Goal: Task Accomplishment & Management: Contribute content

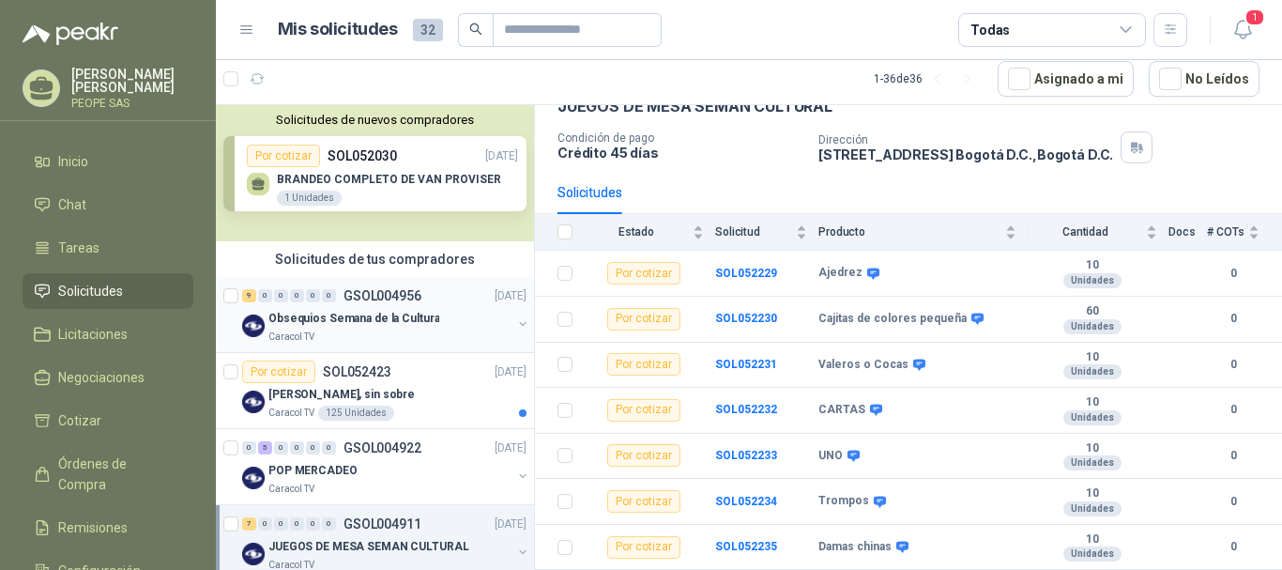
click at [371, 316] on p "Obsequios Semana de la Cultura" at bounding box center [354, 319] width 171 height 18
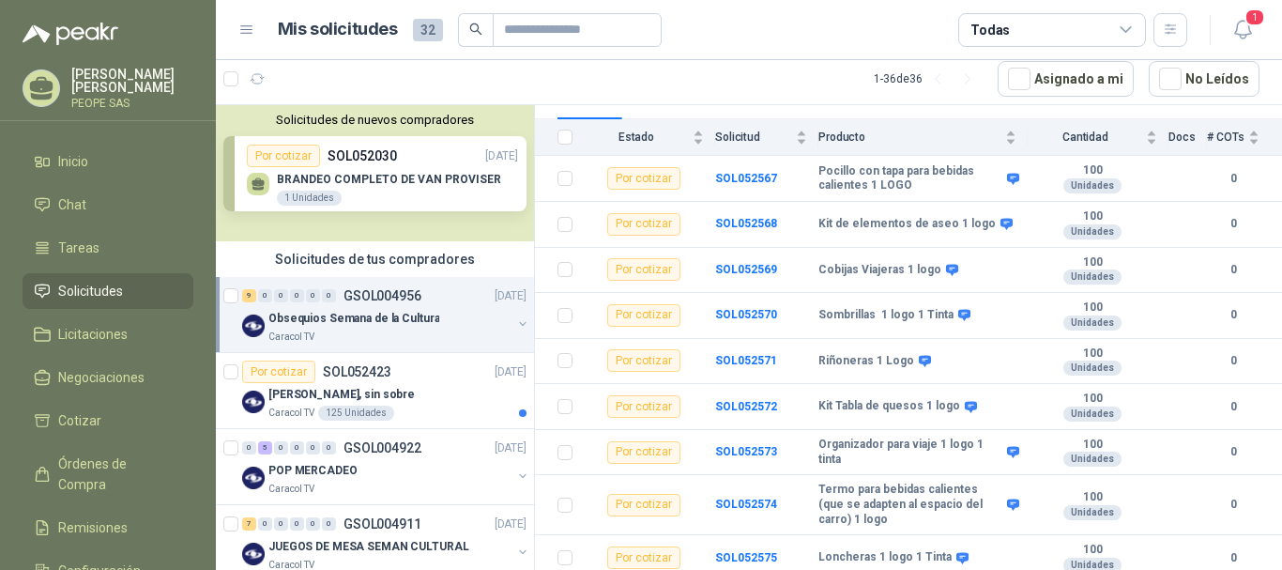
scroll to position [211, 0]
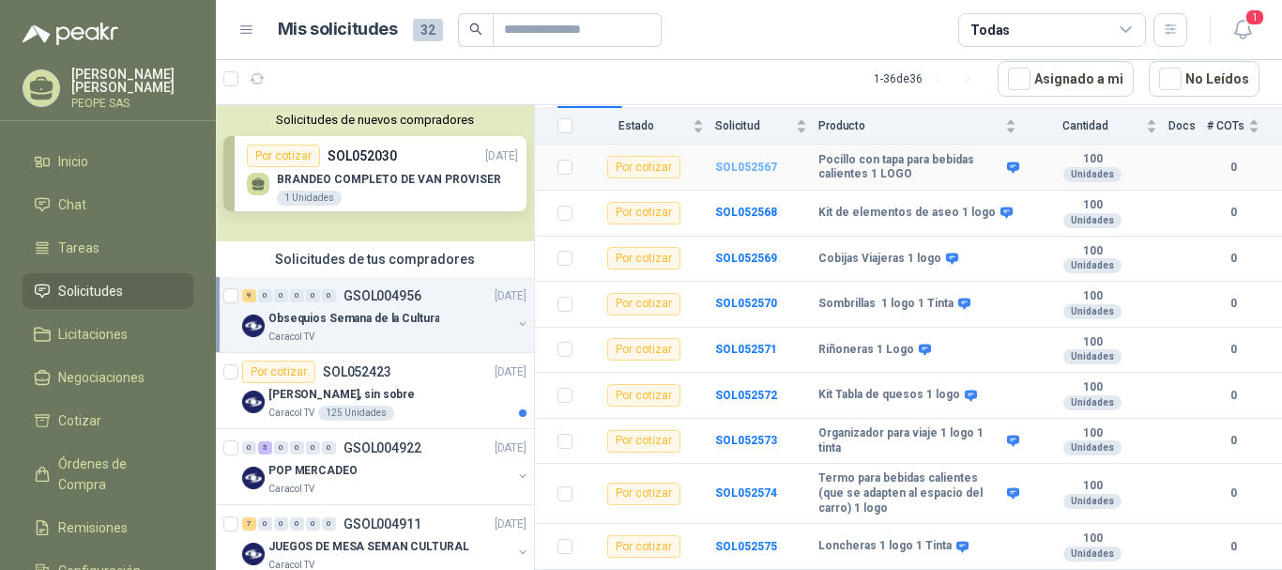
click at [719, 163] on b "SOL052567" at bounding box center [746, 167] width 62 height 13
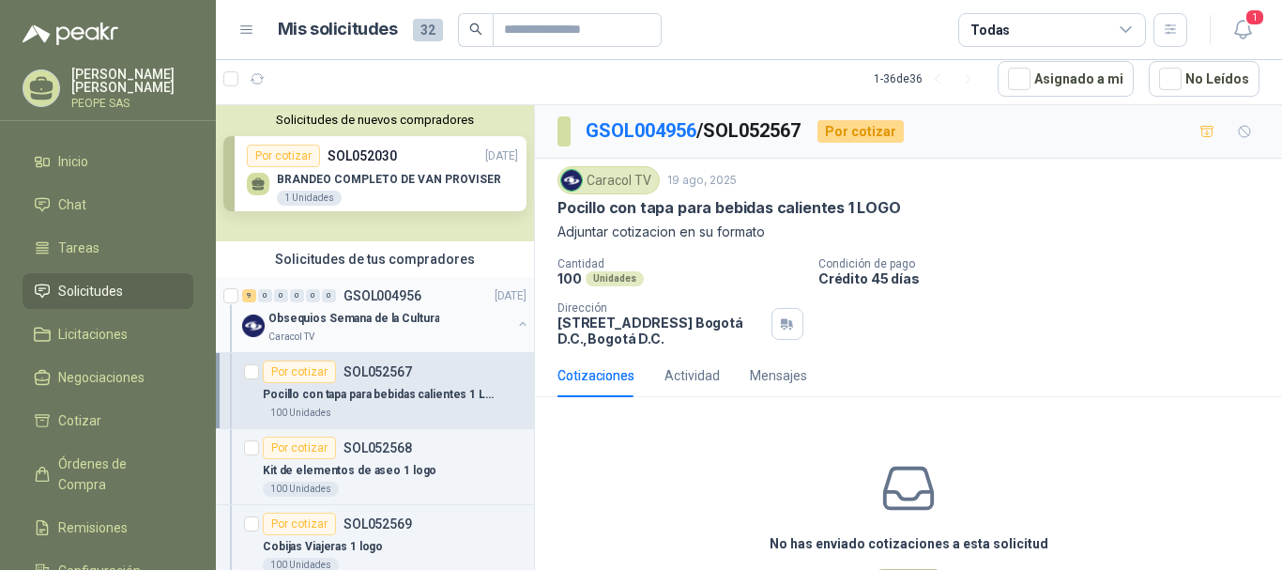
click at [354, 321] on p "Obsequios Semana de la Cultura" at bounding box center [354, 319] width 171 height 18
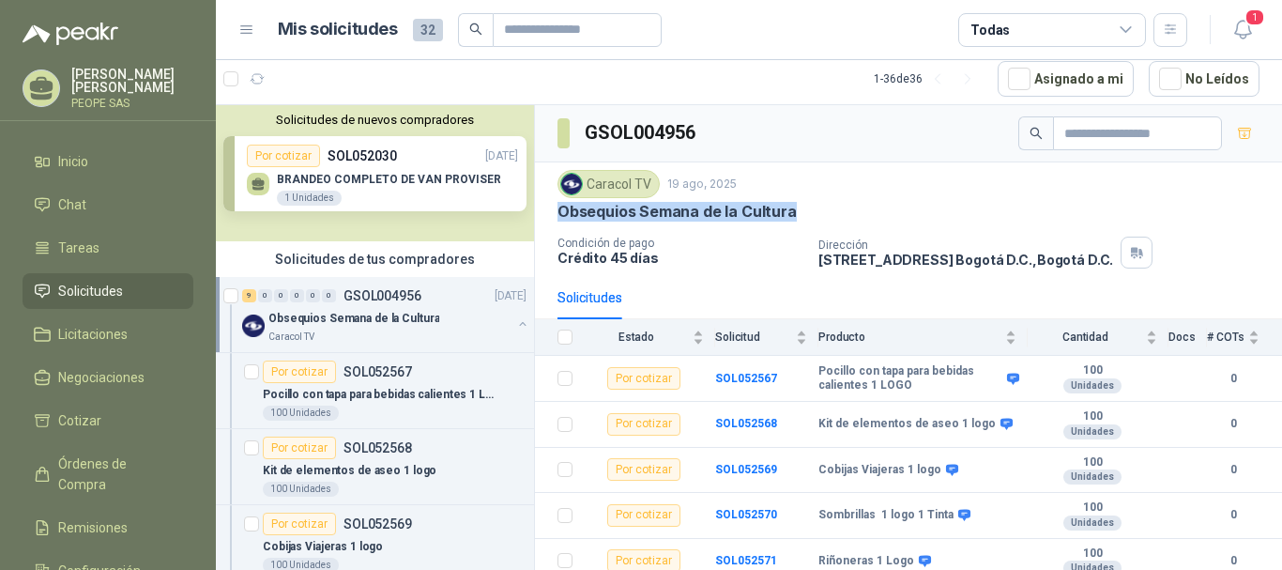
drag, startPoint x: 560, startPoint y: 209, endPoint x: 846, endPoint y: 208, distance: 285.4
click at [846, 209] on div "Obsequios Semana de la Cultura" at bounding box center [909, 212] width 702 height 20
copy p "Obsequios Semana de la Cultura"
click at [757, 375] on b "SOL052567" at bounding box center [746, 378] width 62 height 13
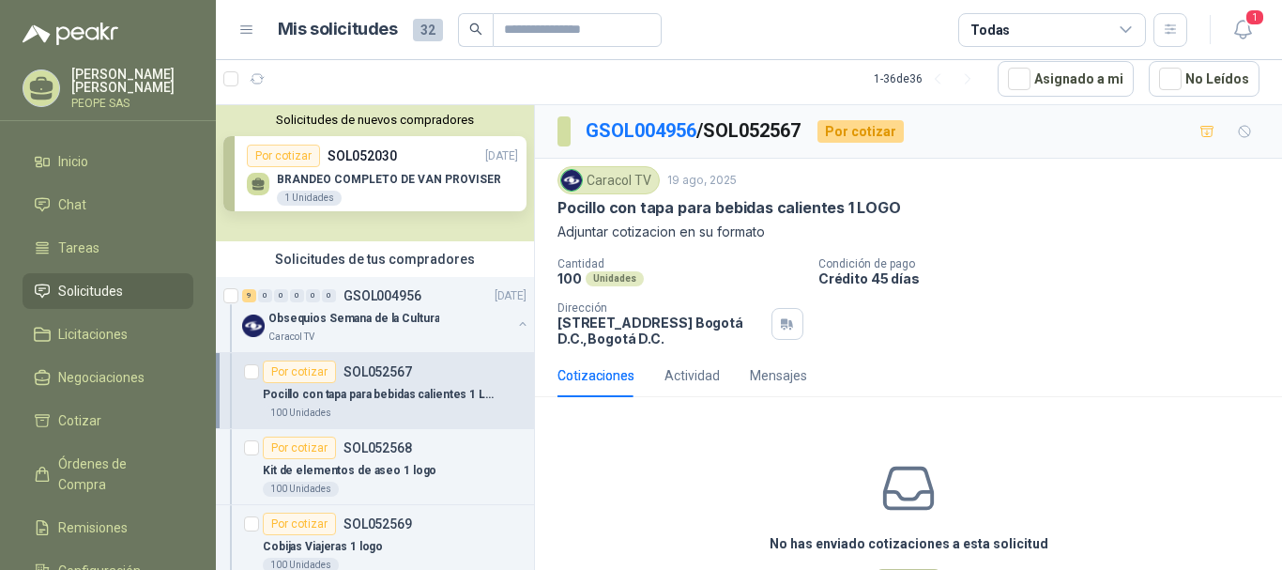
click at [697, 232] on p "Adjuntar cotizacion en su formato" at bounding box center [909, 232] width 702 height 21
click at [635, 342] on p "[STREET_ADDRESS] , [GEOGRAPHIC_DATA] D.C." at bounding box center [661, 331] width 207 height 32
click at [361, 319] on p "Obsequios Semana de la Cultura" at bounding box center [354, 319] width 171 height 18
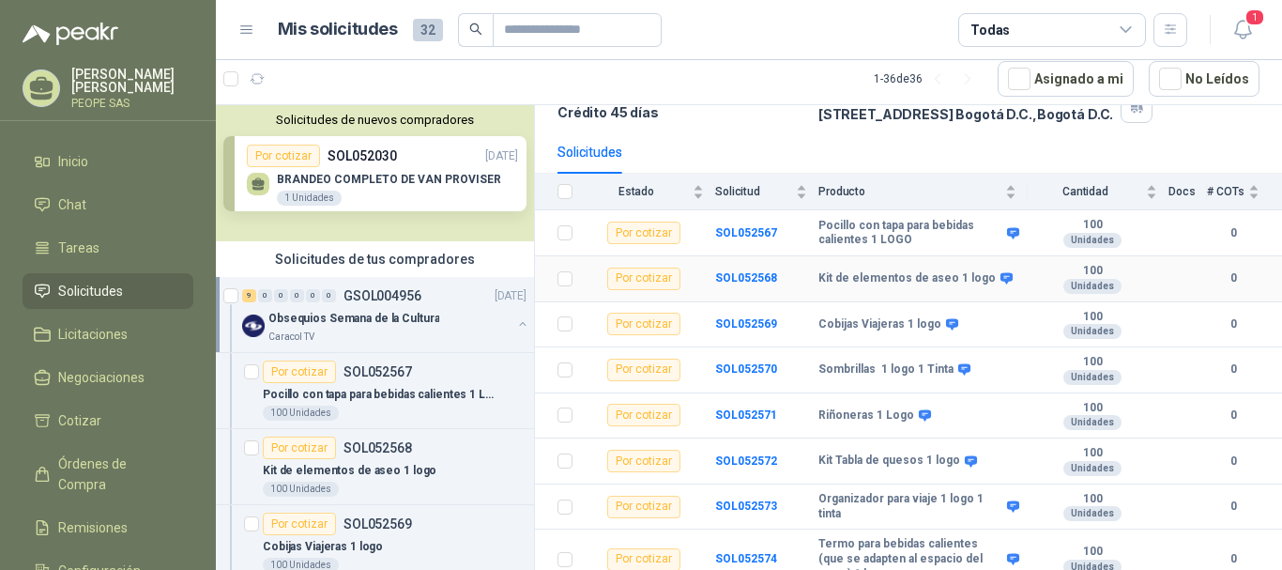
scroll to position [211, 0]
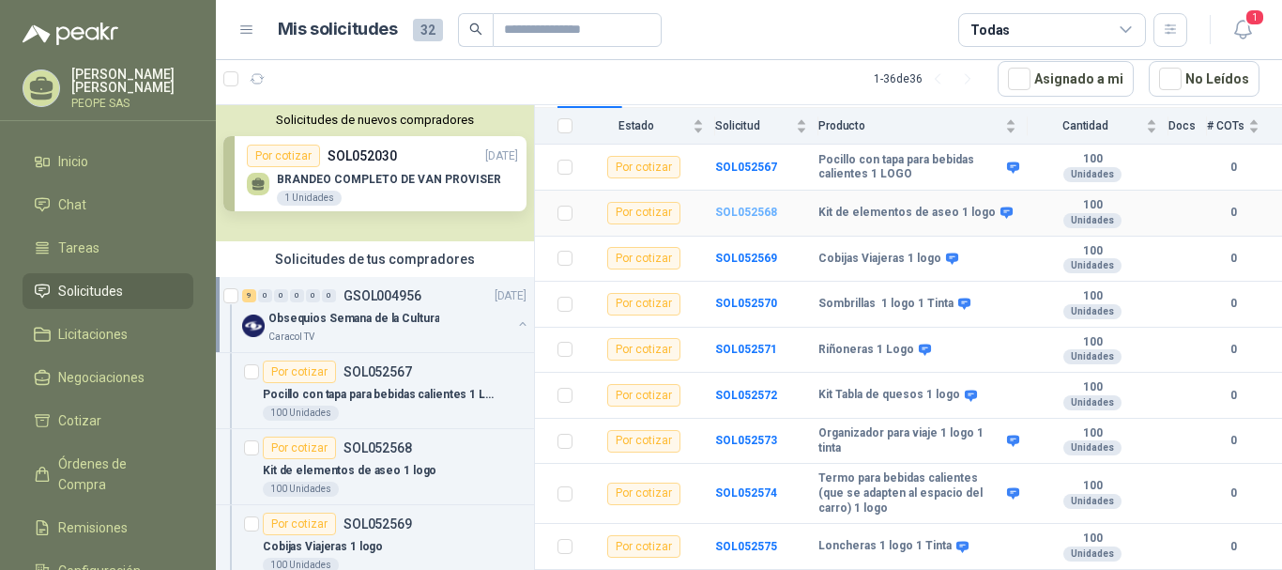
click at [743, 218] on b "SOL052568" at bounding box center [746, 212] width 62 height 13
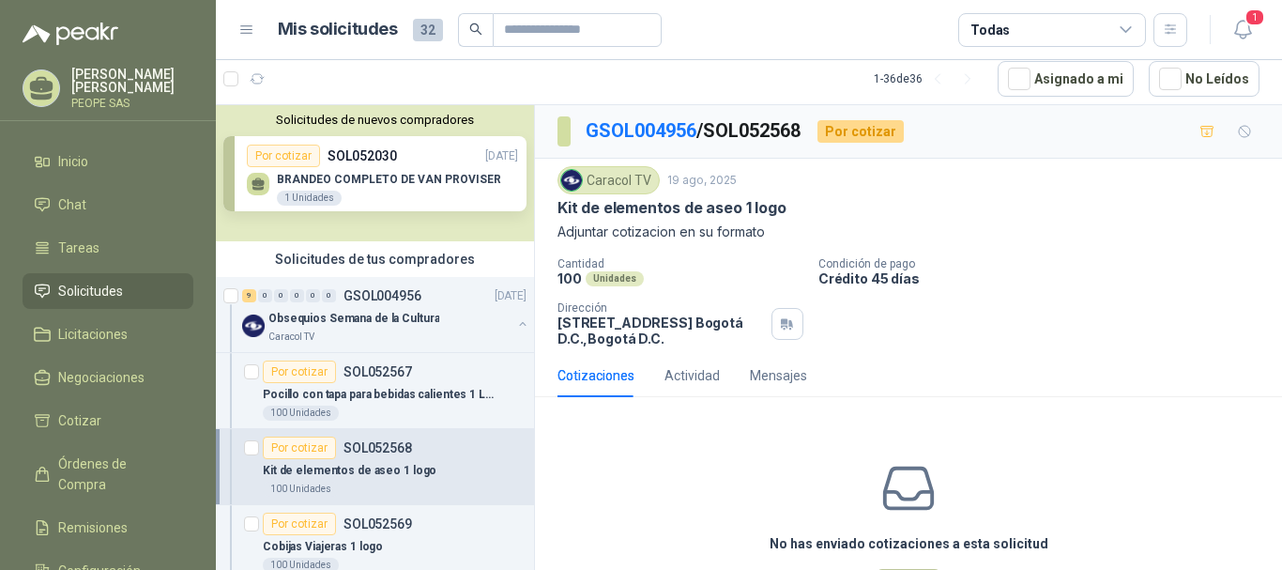
click at [860, 331] on div "Cantidad 100 Unidades Condición de pago Crédito 45 días Dirección [STREET_ADDRE…" at bounding box center [909, 301] width 702 height 89
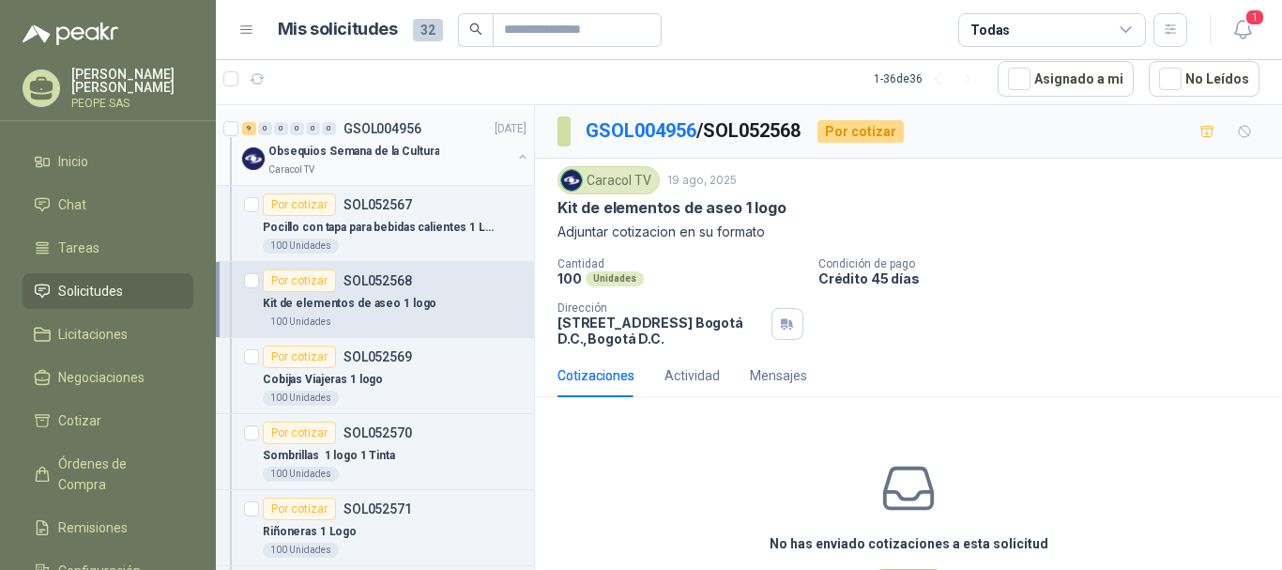
scroll to position [188, 0]
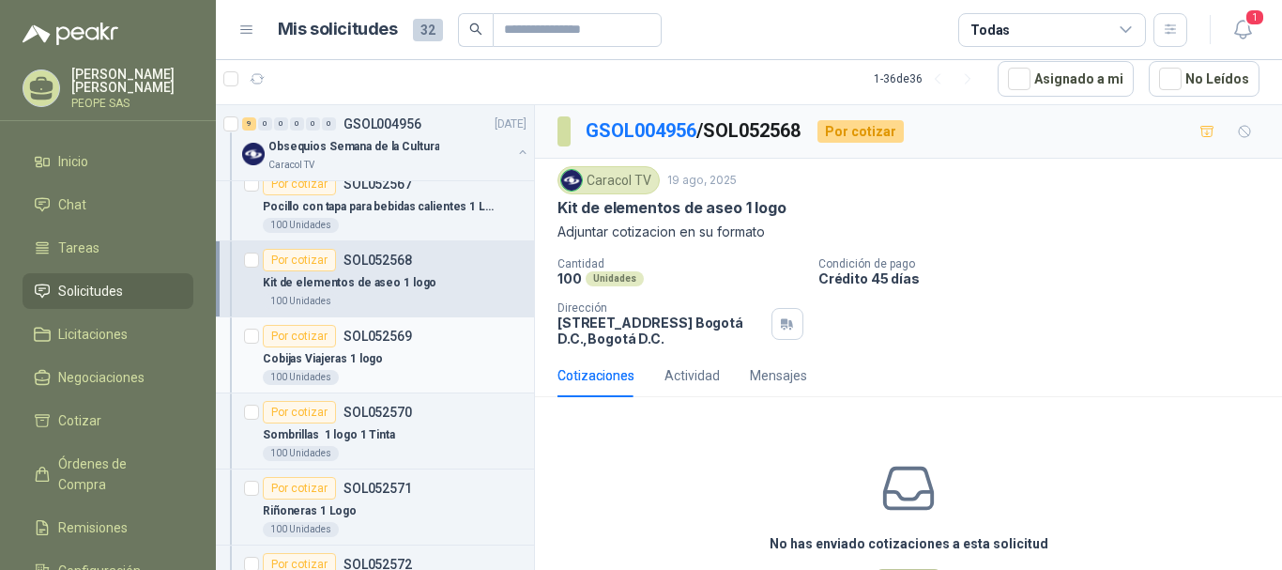
click at [364, 355] on p "Cobijas Viajeras 1 logo" at bounding box center [323, 359] width 120 height 18
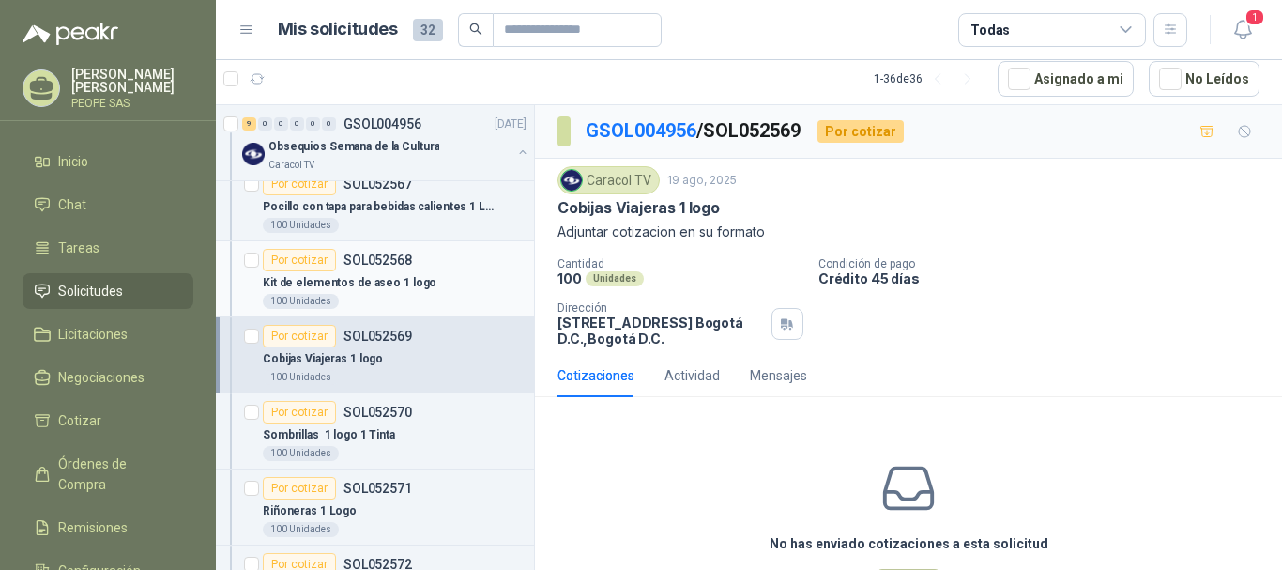
click at [400, 295] on div "100 Unidades" at bounding box center [395, 301] width 264 height 15
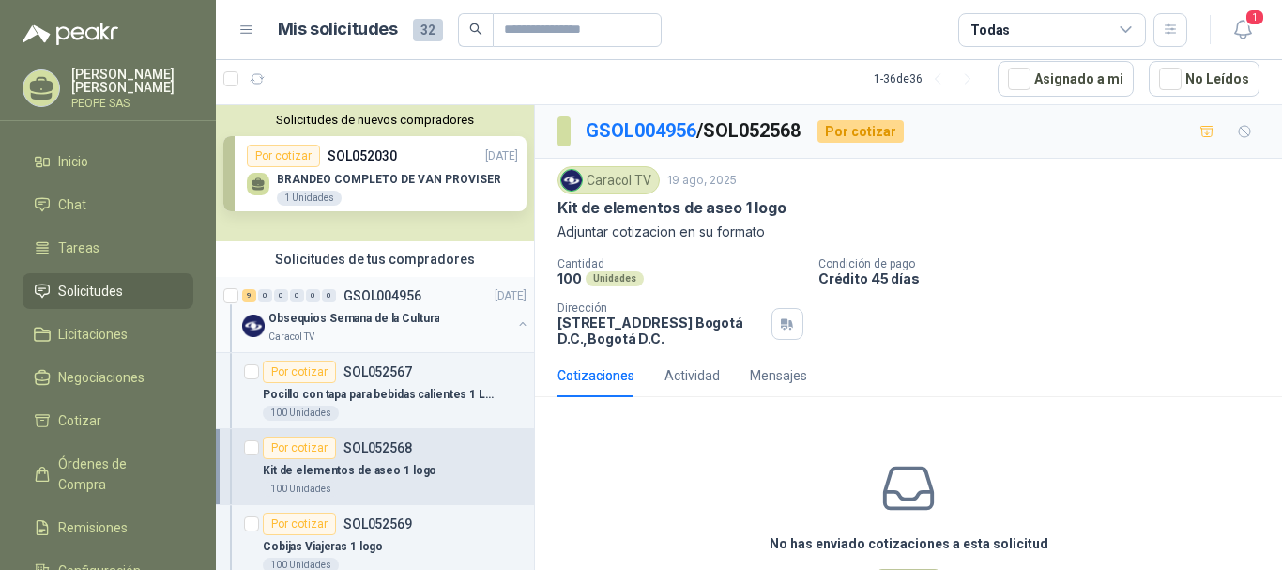
click at [389, 331] on div "Caracol TV" at bounding box center [390, 337] width 243 height 15
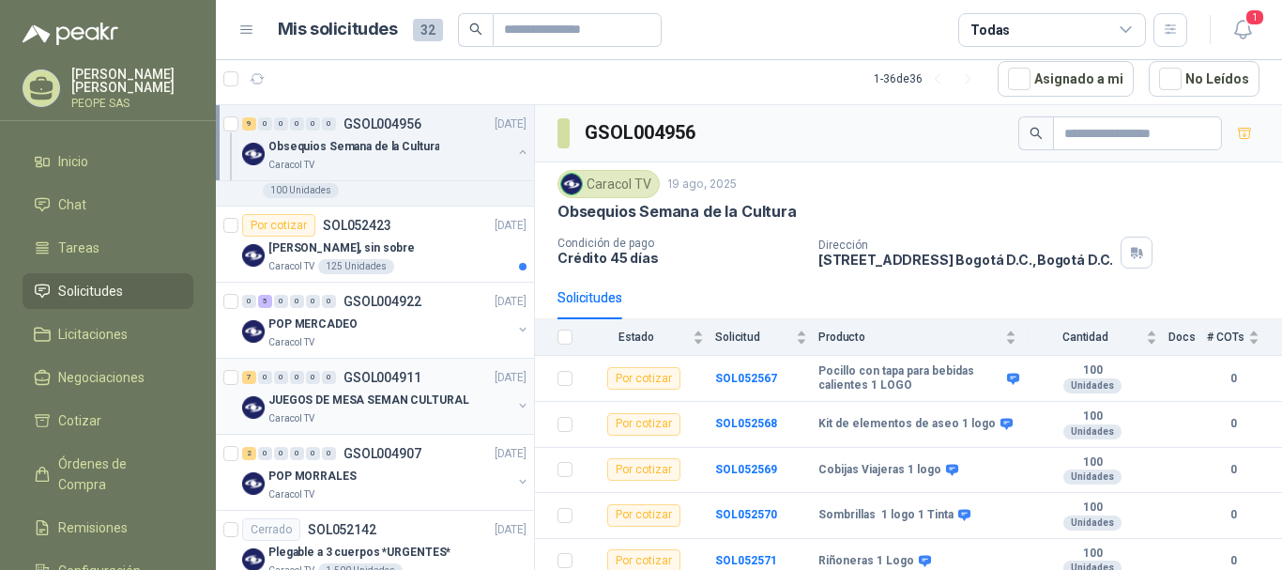
scroll to position [845, 0]
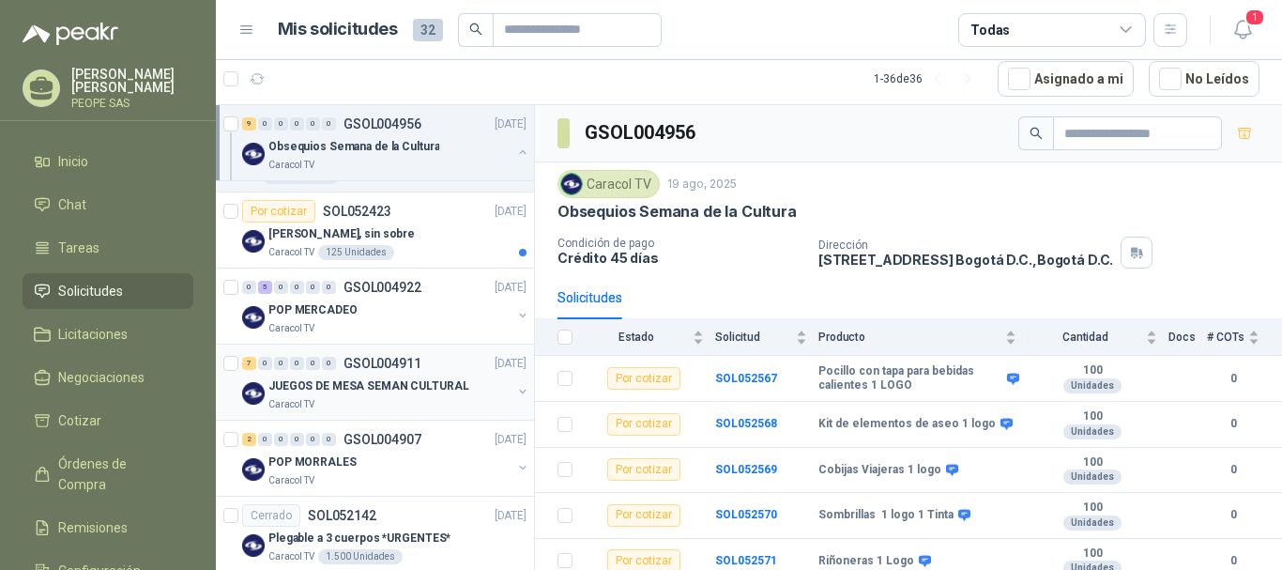
click at [360, 391] on p "JUEGOS DE MESA SEMAN CULTURAL" at bounding box center [369, 386] width 201 height 18
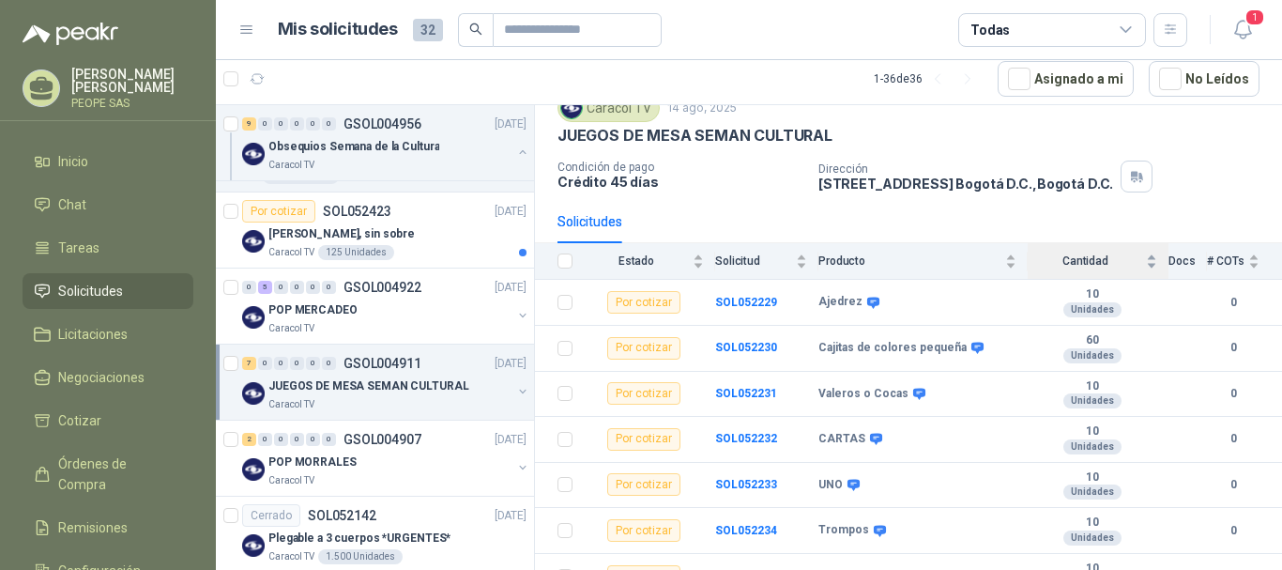
scroll to position [105, 0]
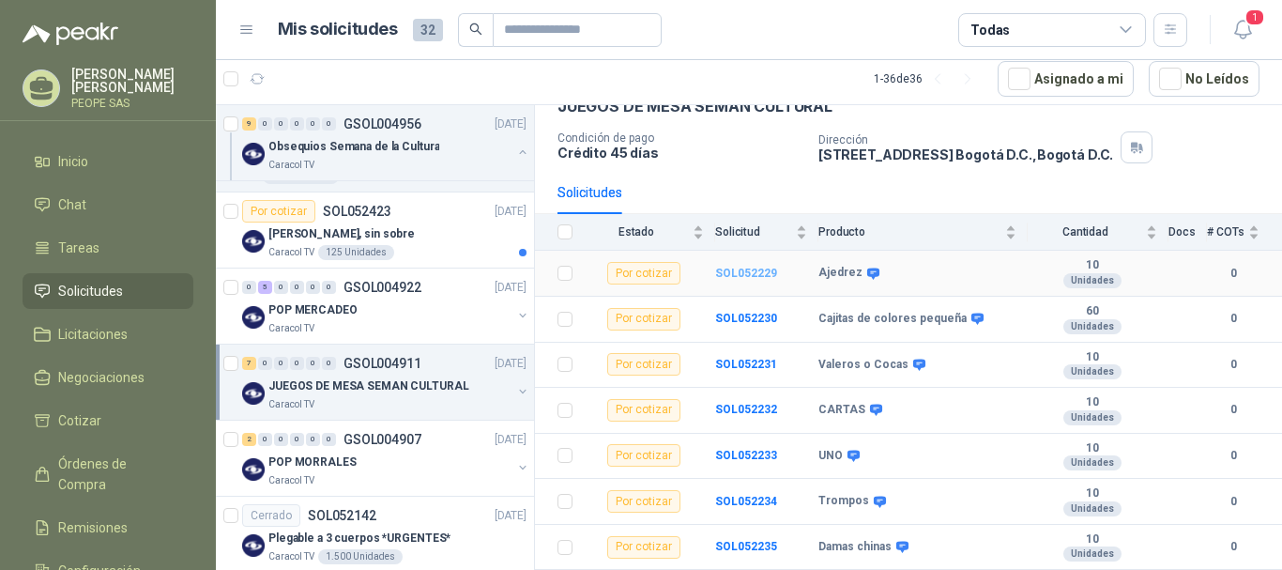
click at [743, 277] on b "SOL052229" at bounding box center [746, 273] width 62 height 13
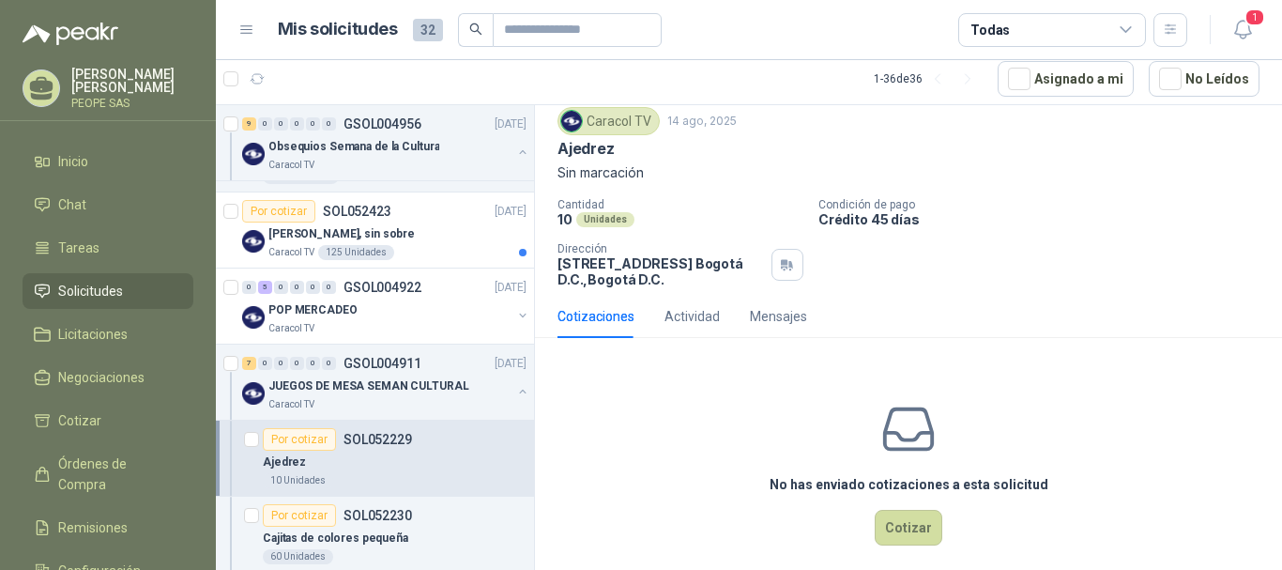
scroll to position [83, 0]
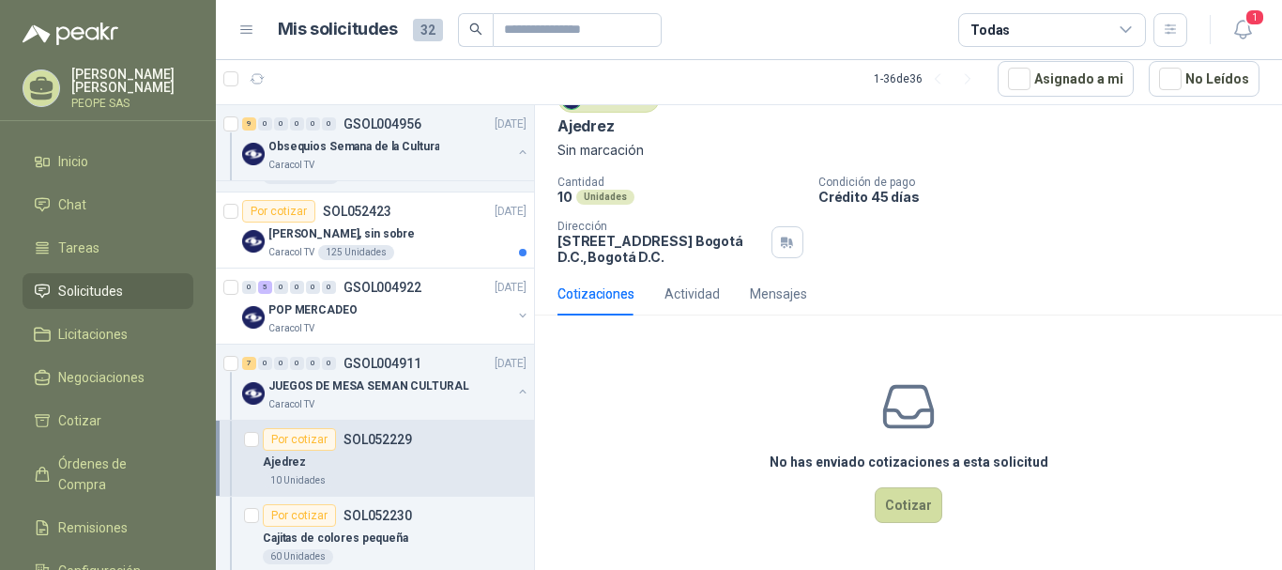
click at [945, 508] on div "No has enviado cotizaciones a esta solicitud Cotizar" at bounding box center [908, 449] width 747 height 239
click at [920, 509] on button "Cotizar" at bounding box center [909, 505] width 68 height 36
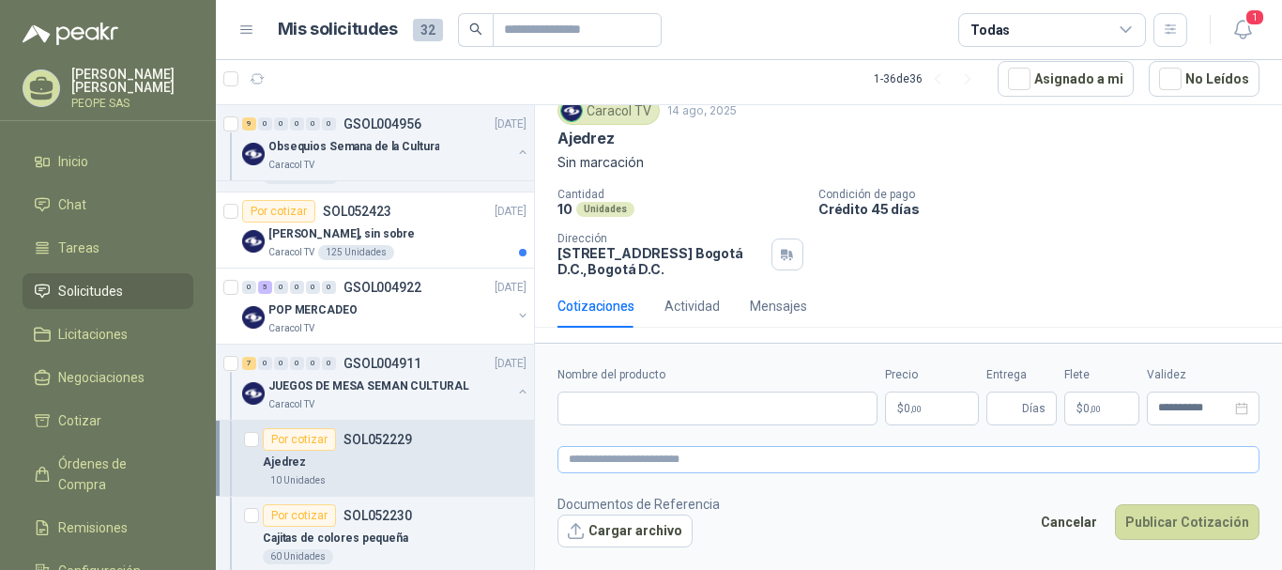
scroll to position [69, 0]
click at [771, 405] on input "Nombre del producto" at bounding box center [718, 408] width 320 height 34
click at [771, 405] on input "*" at bounding box center [718, 408] width 320 height 34
type input "*******"
click at [922, 399] on p "$ 0 ,00" at bounding box center [932, 408] width 94 height 34
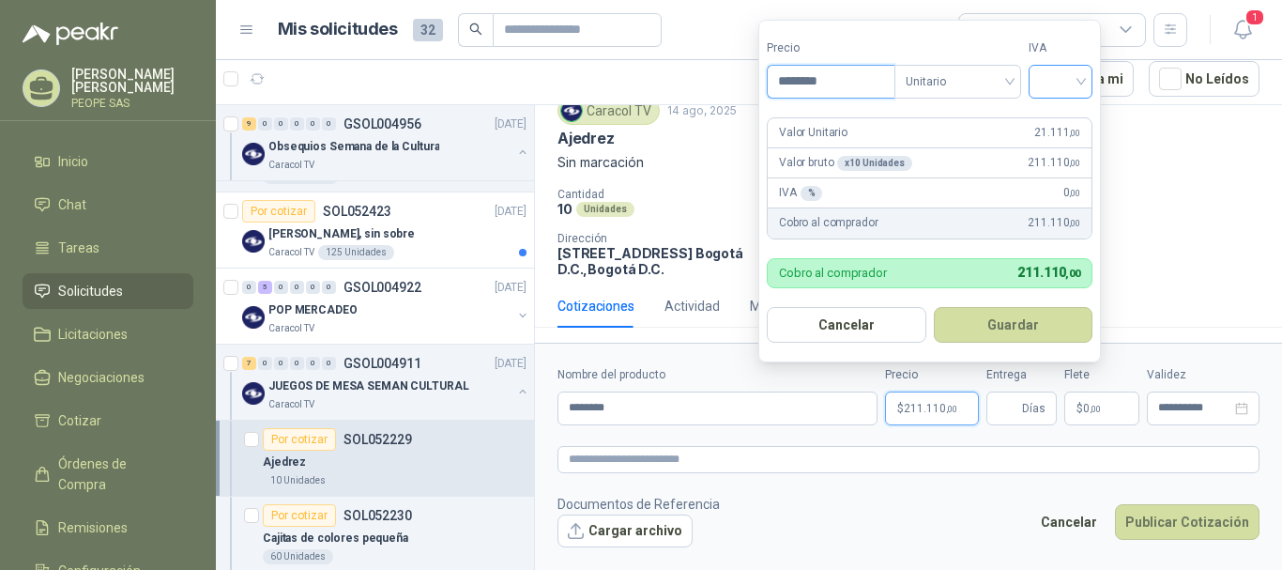
click at [1055, 96] on span at bounding box center [1060, 82] width 41 height 32
type input "********"
click at [1074, 123] on div "19%" at bounding box center [1065, 120] width 35 height 21
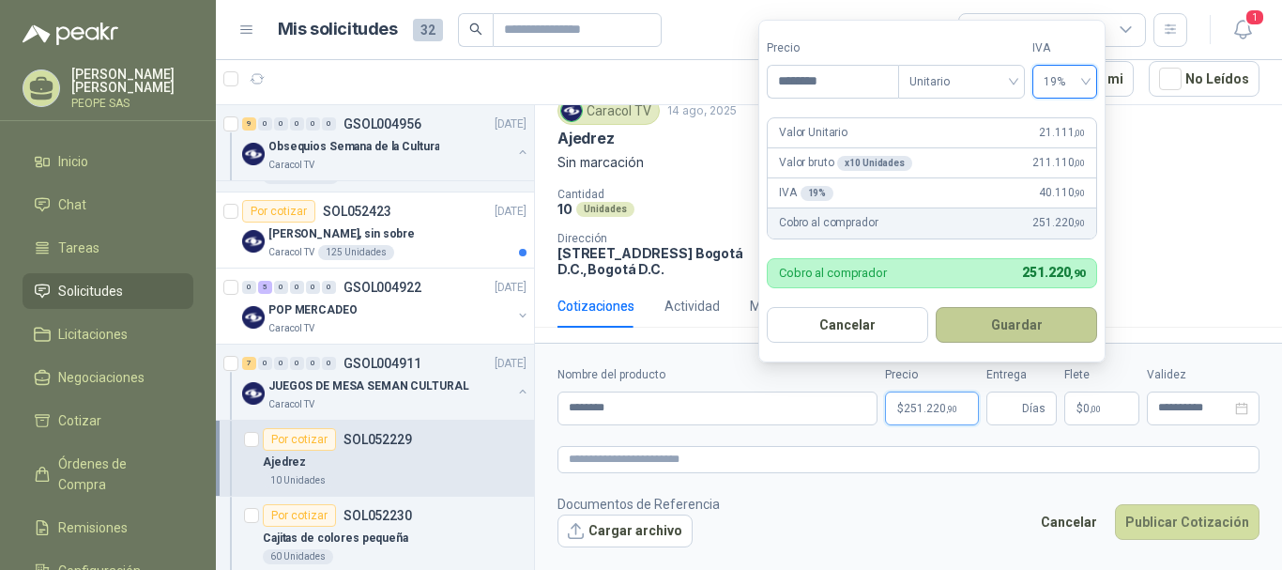
click at [1022, 340] on button "Guardar" at bounding box center [1016, 325] width 161 height 36
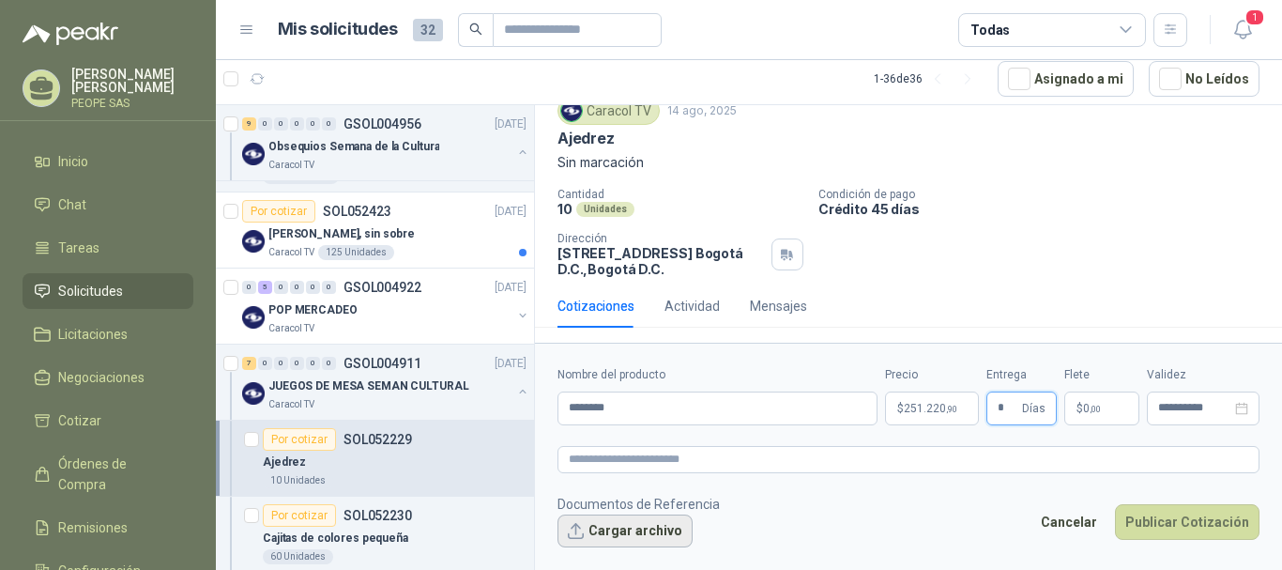
type input "*"
click at [656, 527] on button "Cargar archivo" at bounding box center [625, 531] width 135 height 34
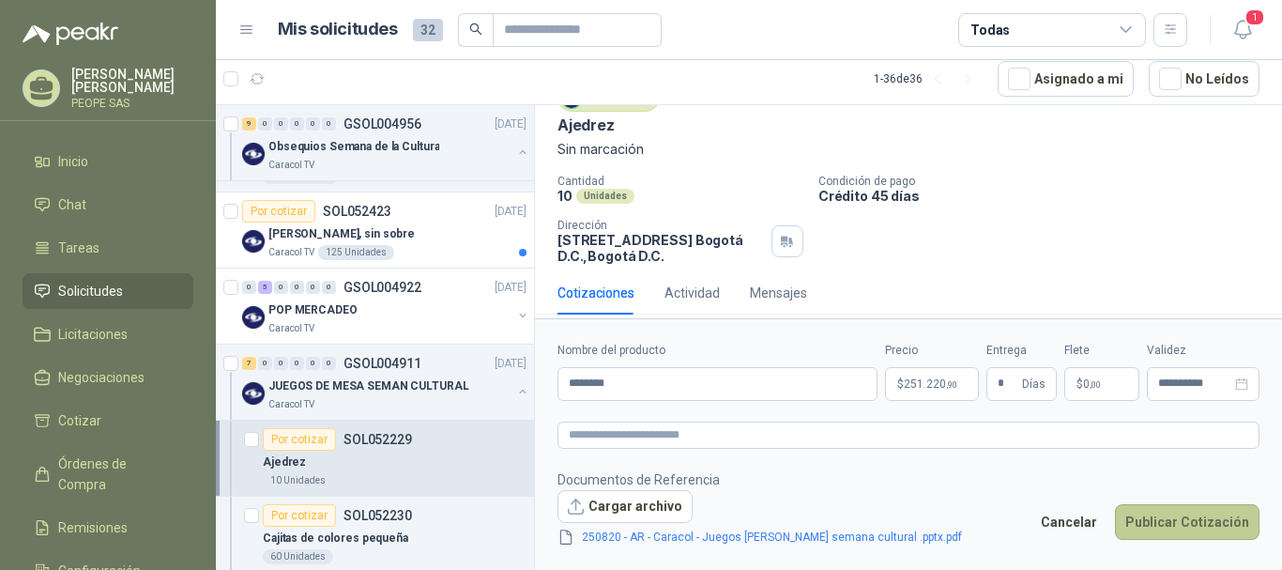
click at [1163, 529] on button "Publicar Cotización" at bounding box center [1187, 522] width 145 height 36
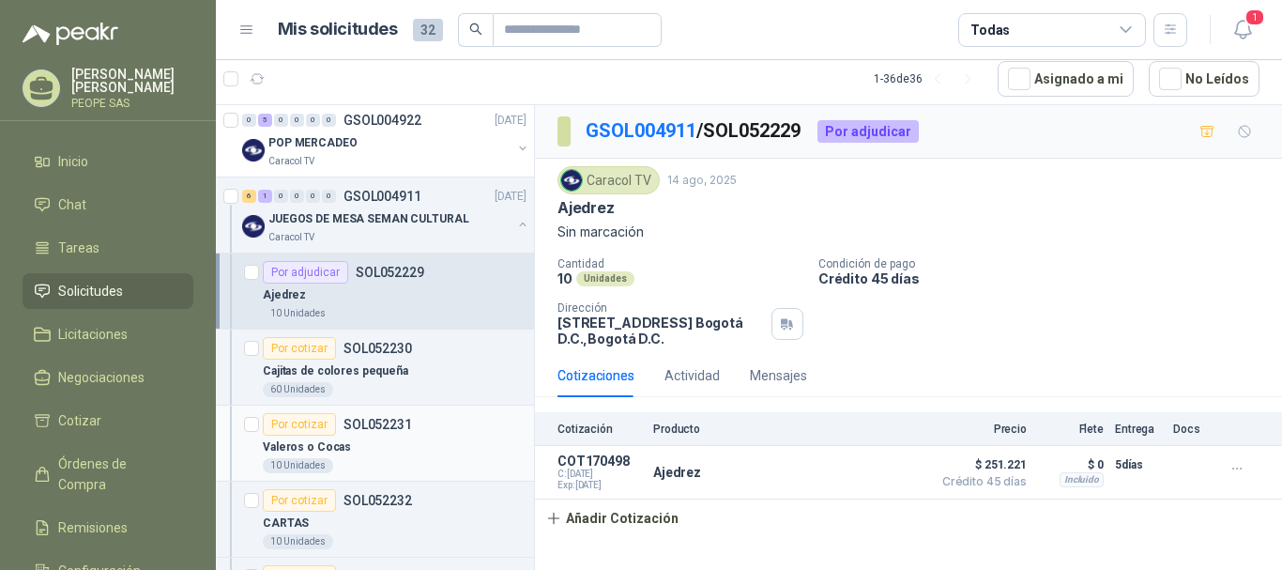
scroll to position [1033, 0]
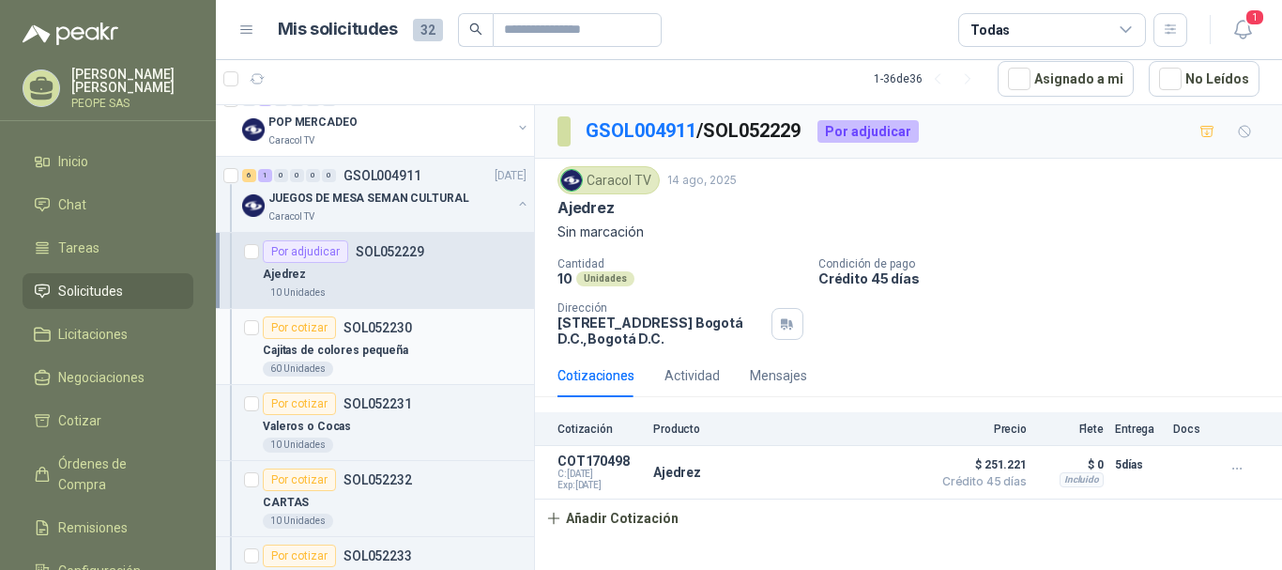
click at [358, 355] on p "Cajitas de colores pequeña" at bounding box center [336, 351] width 146 height 18
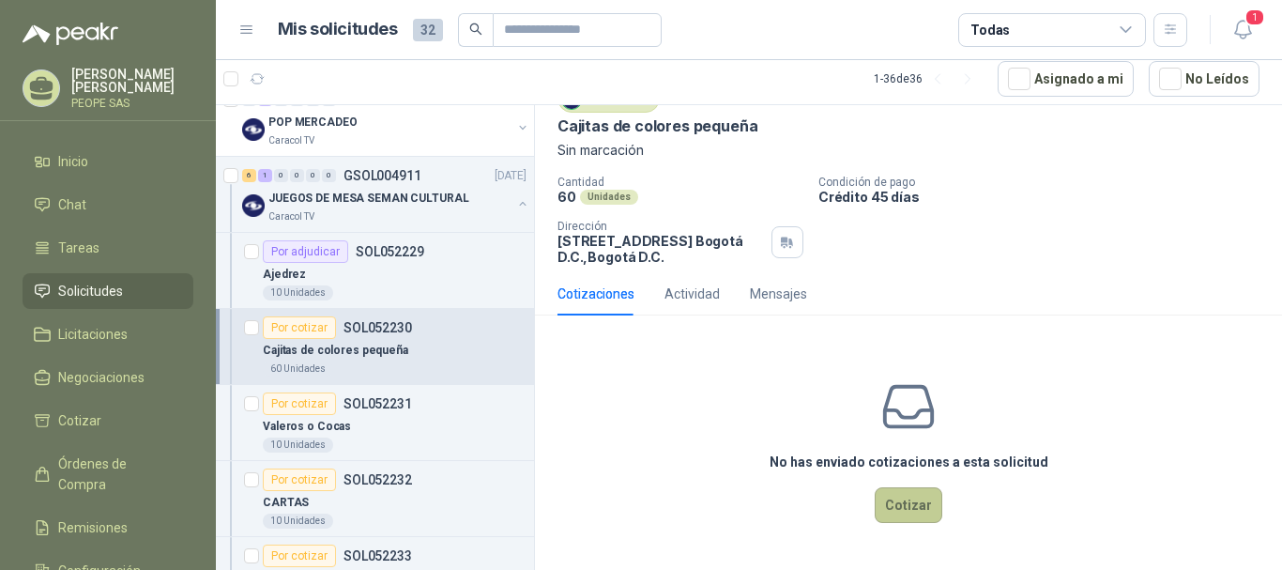
click at [910, 505] on button "Cotizar" at bounding box center [909, 505] width 68 height 36
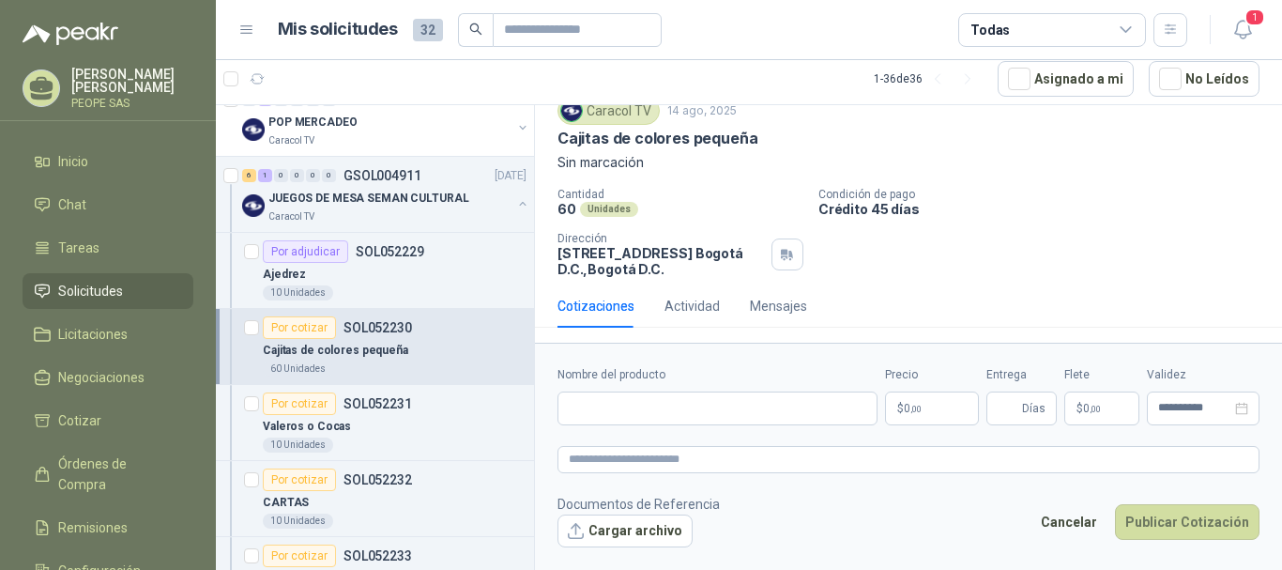
scroll to position [69, 0]
click at [668, 402] on input "Nombre del producto" at bounding box center [718, 408] width 320 height 34
paste input "**********"
type input "**********"
click at [933, 420] on p "$ 0 ,00" at bounding box center [932, 408] width 94 height 34
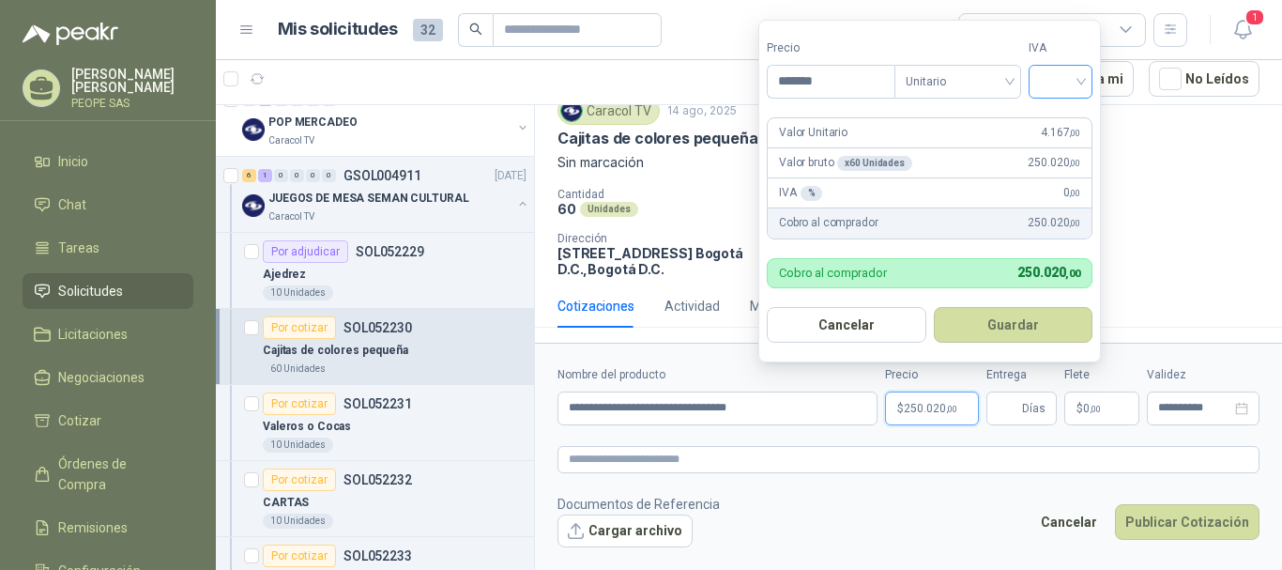
type input "*******"
click at [1082, 92] on input "search" at bounding box center [1060, 80] width 41 height 28
click at [1067, 123] on div "19%" at bounding box center [1065, 120] width 35 height 21
click at [1013, 337] on button "Guardar" at bounding box center [1016, 325] width 161 height 36
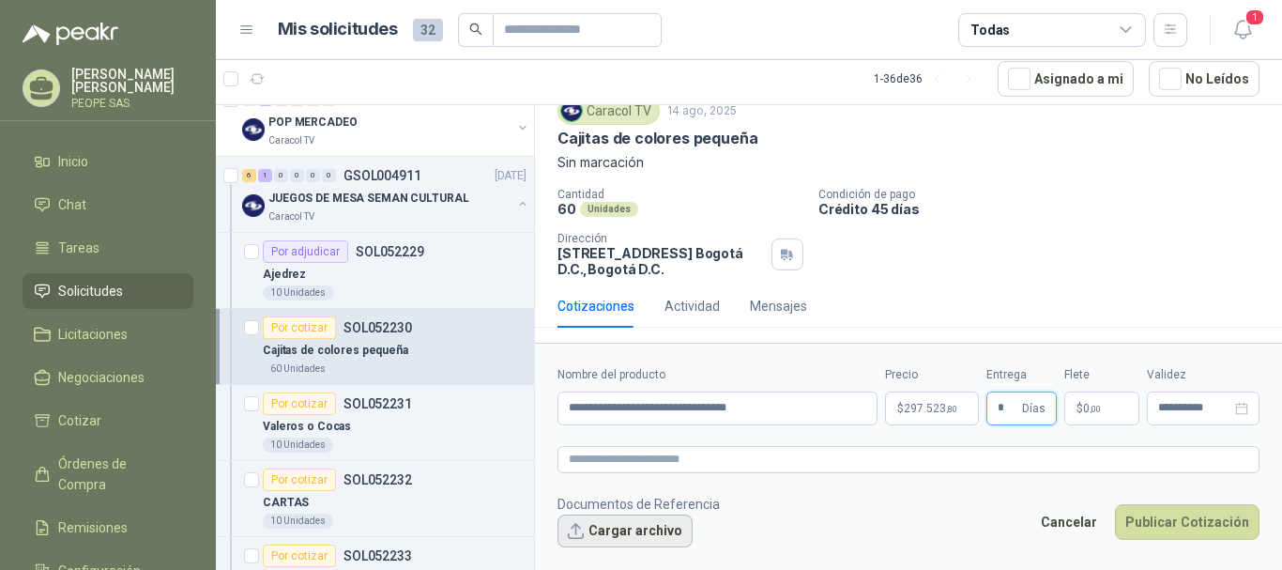
type input "*"
click at [642, 525] on button "Cargar archivo" at bounding box center [625, 531] width 135 height 34
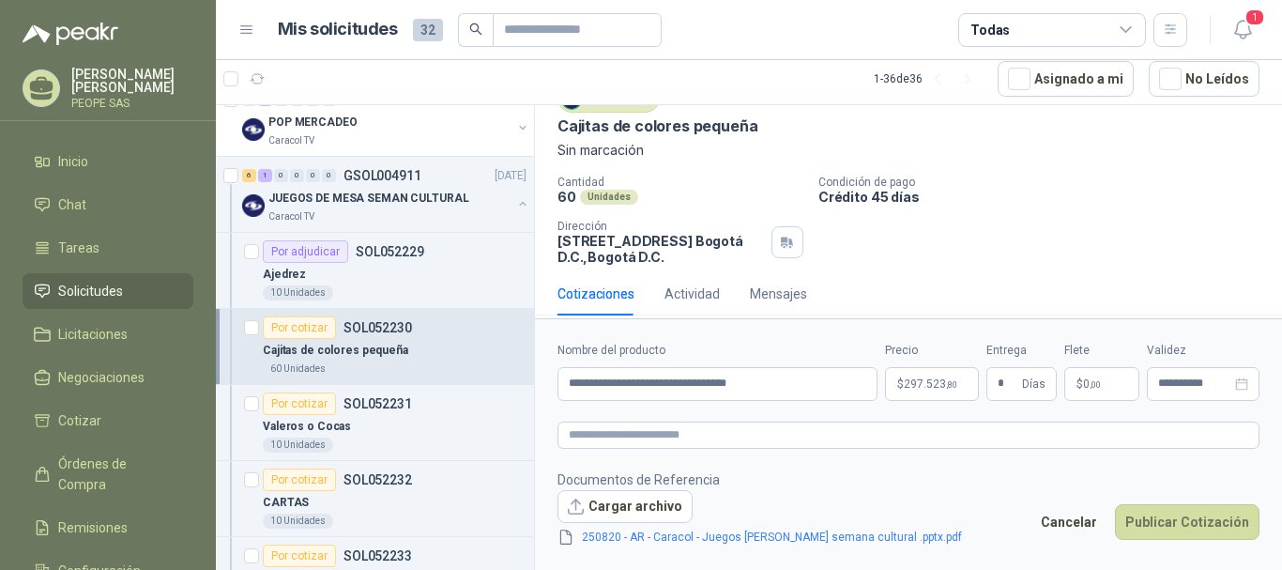
scroll to position [83, 0]
click at [1152, 527] on button "Publicar Cotización" at bounding box center [1187, 522] width 145 height 36
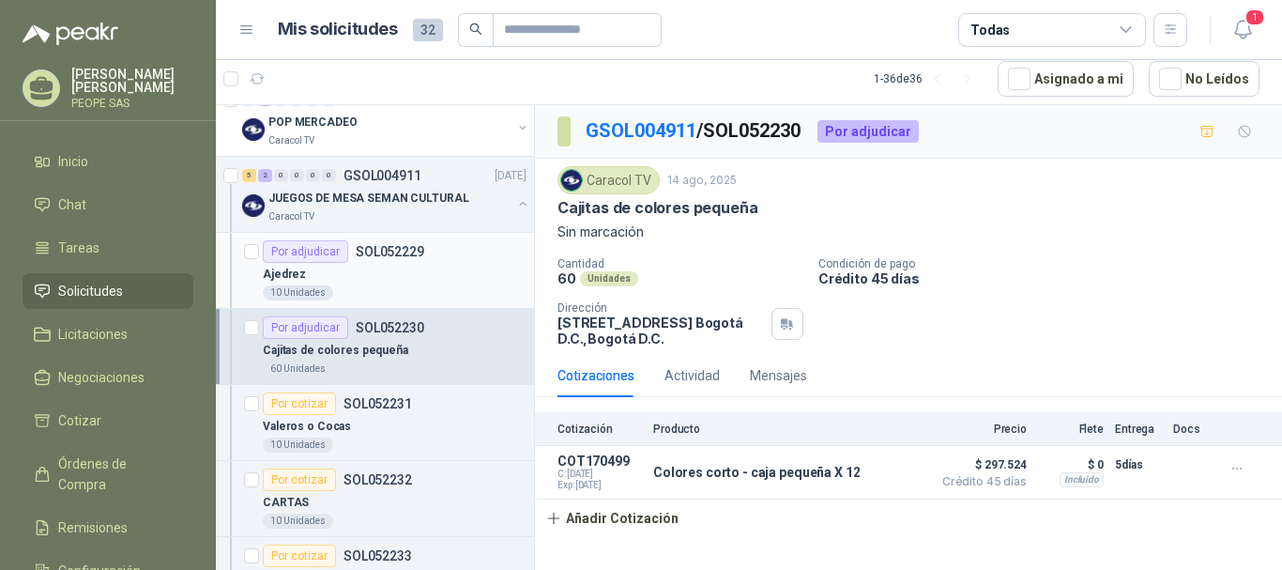
scroll to position [1127, 0]
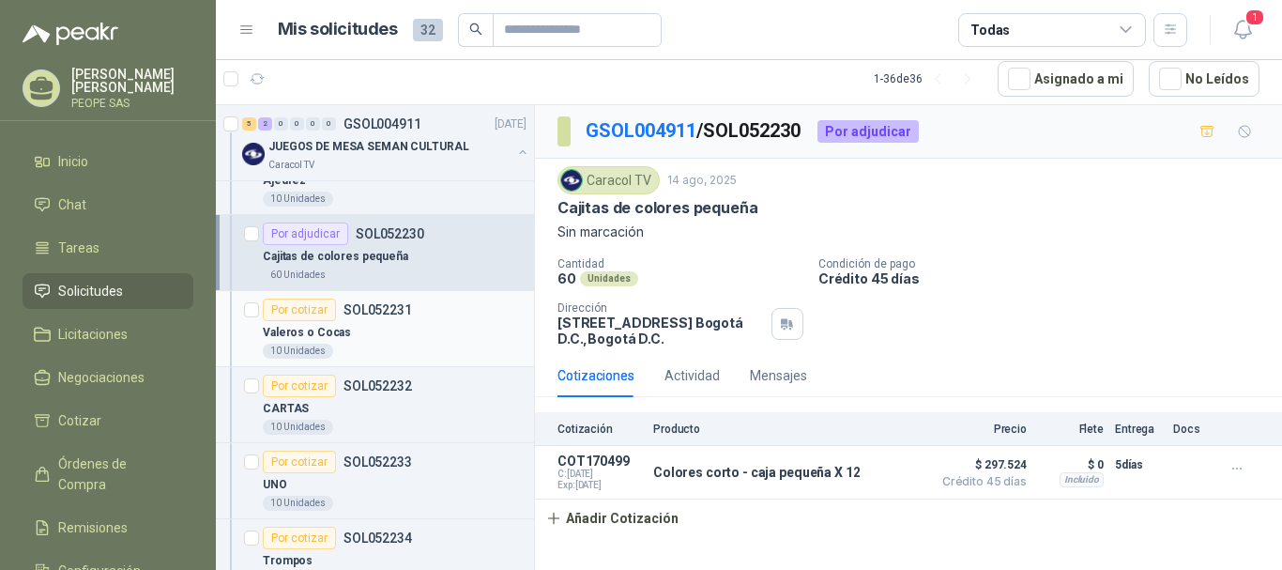
click at [361, 325] on div "Valeros o Cocas" at bounding box center [395, 332] width 264 height 23
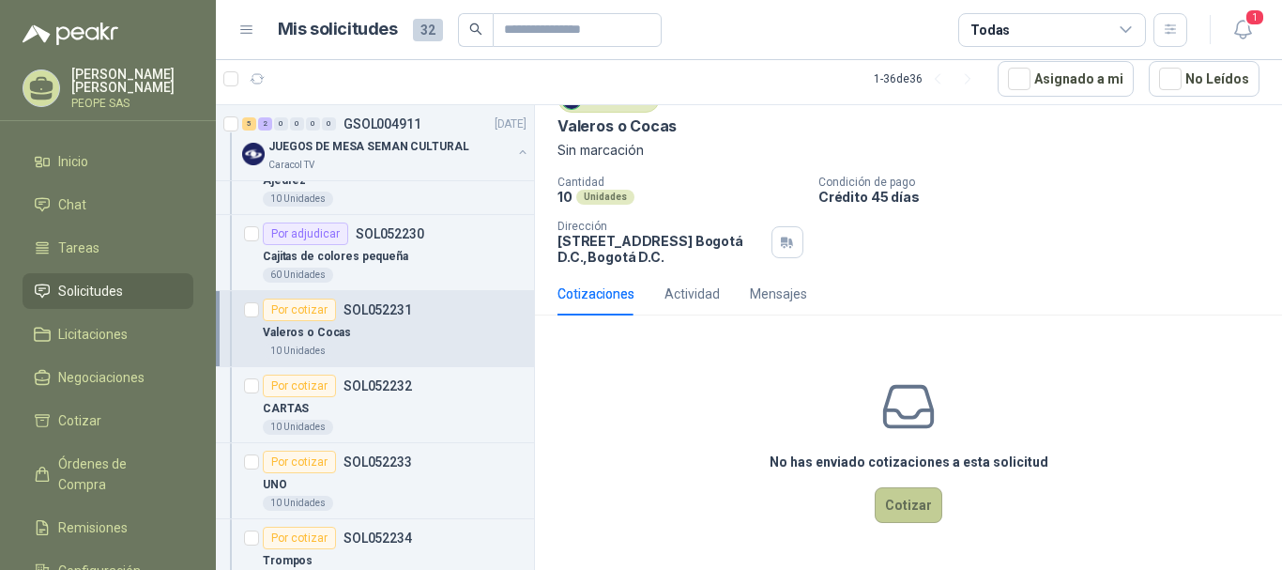
click at [903, 498] on button "Cotizar" at bounding box center [909, 505] width 68 height 36
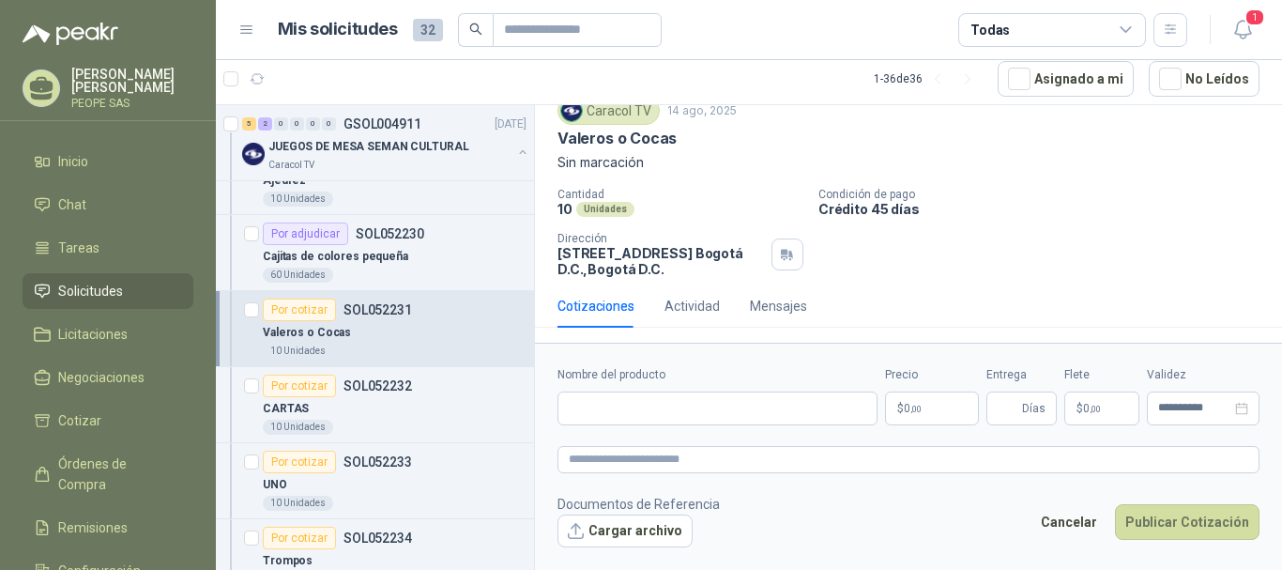
scroll to position [69, 0]
click at [668, 417] on input "Nombre del producto" at bounding box center [718, 408] width 320 height 34
type input "*****"
click at [941, 403] on p "$ 0 ,00" at bounding box center [932, 408] width 94 height 34
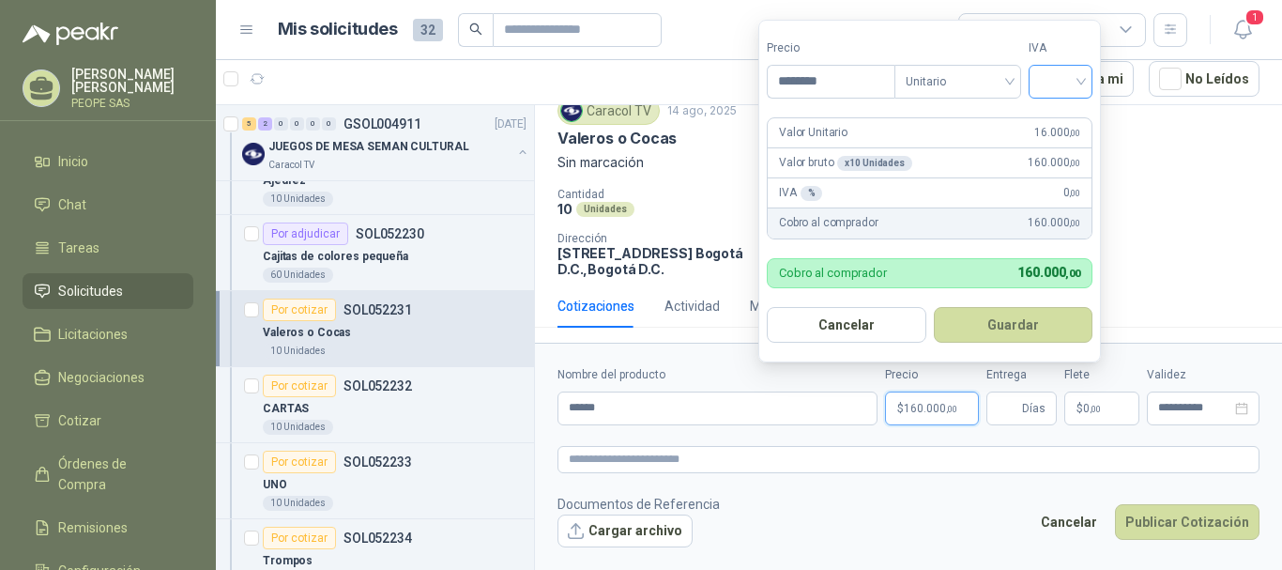
type input "********"
click at [1049, 80] on input "search" at bounding box center [1060, 80] width 41 height 28
click at [1043, 121] on div "19%" at bounding box center [1064, 120] width 57 height 30
click at [1014, 318] on button "Guardar" at bounding box center [1016, 325] width 161 height 36
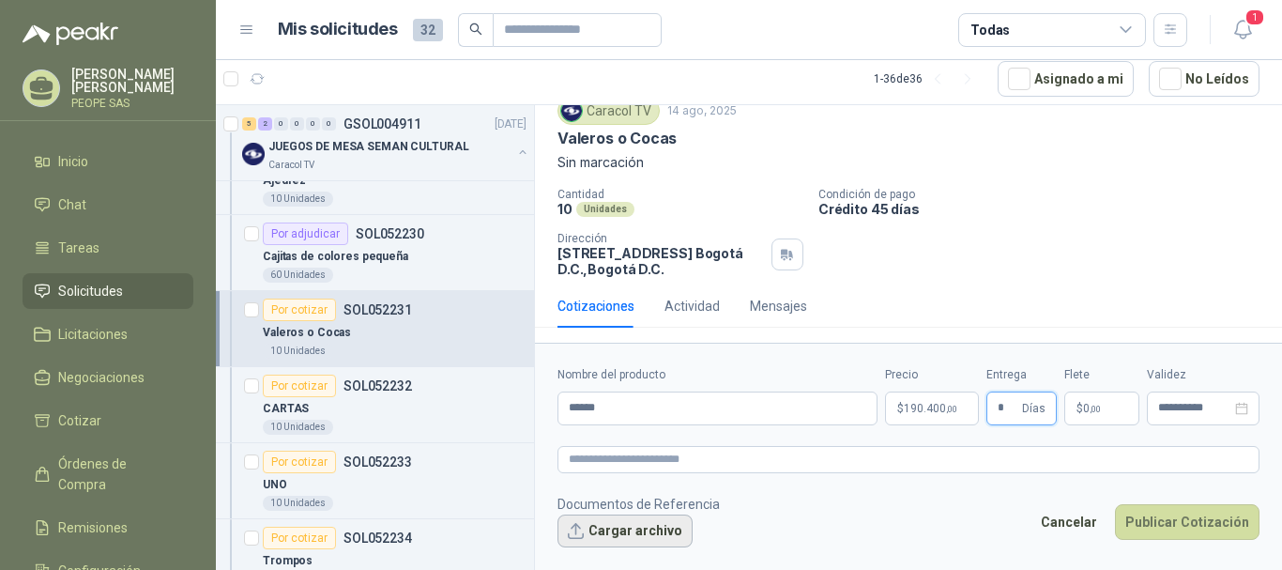
type input "*"
click at [621, 526] on button "Cargar archivo" at bounding box center [625, 531] width 135 height 34
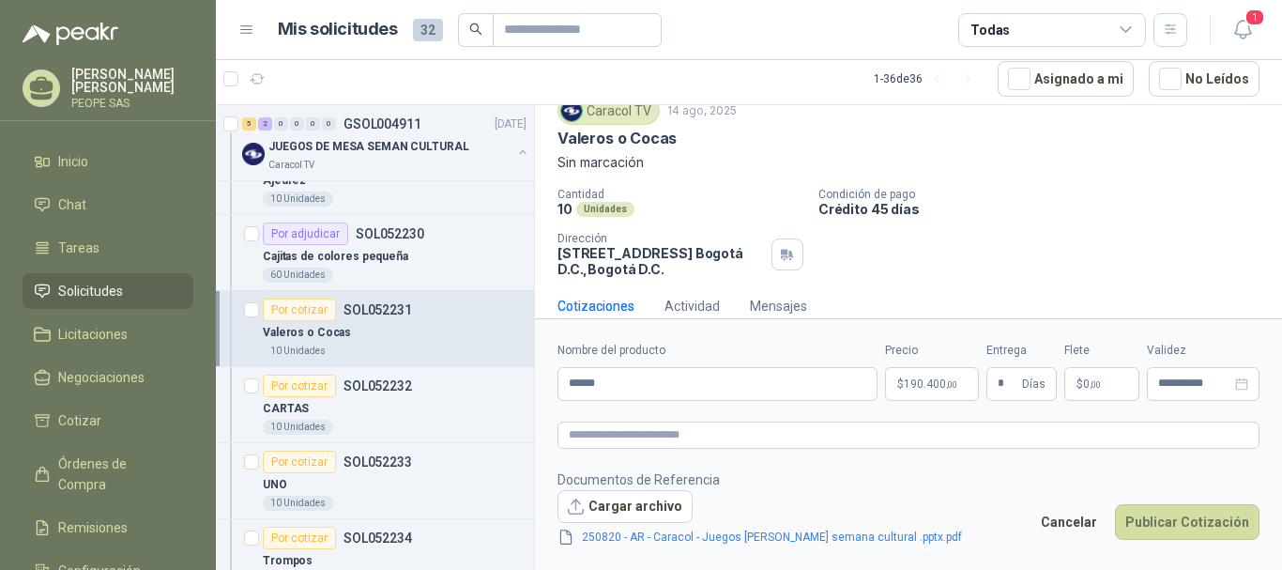
scroll to position [83, 0]
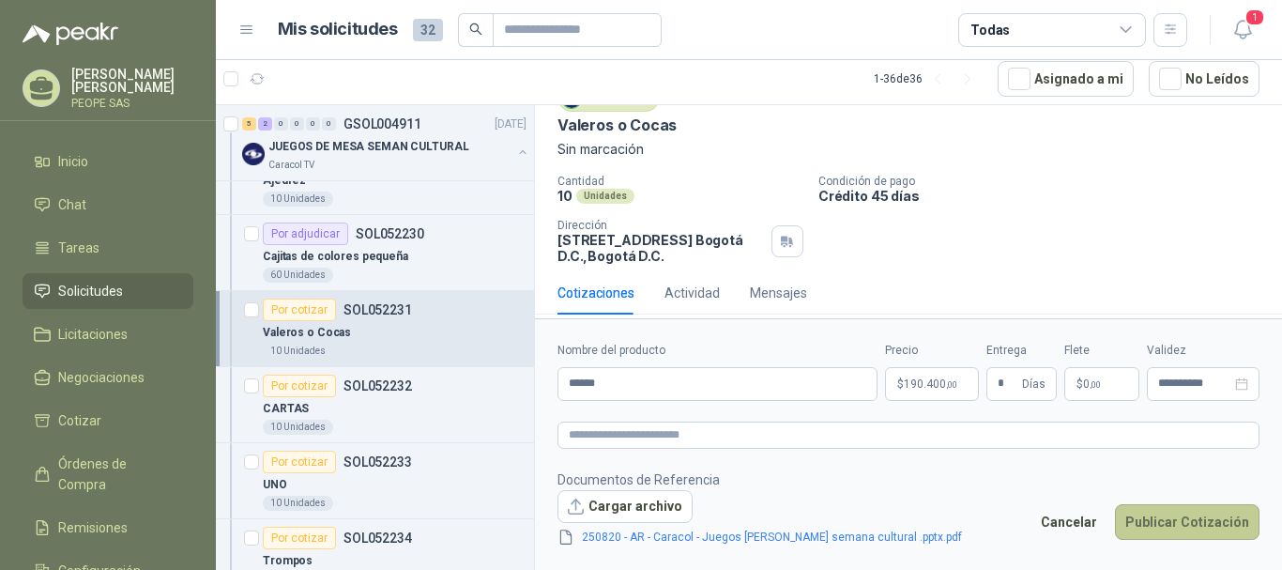
click at [1151, 529] on button "Publicar Cotización" at bounding box center [1187, 522] width 145 height 36
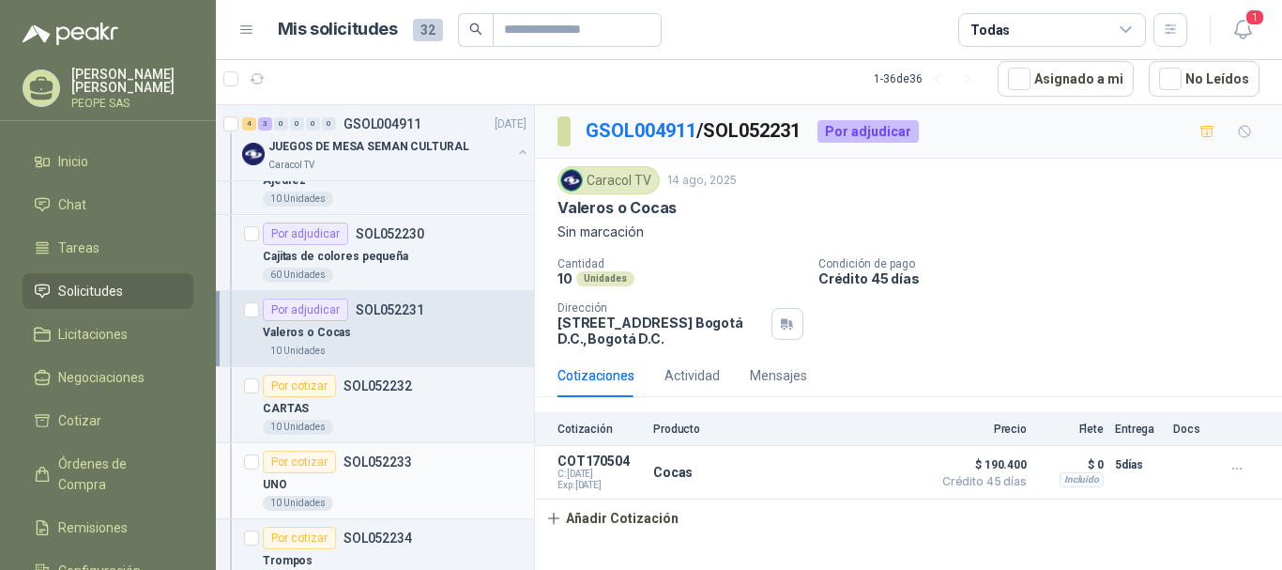
scroll to position [0, 0]
click at [374, 399] on div "CARTAS" at bounding box center [395, 408] width 264 height 23
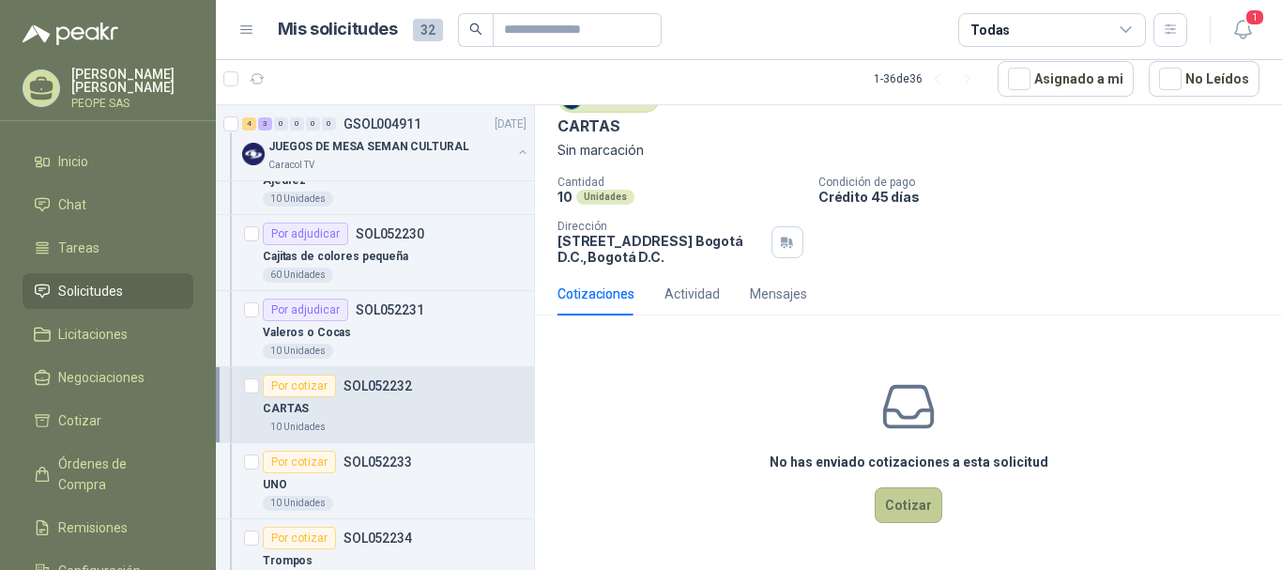
click at [911, 502] on button "Cotizar" at bounding box center [909, 505] width 68 height 36
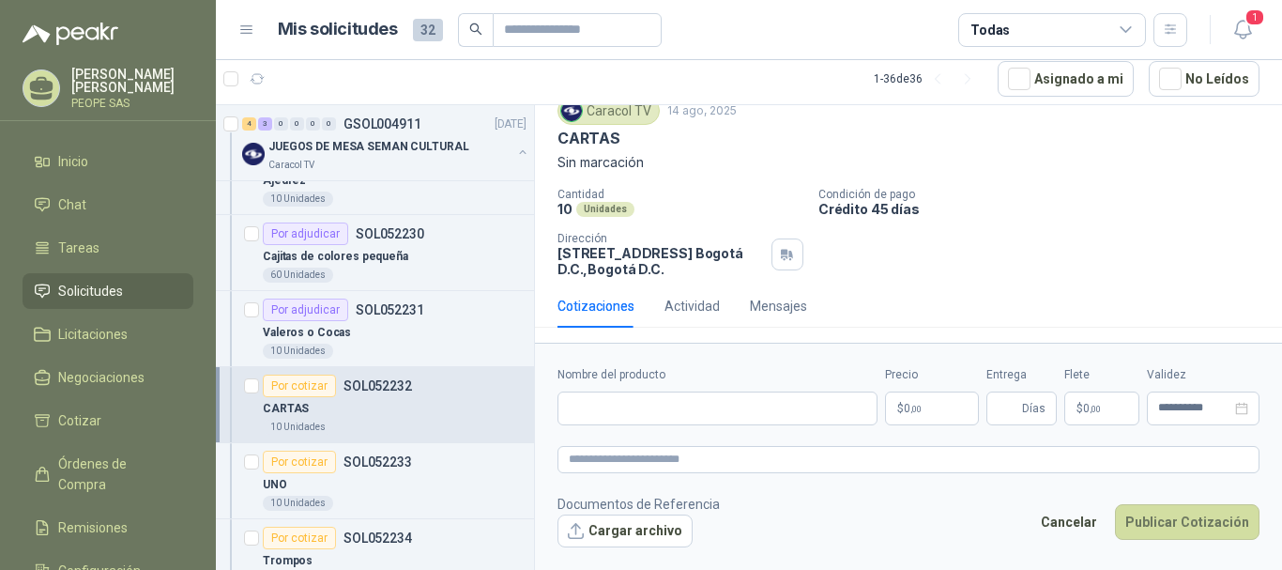
scroll to position [69, 0]
click at [779, 416] on input "Nombre del producto" at bounding box center [718, 408] width 320 height 34
type input "**********"
click at [902, 405] on p "$ 0 ,00" at bounding box center [932, 408] width 94 height 34
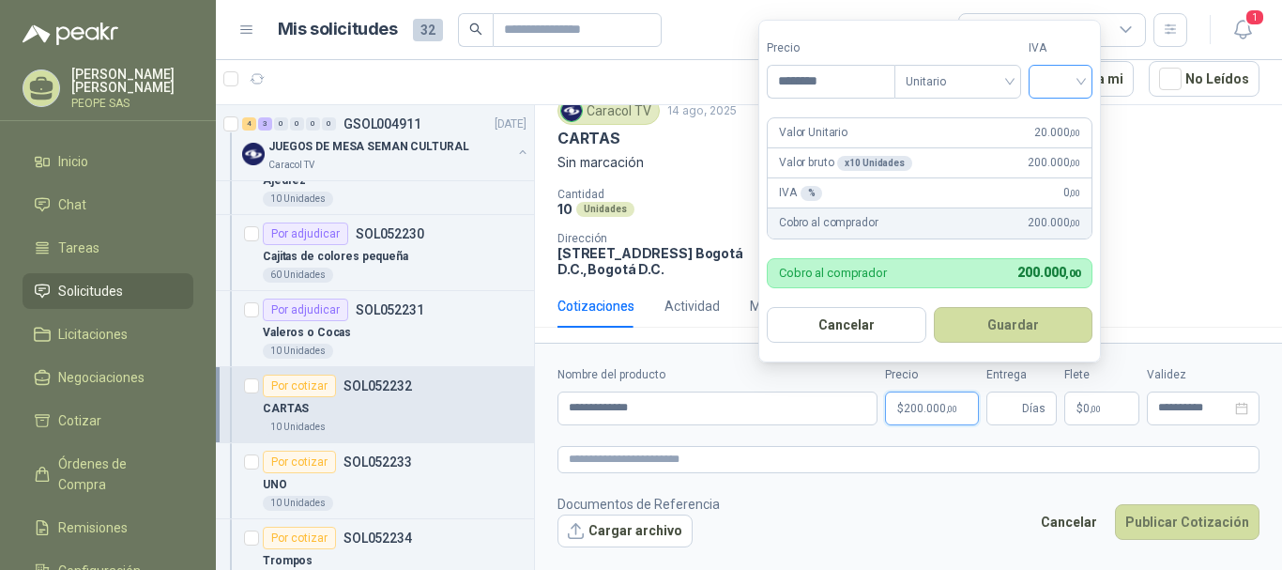
type input "********"
click at [1059, 82] on input "search" at bounding box center [1060, 80] width 41 height 28
click at [1047, 115] on div "19%" at bounding box center [1064, 120] width 57 height 30
click at [1022, 321] on button "Guardar" at bounding box center [1016, 325] width 161 height 36
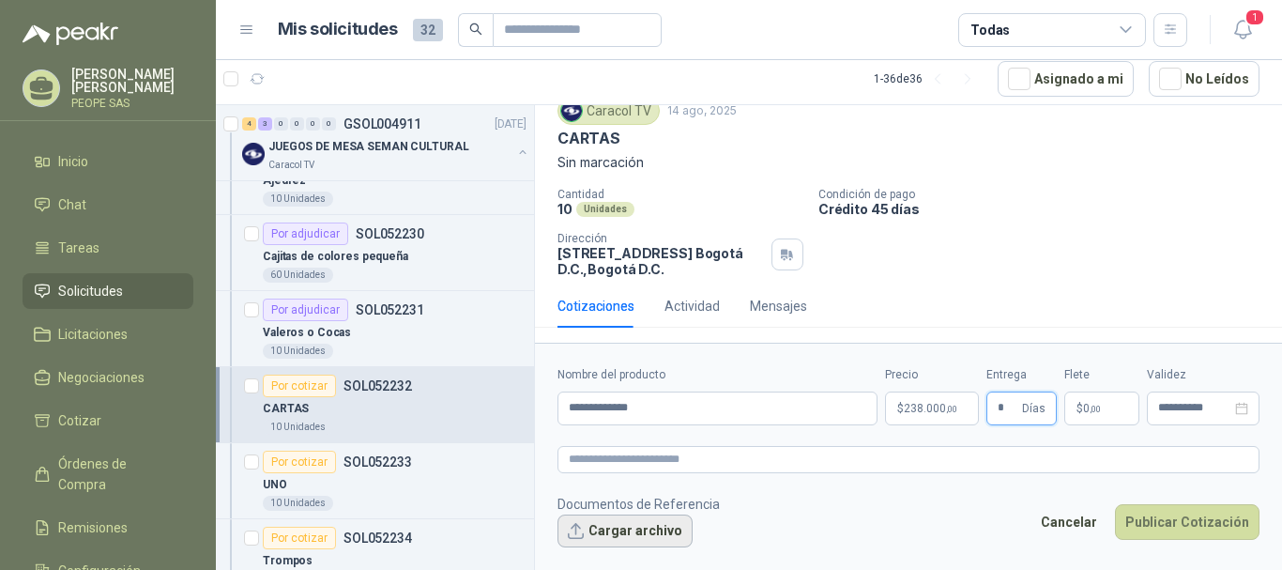
type input "*"
click at [658, 528] on button "Cargar archivo" at bounding box center [625, 531] width 135 height 34
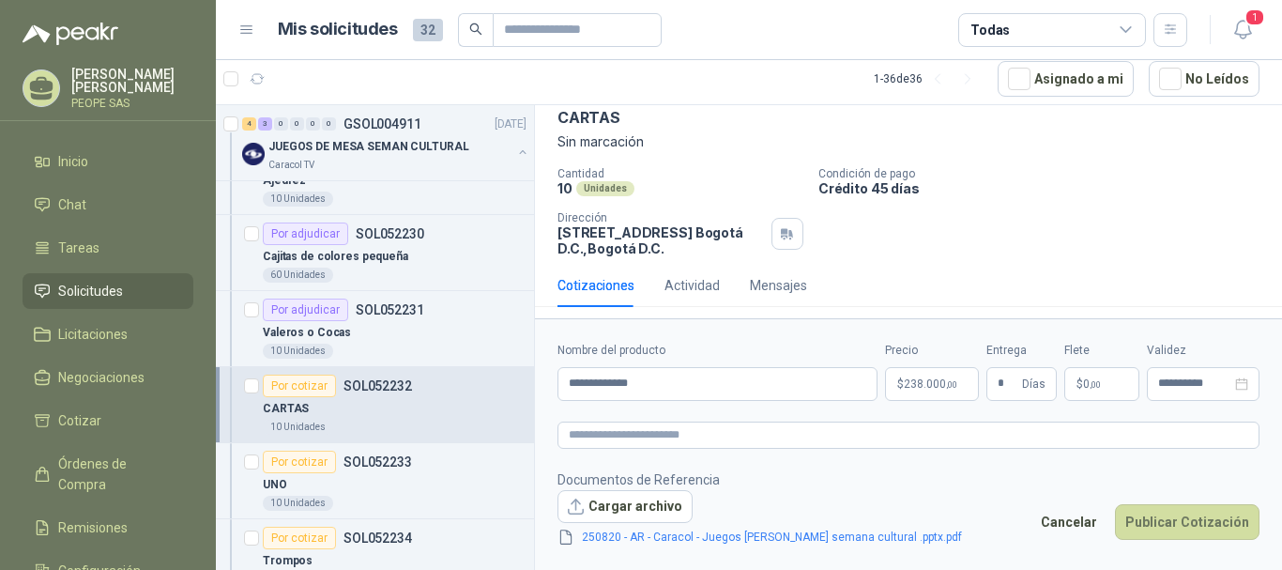
scroll to position [94, 0]
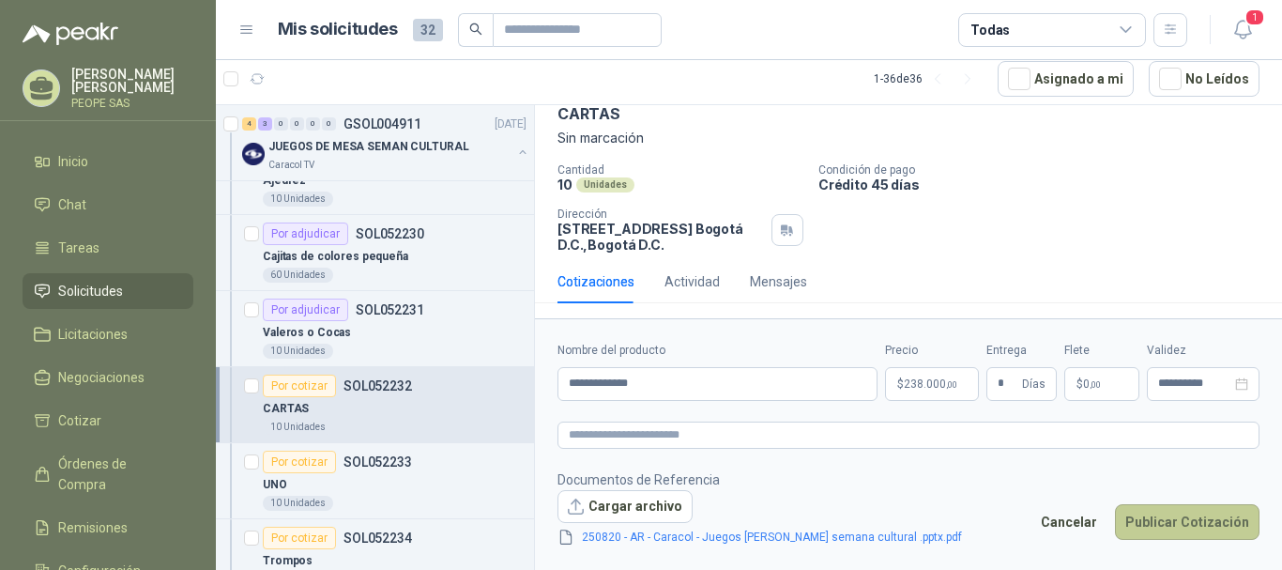
click at [1157, 528] on button "Publicar Cotización" at bounding box center [1187, 522] width 145 height 36
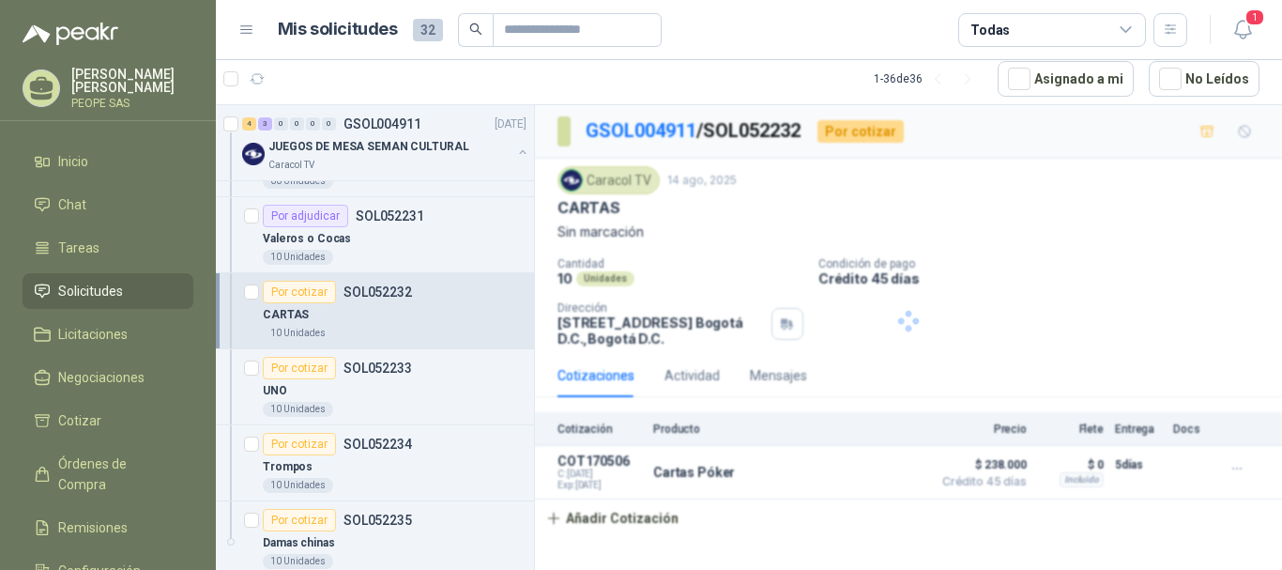
scroll to position [1314, 0]
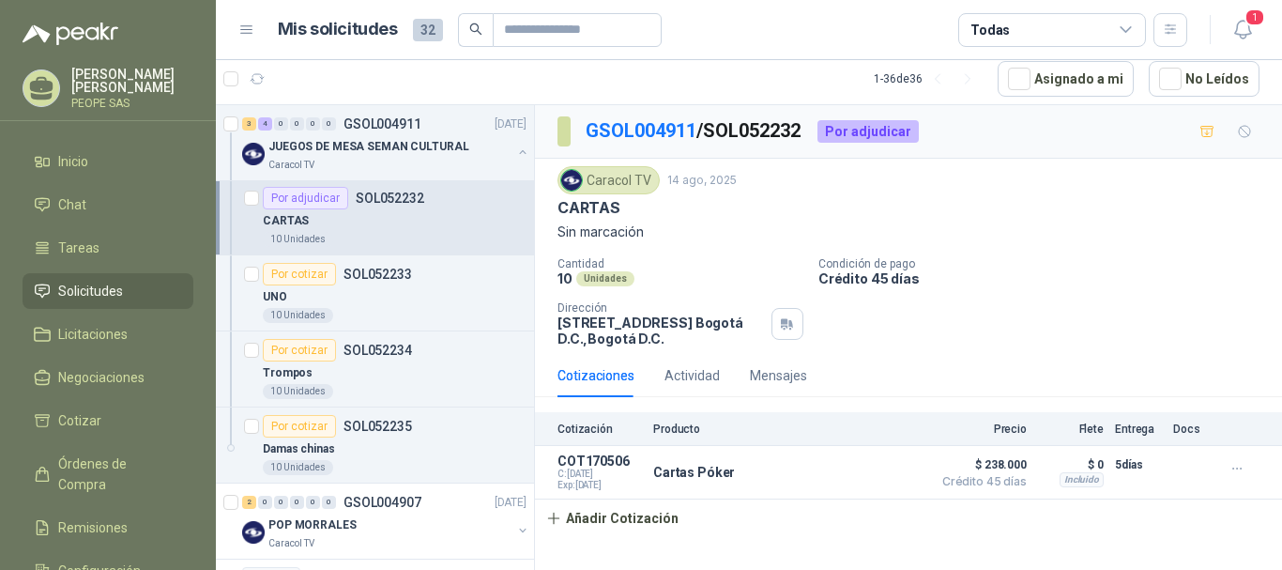
click at [421, 235] on div "10 Unidades" at bounding box center [395, 239] width 264 height 15
click at [426, 290] on div "UNO" at bounding box center [395, 296] width 264 height 23
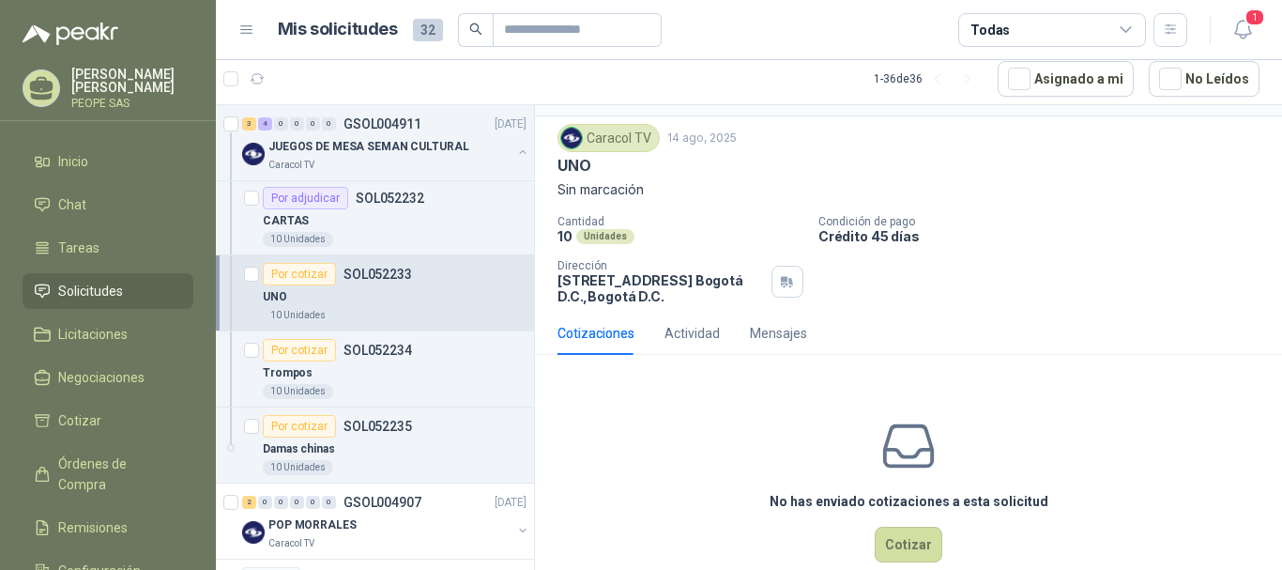
scroll to position [83, 0]
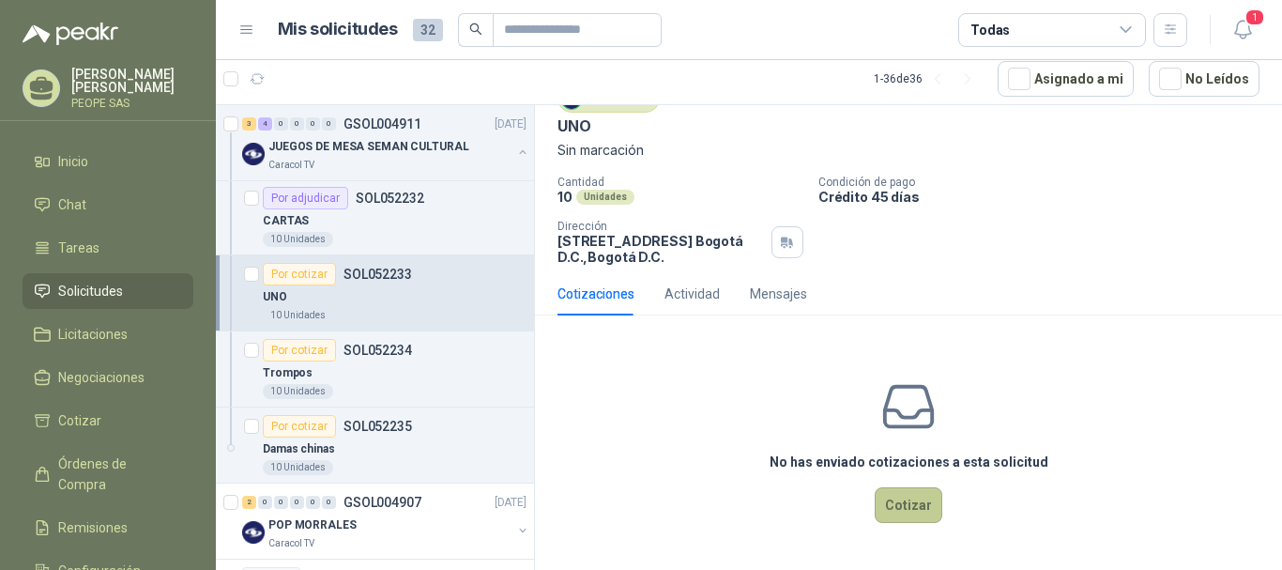
click at [897, 498] on button "Cotizar" at bounding box center [909, 505] width 68 height 36
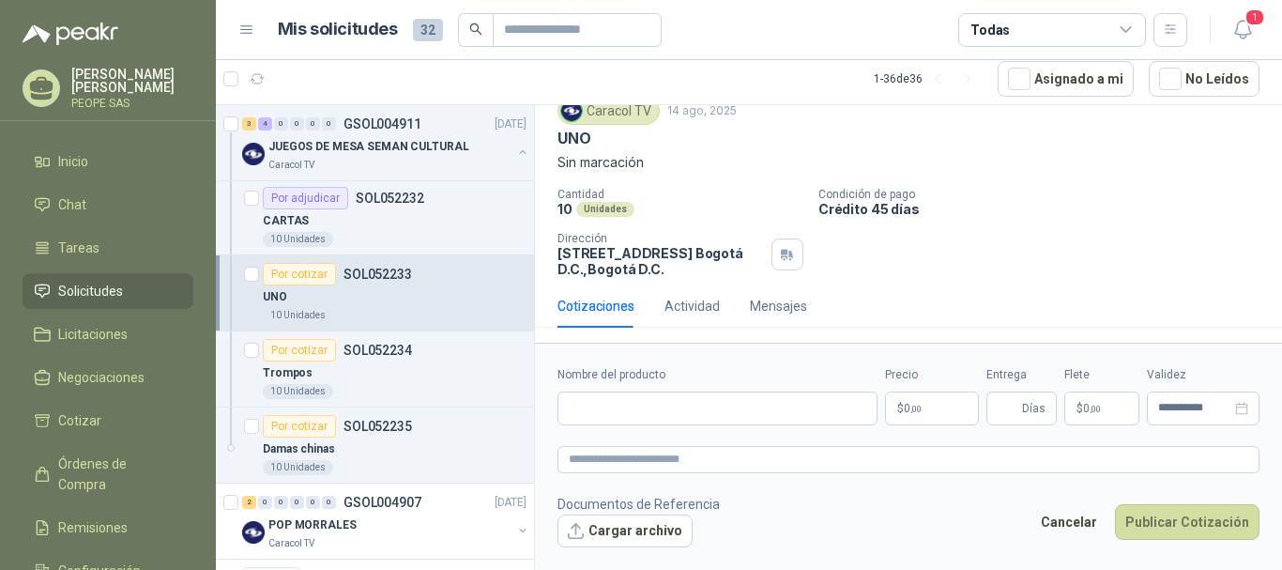
scroll to position [69, 0]
click at [771, 412] on input "Nombre del producto" at bounding box center [718, 408] width 320 height 34
type input "*********"
click at [925, 404] on p "$ 0 ,00" at bounding box center [932, 408] width 94 height 34
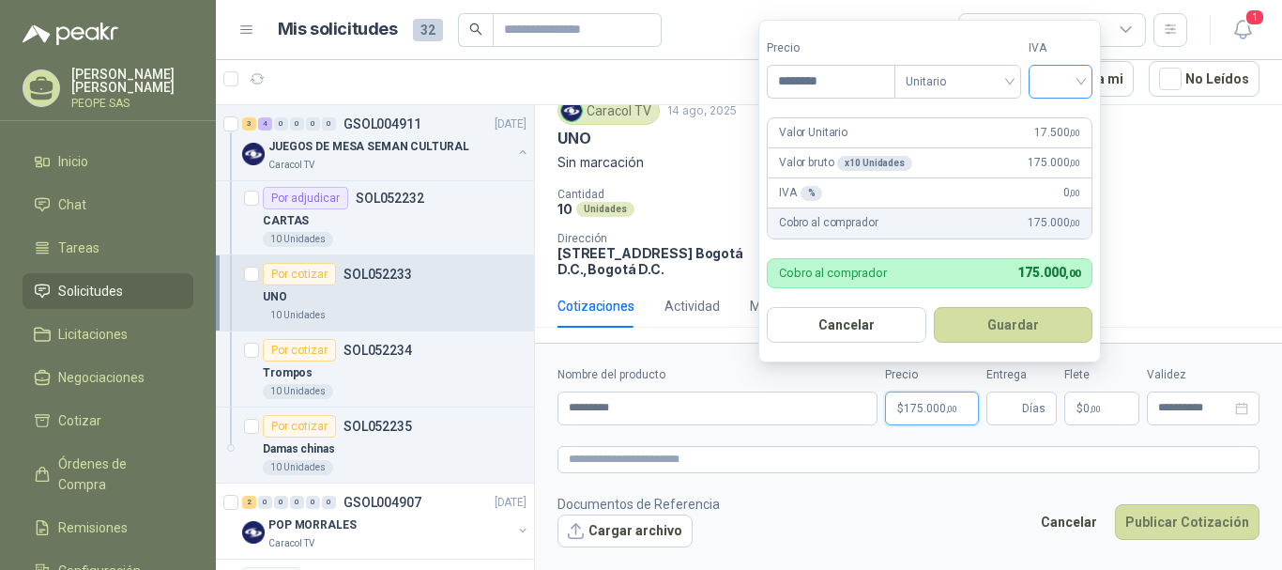
type input "********"
click at [1072, 71] on input "search" at bounding box center [1060, 80] width 41 height 28
click at [1062, 113] on div "19%" at bounding box center [1065, 120] width 35 height 21
click at [1025, 330] on button "Guardar" at bounding box center [1016, 325] width 161 height 36
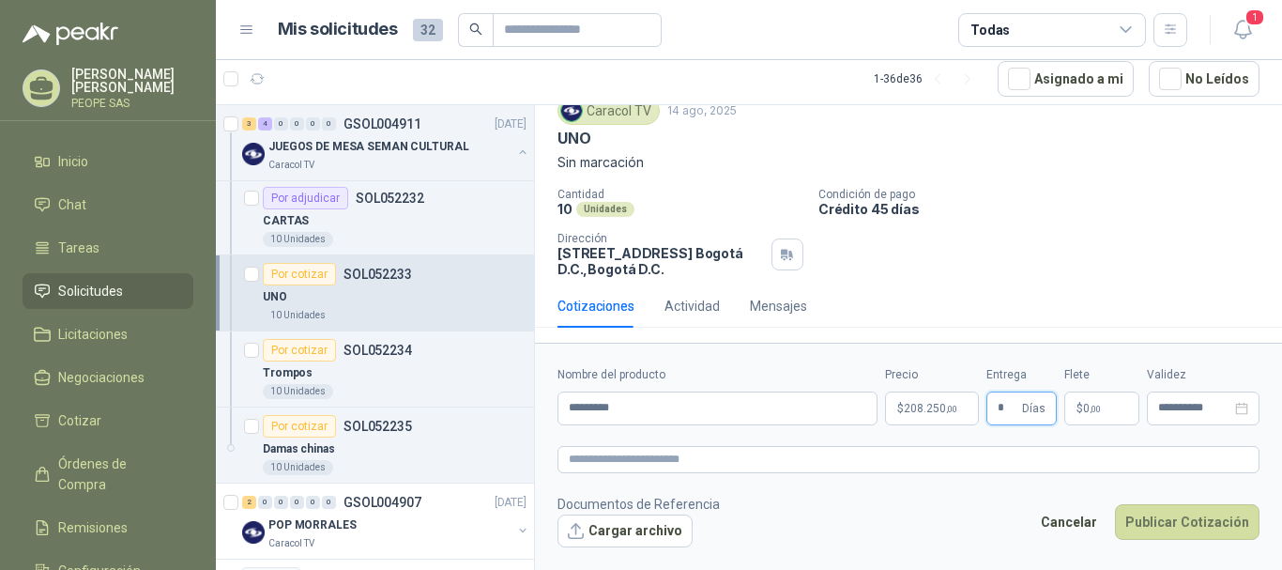
type input "*"
drag, startPoint x: 640, startPoint y: 511, endPoint x: 640, endPoint y: 523, distance: 12.2
click at [639, 513] on p "Documentos de Referencia" at bounding box center [639, 504] width 162 height 21
click at [641, 524] on button "Cargar archivo" at bounding box center [625, 531] width 135 height 34
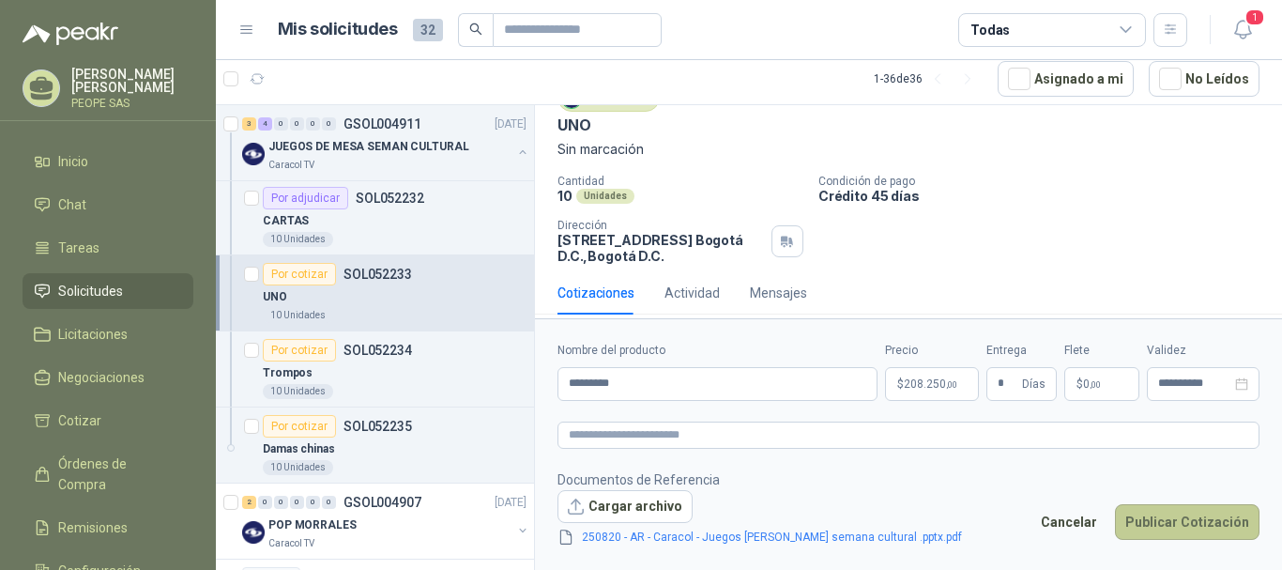
click at [1182, 533] on button "Publicar Cotización" at bounding box center [1187, 522] width 145 height 36
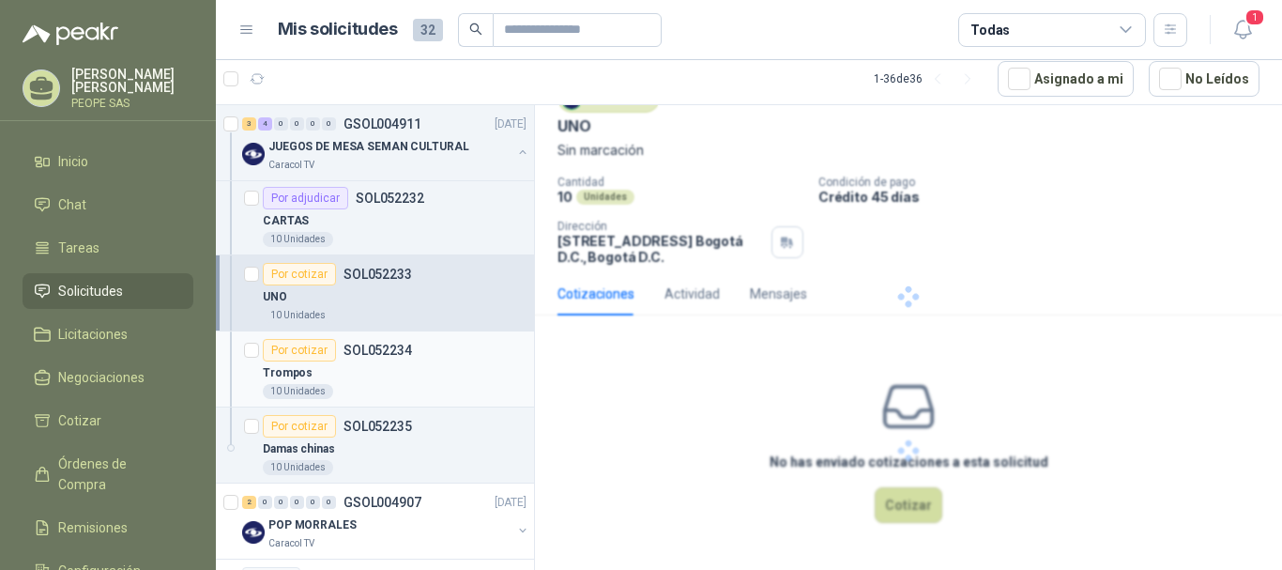
scroll to position [0, 0]
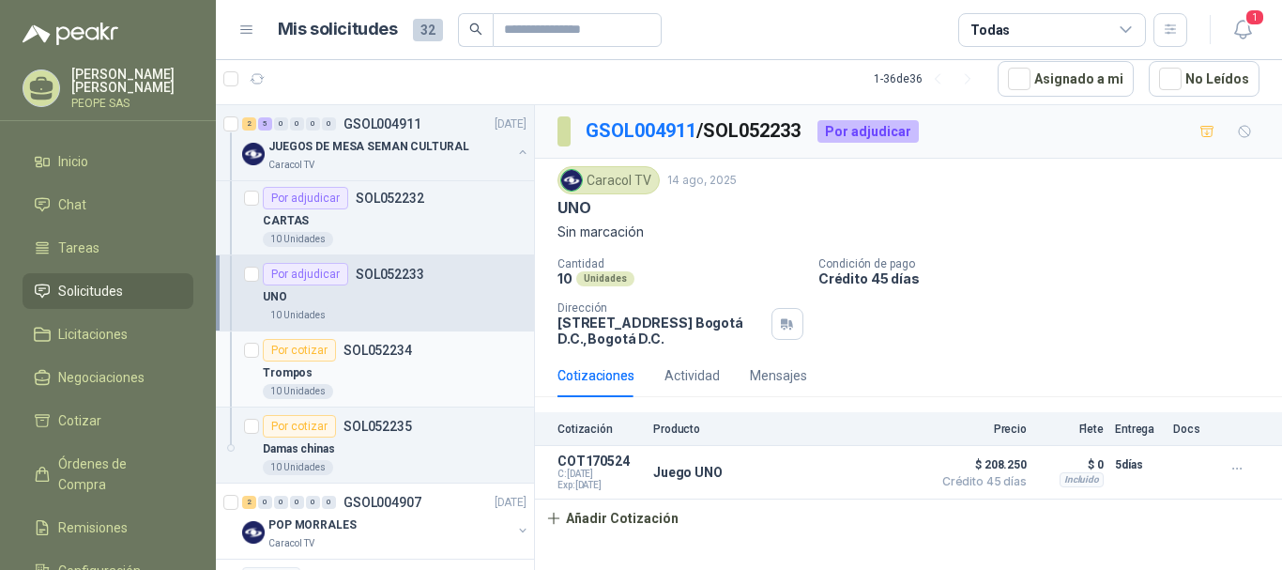
click at [414, 366] on div "Trompos" at bounding box center [395, 372] width 264 height 23
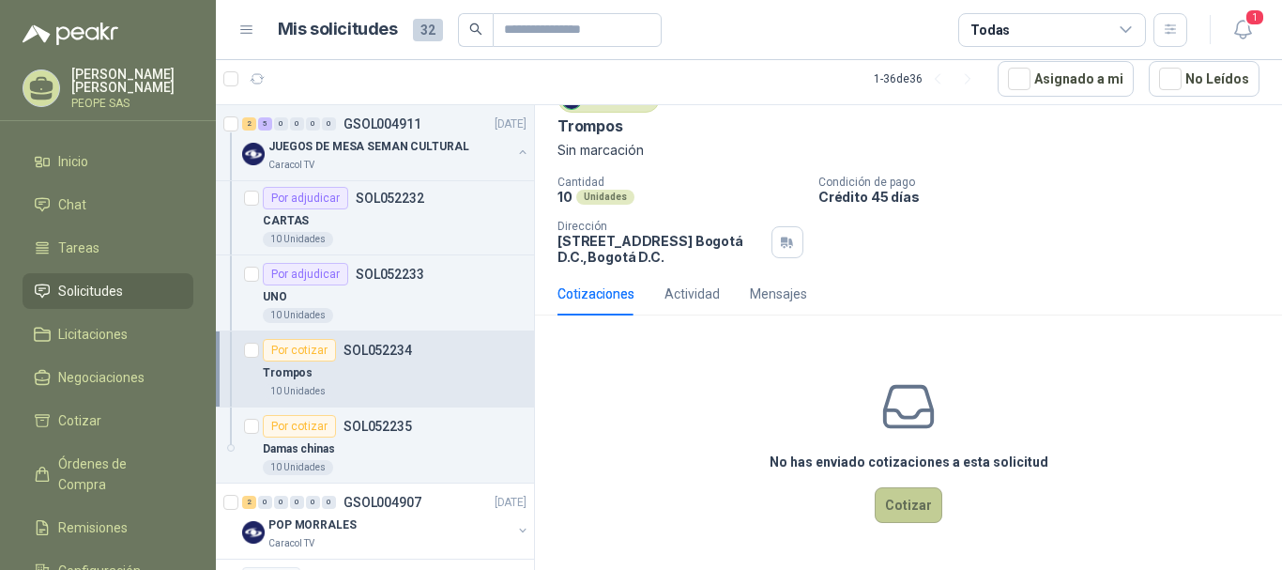
click at [905, 497] on button "Cotizar" at bounding box center [909, 505] width 68 height 36
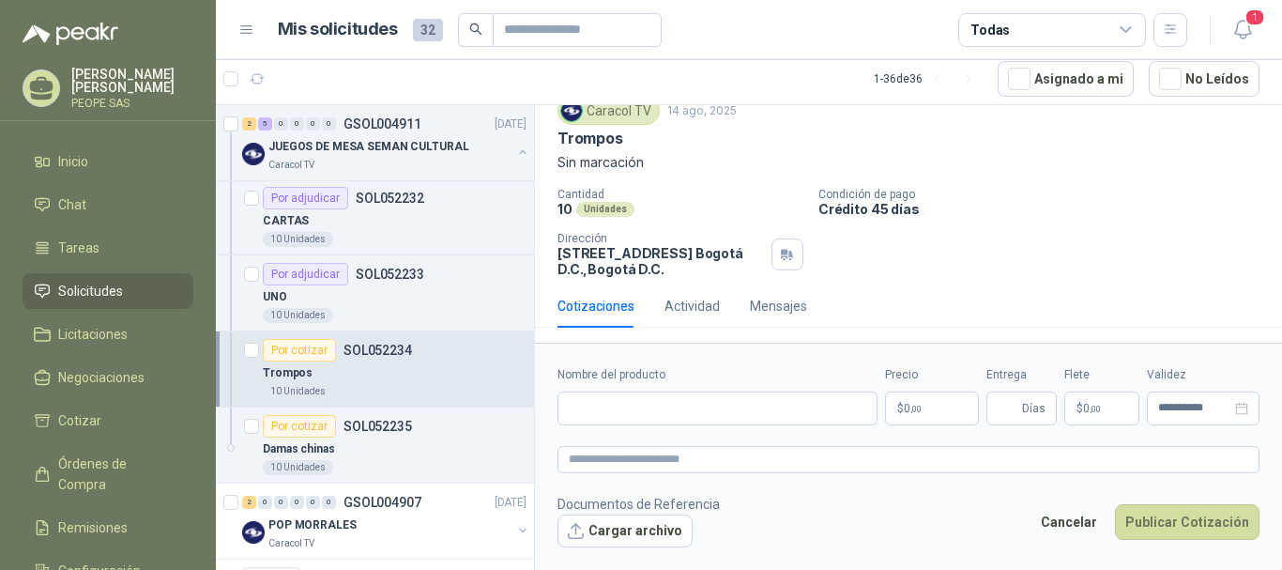
scroll to position [69, 0]
click at [682, 407] on input "Nombre del producto" at bounding box center [718, 408] width 320 height 34
type input "******"
click at [922, 411] on span ",00" at bounding box center [916, 409] width 11 height 10
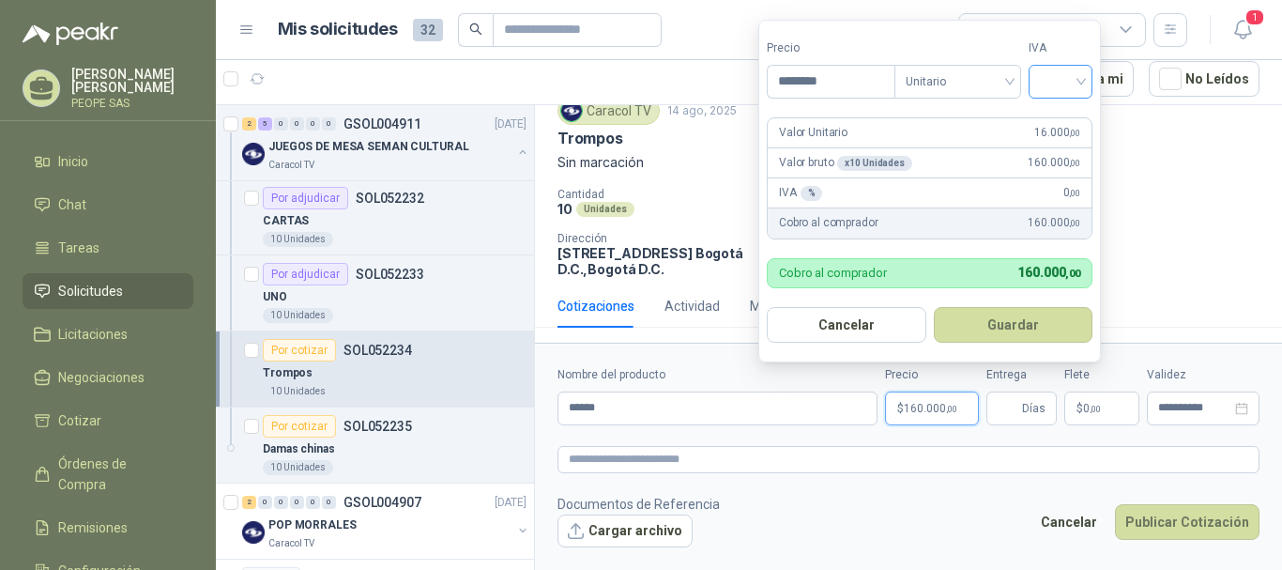
type input "********"
click at [1051, 92] on input "search" at bounding box center [1060, 80] width 41 height 28
click at [1057, 120] on div "19%" at bounding box center [1065, 120] width 35 height 21
click at [1064, 332] on button "Guardar" at bounding box center [1016, 325] width 161 height 36
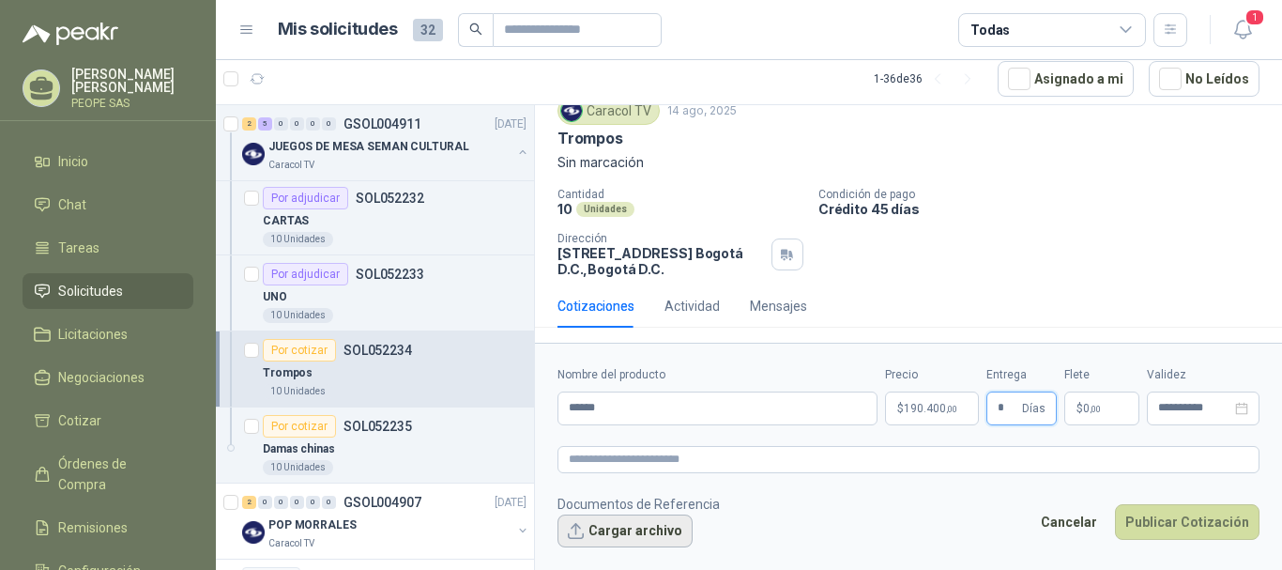
type input "*"
click at [571, 537] on button "Cargar archivo" at bounding box center [625, 531] width 135 height 34
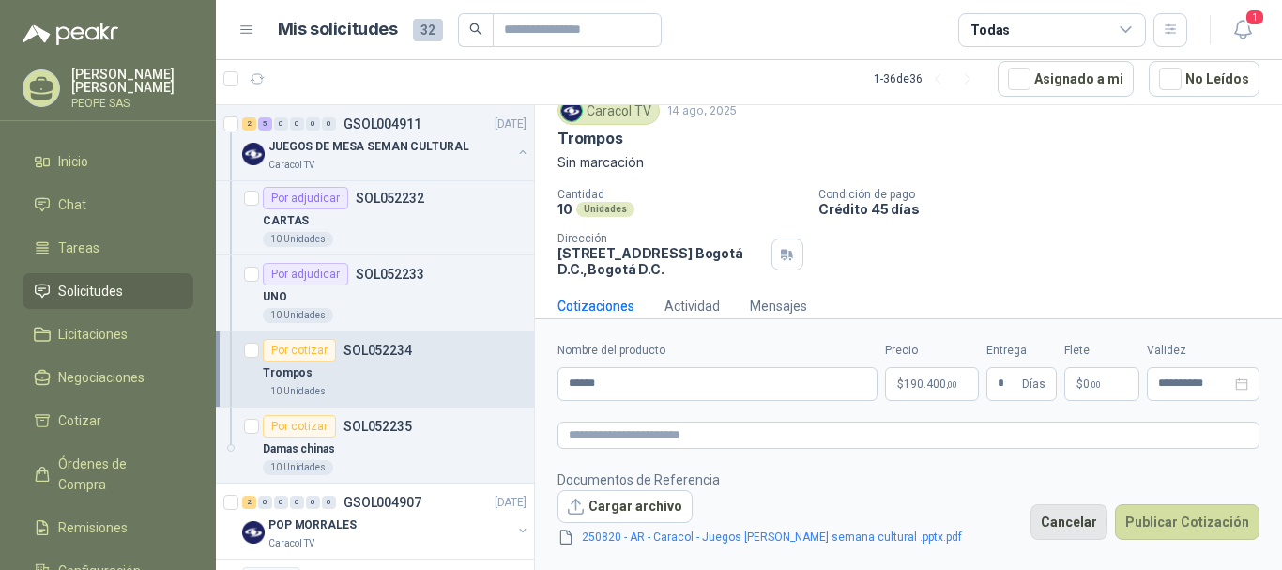
scroll to position [83, 0]
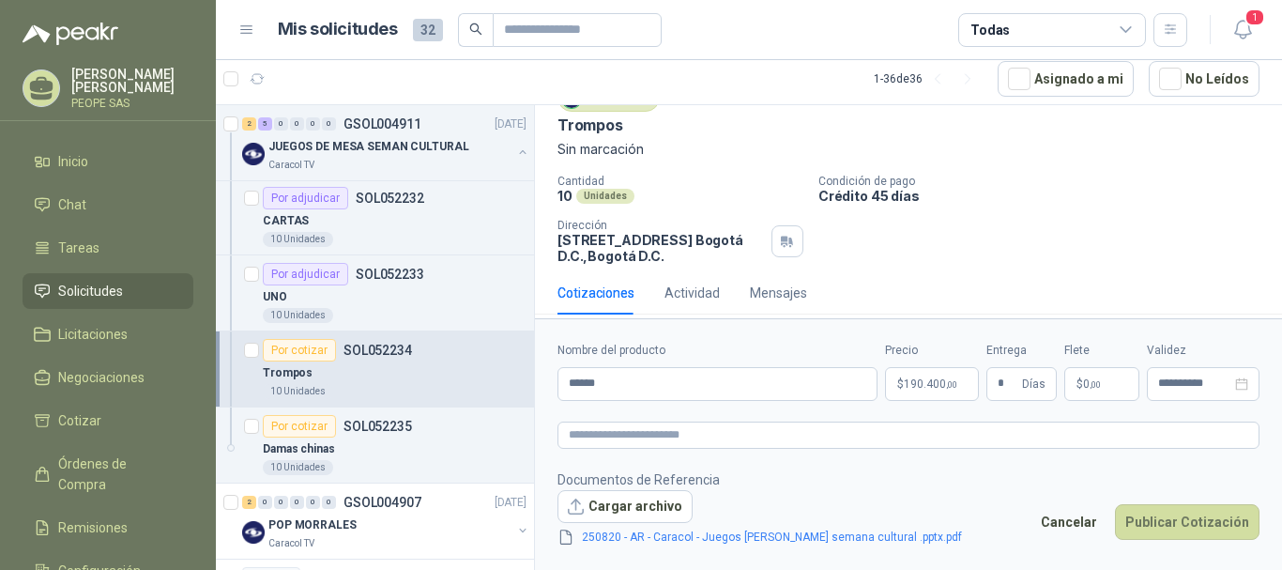
click at [1172, 541] on div "Cancelar Publicar Cotización" at bounding box center [1145, 525] width 229 height 43
click at [1169, 530] on button "Publicar Cotización" at bounding box center [1187, 522] width 145 height 36
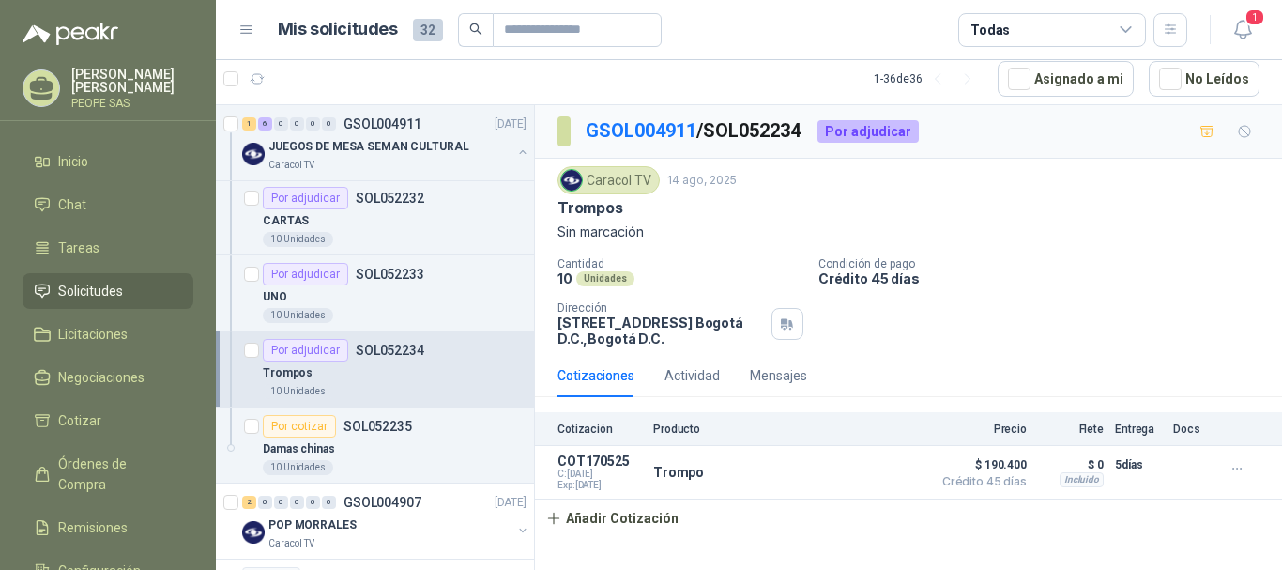
scroll to position [1408, 0]
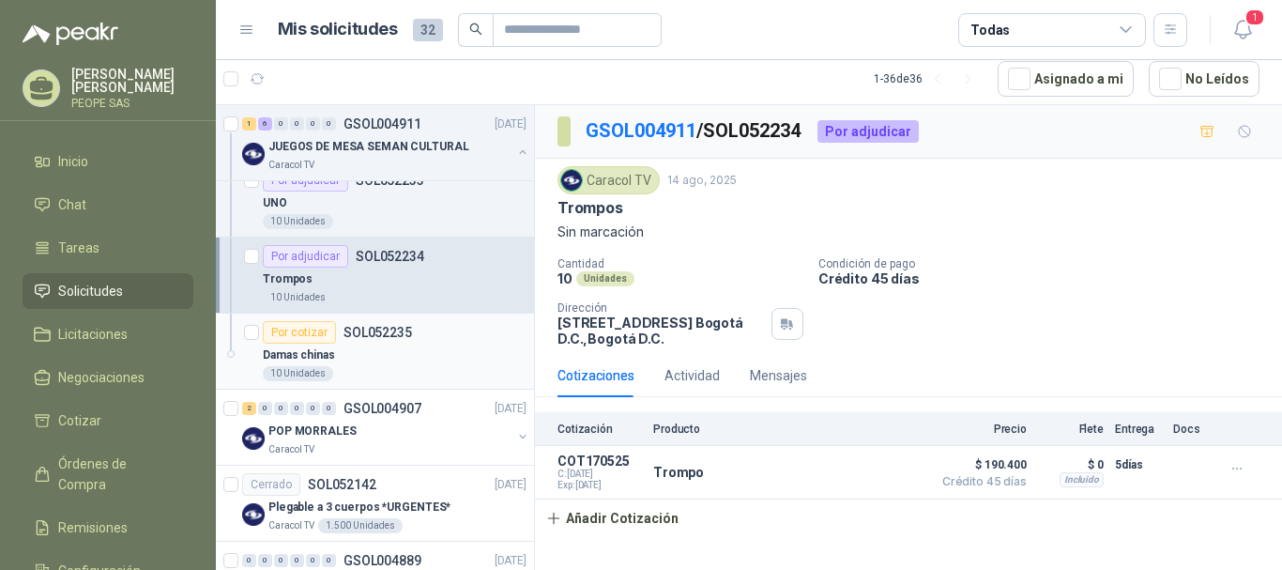
click at [378, 343] on div "Por cotizar SOL052235" at bounding box center [337, 332] width 149 height 23
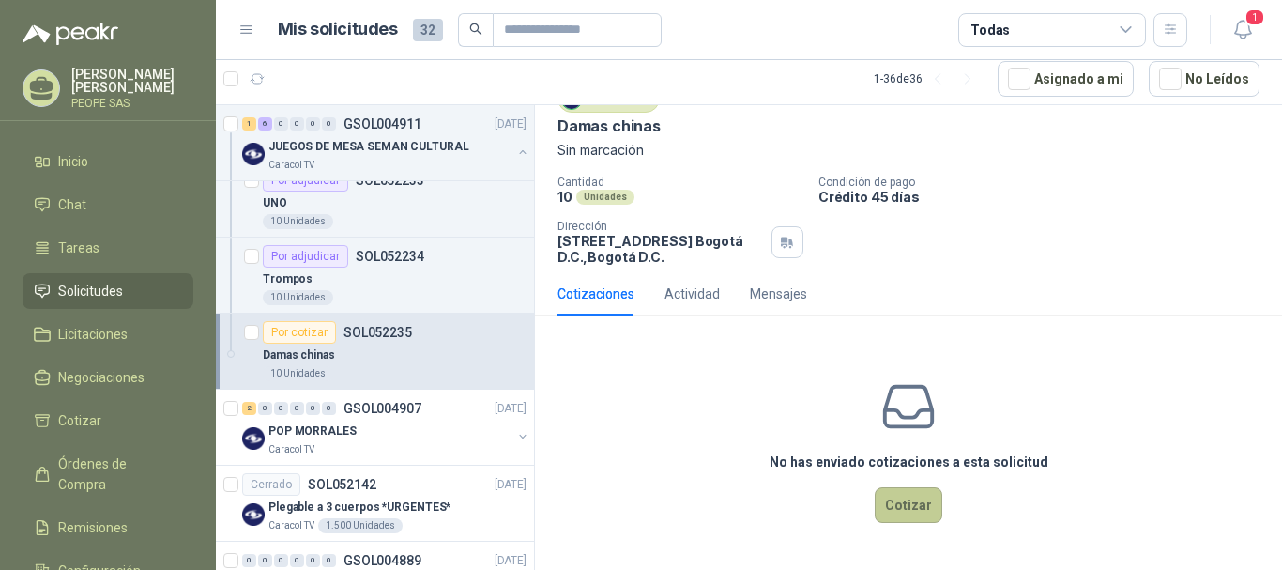
drag, startPoint x: 911, startPoint y: 545, endPoint x: 892, endPoint y: 501, distance: 48.0
click at [913, 540] on div "No has enviado cotizaciones a esta solicitud Cotizar" at bounding box center [908, 449] width 747 height 239
click at [891, 501] on button "Cotizar" at bounding box center [909, 505] width 68 height 36
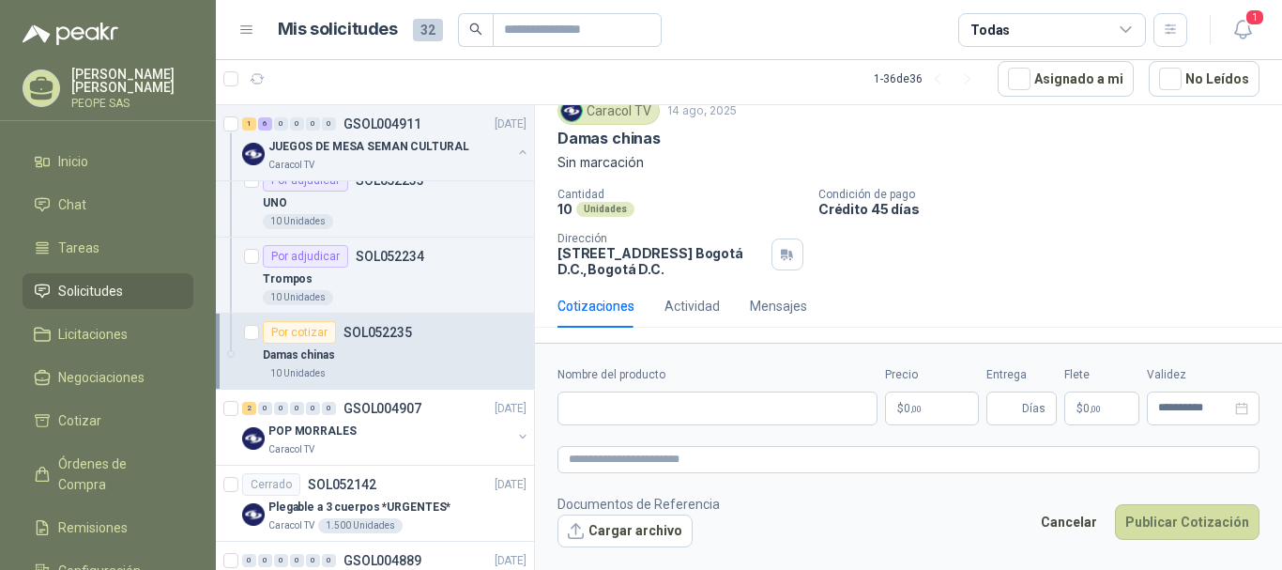
scroll to position [69, 0]
click at [628, 405] on input "Nombre del producto" at bounding box center [718, 408] width 320 height 34
type input "**********"
click at [904, 414] on span "0 ,00" at bounding box center [913, 408] width 18 height 11
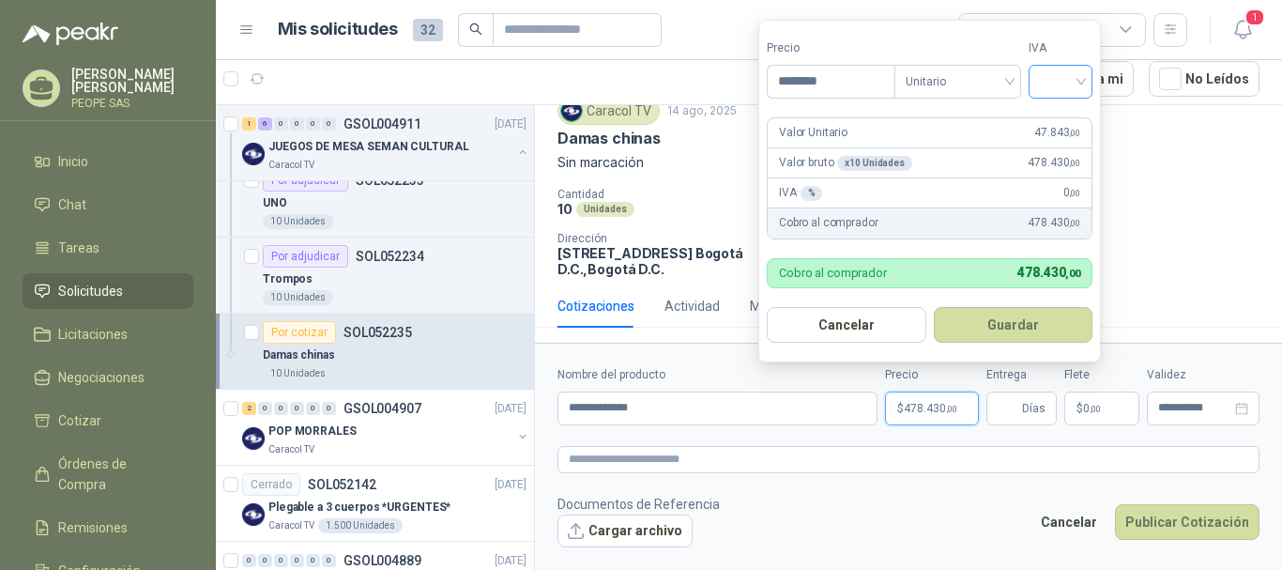
type input "********"
click at [1074, 88] on input "search" at bounding box center [1060, 80] width 41 height 28
click at [1061, 128] on div "19%" at bounding box center [1065, 120] width 35 height 21
click at [1022, 334] on button "Guardar" at bounding box center [1016, 325] width 161 height 36
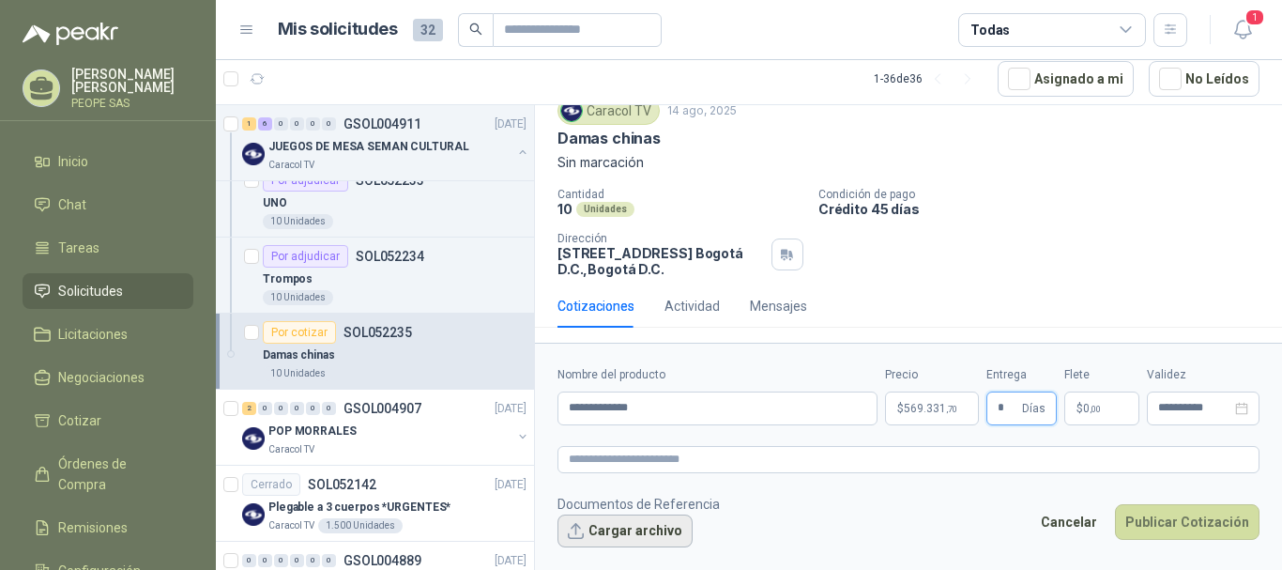
type input "*"
click at [668, 520] on button "Cargar archivo" at bounding box center [625, 531] width 135 height 34
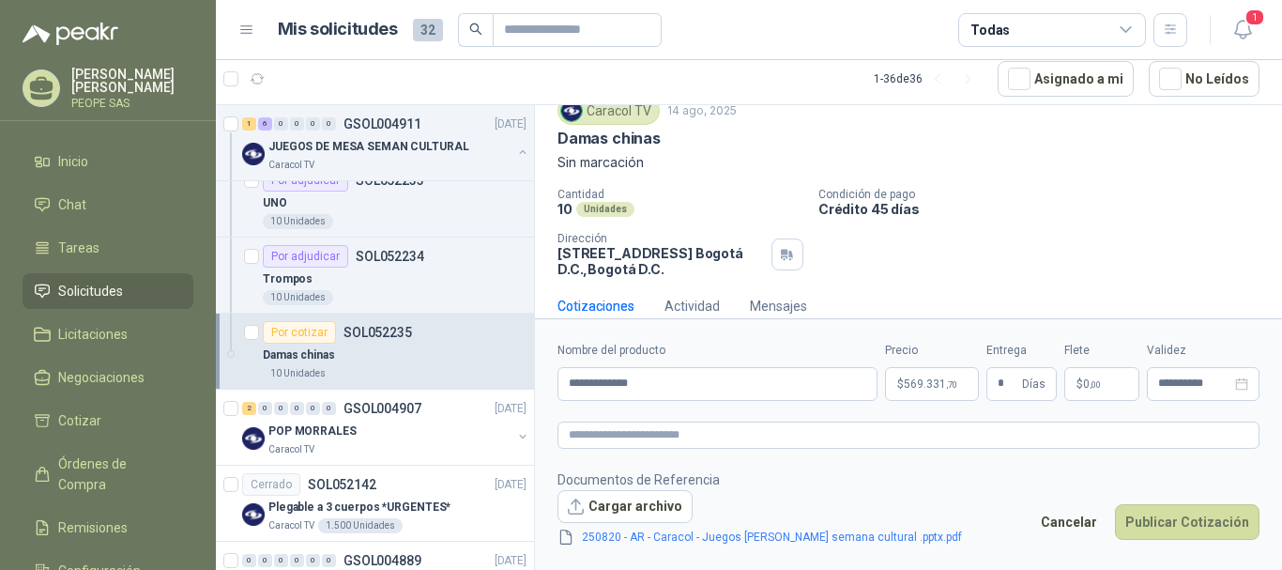
scroll to position [83, 0]
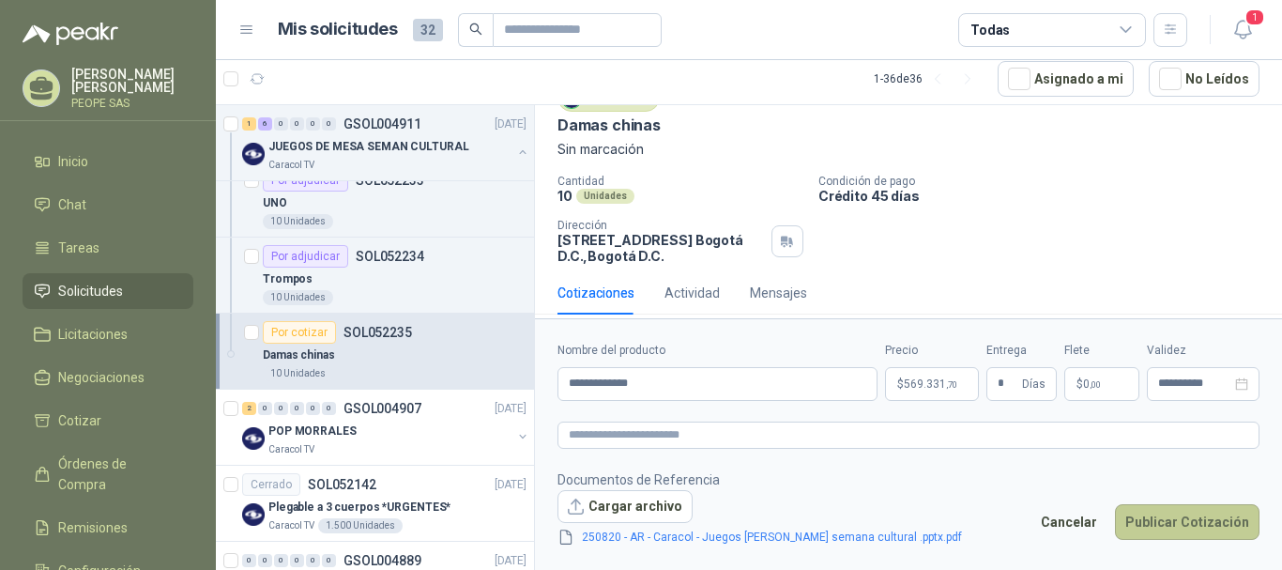
click at [1157, 515] on button "Publicar Cotización" at bounding box center [1187, 522] width 145 height 36
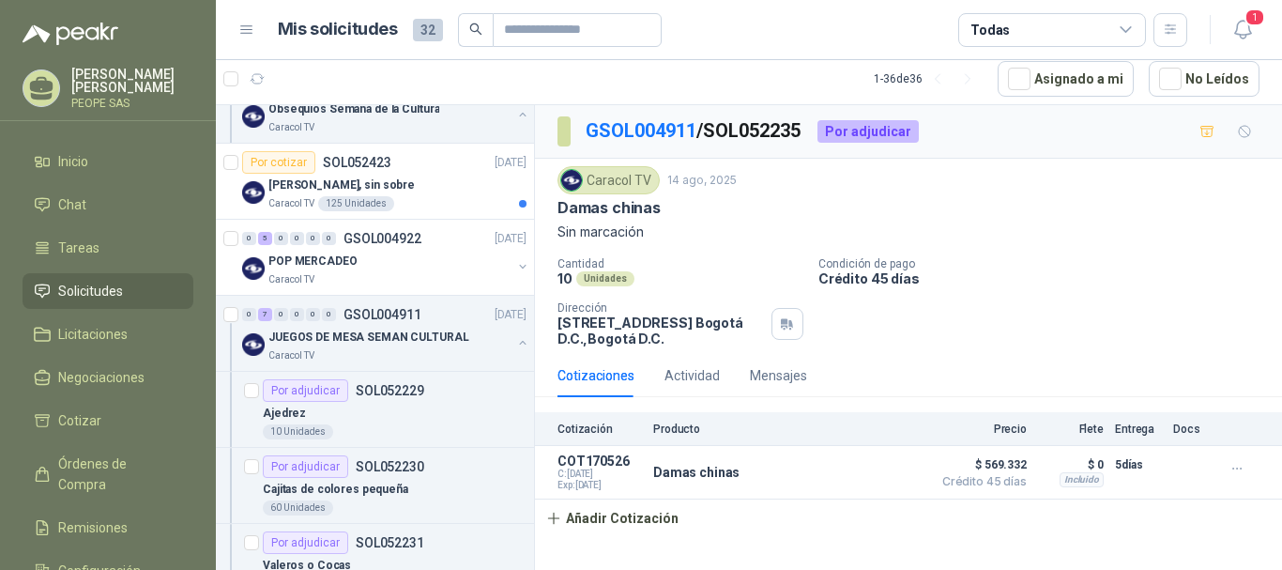
scroll to position [845, 0]
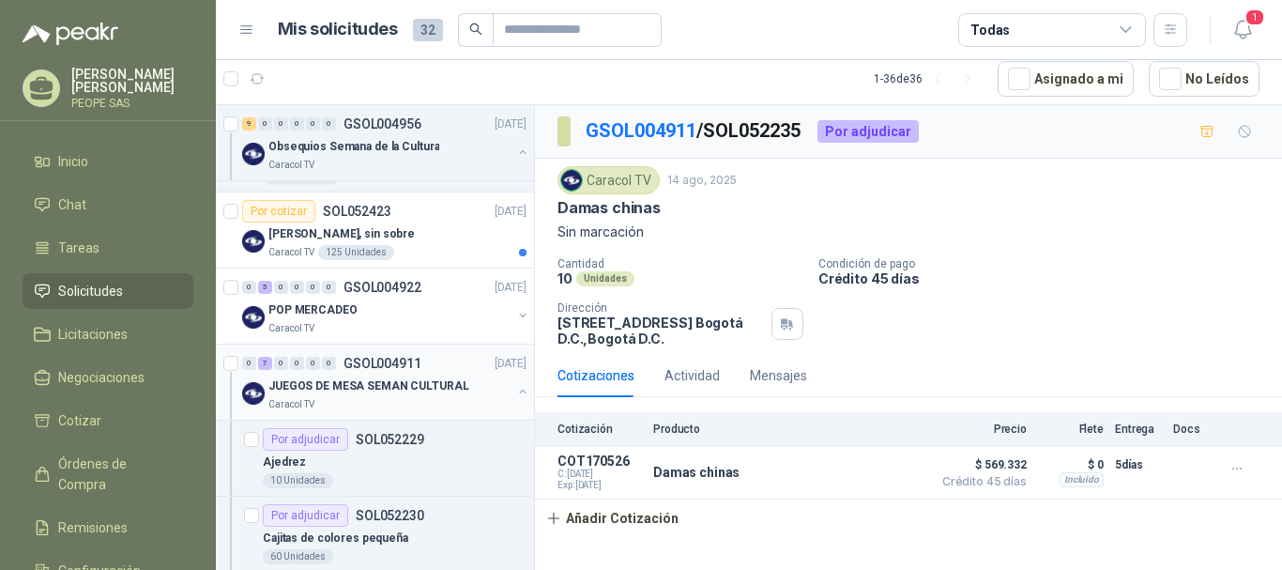
click at [378, 382] on p "JUEGOS DE MESA SEMAN CULTURAL" at bounding box center [369, 386] width 201 height 18
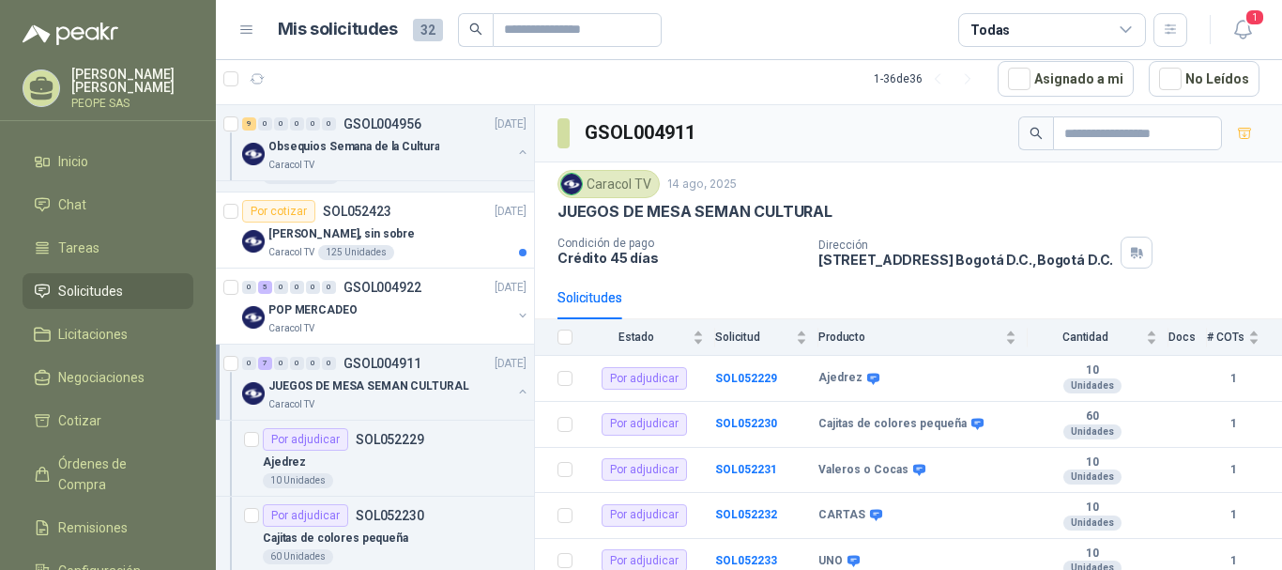
click at [416, 382] on p "JUEGOS DE MESA SEMAN CULTURAL" at bounding box center [369, 386] width 201 height 18
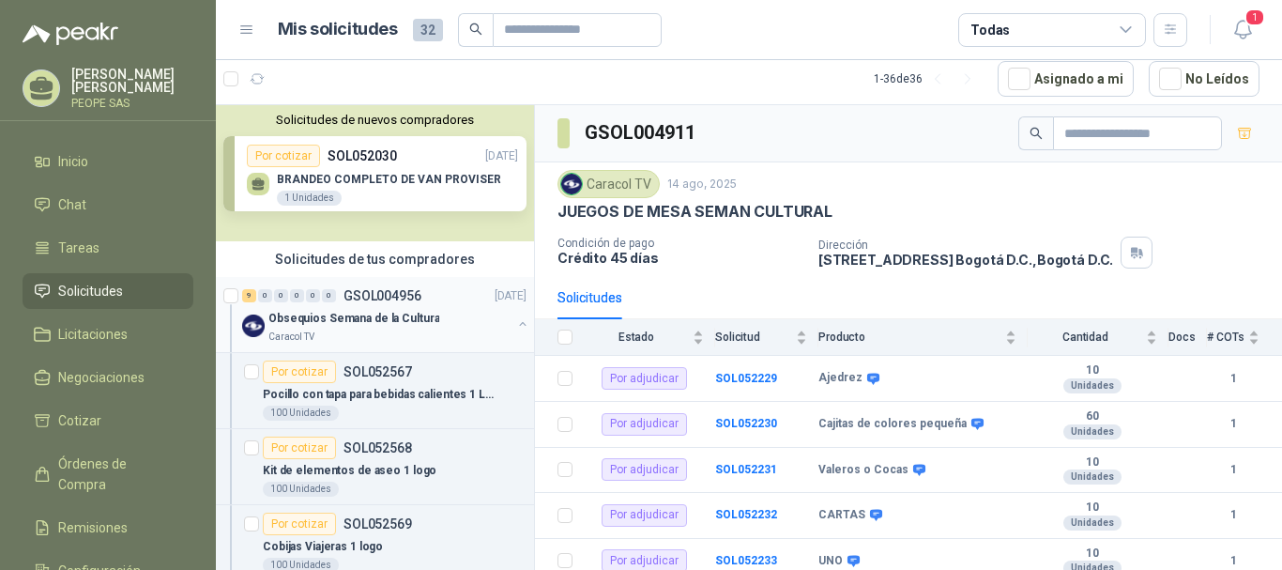
click at [371, 318] on p "Obsequios Semana de la Cultura" at bounding box center [354, 319] width 171 height 18
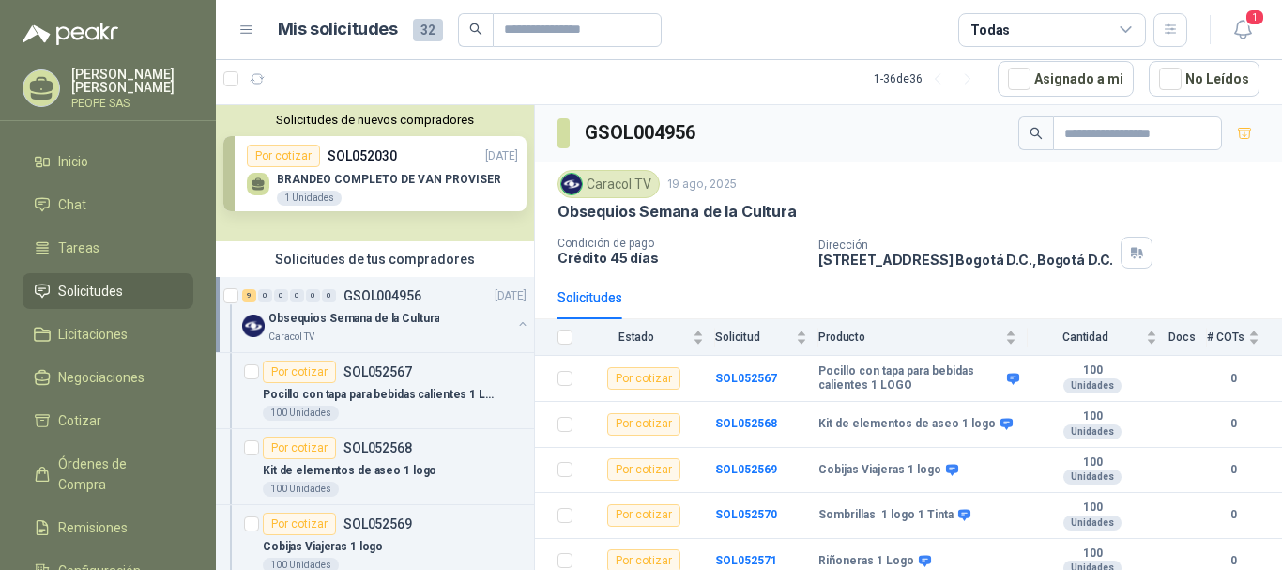
click at [377, 322] on p "Obsequios Semana de la Cultura" at bounding box center [354, 319] width 171 height 18
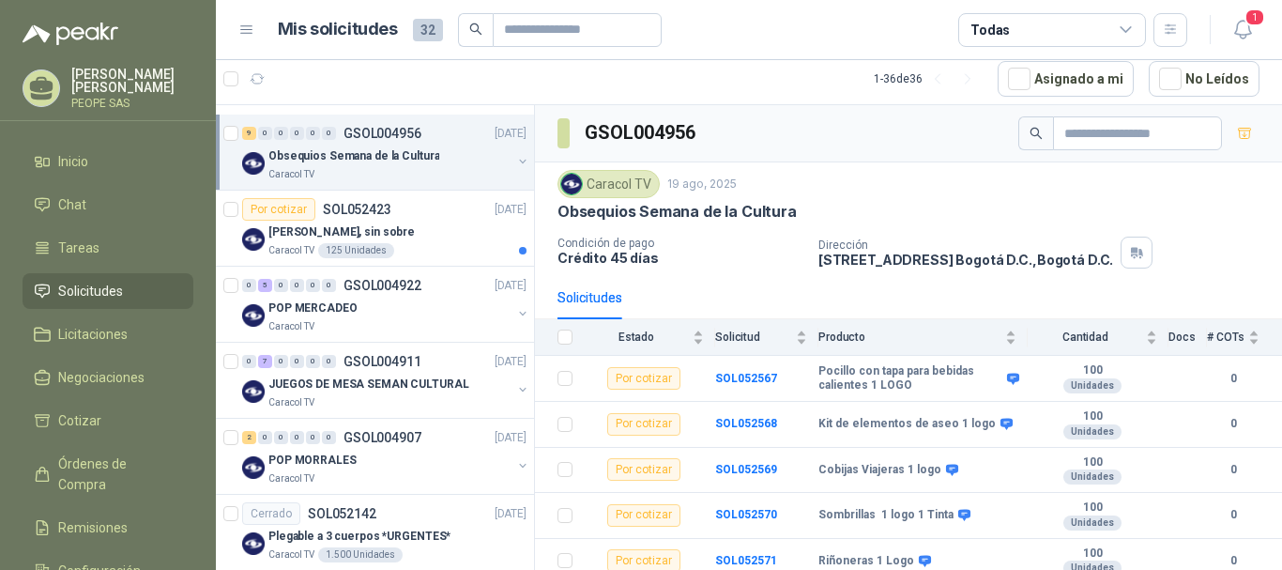
scroll to position [188, 0]
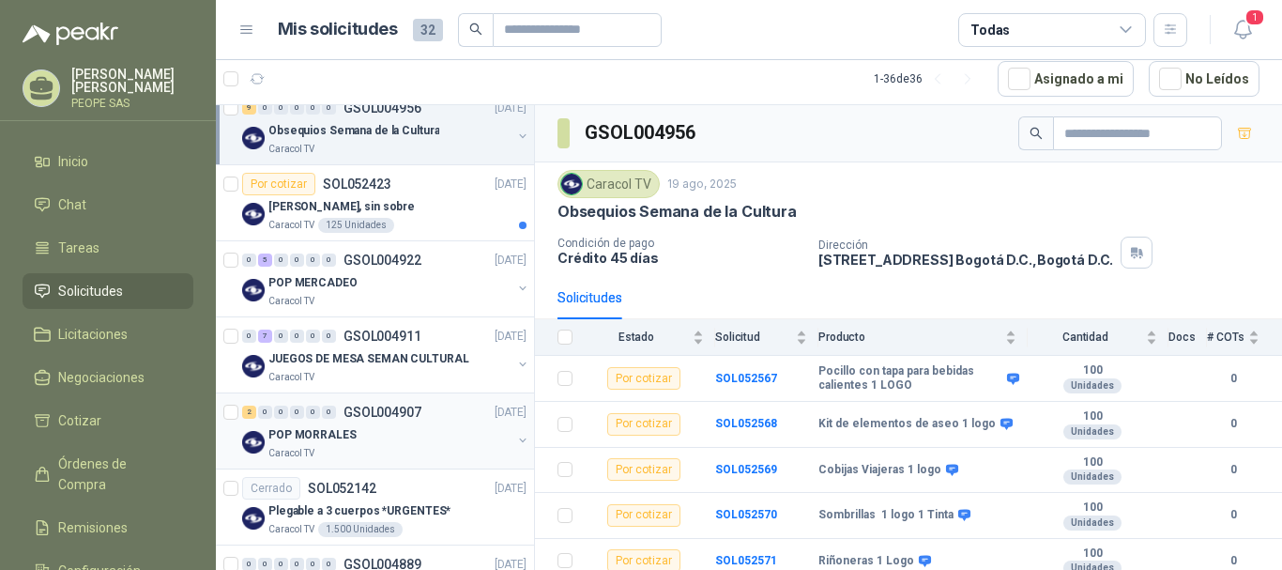
click at [363, 414] on p "GSOL004907" at bounding box center [383, 412] width 78 height 13
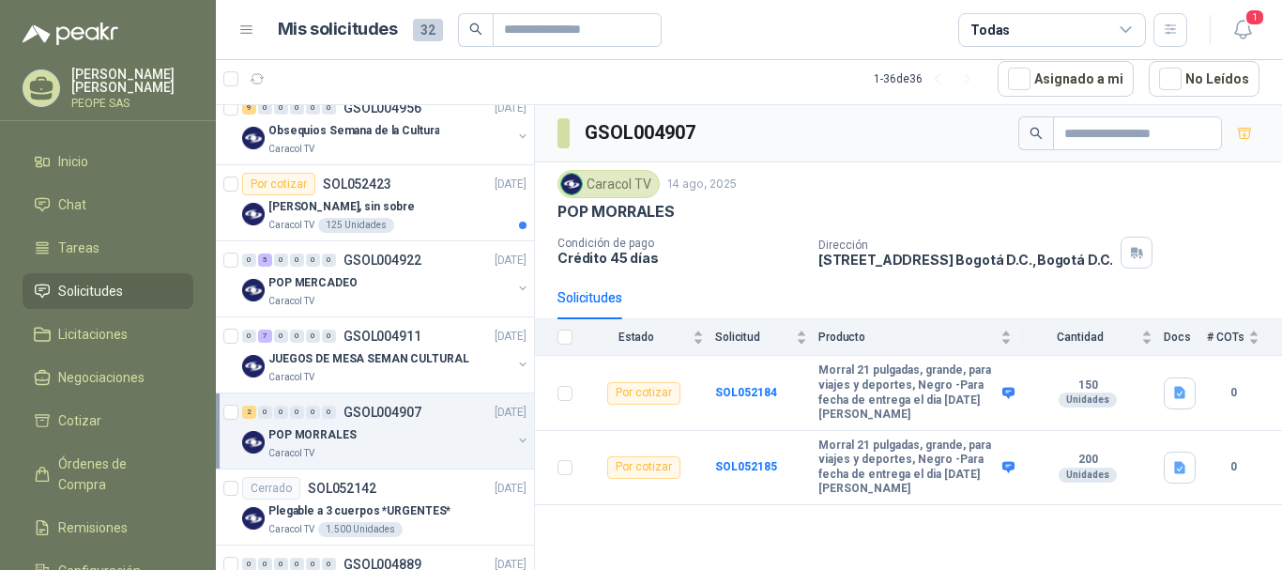
click at [363, 414] on p "GSOL004907" at bounding box center [383, 412] width 78 height 13
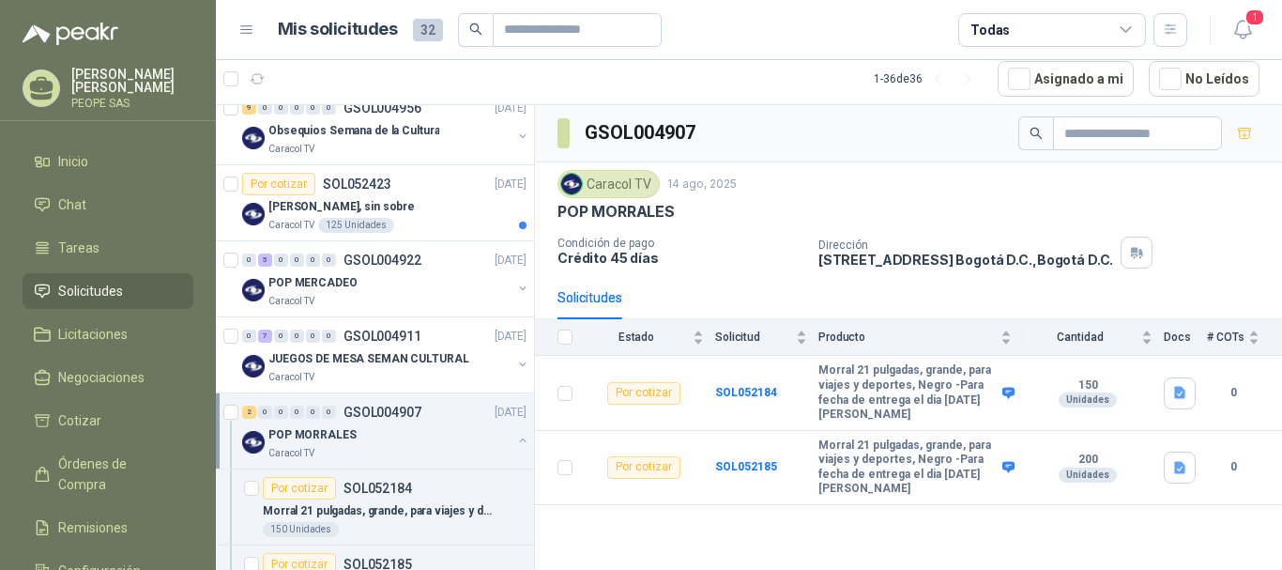
click at [385, 416] on p "GSOL004907" at bounding box center [383, 412] width 78 height 13
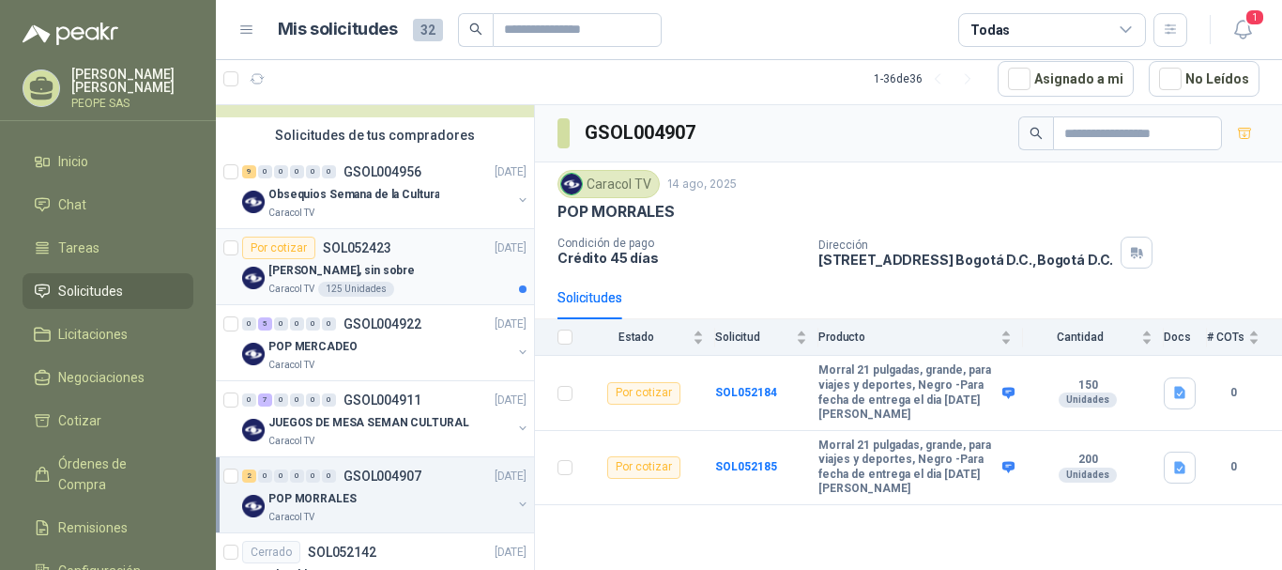
scroll to position [94, 0]
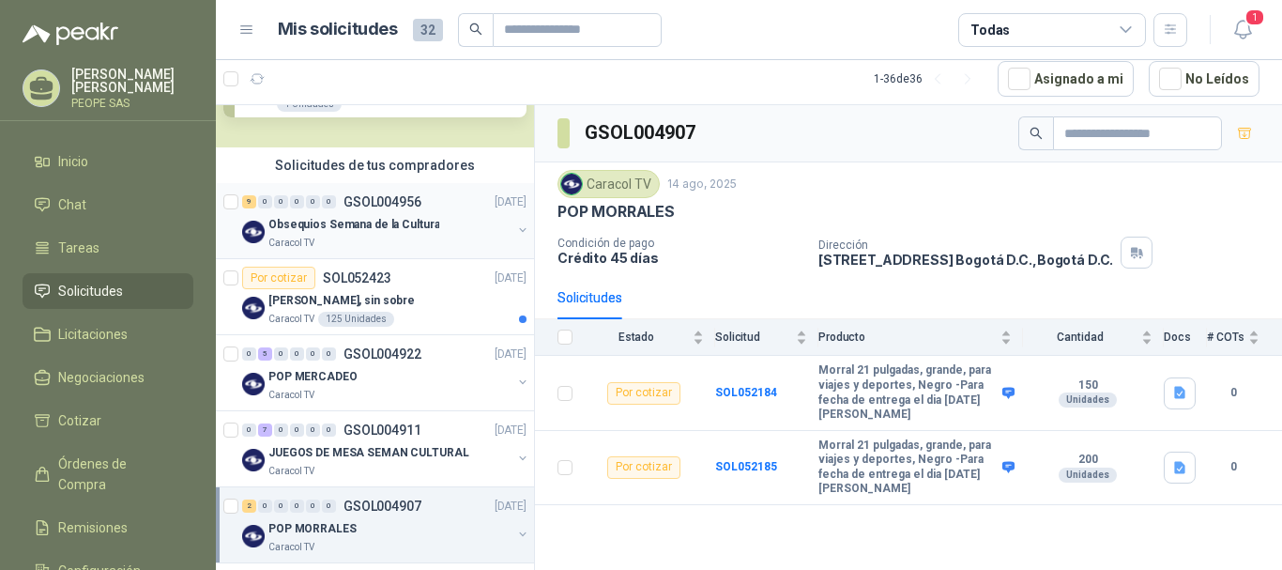
click at [419, 222] on p "Obsequios Semana de la Cultura" at bounding box center [354, 225] width 171 height 18
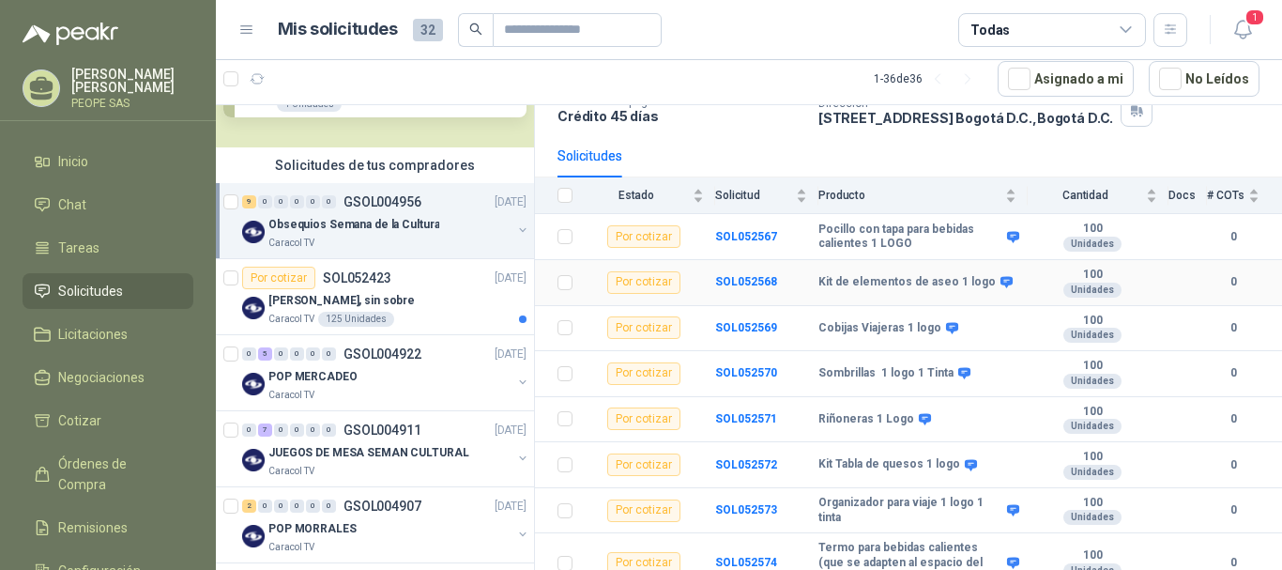
scroll to position [188, 0]
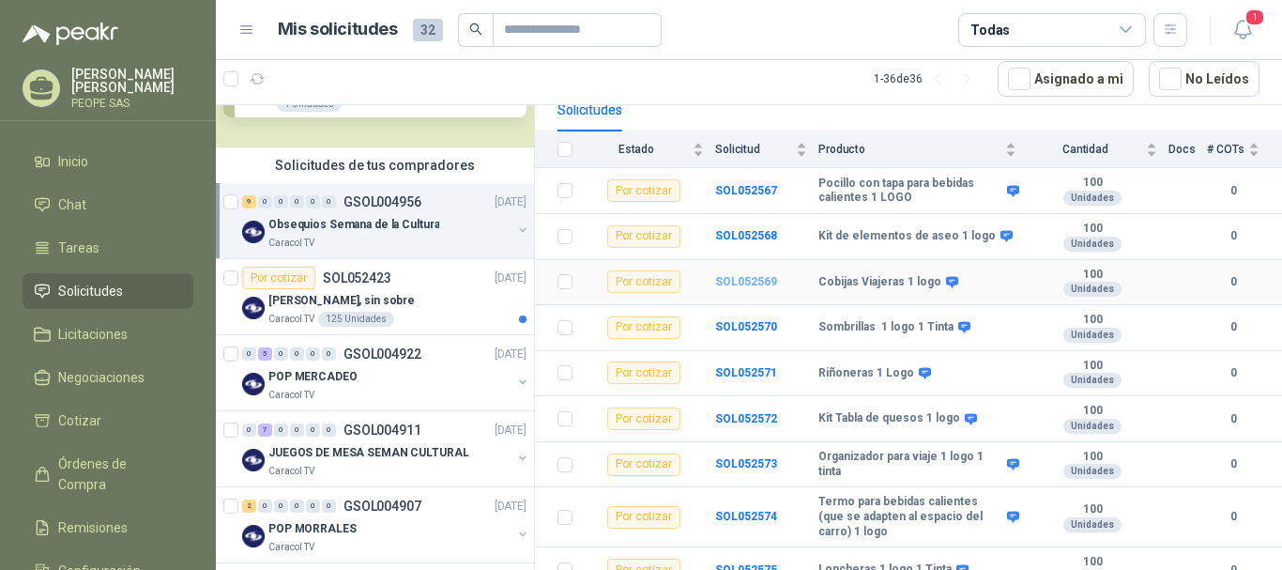
click at [759, 283] on b "SOL052569" at bounding box center [746, 281] width 62 height 13
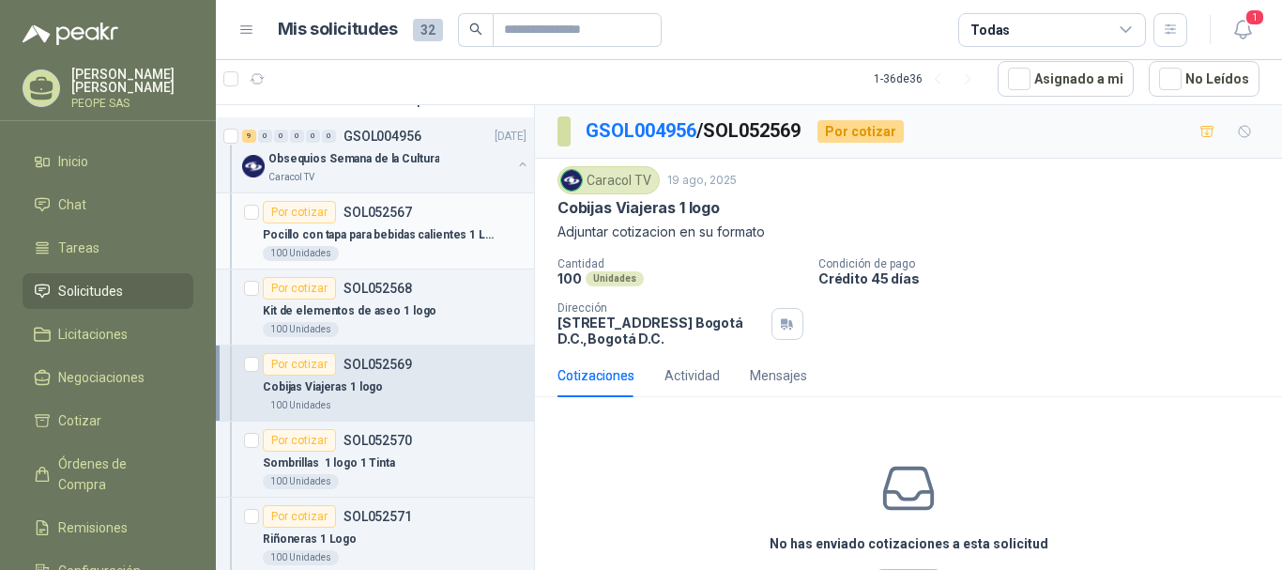
scroll to position [188, 0]
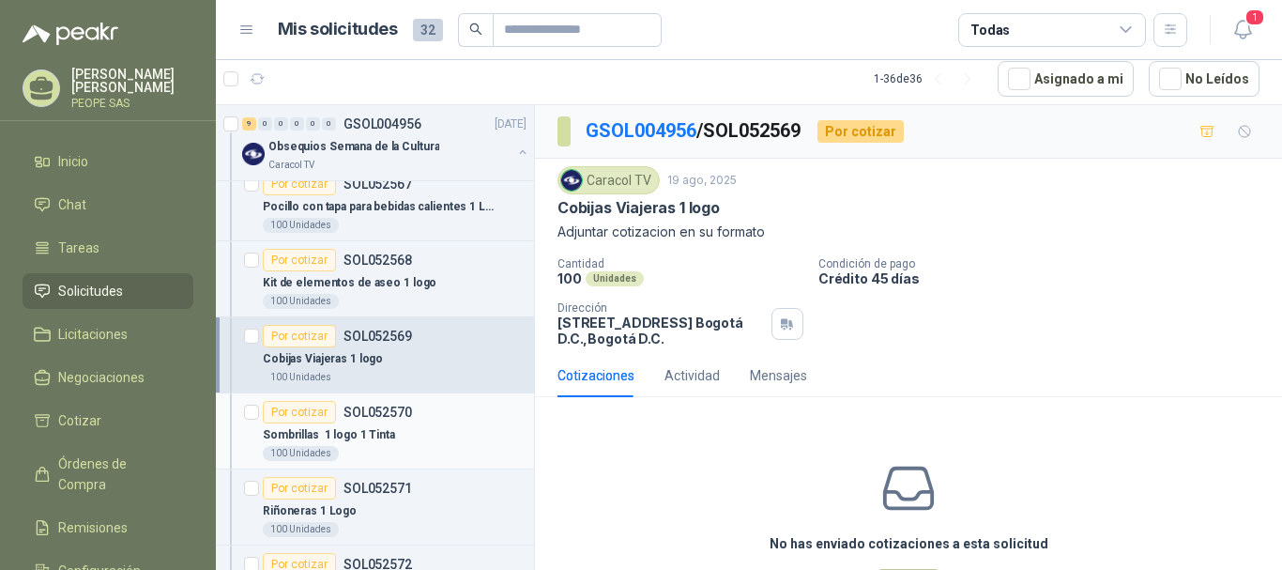
click at [369, 443] on p "Sombrillas 1 logo 1 Tinta" at bounding box center [329, 435] width 132 height 18
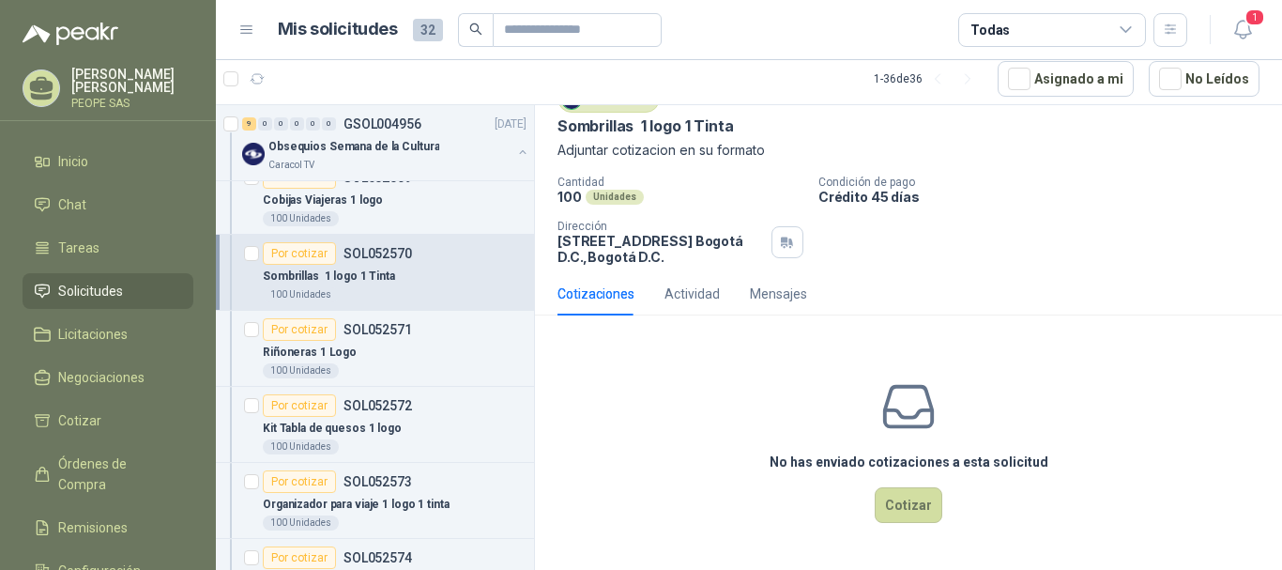
scroll to position [376, 0]
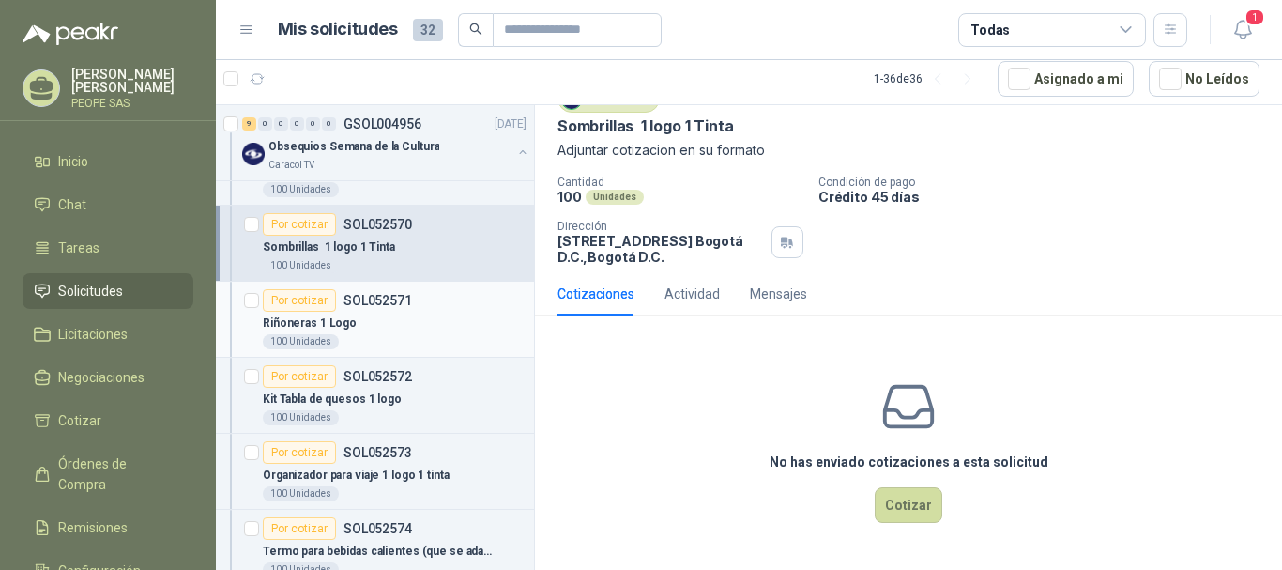
click at [367, 321] on div "Riñoneras 1 Logo" at bounding box center [395, 323] width 264 height 23
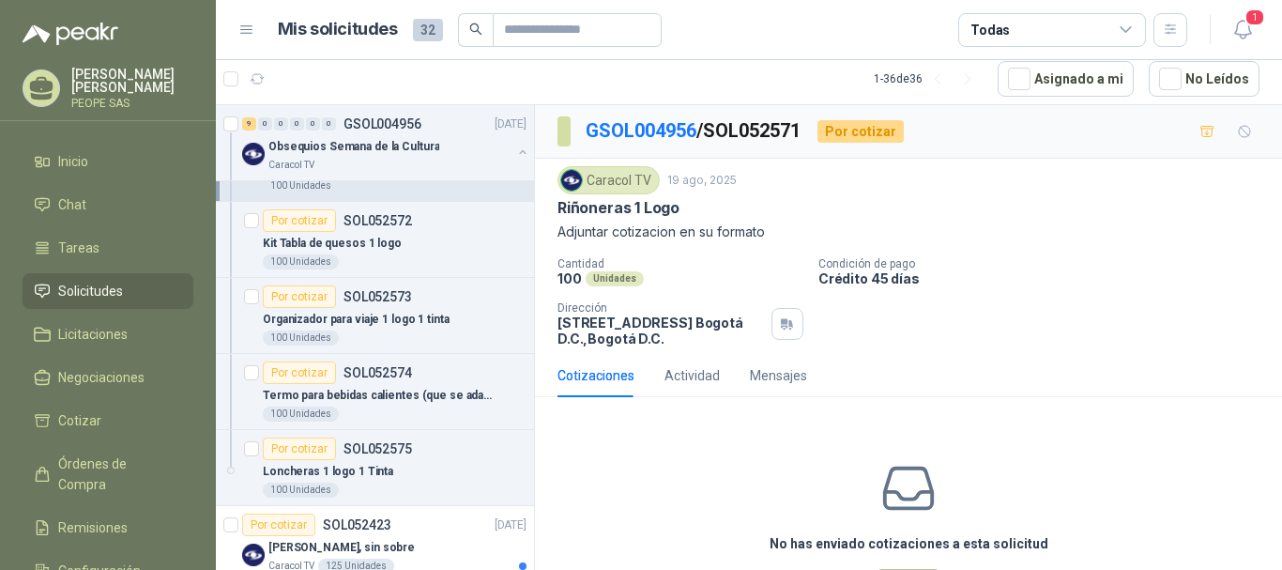
scroll to position [563, 0]
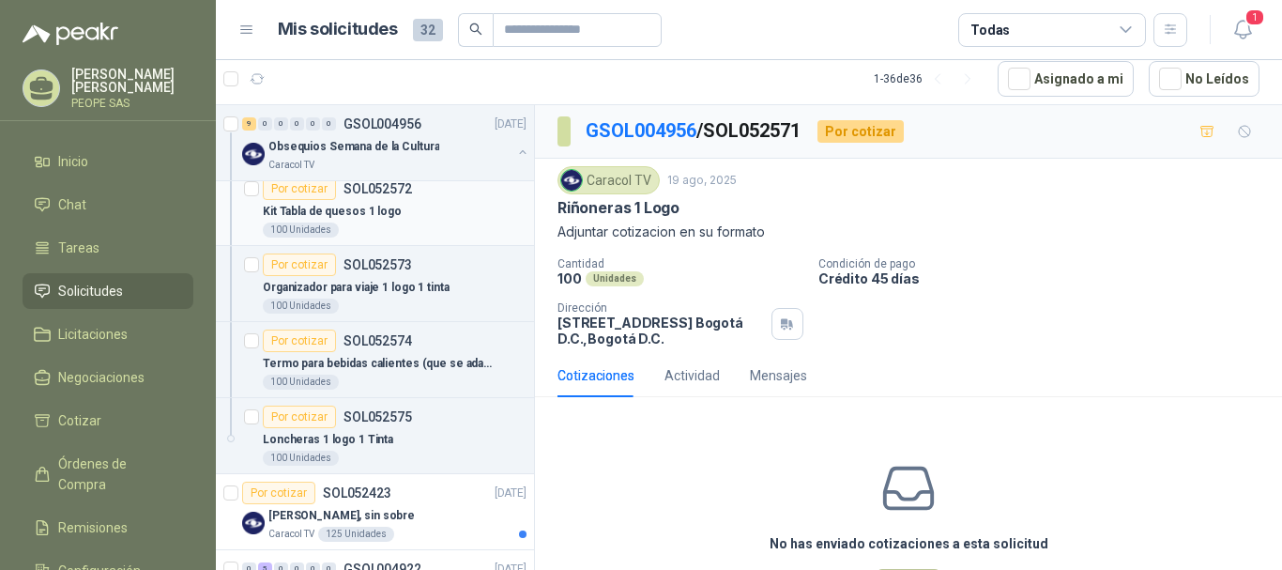
click at [361, 214] on p "Kit Tabla de quesos 1 logo" at bounding box center [332, 212] width 139 height 18
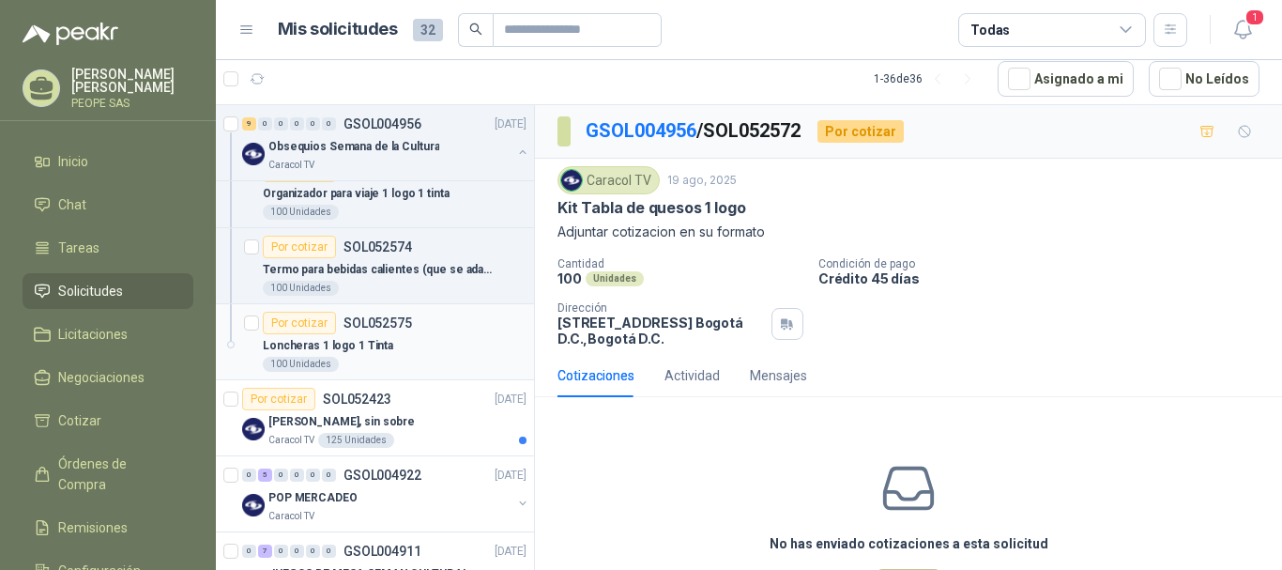
scroll to position [563, 0]
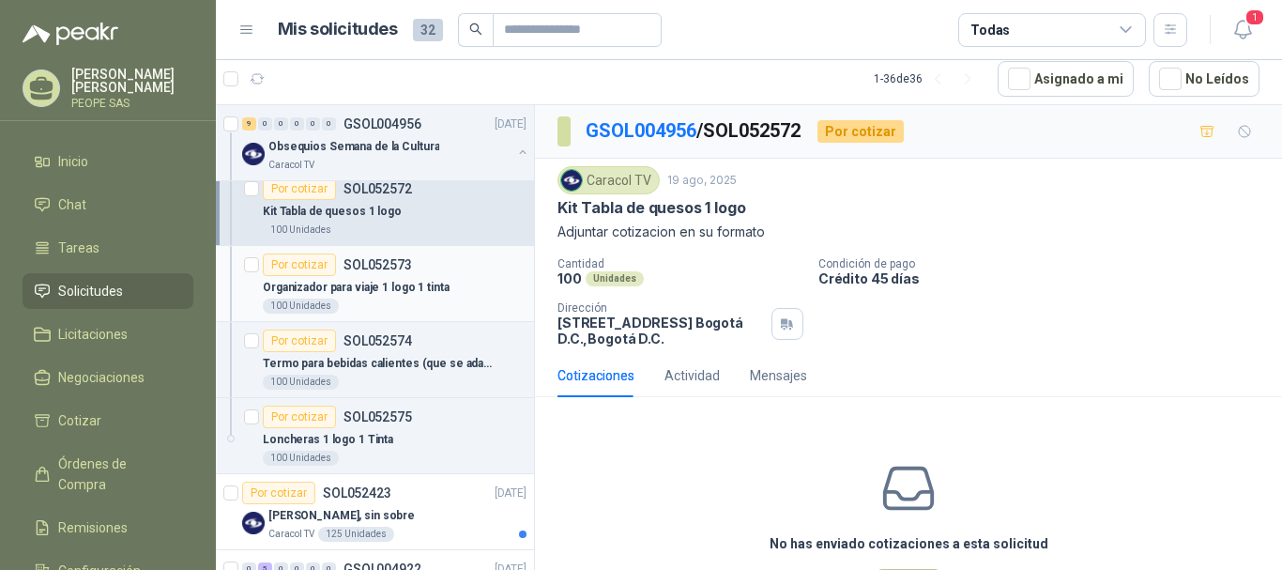
click at [382, 291] on p "Organizador para viaje 1 logo 1 tinta" at bounding box center [356, 288] width 187 height 18
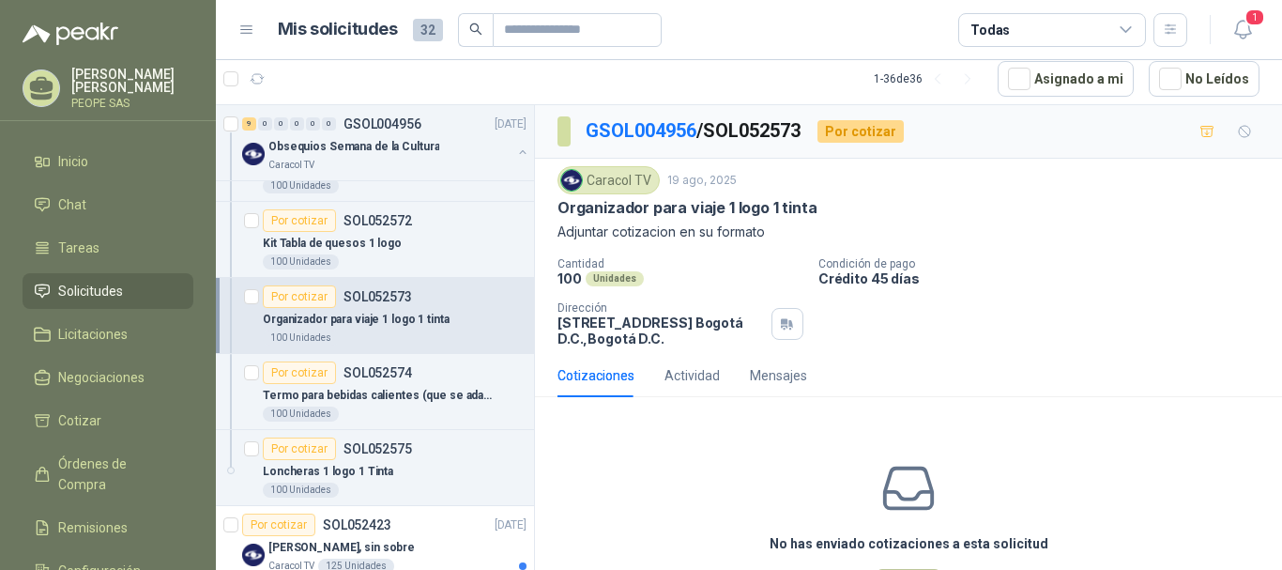
scroll to position [563, 0]
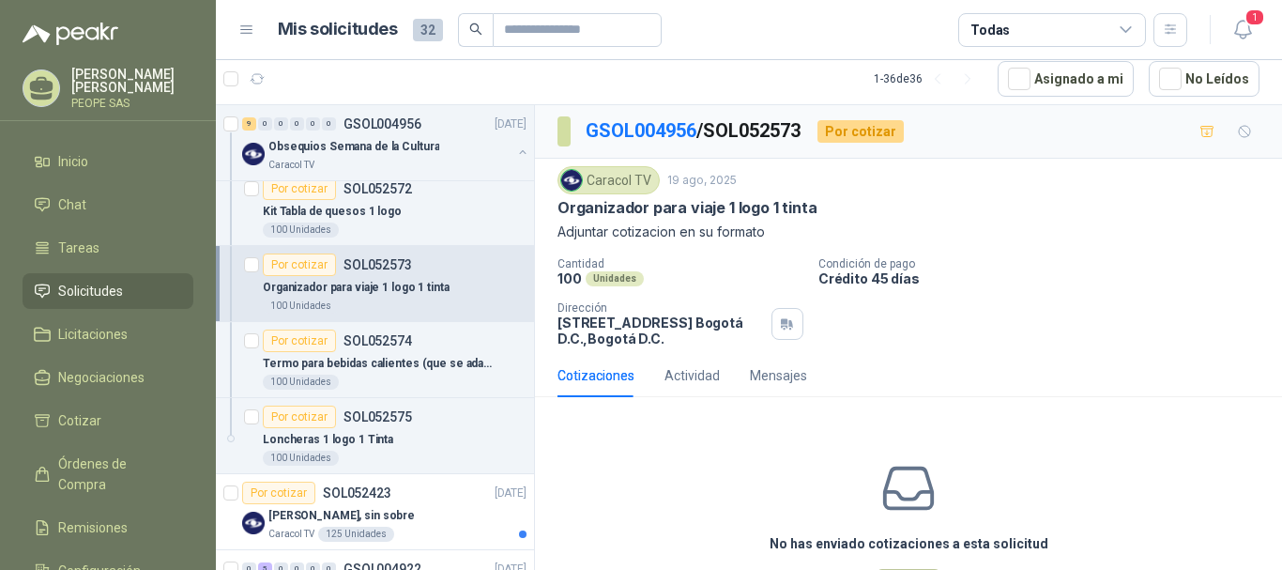
click at [721, 569] on html "[PERSON_NAME] PEOPE SAS Inicio Chat Tareas Solicitudes Licitaciones Negociacion…" at bounding box center [641, 285] width 1282 height 570
click at [393, 366] on p "Termo para bebidas calientes (que se adapten al espacio del carro) 1 logo" at bounding box center [380, 364] width 234 height 18
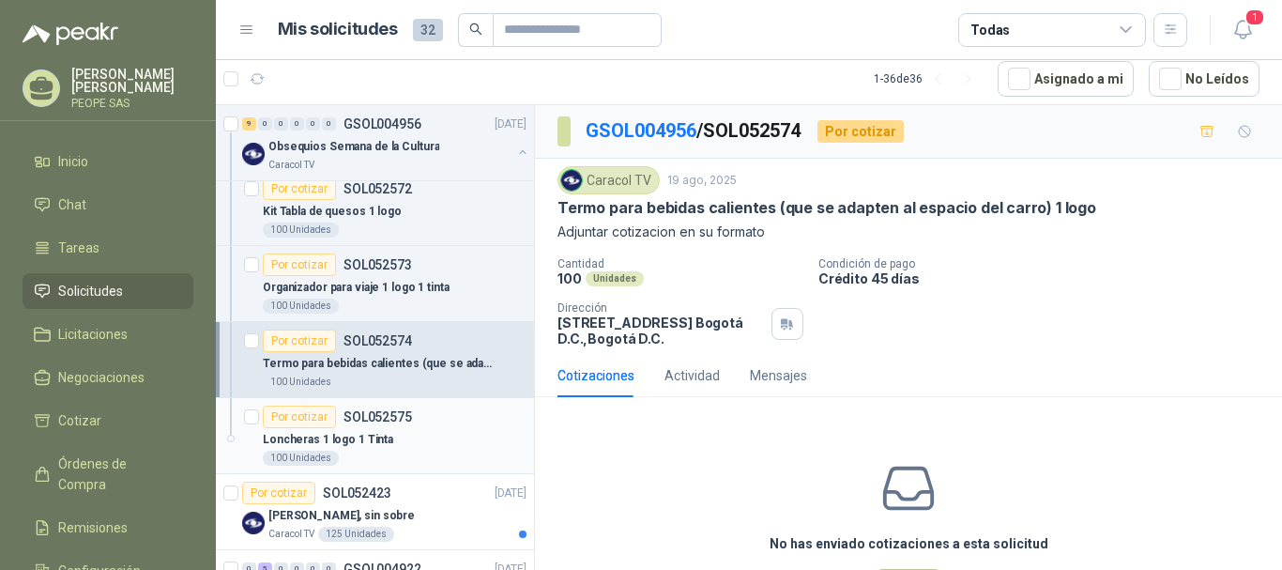
click at [397, 451] on div "100 Unidades" at bounding box center [395, 458] width 264 height 15
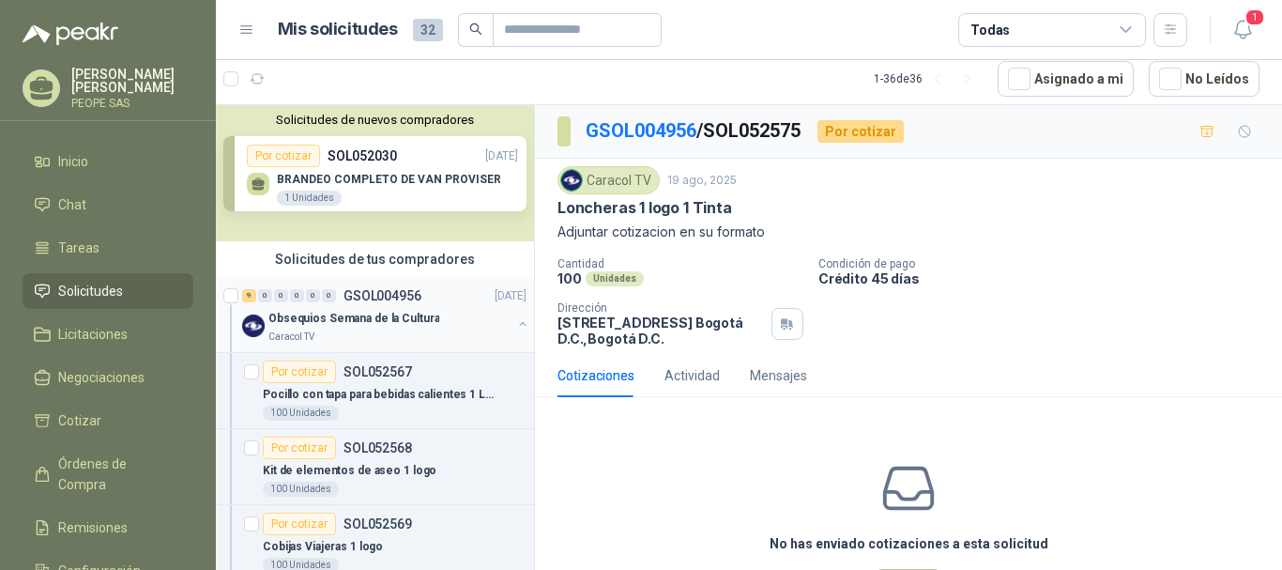
click at [376, 314] on p "Obsequios Semana de la Cultura" at bounding box center [354, 319] width 171 height 18
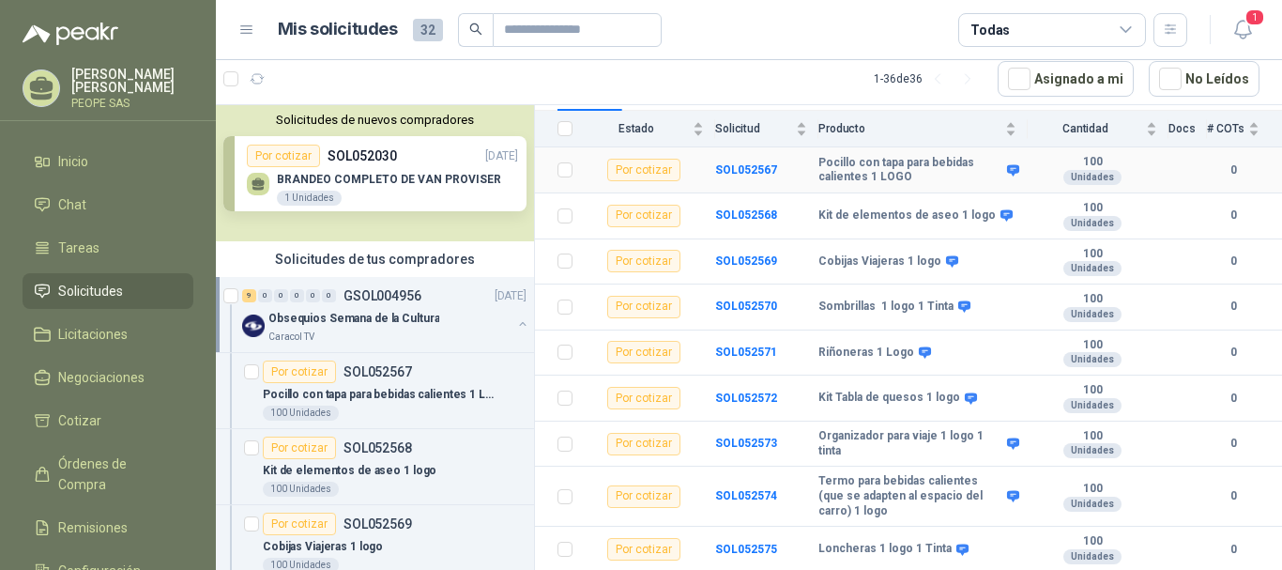
scroll to position [211, 0]
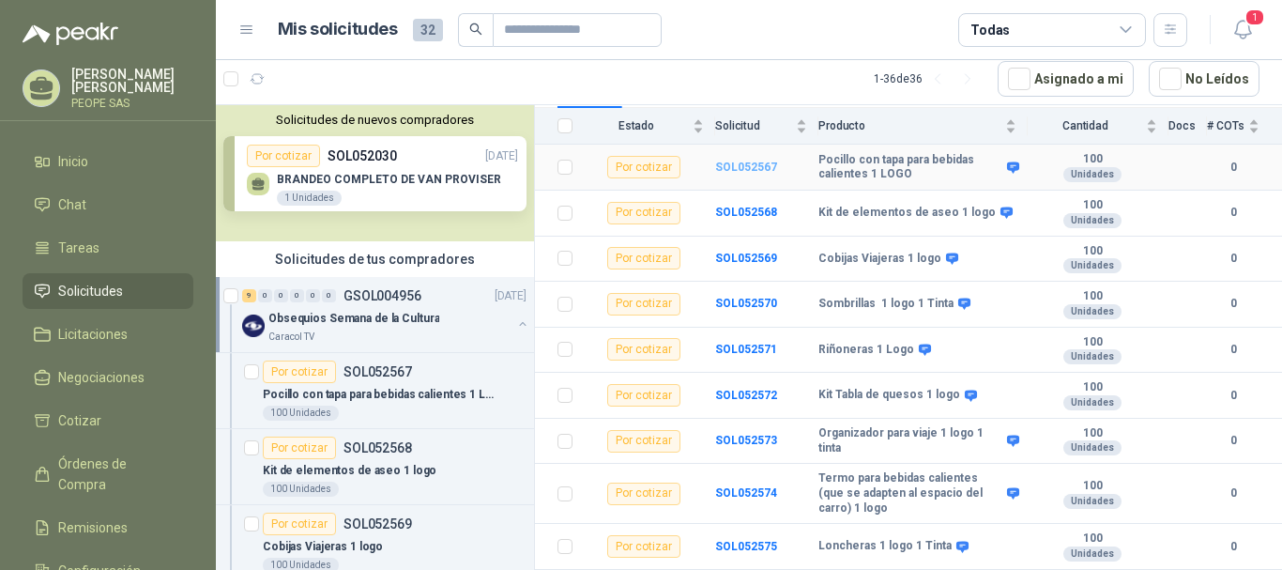
click at [746, 166] on b "SOL052567" at bounding box center [746, 167] width 62 height 13
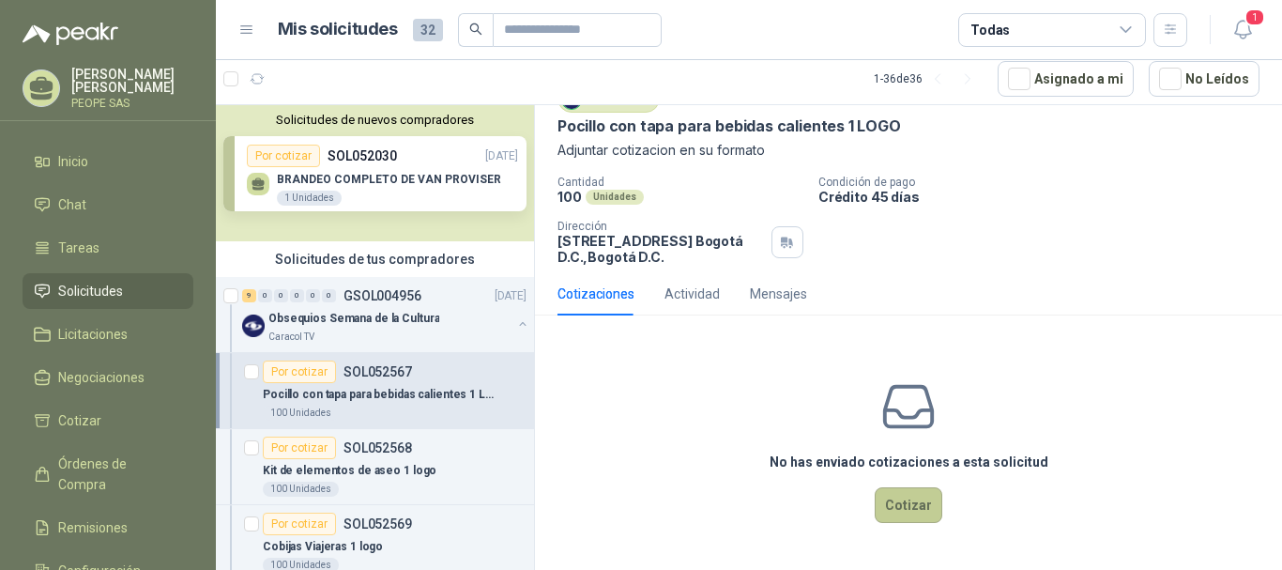
click at [888, 513] on button "Cotizar" at bounding box center [909, 505] width 68 height 36
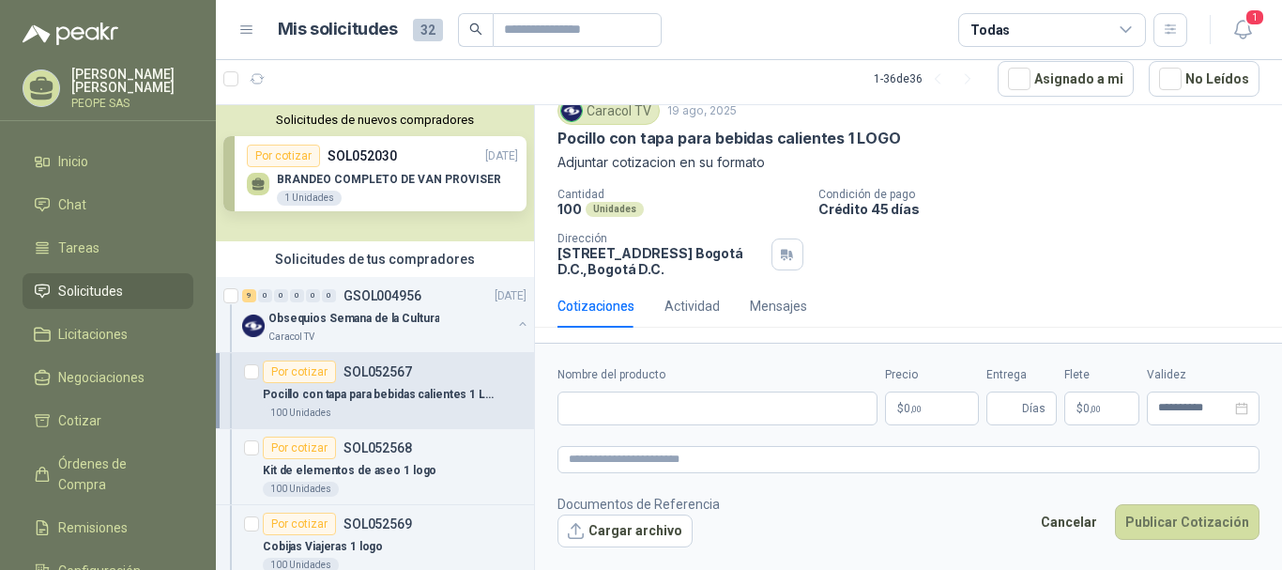
scroll to position [69, 0]
click at [921, 419] on p "$ 0 ,00" at bounding box center [932, 408] width 94 height 34
click at [1192, 190] on p "Condición de pago" at bounding box center [1047, 194] width 456 height 13
click at [361, 325] on p "Obsequios Semana de la Cultura" at bounding box center [354, 319] width 171 height 18
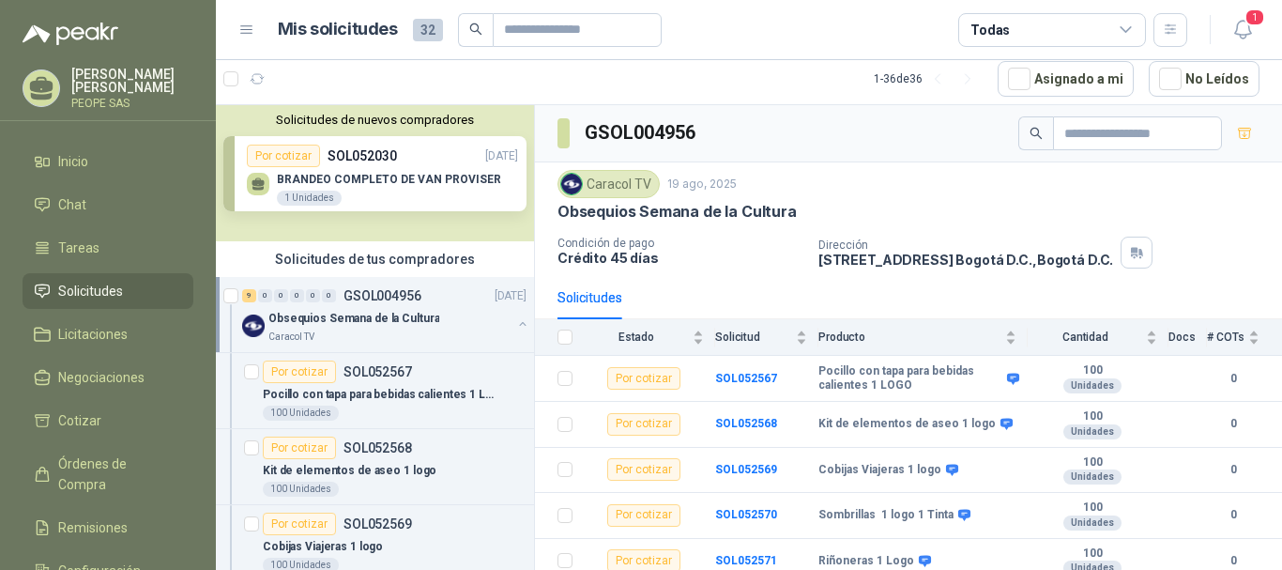
click at [434, 324] on div "Obsequios Semana de la Cultura" at bounding box center [390, 318] width 243 height 23
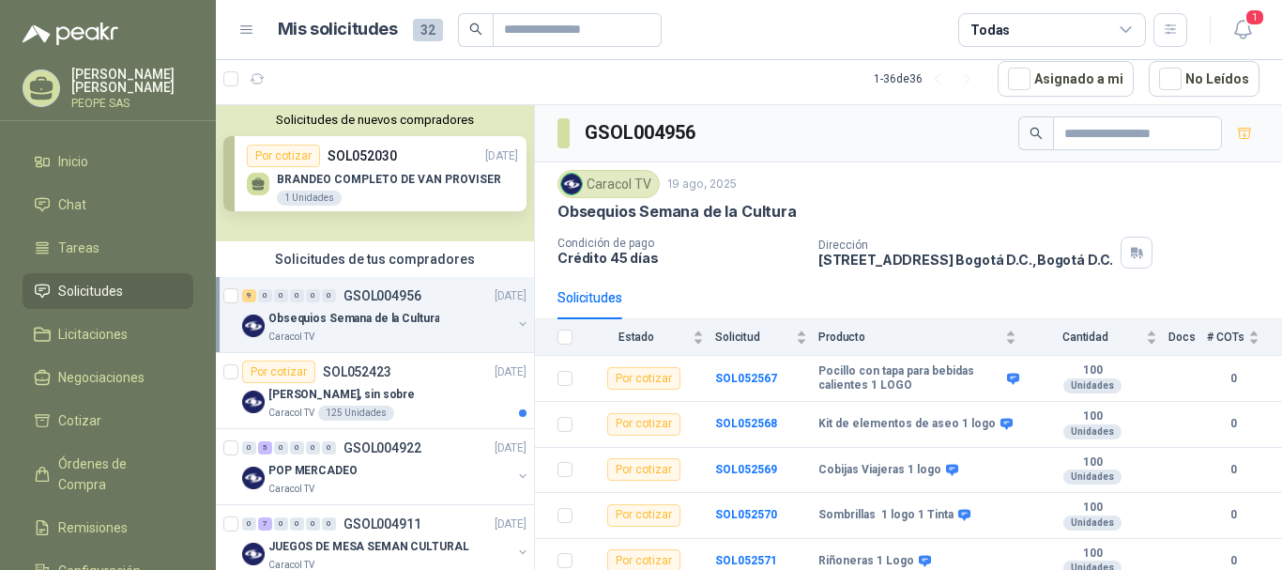
click at [385, 308] on div "Obsequios Semana de la Cultura" at bounding box center [390, 318] width 243 height 23
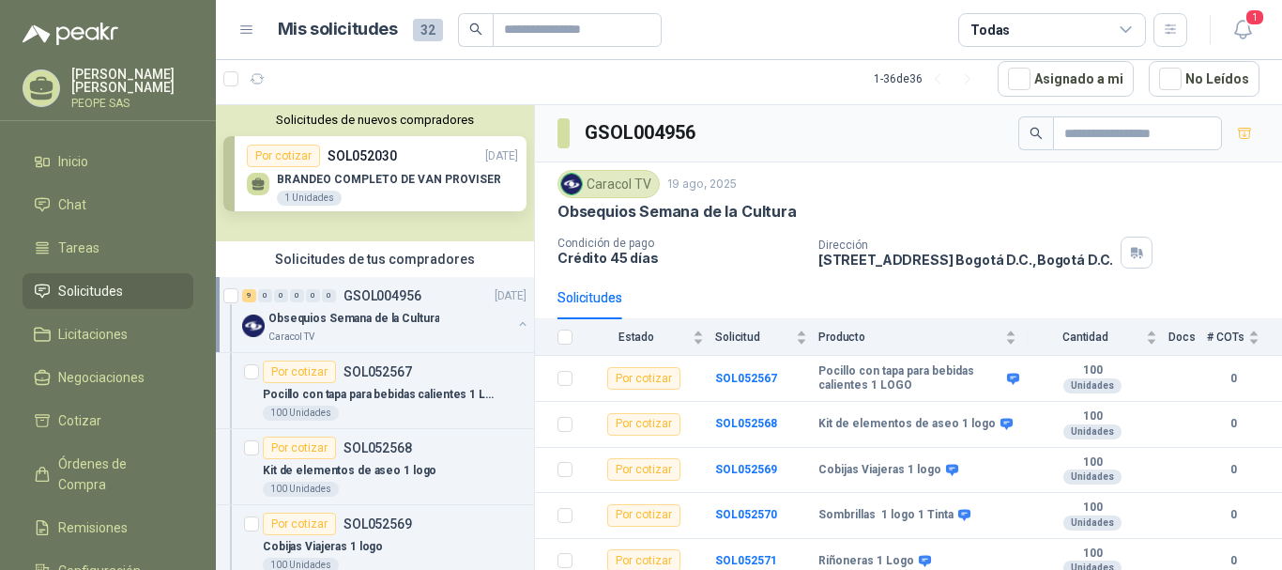
click at [385, 308] on div "Obsequios Semana de la Cultura" at bounding box center [390, 318] width 243 height 23
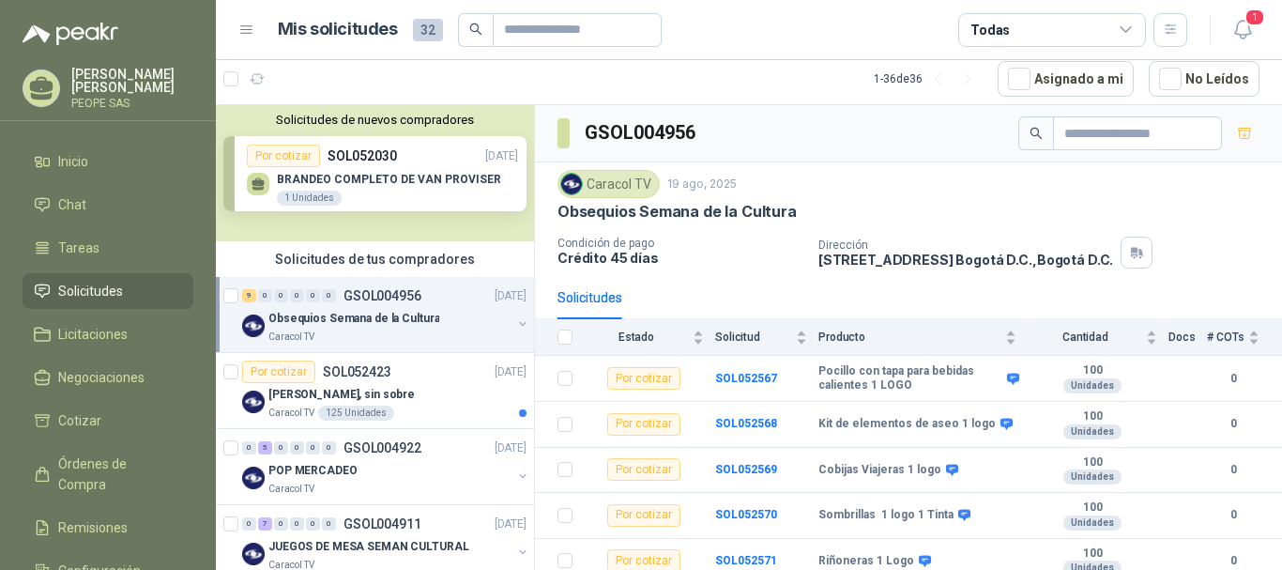
click at [407, 311] on p "Obsequios Semana de la Cultura" at bounding box center [354, 319] width 171 height 18
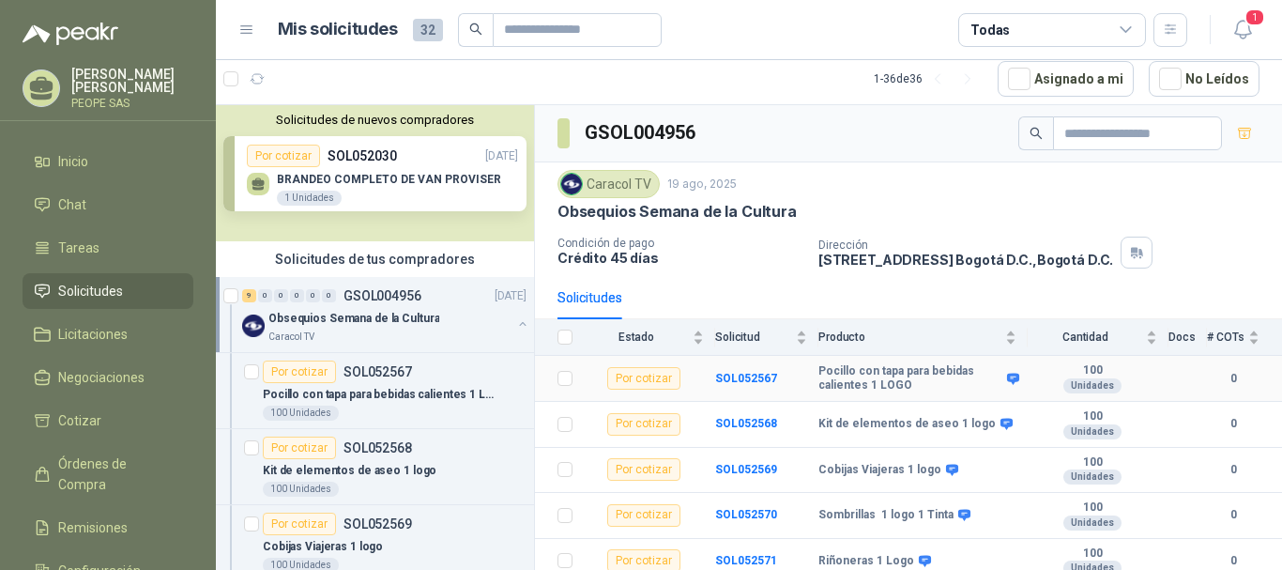
scroll to position [94, 0]
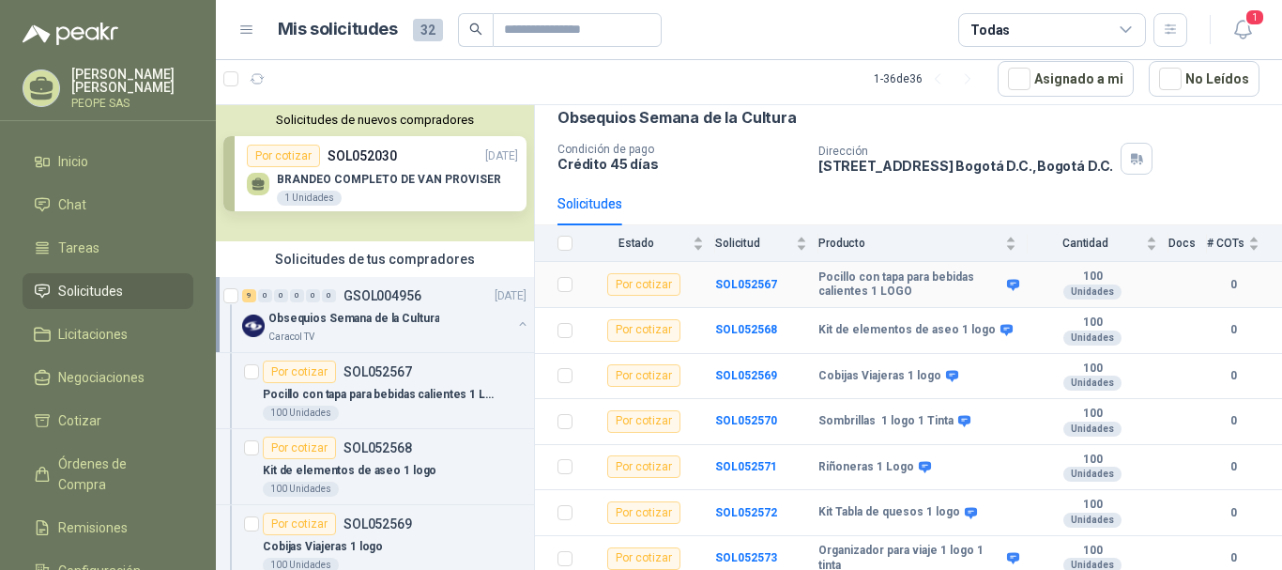
click at [748, 276] on td "SOL052567" at bounding box center [766, 285] width 103 height 46
click at [750, 287] on b "SOL052567" at bounding box center [746, 284] width 62 height 13
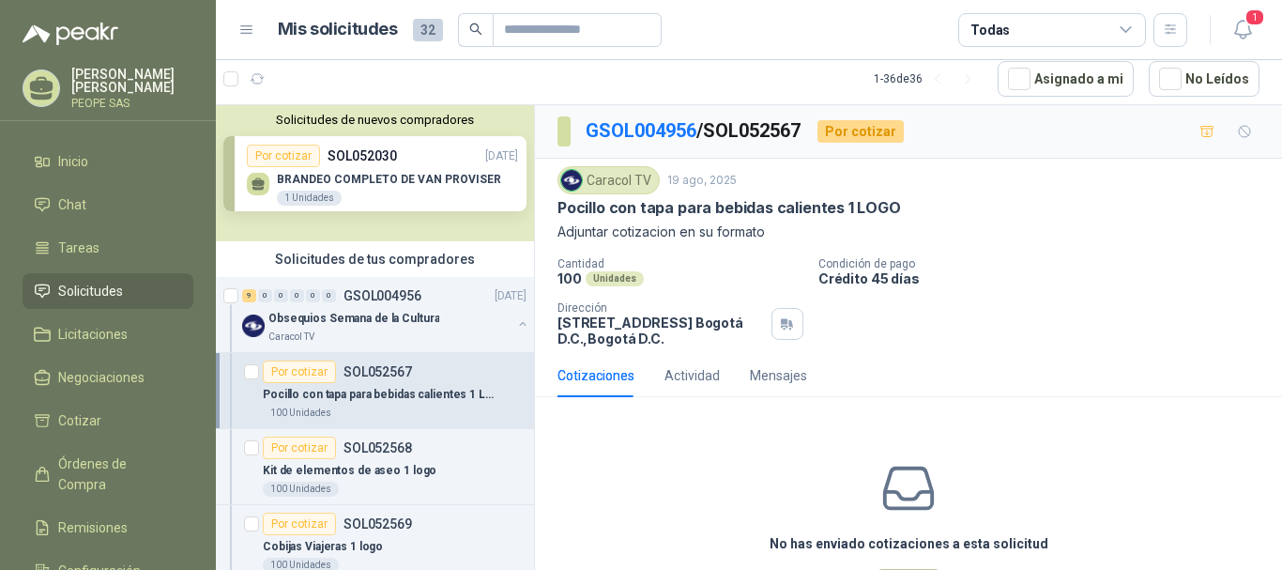
scroll to position [83, 0]
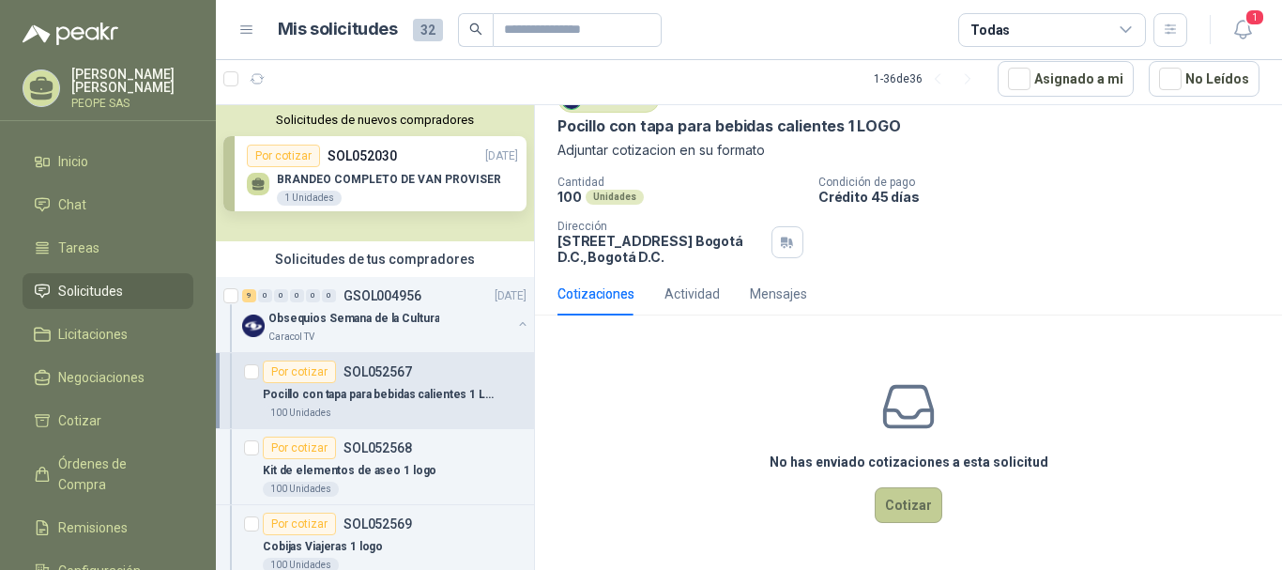
click at [901, 491] on button "Cotizar" at bounding box center [909, 505] width 68 height 36
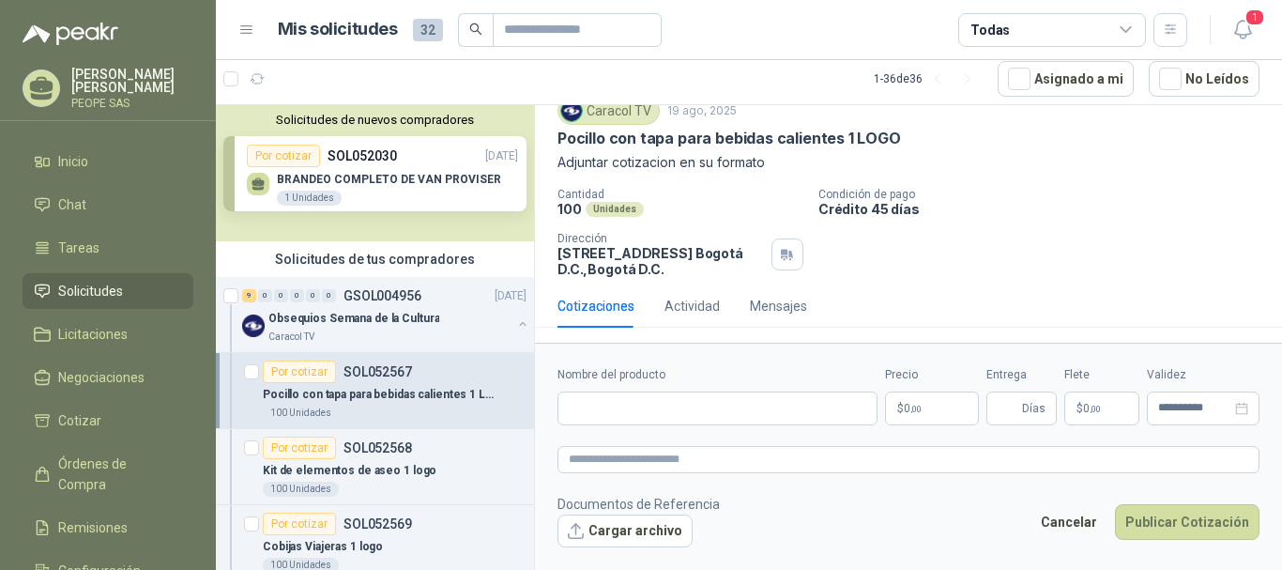
scroll to position [69, 0]
click at [745, 411] on input "Nombre del producto" at bounding box center [718, 408] width 320 height 34
type input "*"
type input "**********"
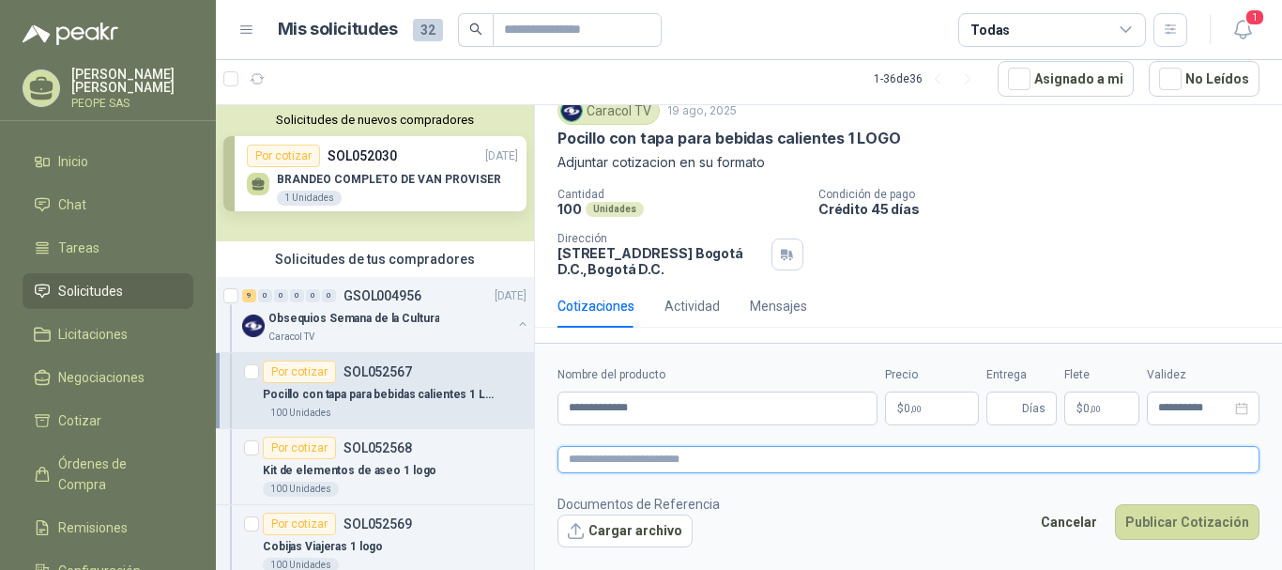
click at [683, 450] on textarea at bounding box center [909, 459] width 702 height 27
type textarea "*"
type textarea "**"
type textarea "*****"
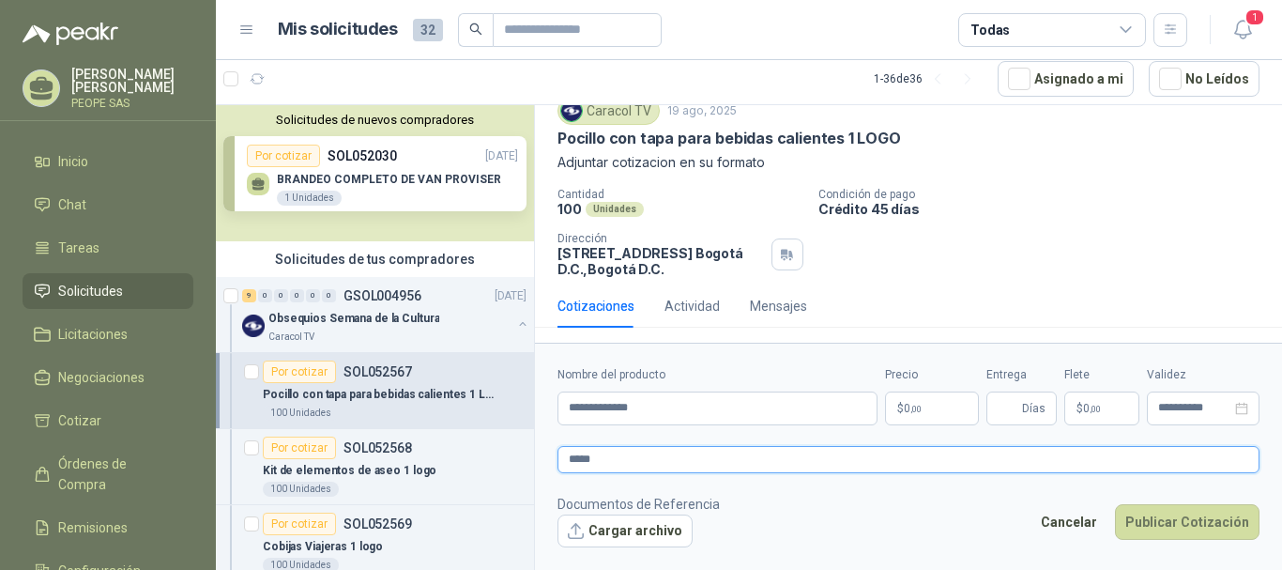
type textarea "******"
type textarea "*******"
type textarea "********"
type textarea "*********"
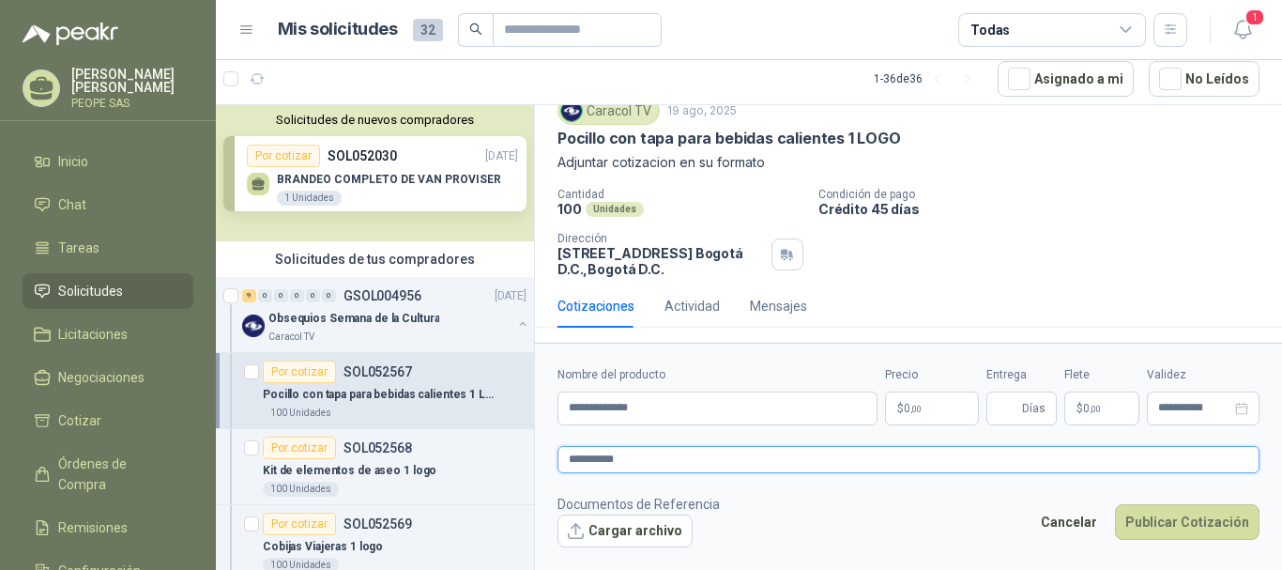
type textarea "**********"
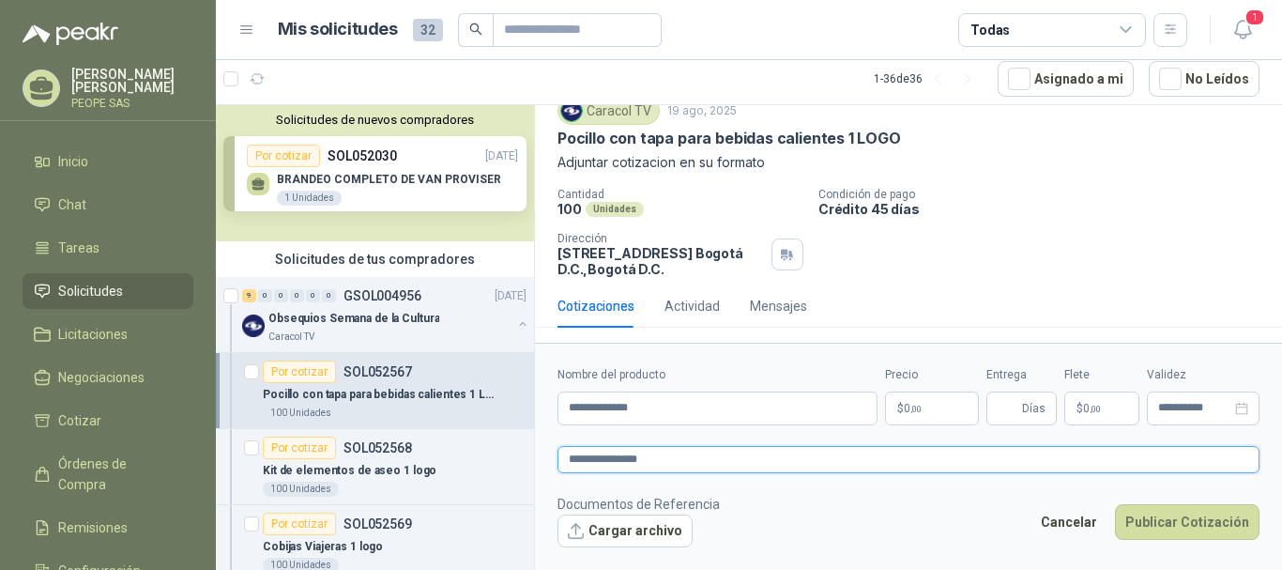
type textarea "**********"
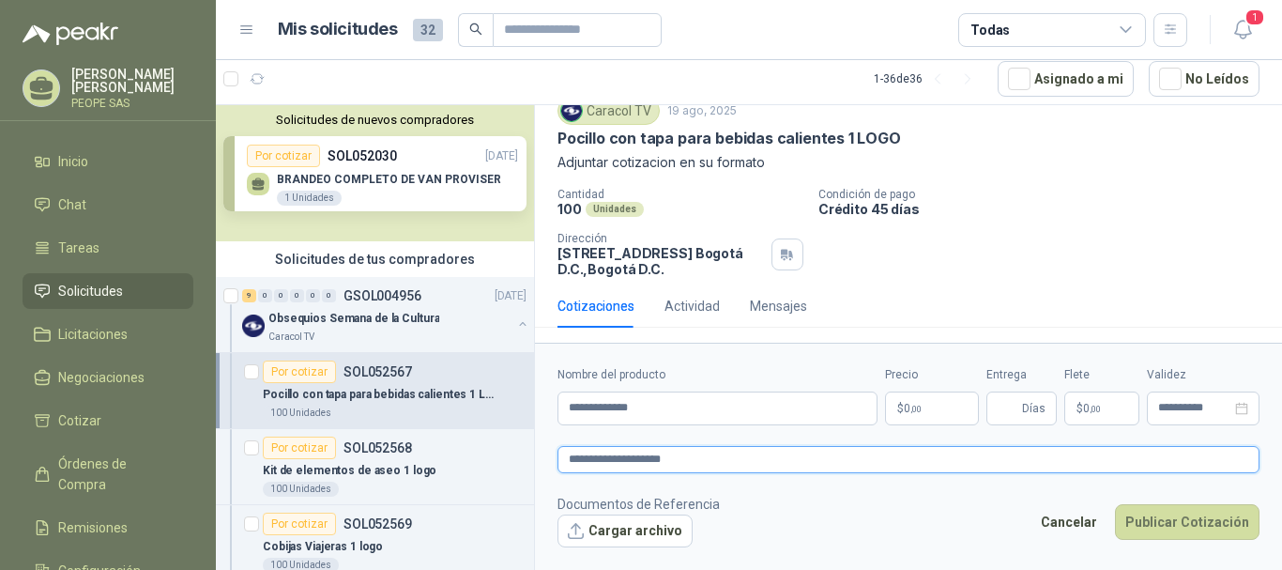
type textarea "**********"
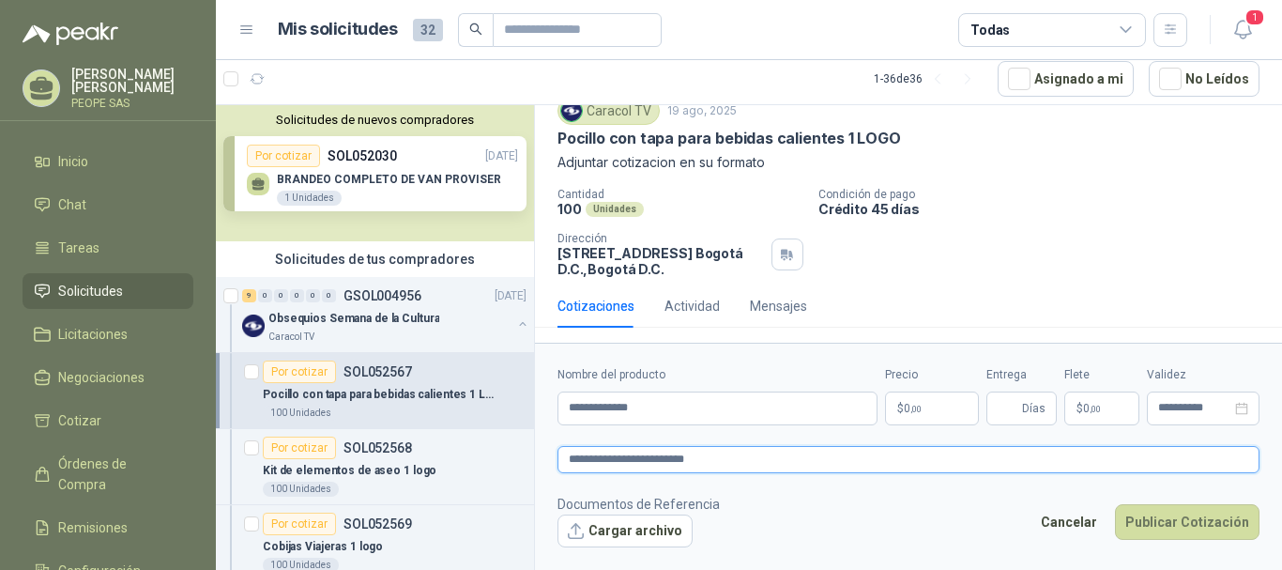
type textarea "**********"
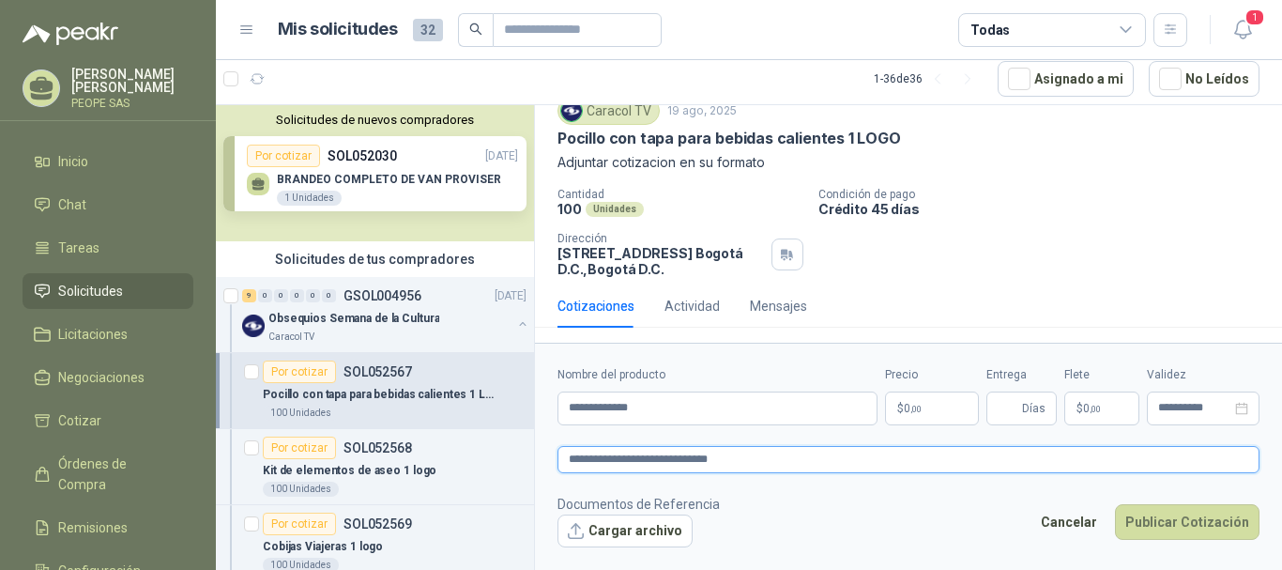
type textarea "**********"
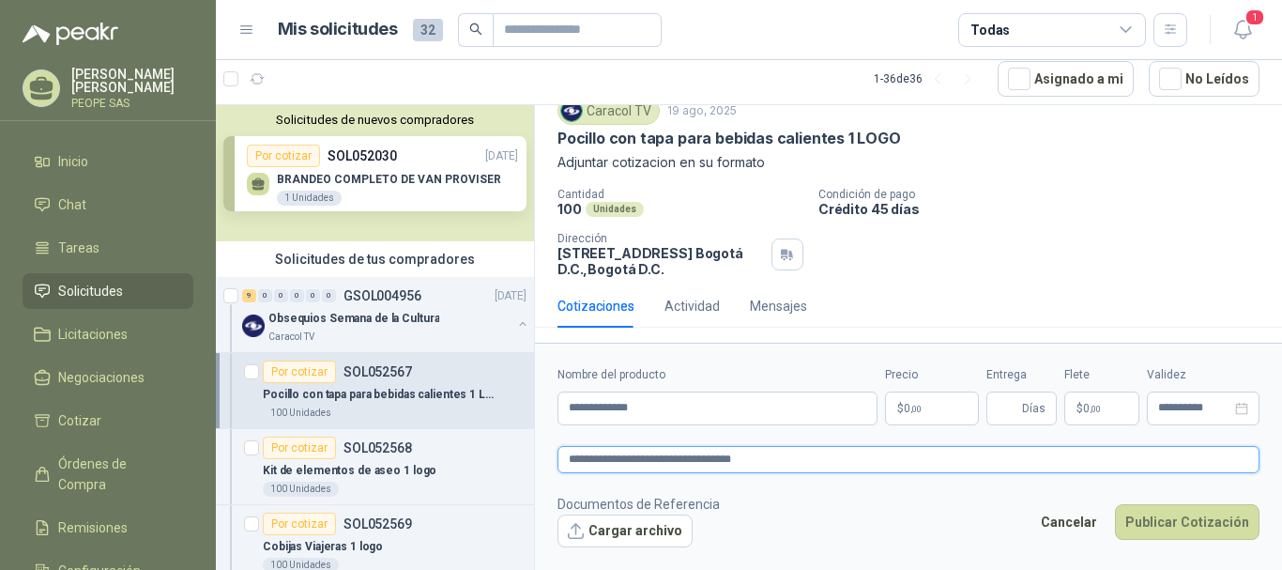
type textarea "**********"
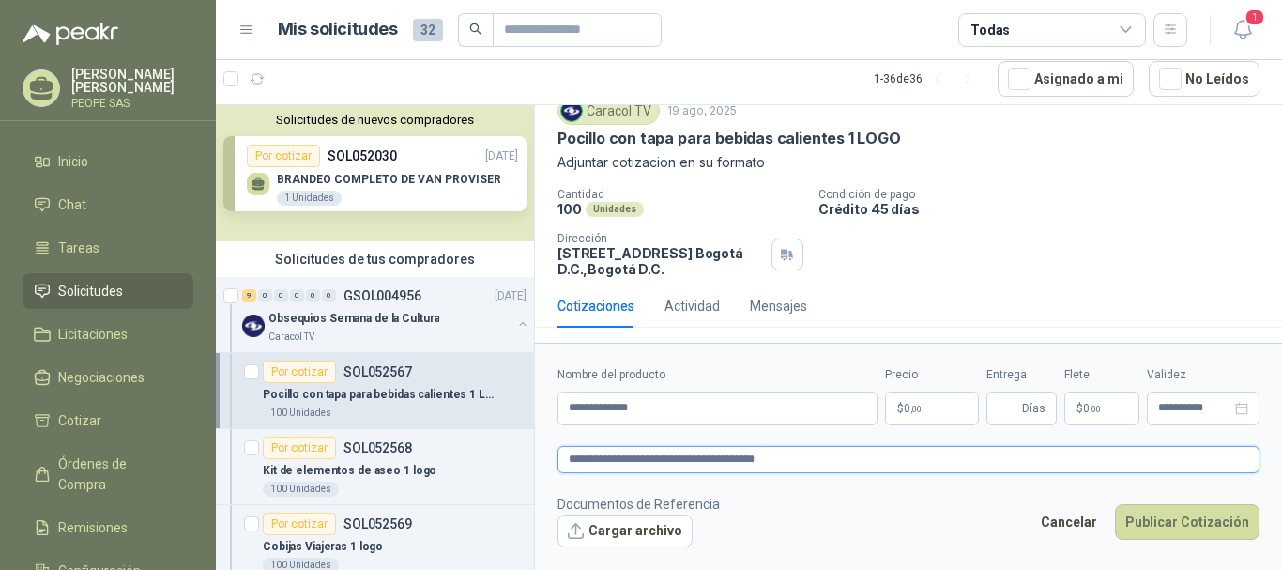
type textarea "**********"
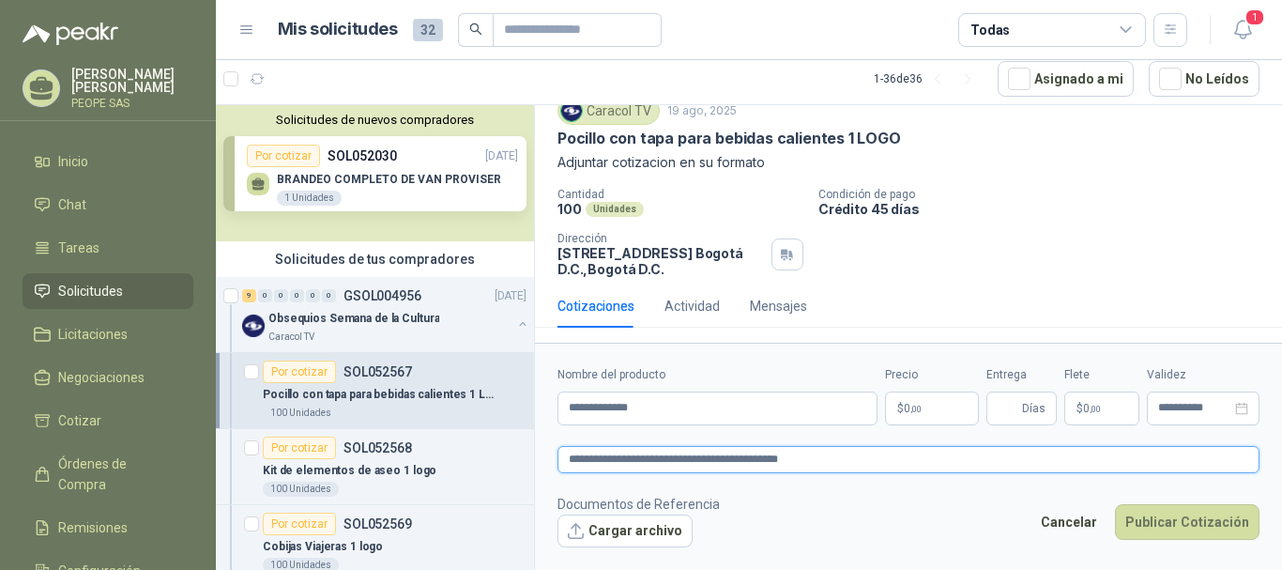
type textarea "**********"
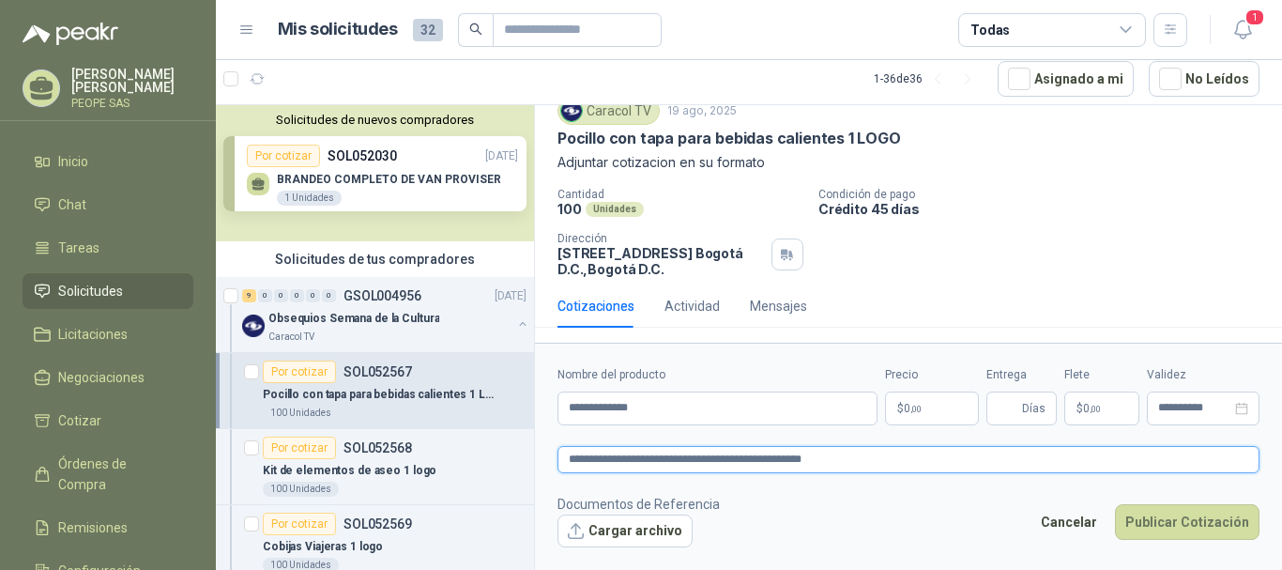
type textarea "**********"
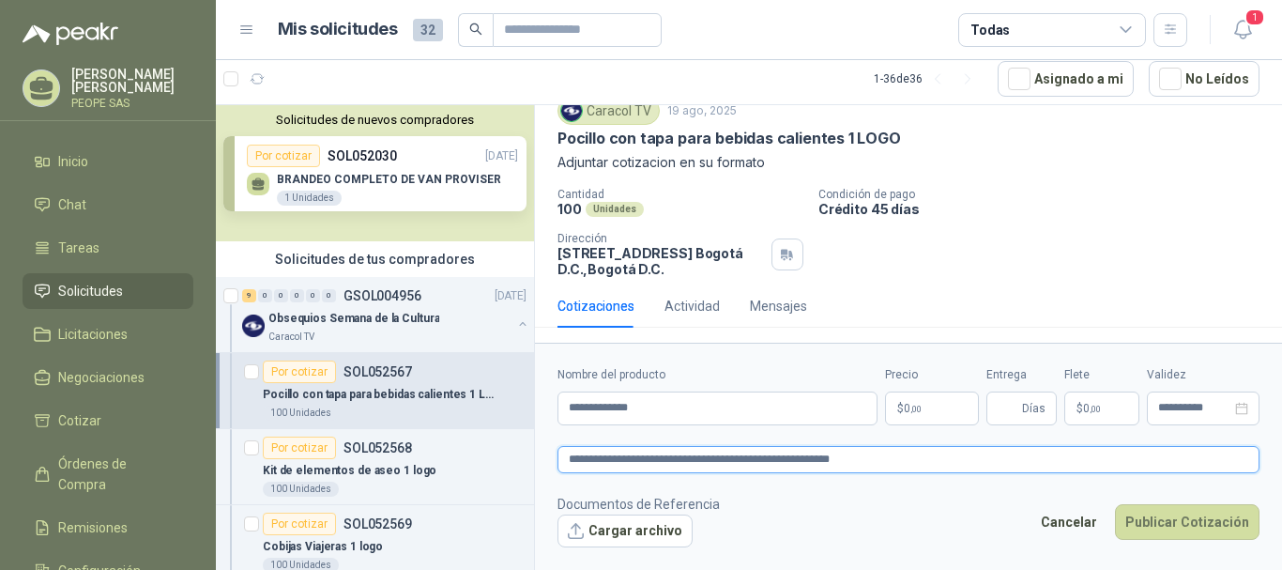
type textarea "**********"
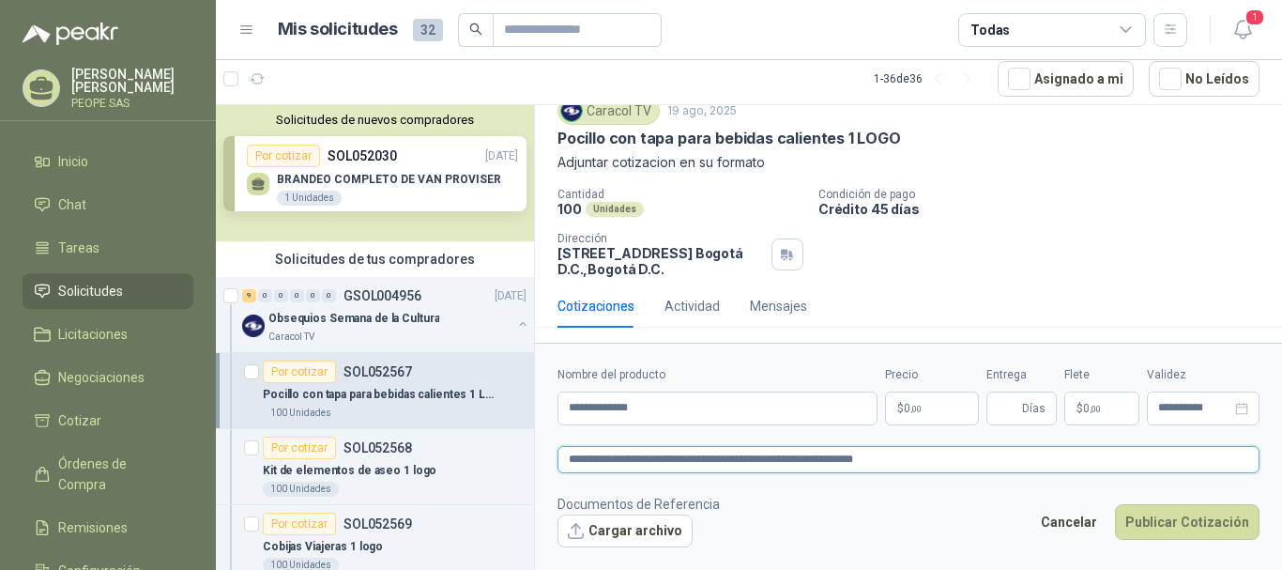
type textarea "**********"
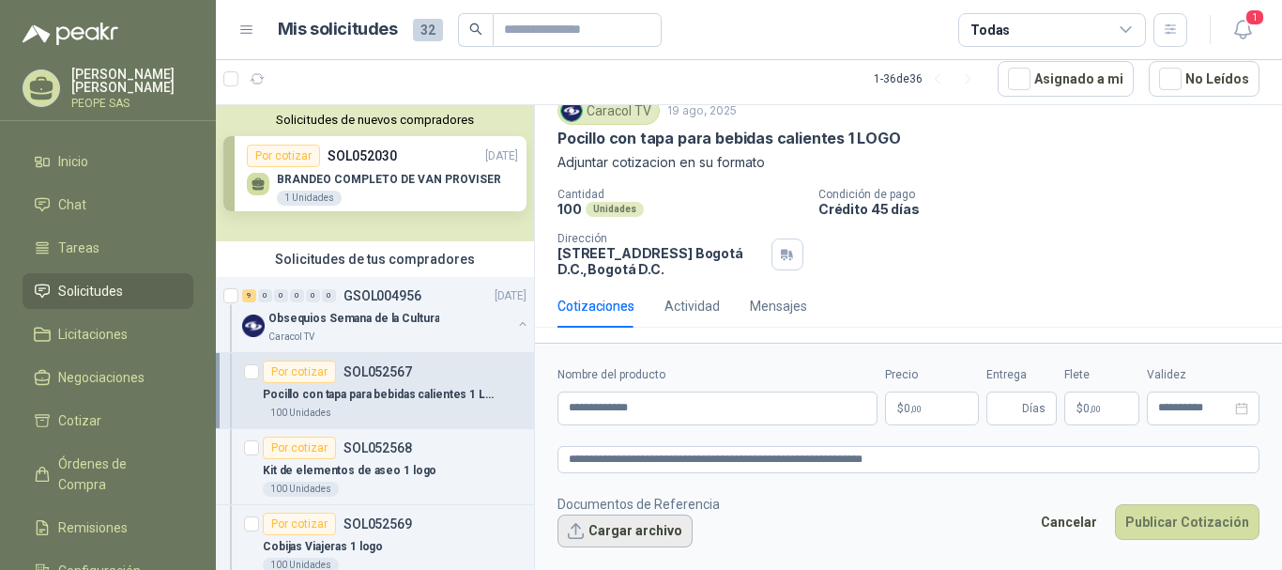
click at [667, 523] on button "Cargar archivo" at bounding box center [625, 531] width 135 height 34
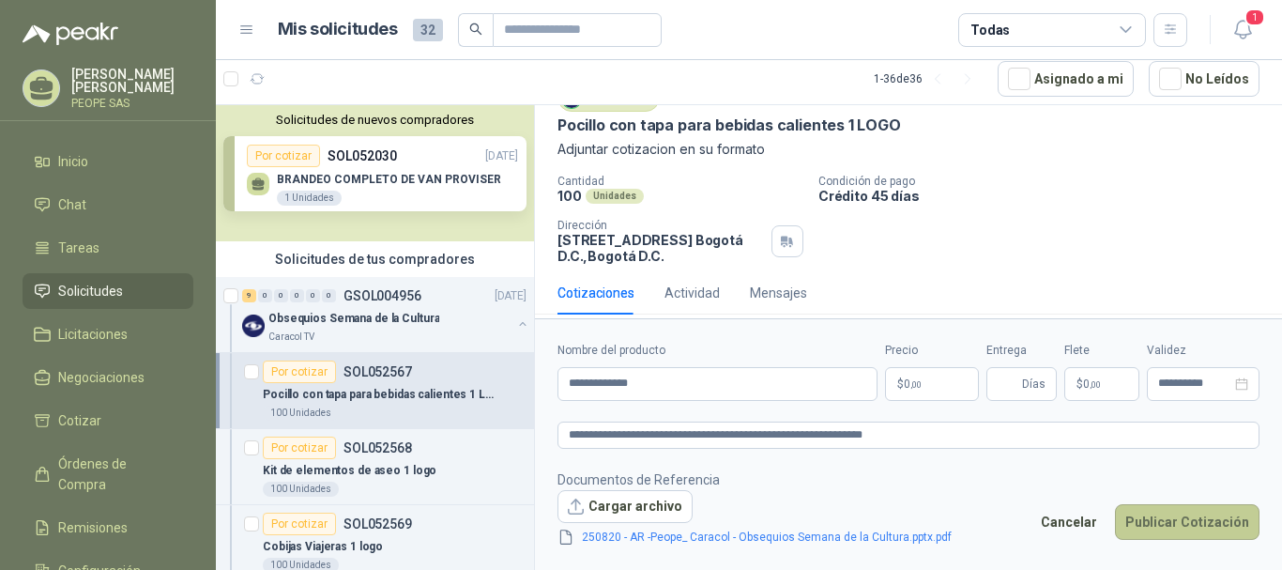
click at [1156, 514] on button "Publicar Cotización" at bounding box center [1187, 522] width 145 height 36
type input "*"
click at [1159, 530] on button "Publicar Cotización" at bounding box center [1187, 522] width 145 height 36
click at [1159, 505] on button "Publicar Cotización" at bounding box center [1187, 522] width 145 height 36
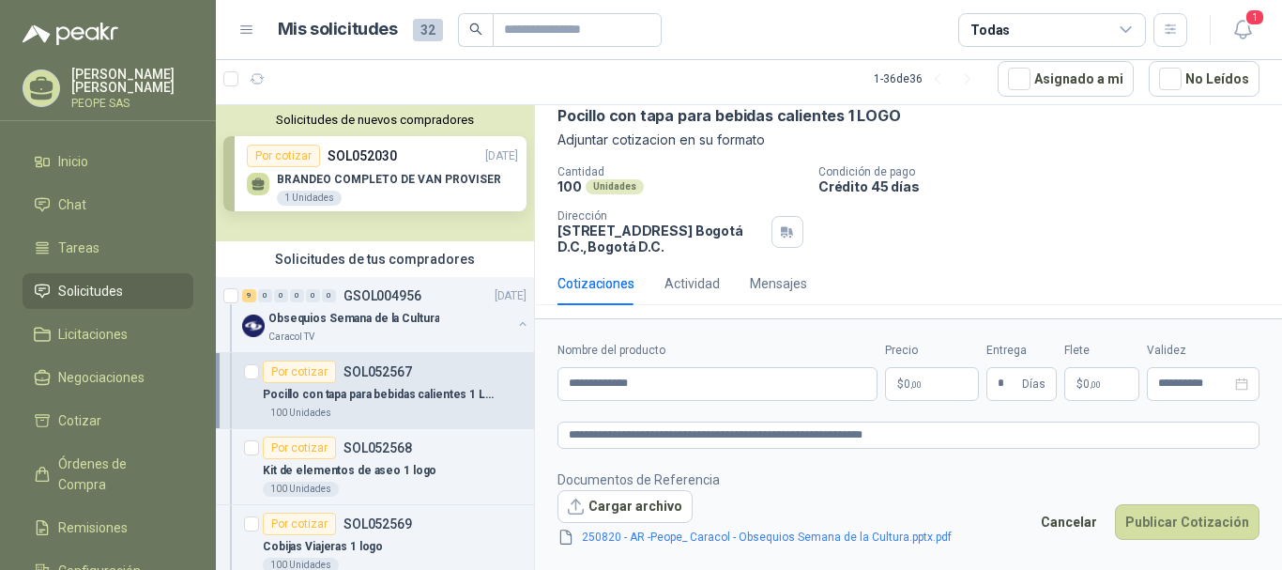
scroll to position [94, 0]
click at [909, 365] on div "Precio $ 0 ,00" at bounding box center [932, 371] width 94 height 59
click at [911, 382] on span ",00" at bounding box center [916, 384] width 11 height 10
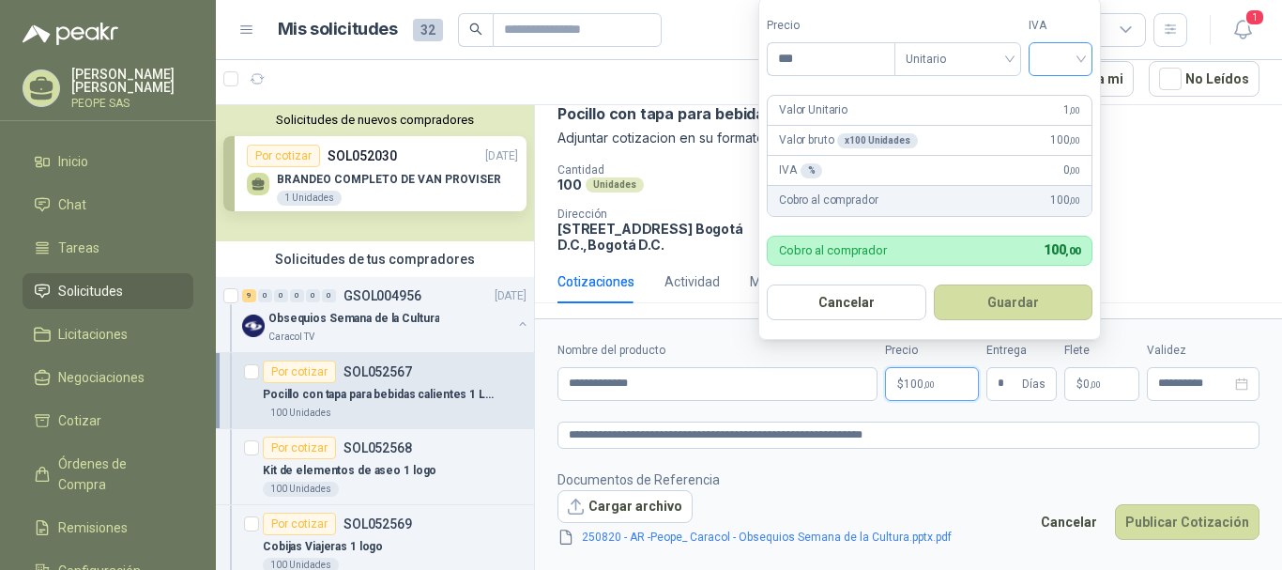
click at [1045, 49] on input "search" at bounding box center [1060, 57] width 41 height 28
click at [1056, 97] on div "19%" at bounding box center [1065, 97] width 35 height 21
drag, startPoint x: 847, startPoint y: 54, endPoint x: 612, endPoint y: 68, distance: 235.1
click at [622, 73] on body "[PERSON_NAME] PEOPE SAS Inicio Chat Tareas Solicitudes Licitaciones Negociacion…" at bounding box center [641, 285] width 1282 height 570
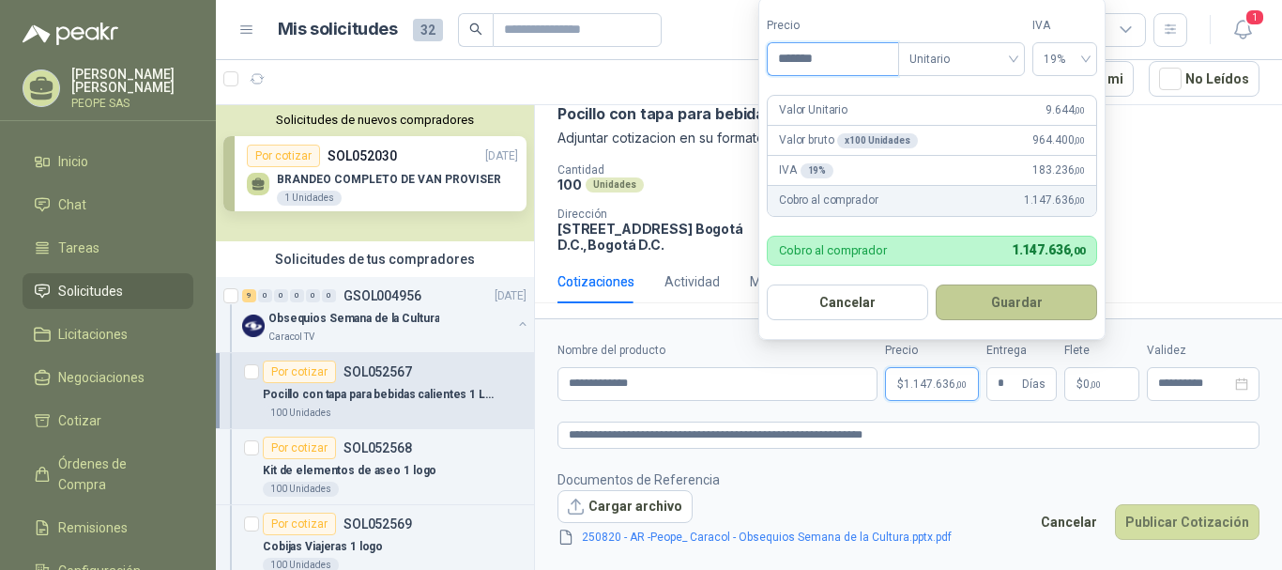
type input "*******"
click at [1017, 305] on button "Guardar" at bounding box center [1016, 302] width 161 height 36
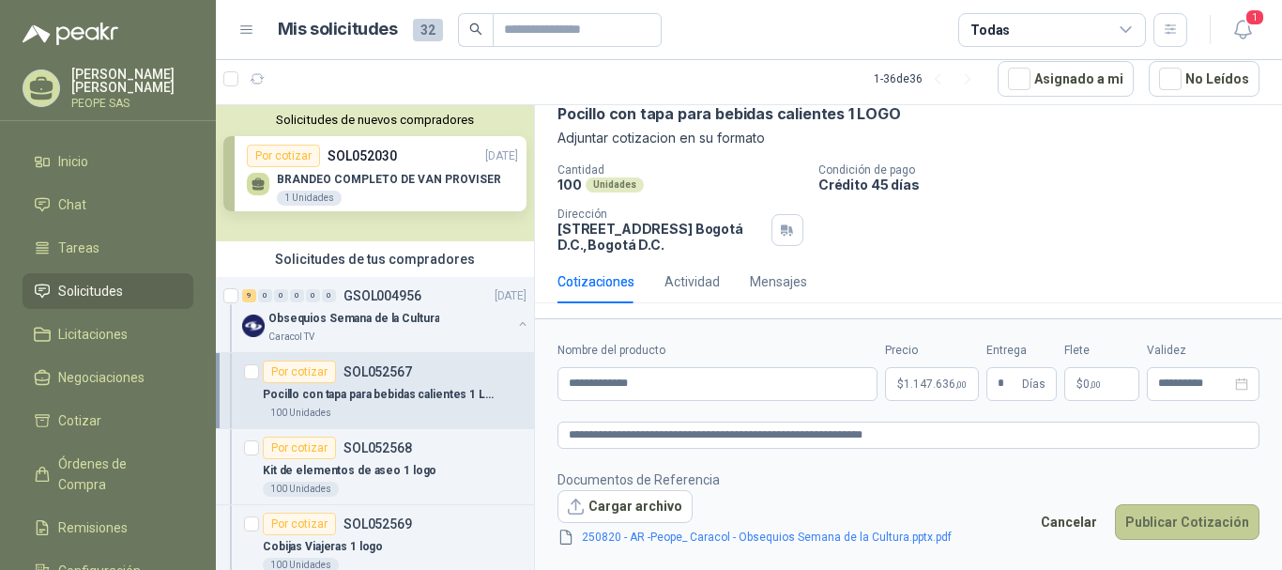
click at [1220, 529] on button "Publicar Cotización" at bounding box center [1187, 522] width 145 height 36
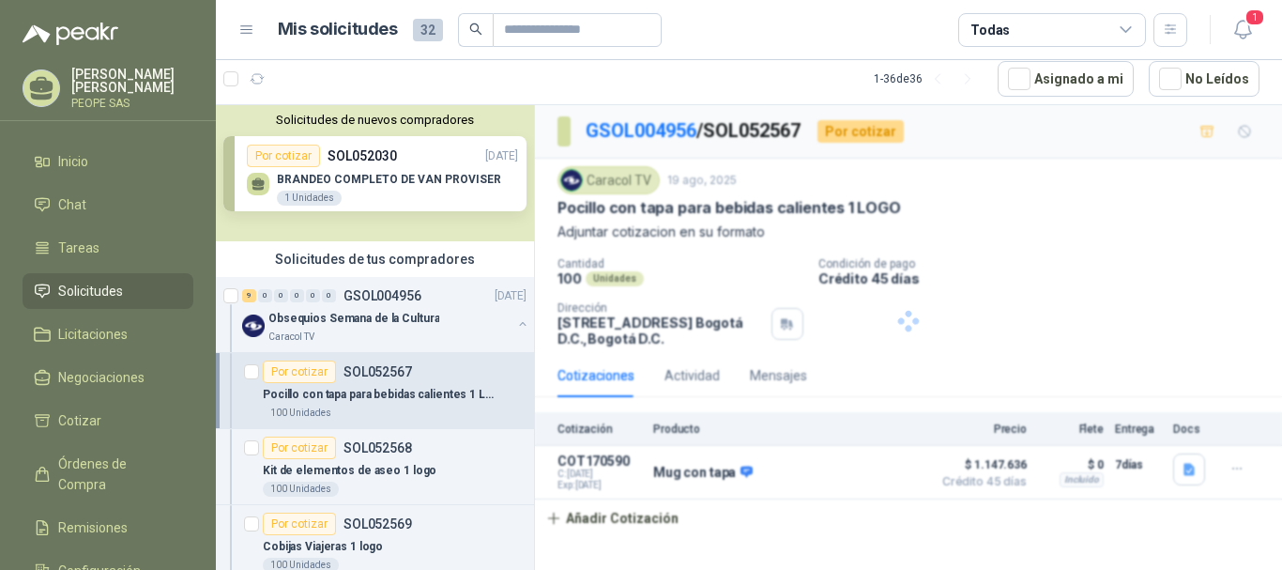
scroll to position [0, 0]
click at [387, 456] on div "Por cotizar SOL052568" at bounding box center [337, 448] width 149 height 23
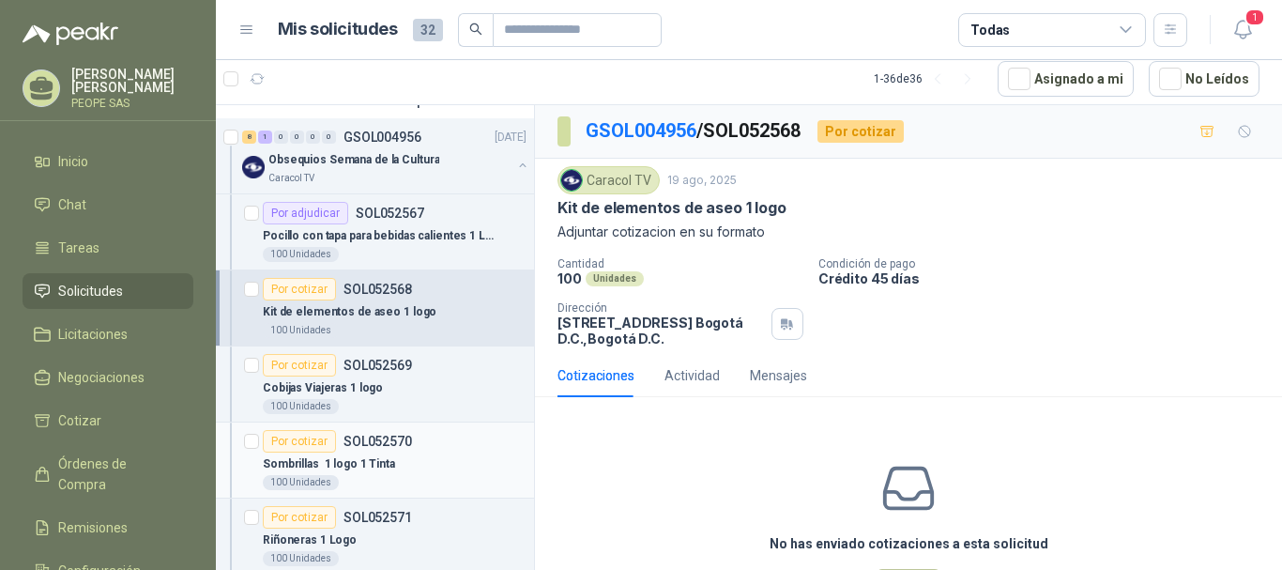
scroll to position [188, 0]
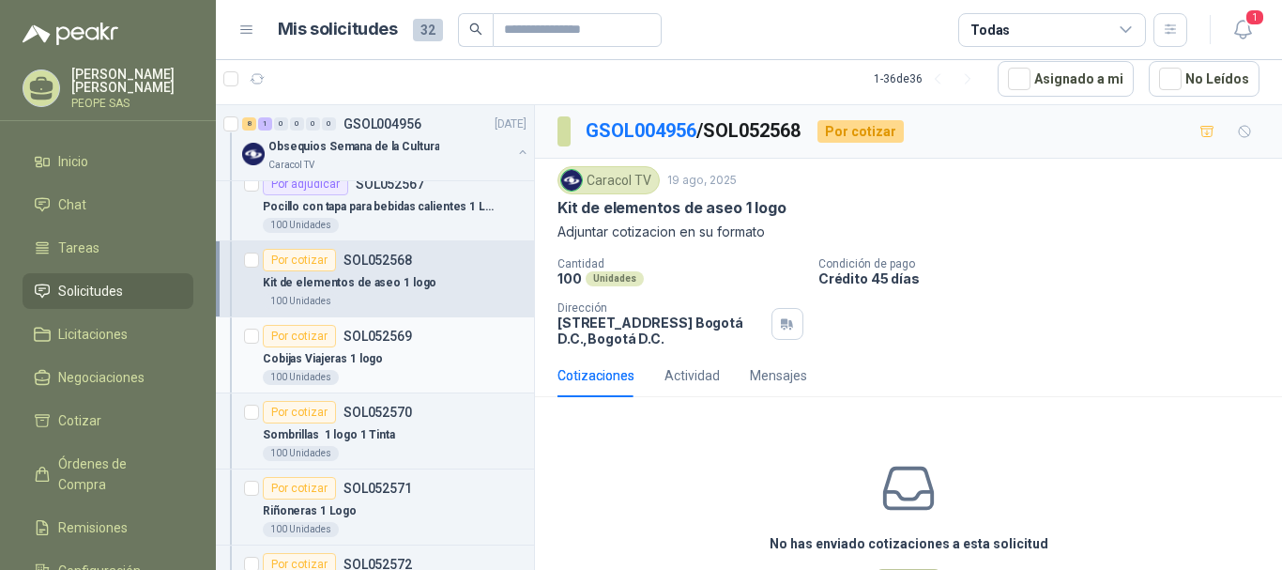
click at [397, 360] on div "Cobijas Viajeras 1 logo" at bounding box center [395, 358] width 264 height 23
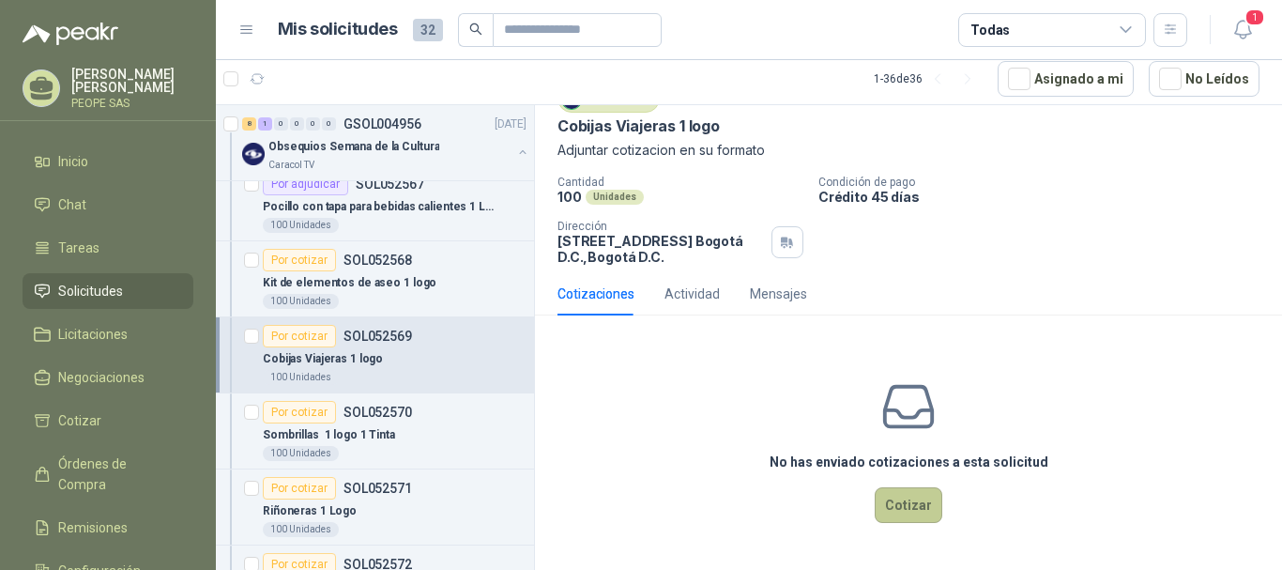
click at [906, 494] on button "Cotizar" at bounding box center [909, 505] width 68 height 36
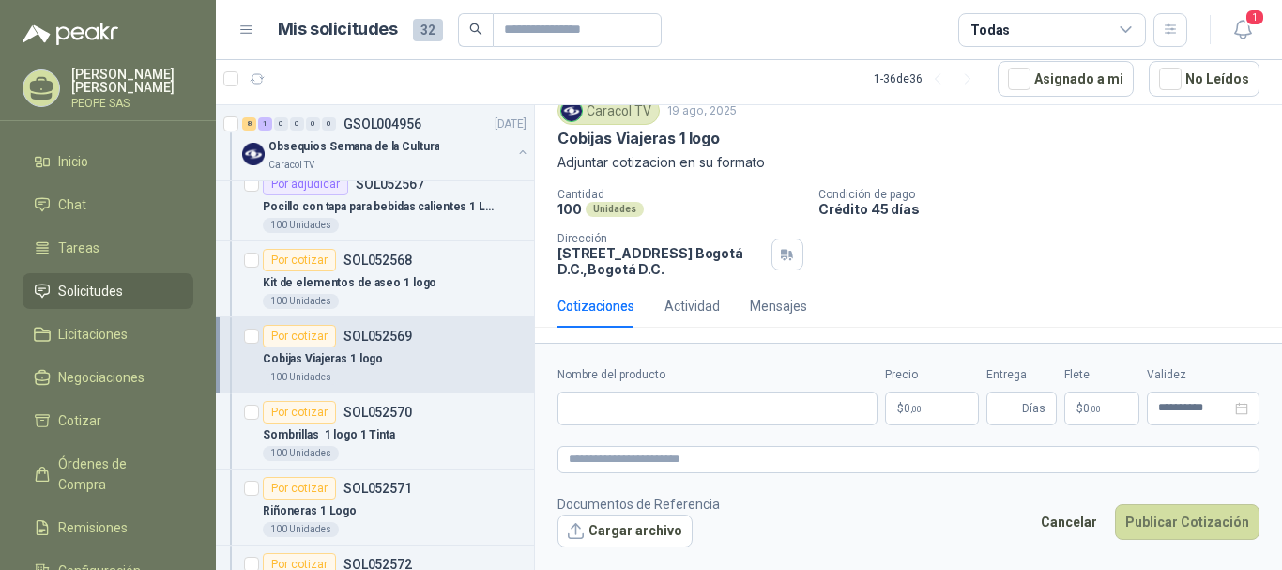
scroll to position [69, 0]
click at [386, 224] on div "100 Unidades" at bounding box center [395, 225] width 264 height 15
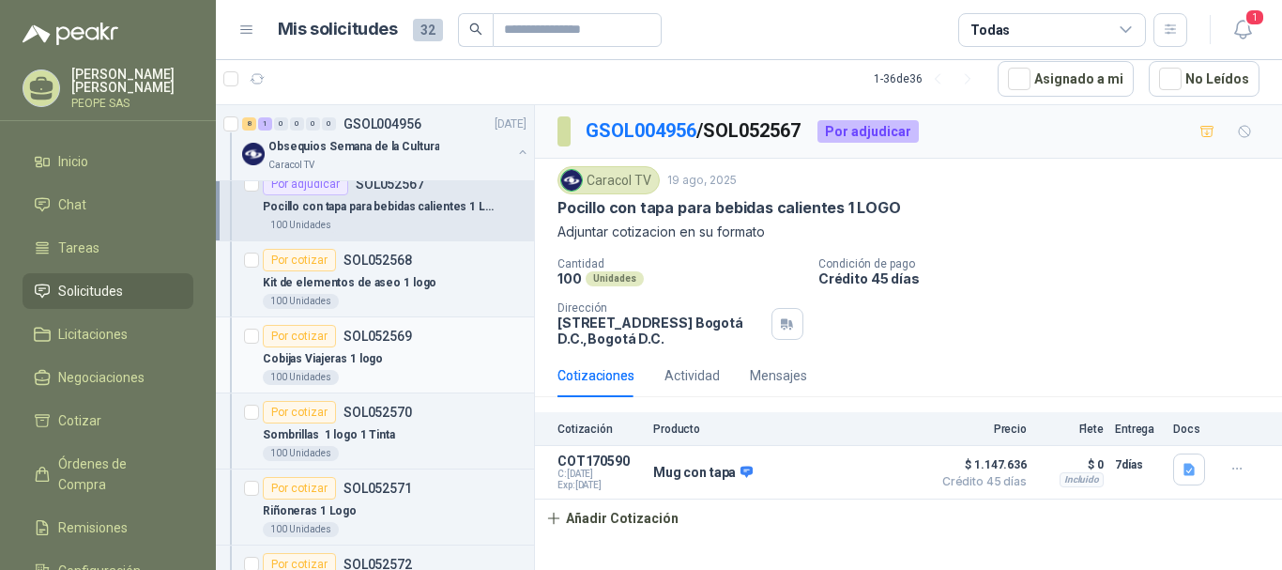
click at [370, 344] on div "Por cotizar SOL052569" at bounding box center [337, 336] width 149 height 23
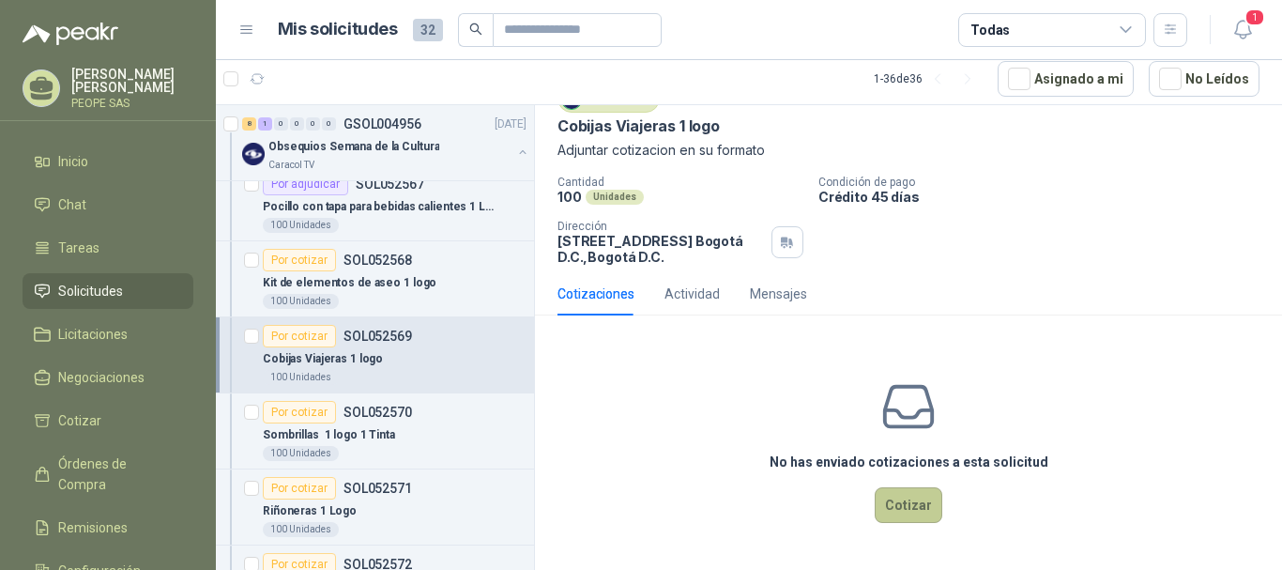
click at [901, 497] on button "Cotizar" at bounding box center [909, 505] width 68 height 36
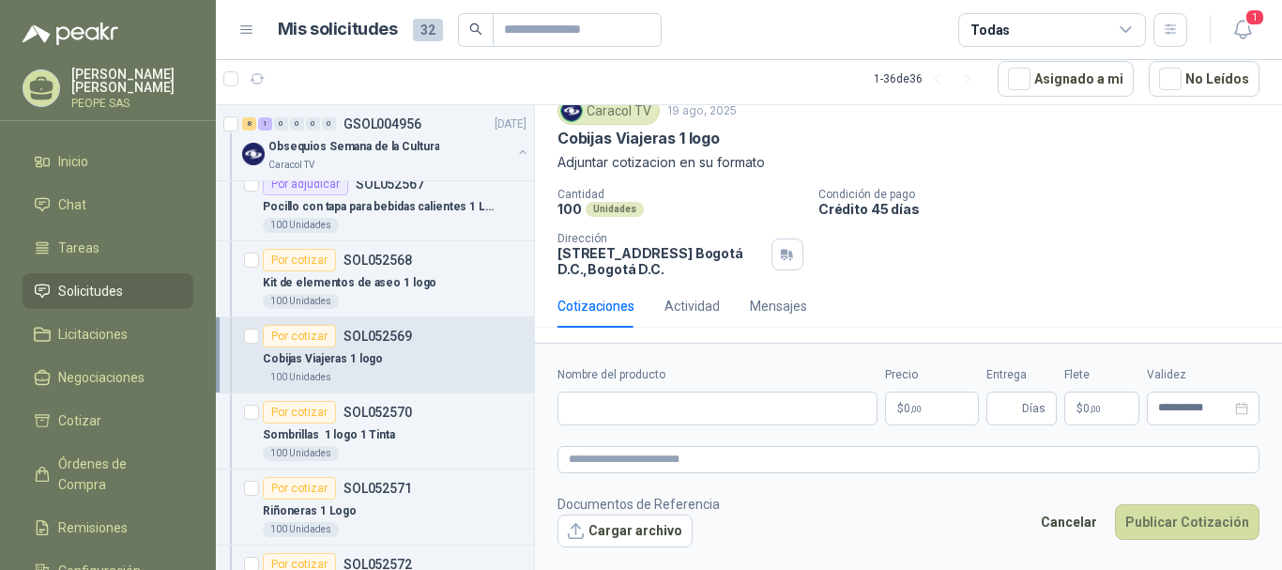
scroll to position [69, 0]
click at [744, 407] on input "Nombre del producto" at bounding box center [718, 408] width 320 height 34
type input "*"
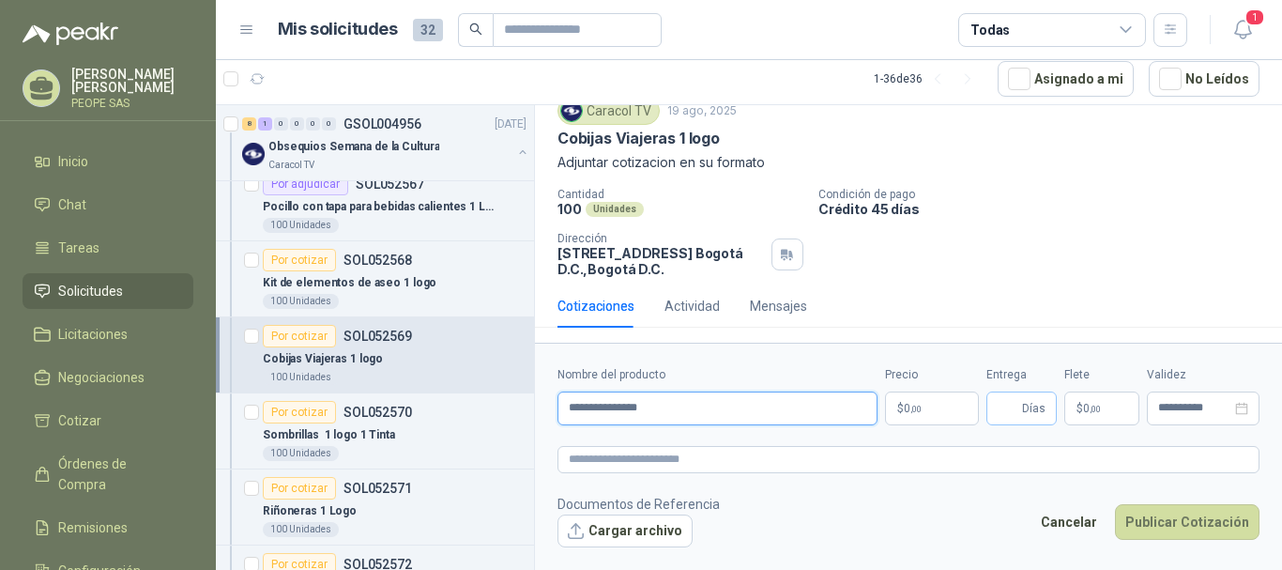
type input "**********"
click at [1014, 409] on input "Entrega" at bounding box center [1008, 408] width 21 height 32
type input "*"
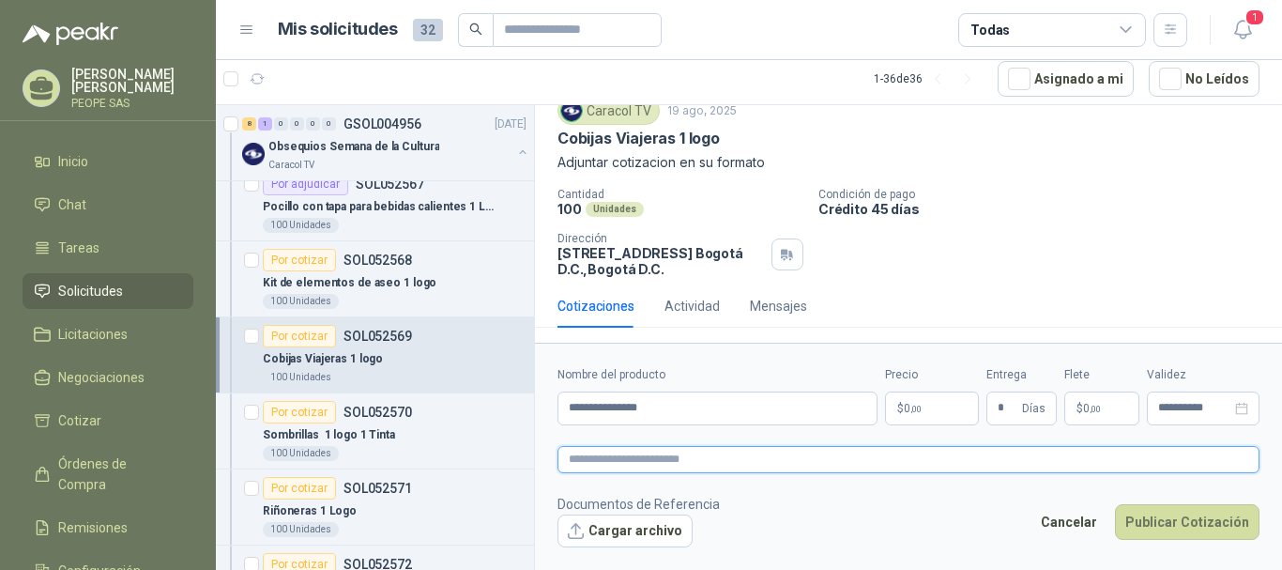
click at [836, 465] on textarea at bounding box center [909, 459] width 702 height 27
type textarea "*"
type textarea "**"
type textarea "*****"
type textarea "******"
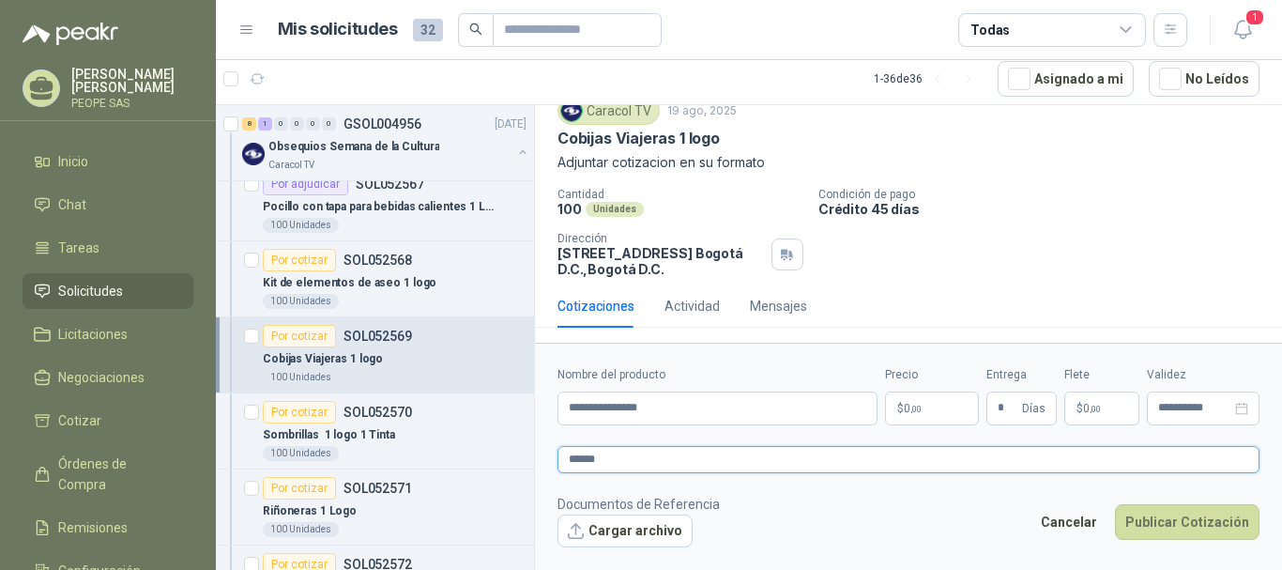
type textarea "*******"
type textarea "********"
type textarea "*********"
type textarea "**********"
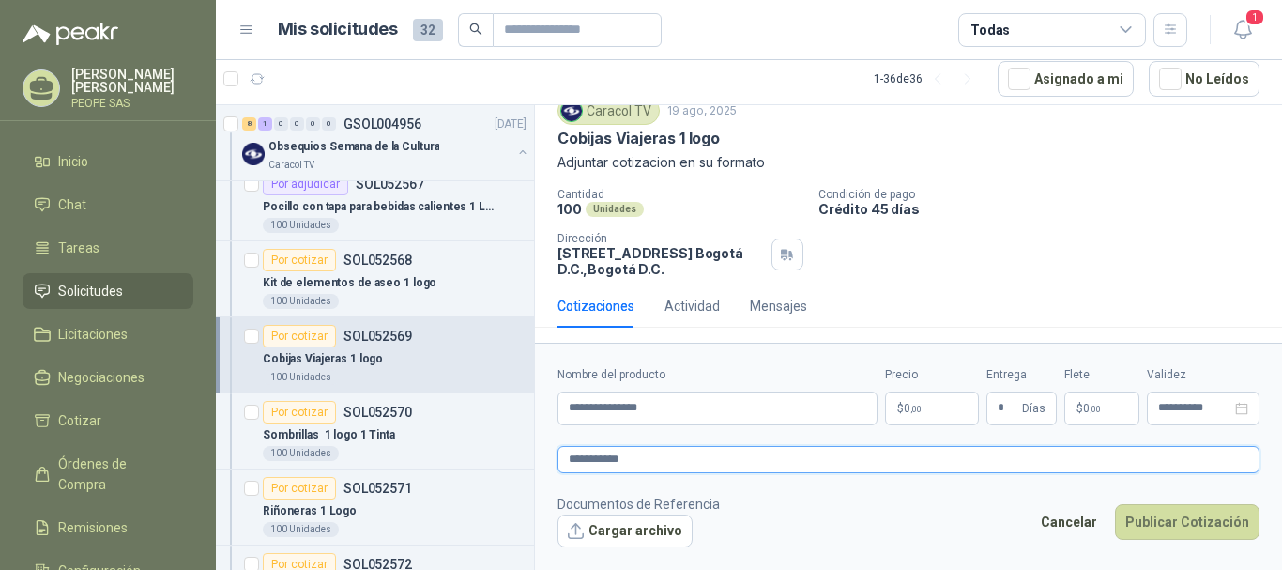
type textarea "**********"
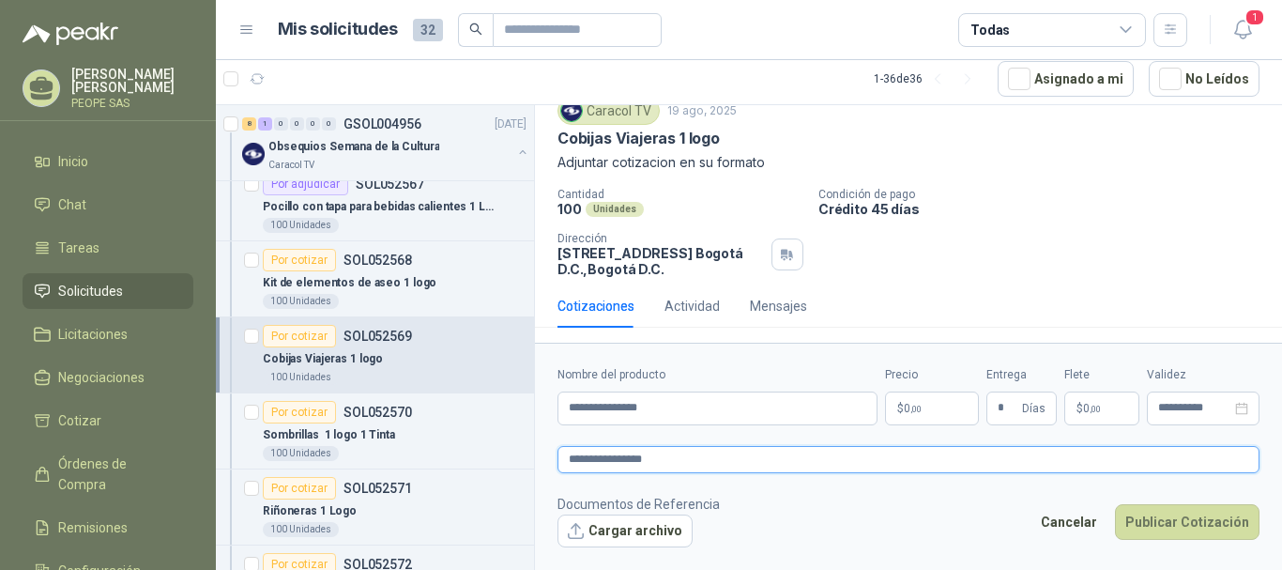
type textarea "**********"
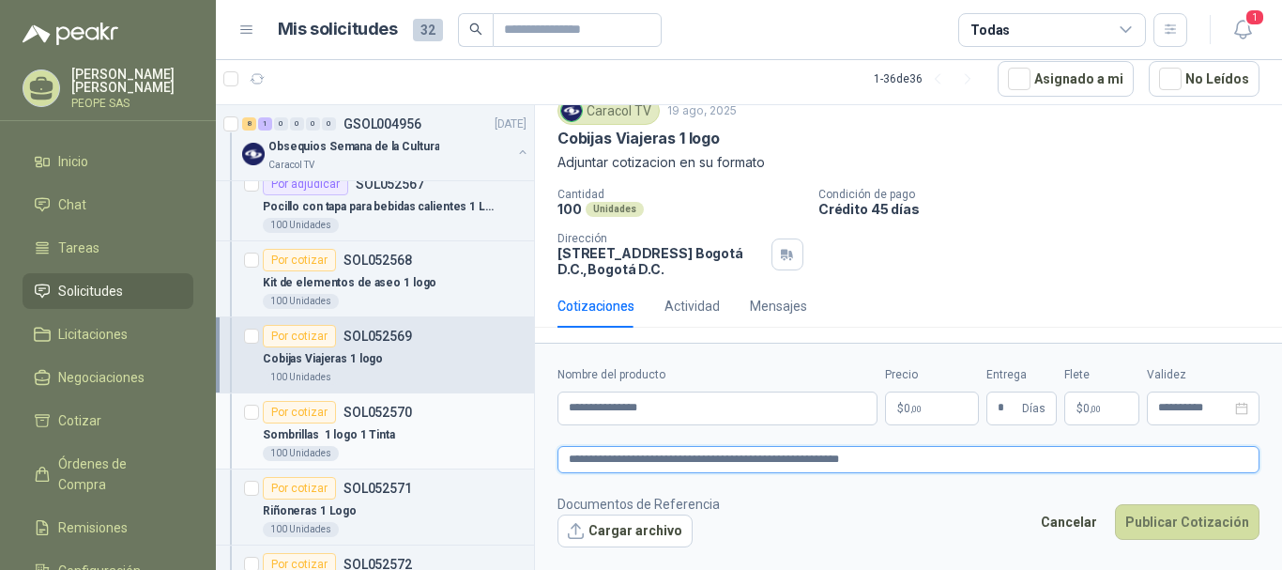
drag, startPoint x: 851, startPoint y: 457, endPoint x: 427, endPoint y: 443, distance: 423.6
click at [427, 443] on div "Solicitudes de nuevos compradores Por cotizar SOL052030 [DATE] BRANDEO COMPLETO…" at bounding box center [749, 337] width 1067 height 466
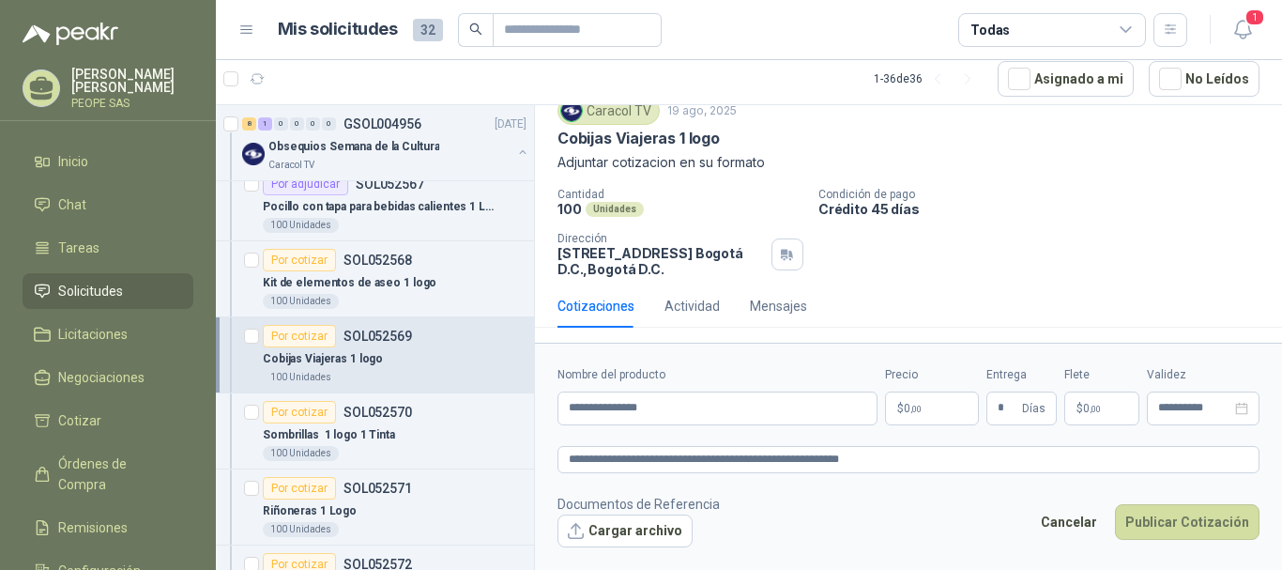
click at [918, 508] on footer "Documentos de Referencia Cargar archivo Cancelar Publicar Cotización" at bounding box center [909, 521] width 702 height 54
click at [673, 522] on button "Cargar archivo" at bounding box center [625, 531] width 135 height 34
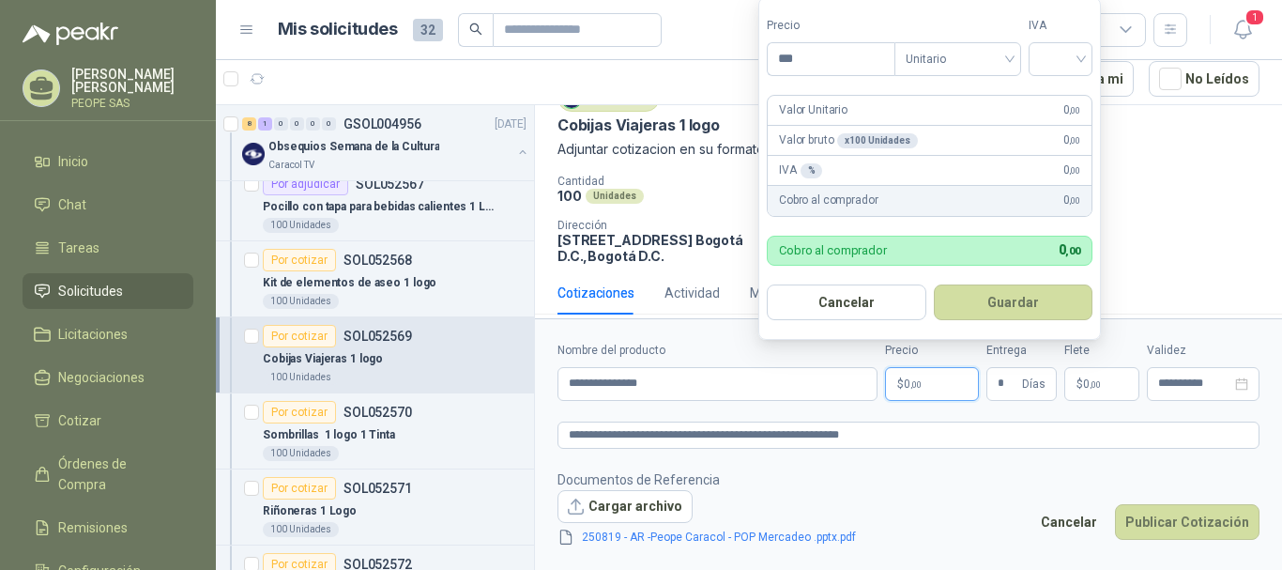
click at [913, 390] on p "$ 0 ,00" at bounding box center [932, 384] width 94 height 34
click at [1046, 63] on input "search" at bounding box center [1060, 57] width 41 height 28
click at [1051, 87] on div "19%" at bounding box center [1065, 97] width 35 height 21
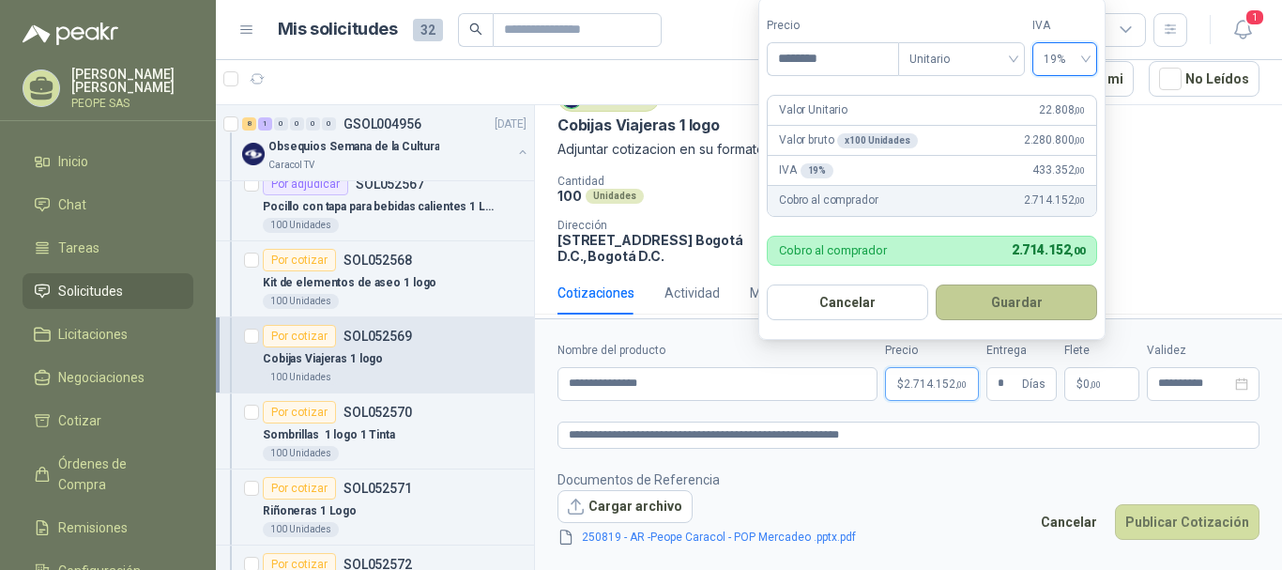
click at [1026, 302] on button "Guardar" at bounding box center [1016, 302] width 161 height 36
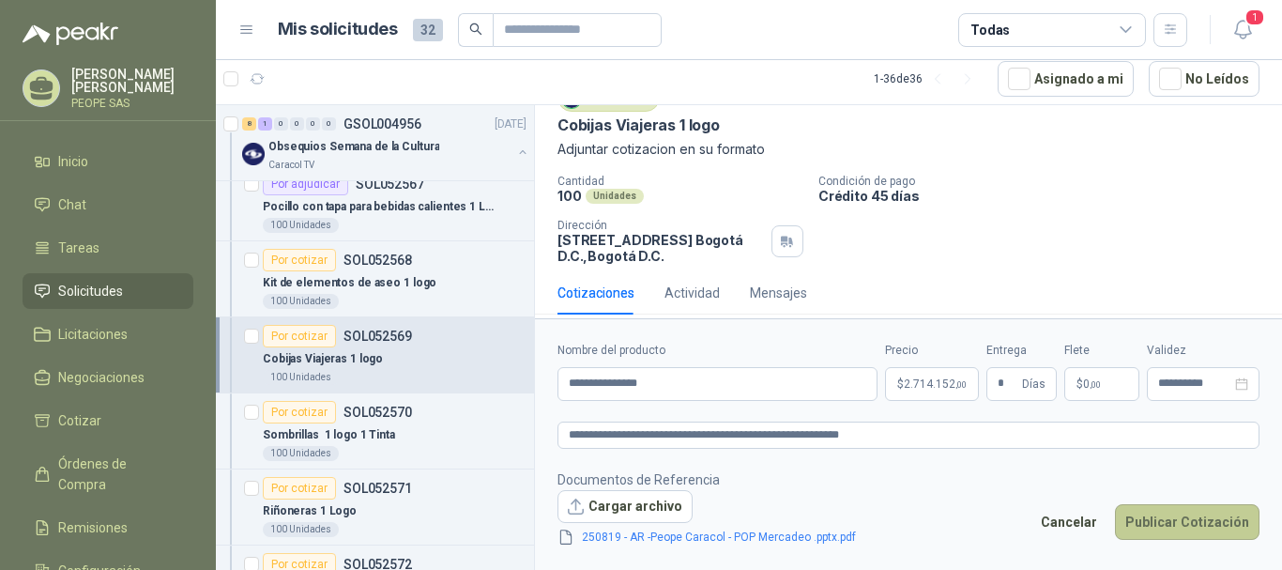
click at [1163, 518] on button "Publicar Cotización" at bounding box center [1187, 522] width 145 height 36
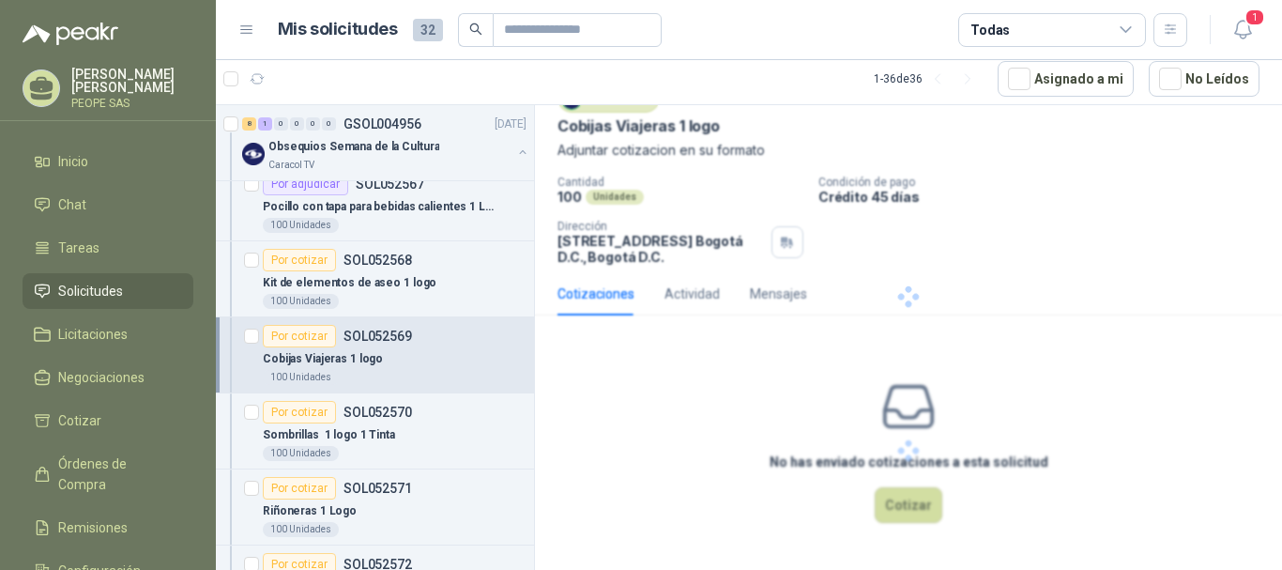
scroll to position [0, 0]
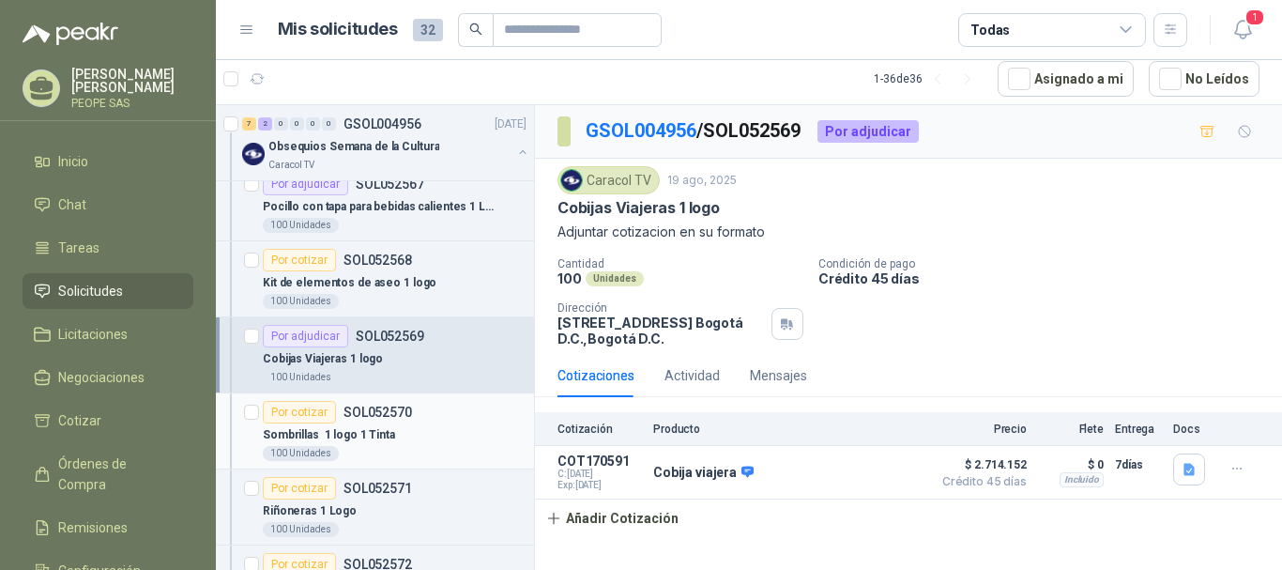
click at [406, 436] on div "Sombrillas 1 logo 1 Tinta" at bounding box center [395, 434] width 264 height 23
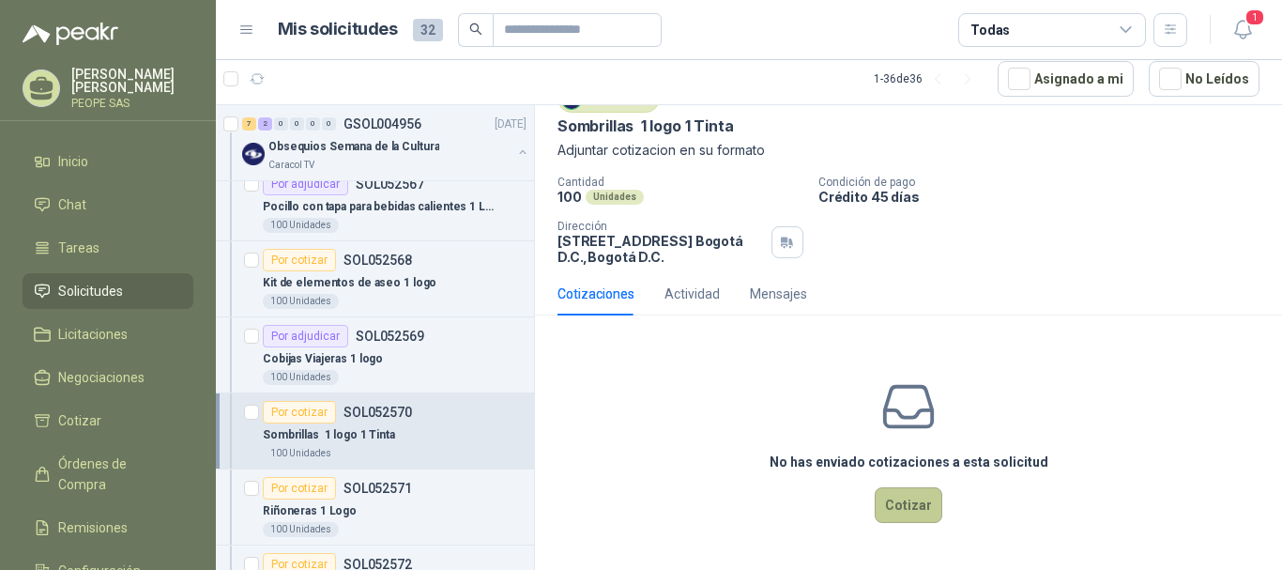
click at [908, 489] on button "Cotizar" at bounding box center [909, 505] width 68 height 36
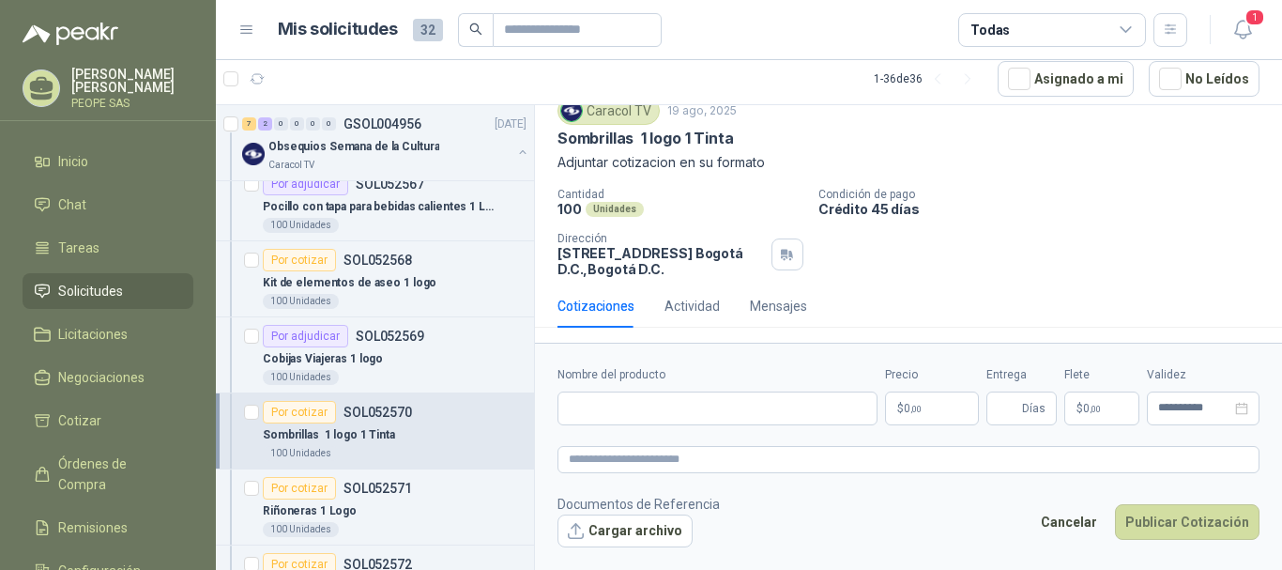
scroll to position [69, 0]
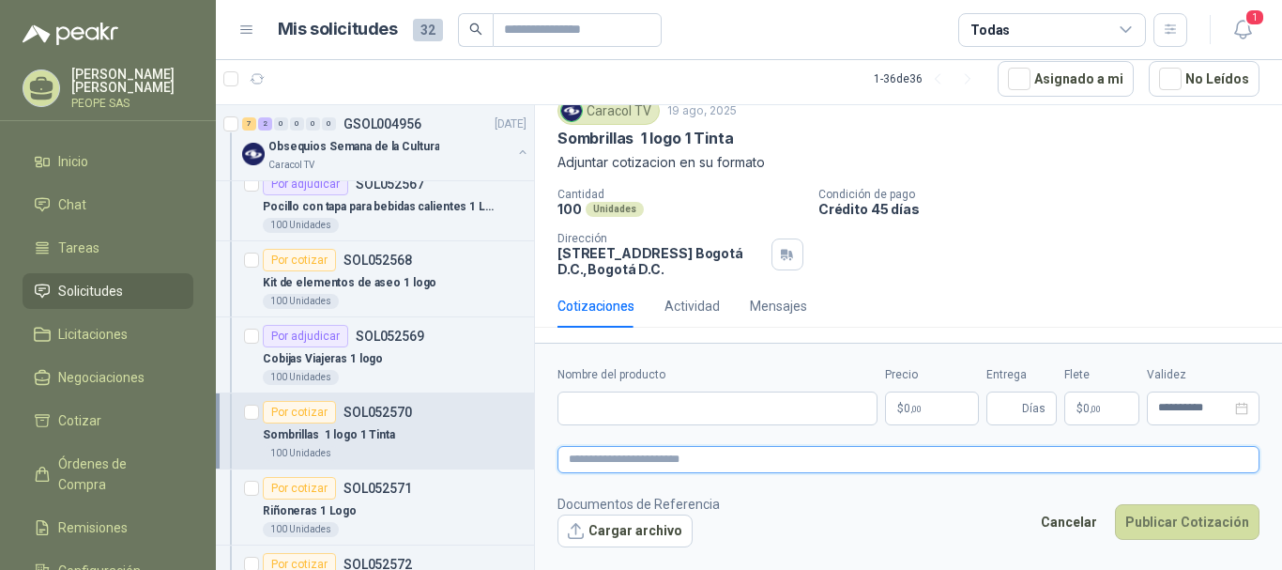
click at [658, 461] on textarea at bounding box center [909, 459] width 702 height 27
paste textarea "**********"
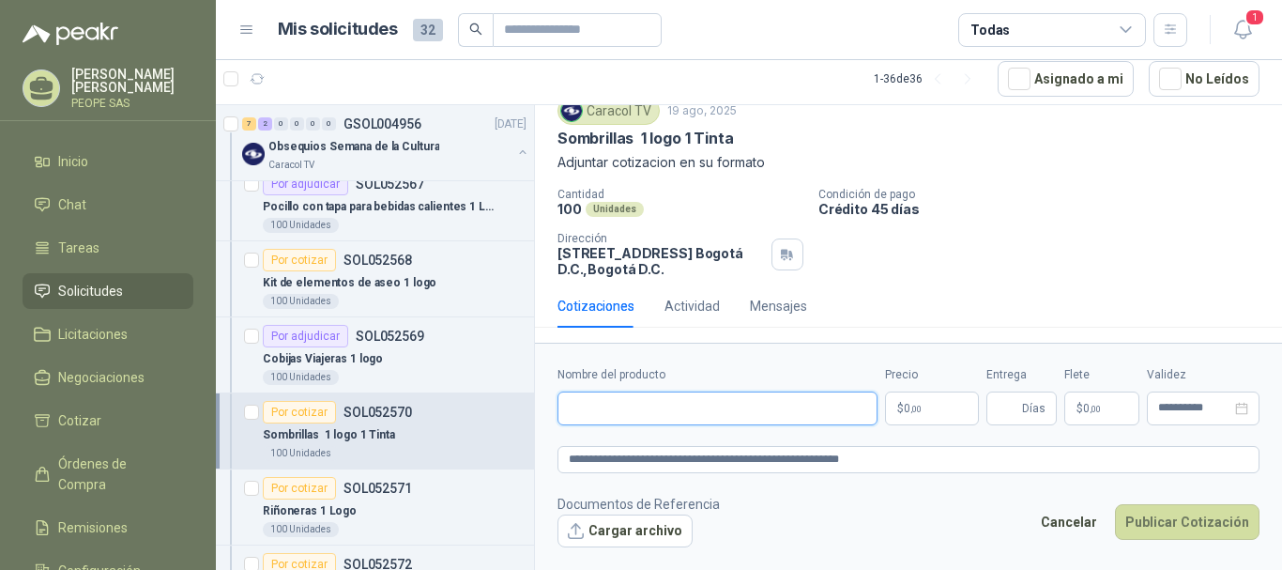
click at [632, 393] on input "Nombre del producto" at bounding box center [718, 408] width 320 height 34
click at [1013, 416] on input "Entrega" at bounding box center [1008, 408] width 21 height 32
click at [880, 408] on div "**********" at bounding box center [909, 395] width 702 height 59
click at [895, 410] on div "**********" at bounding box center [909, 395] width 702 height 59
click at [896, 410] on p "$ 0 ,00" at bounding box center [932, 408] width 94 height 34
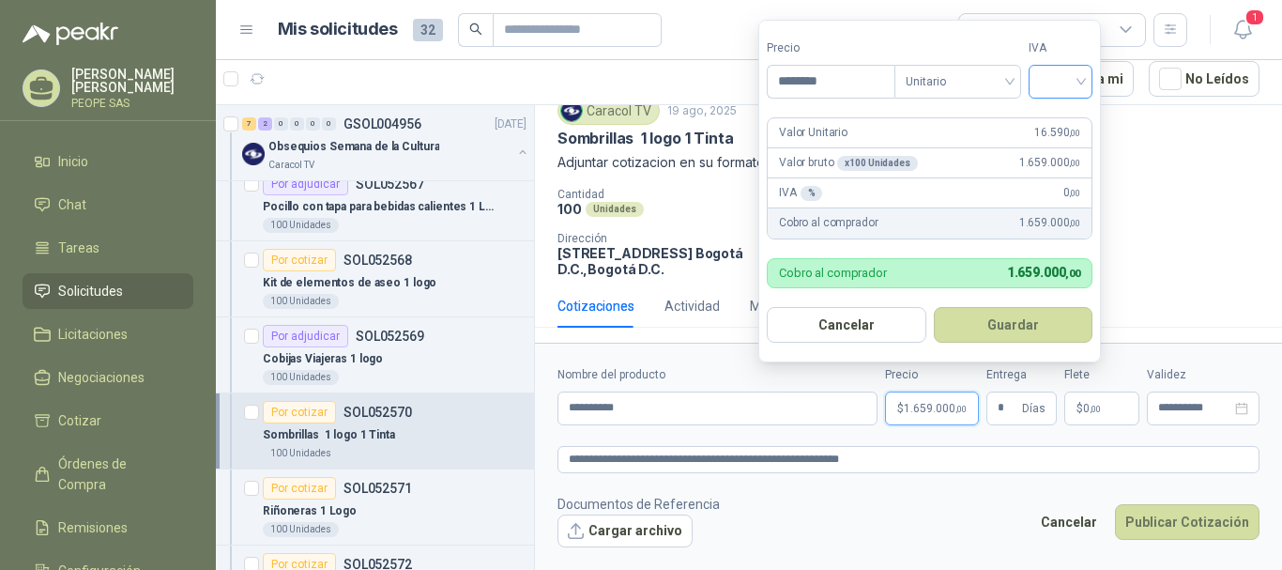
click at [1091, 86] on div at bounding box center [1061, 82] width 64 height 34
click at [1037, 127] on div "19%" at bounding box center [1064, 120] width 57 height 30
click at [1036, 331] on button "Guardar" at bounding box center [1016, 325] width 161 height 36
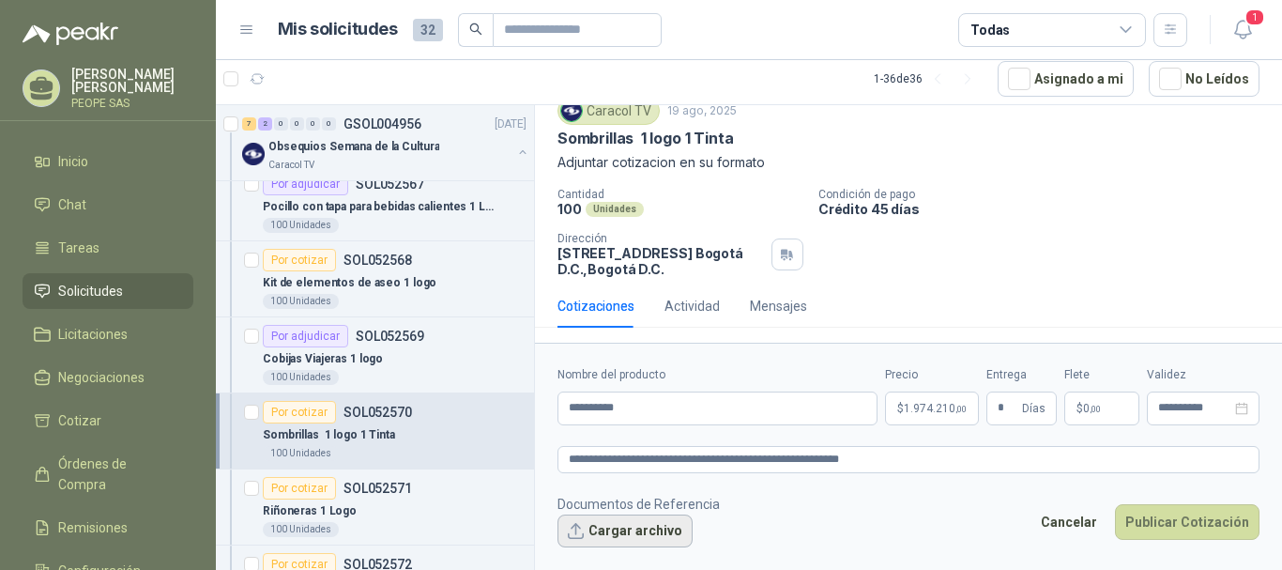
click at [595, 535] on button "Cargar archivo" at bounding box center [625, 531] width 135 height 34
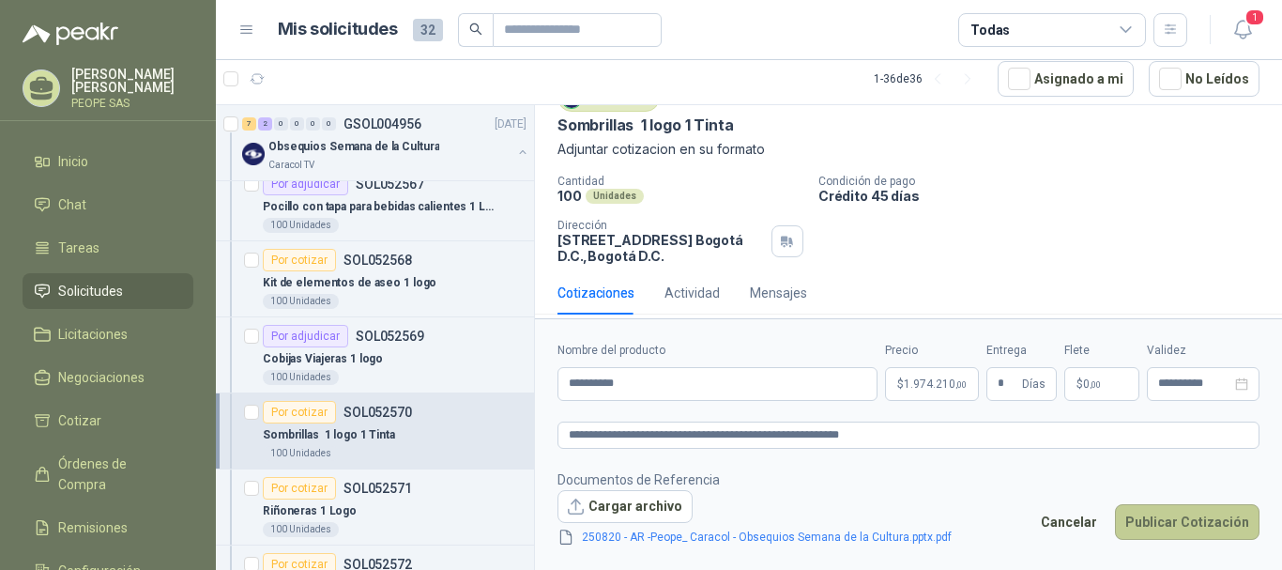
click at [1136, 509] on button "Publicar Cotización" at bounding box center [1187, 522] width 145 height 36
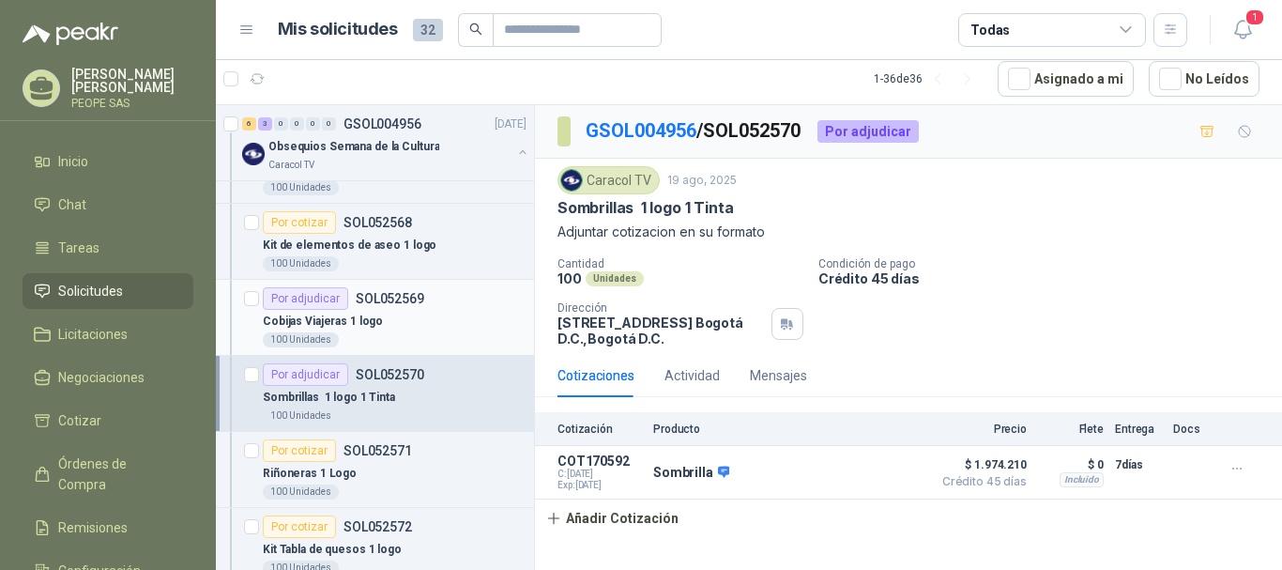
scroll to position [282, 0]
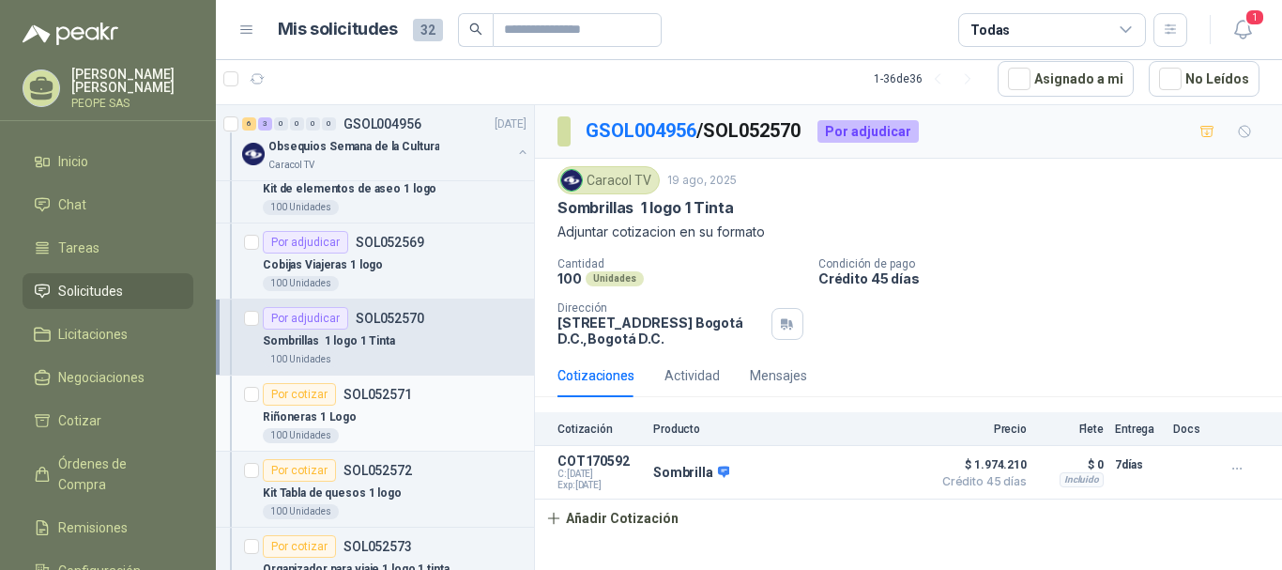
click at [397, 402] on div "Por cotizar SOL052571" at bounding box center [337, 394] width 149 height 23
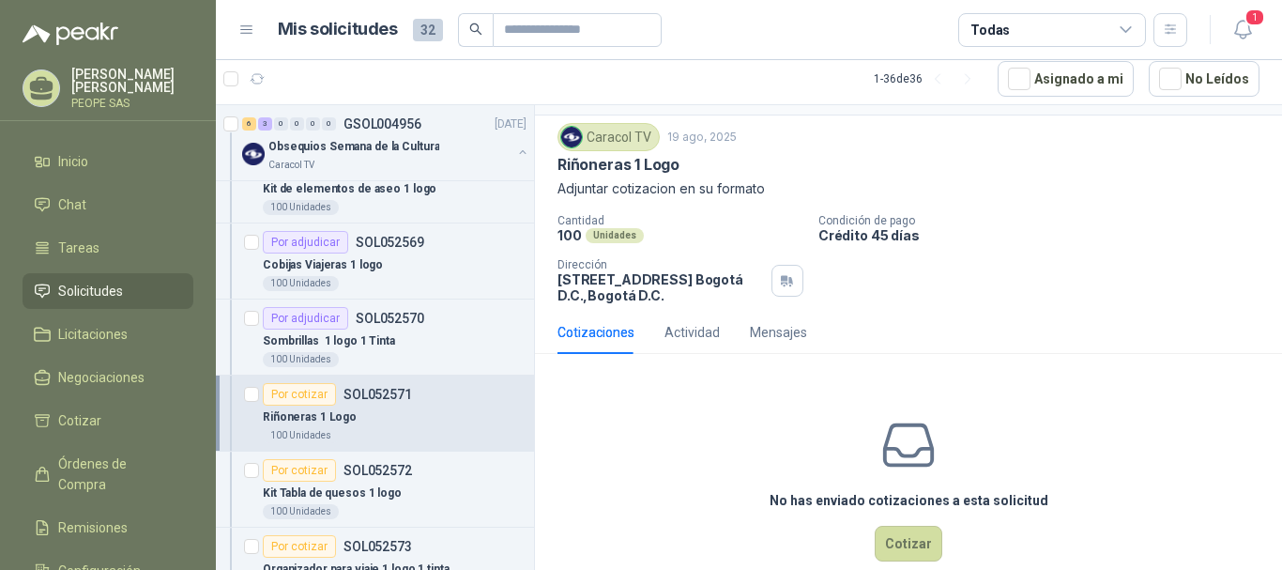
scroll to position [83, 0]
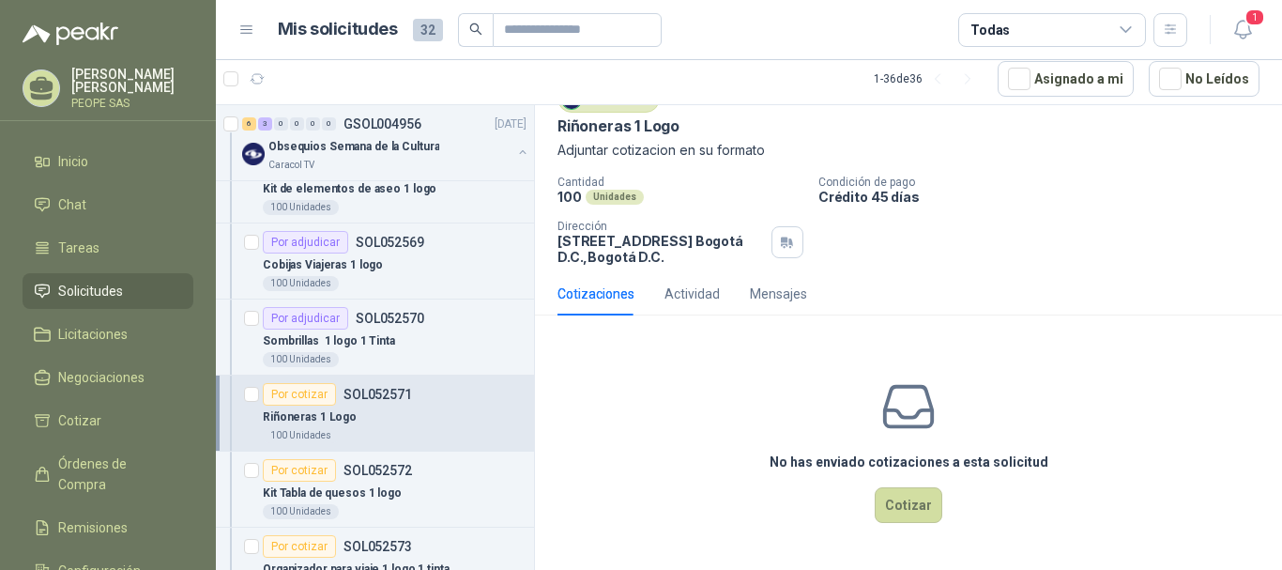
click at [868, 499] on div "No has enviado cotizaciones a esta solicitud Cotizar" at bounding box center [908, 449] width 747 height 239
click at [905, 514] on button "Cotizar" at bounding box center [909, 505] width 68 height 36
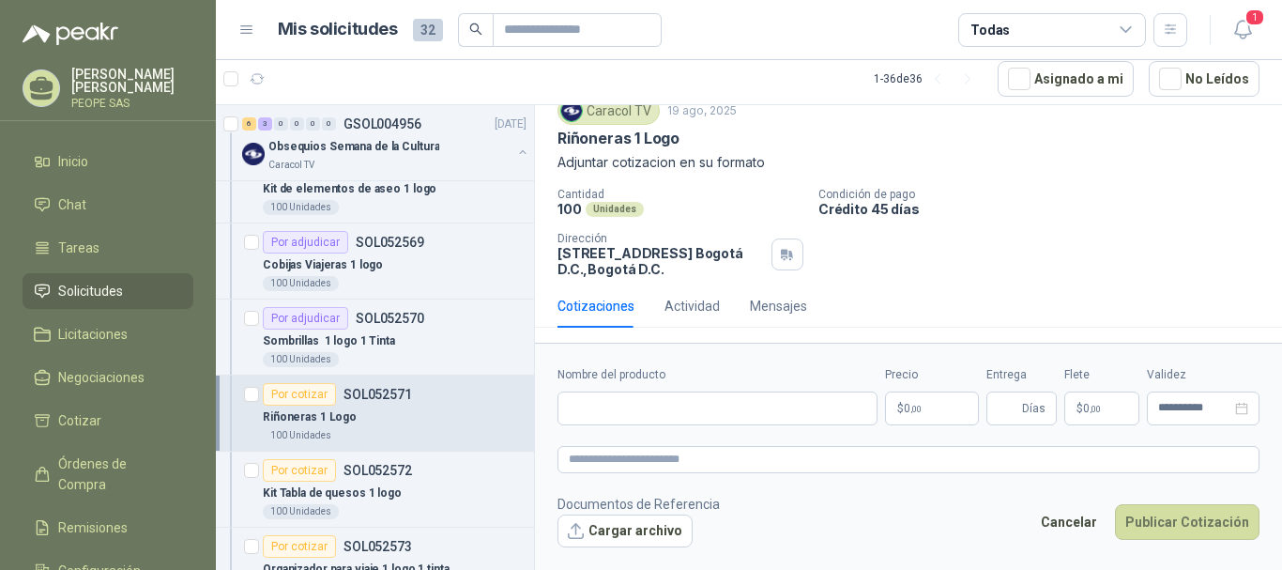
scroll to position [69, 0]
click at [685, 406] on input "Nombre del producto" at bounding box center [718, 408] width 320 height 34
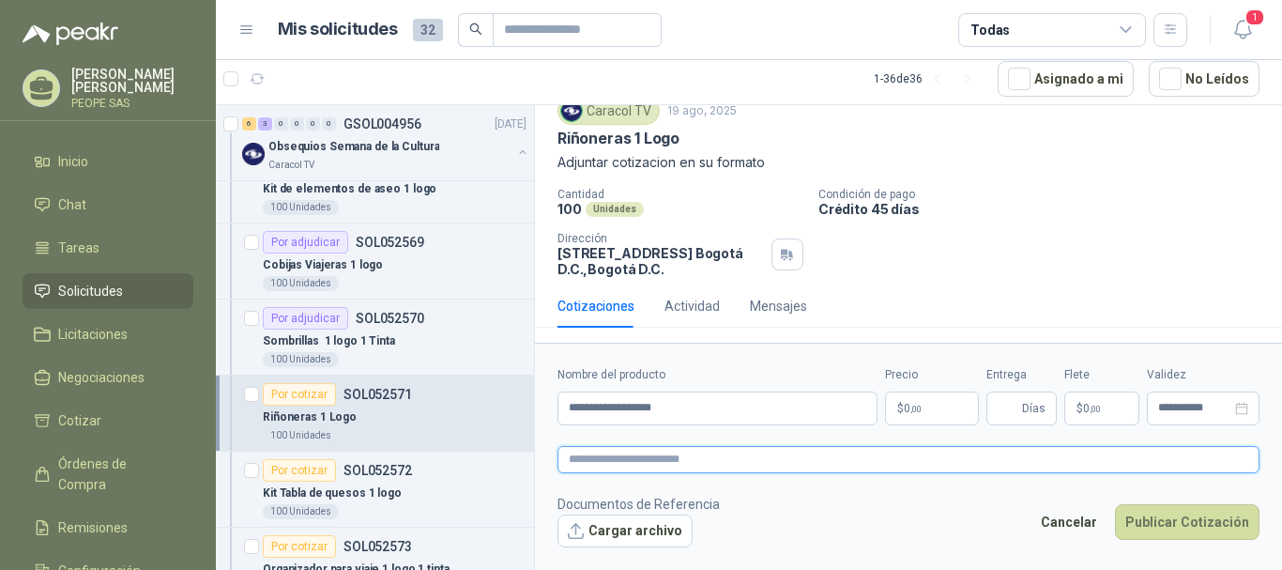
click at [703, 450] on textarea at bounding box center [909, 459] width 702 height 27
paste textarea "**********"
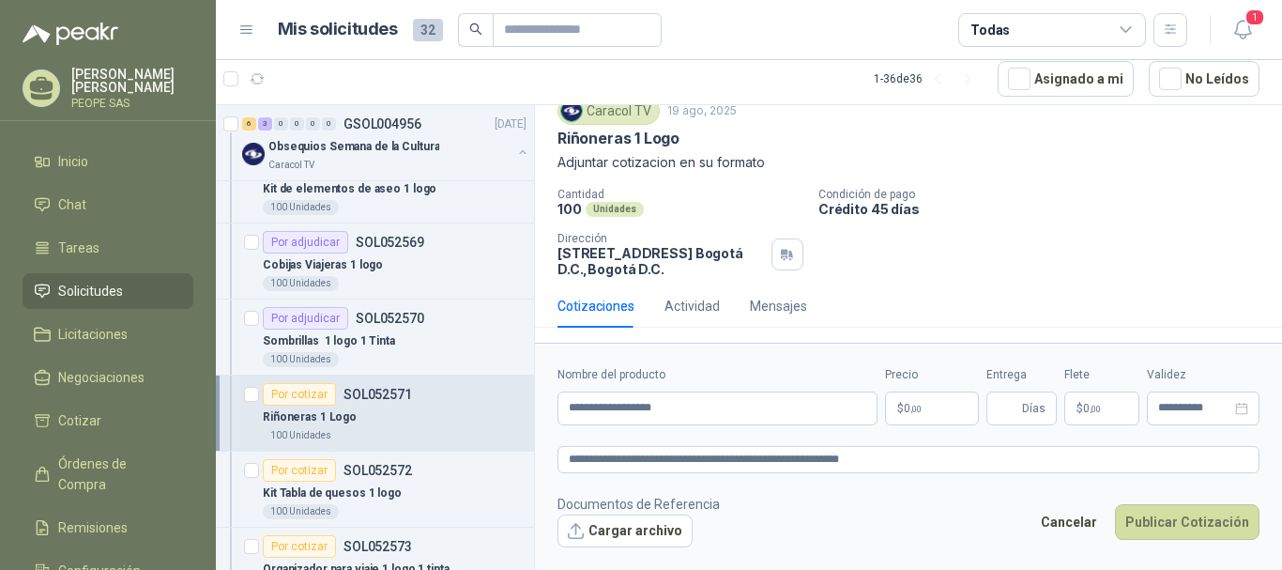
click at [884, 422] on div "**********" at bounding box center [909, 395] width 702 height 59
click at [890, 414] on p "$ 0 ,00" at bounding box center [932, 408] width 94 height 34
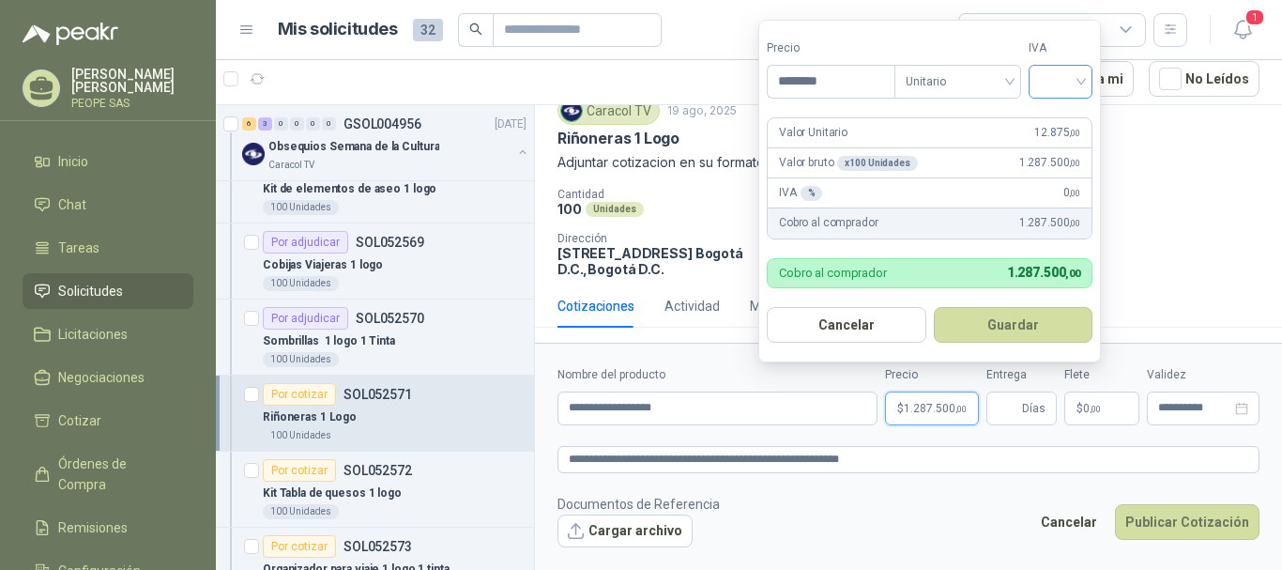
click at [1071, 89] on input "search" at bounding box center [1060, 80] width 41 height 28
click at [1066, 111] on div "19%" at bounding box center [1065, 120] width 35 height 21
click at [994, 342] on button "Guardar" at bounding box center [1016, 325] width 161 height 36
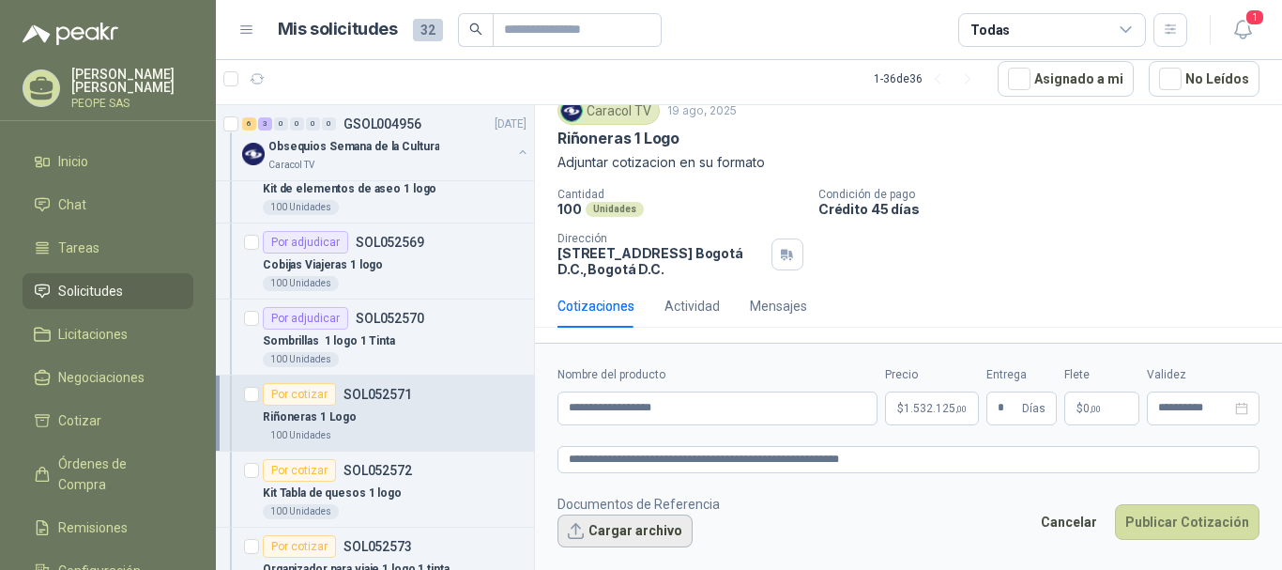
click at [649, 523] on button "Cargar archivo" at bounding box center [625, 531] width 135 height 34
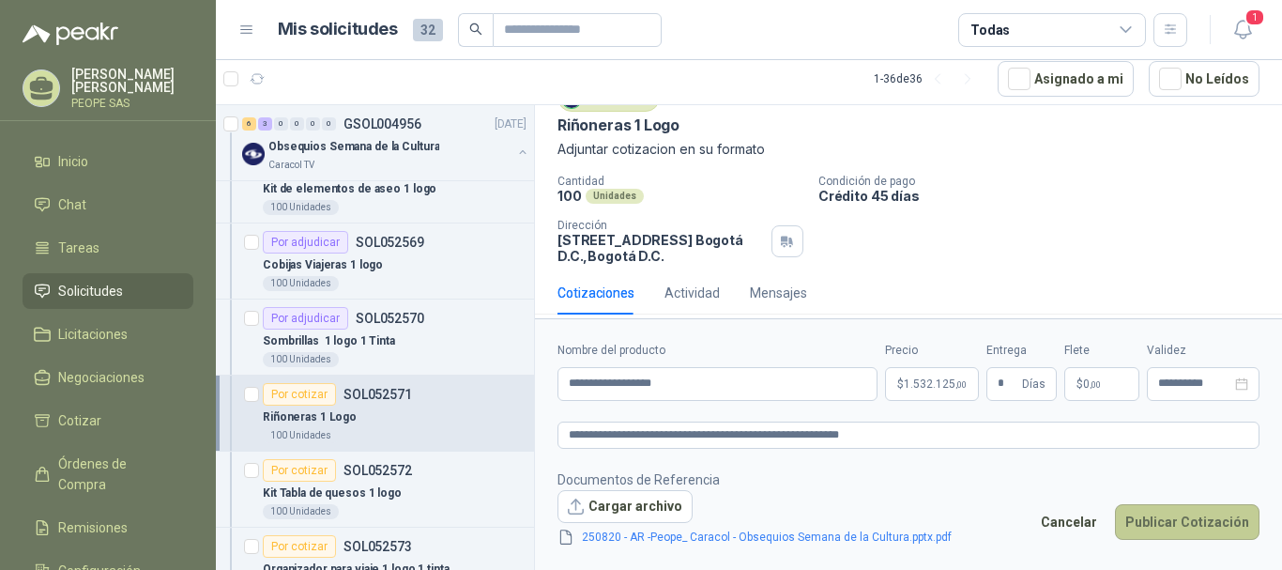
click at [1199, 518] on button "Publicar Cotización" at bounding box center [1187, 522] width 145 height 36
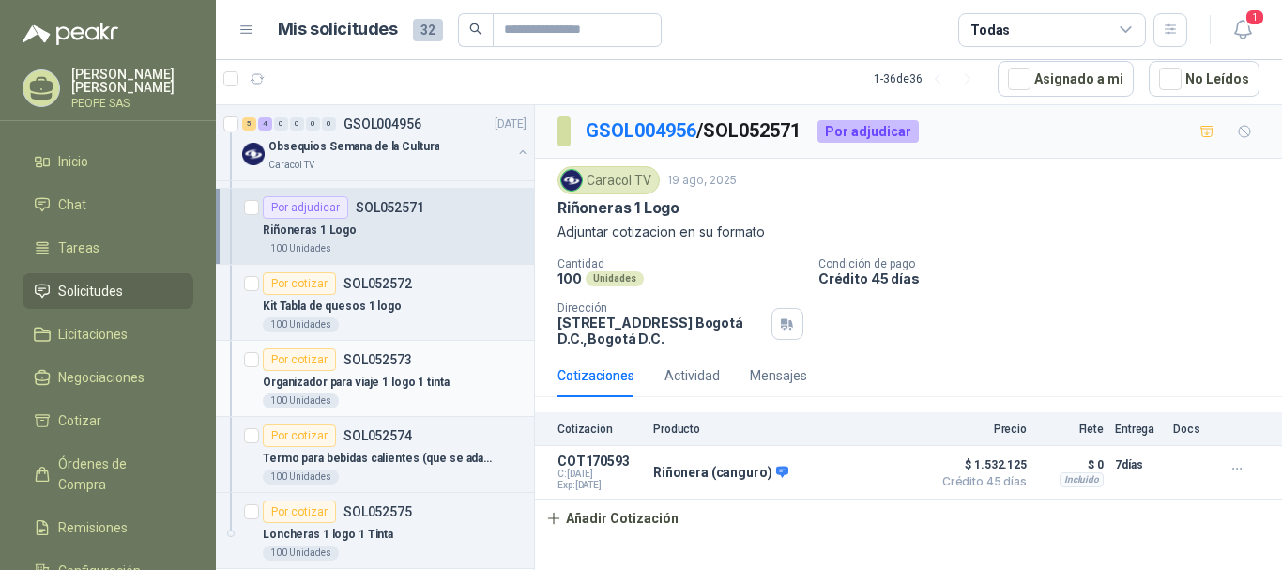
scroll to position [469, 0]
click at [358, 302] on p "Kit Tabla de quesos 1 logo" at bounding box center [332, 306] width 139 height 18
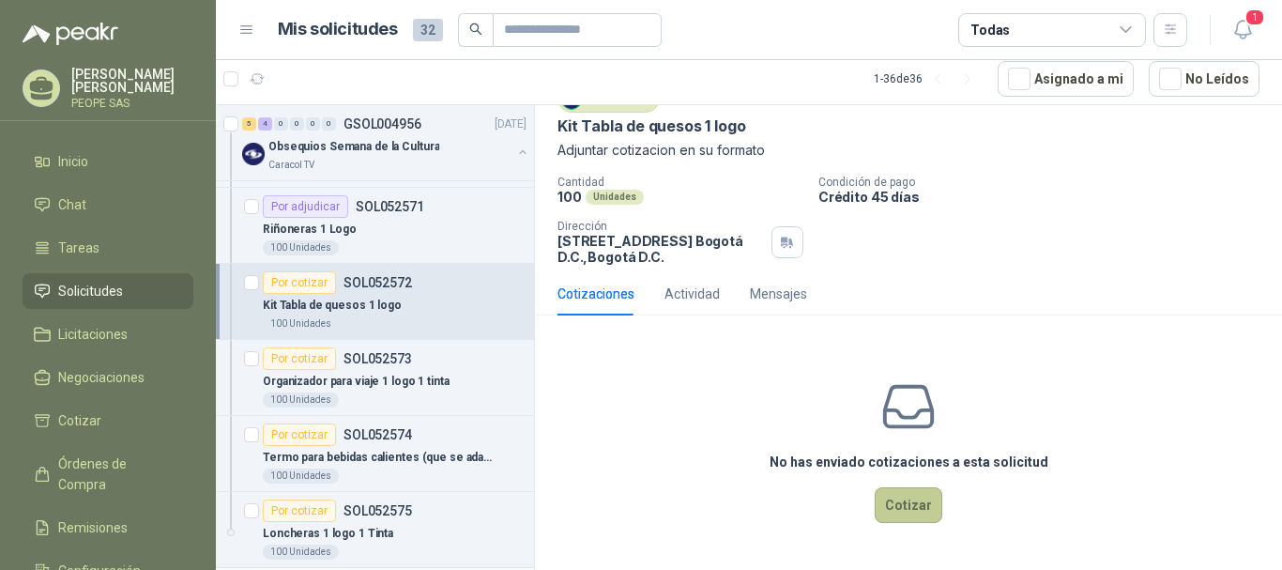
click at [899, 508] on button "Cotizar" at bounding box center [909, 505] width 68 height 36
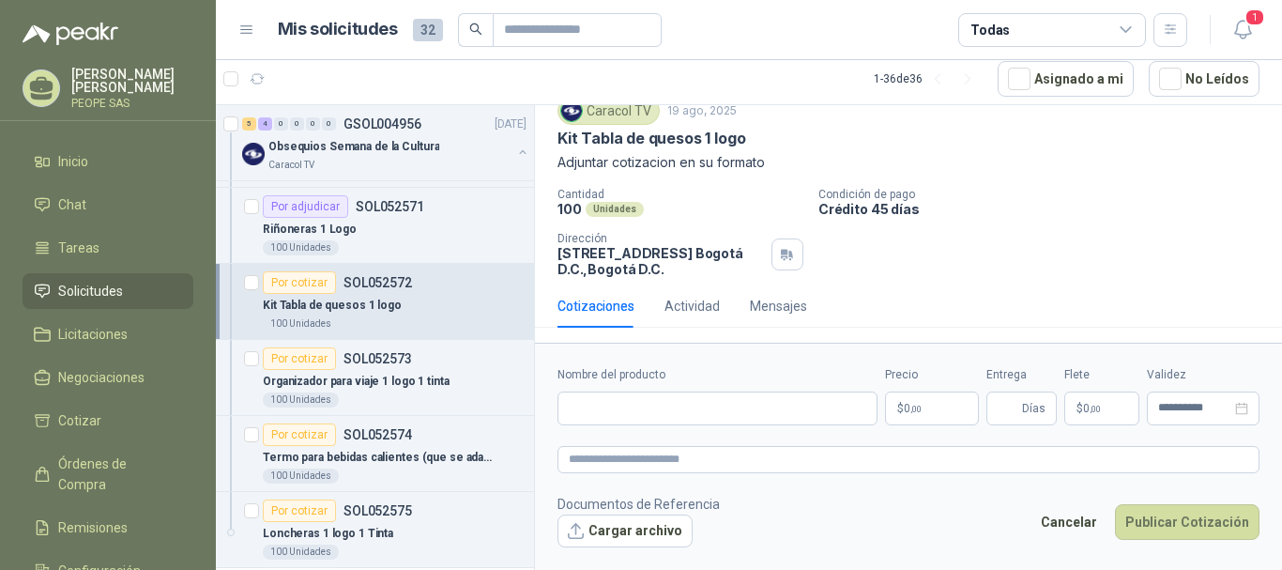
scroll to position [69, 0]
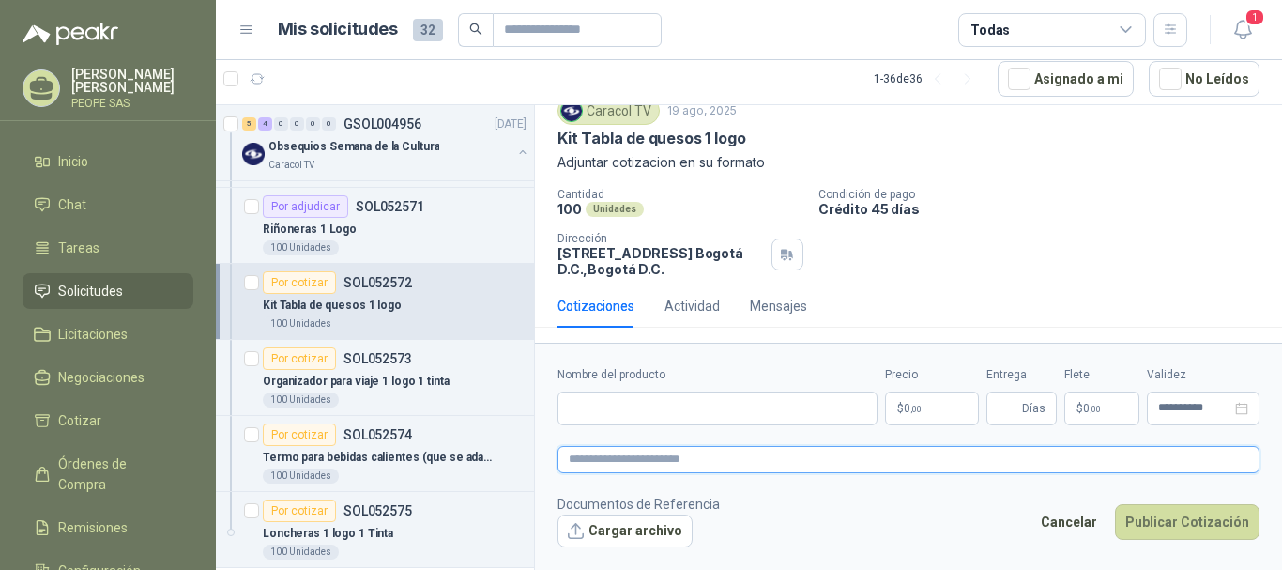
click at [679, 453] on textarea at bounding box center [909, 459] width 702 height 27
paste textarea "**********"
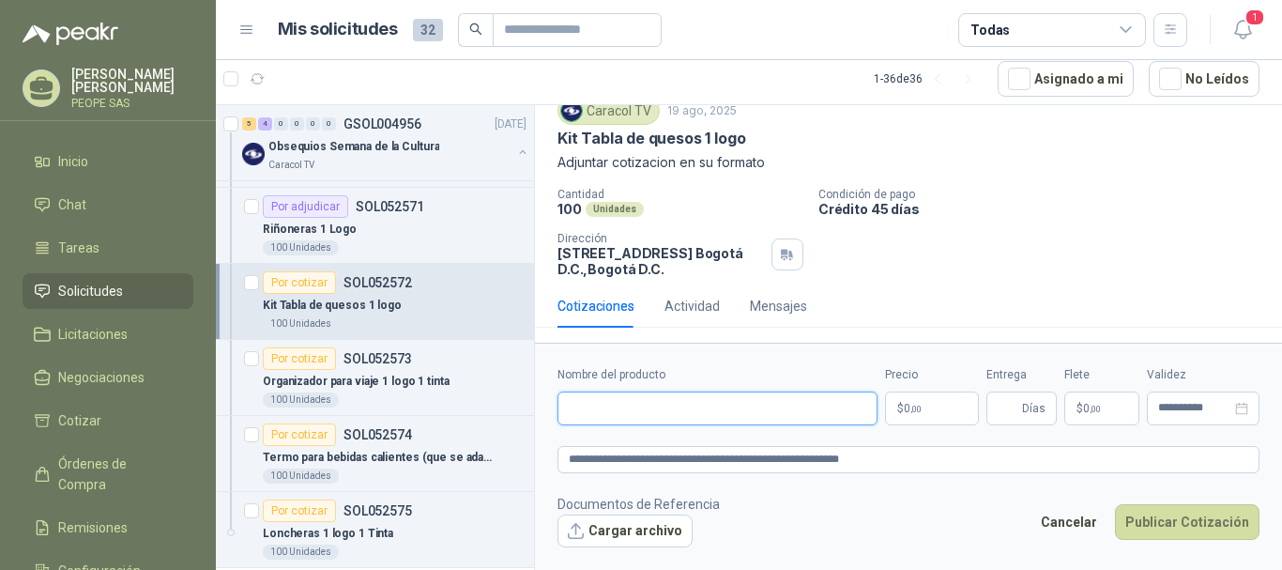
click at [637, 402] on input "Nombre del producto" at bounding box center [718, 408] width 320 height 34
click at [1002, 420] on input "Entrega" at bounding box center [1008, 408] width 21 height 32
click at [632, 527] on button "Cargar archivo" at bounding box center [625, 531] width 135 height 34
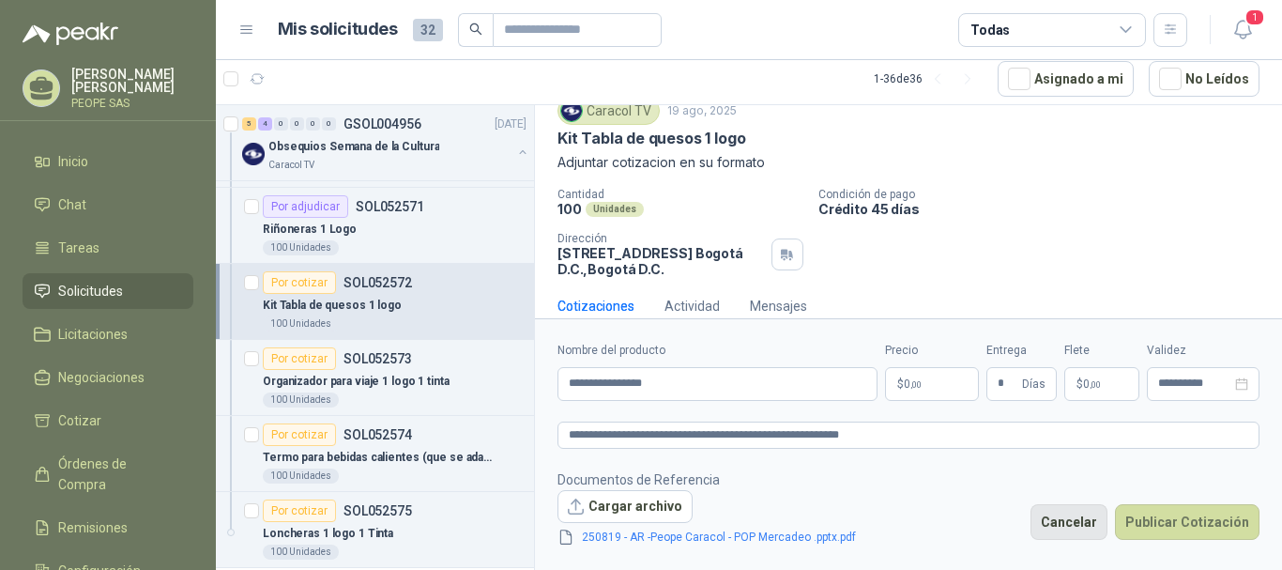
scroll to position [83, 0]
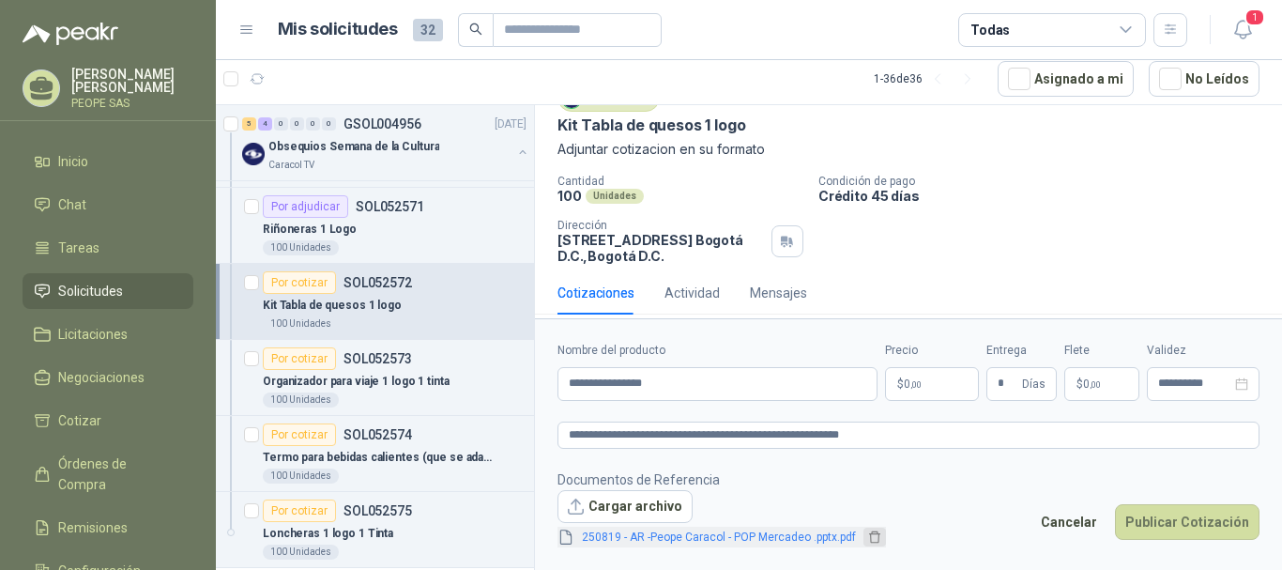
click at [872, 538] on icon "delete" at bounding box center [874, 536] width 13 height 13
click at [868, 534] on icon "delete" at bounding box center [874, 536] width 13 height 13
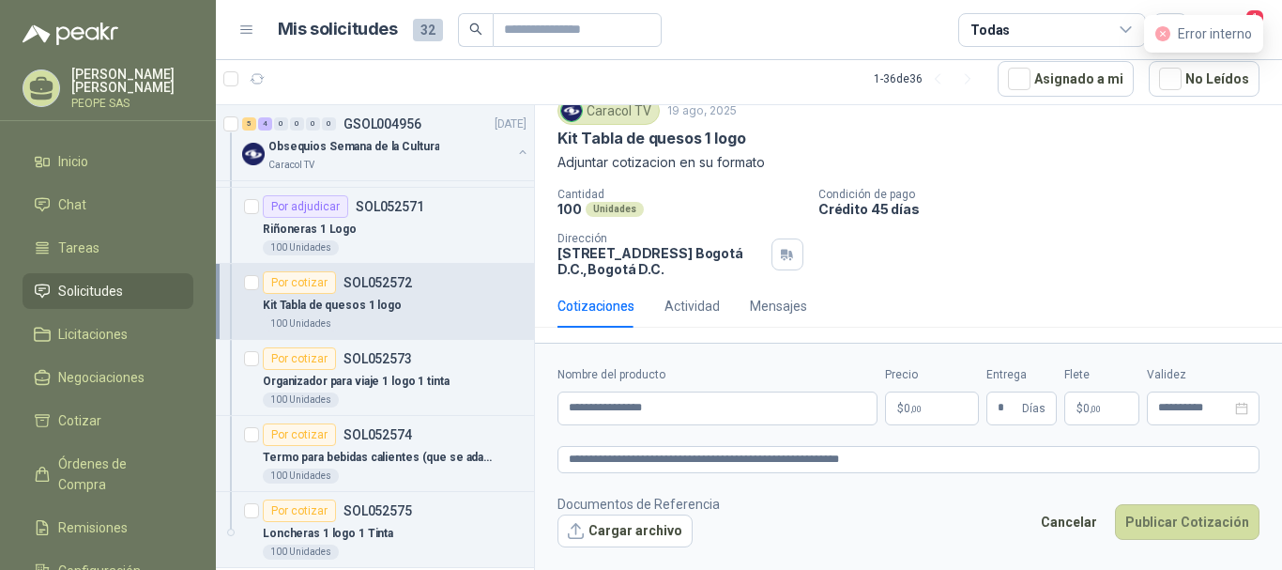
scroll to position [69, 0]
click at [644, 535] on button "Cargar archivo" at bounding box center [625, 531] width 135 height 34
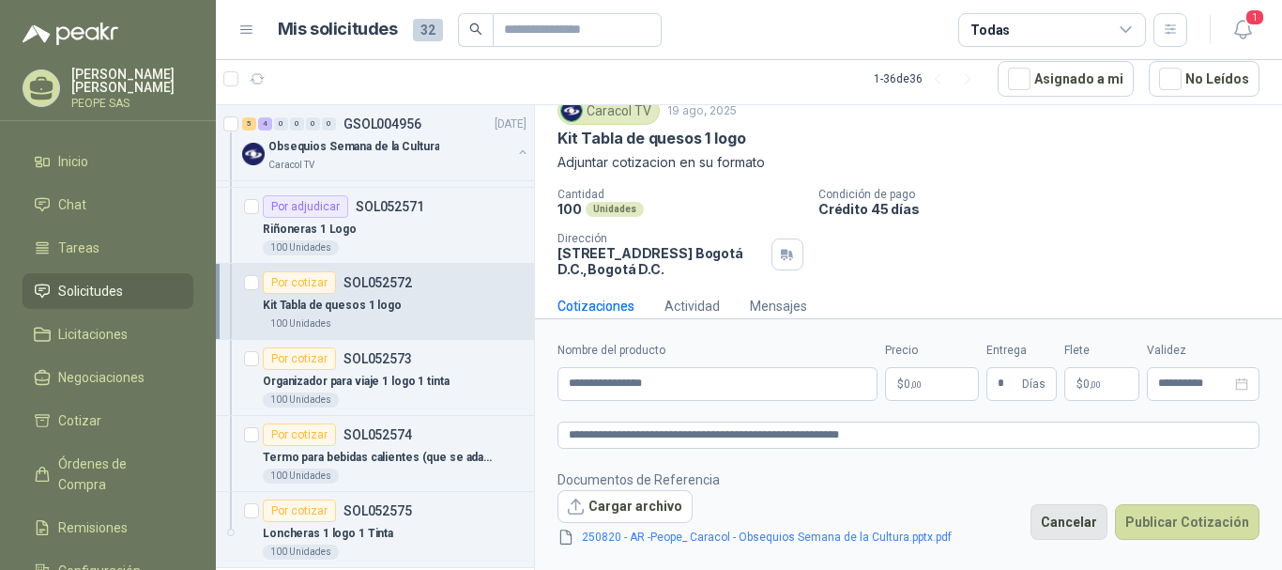
scroll to position [83, 0]
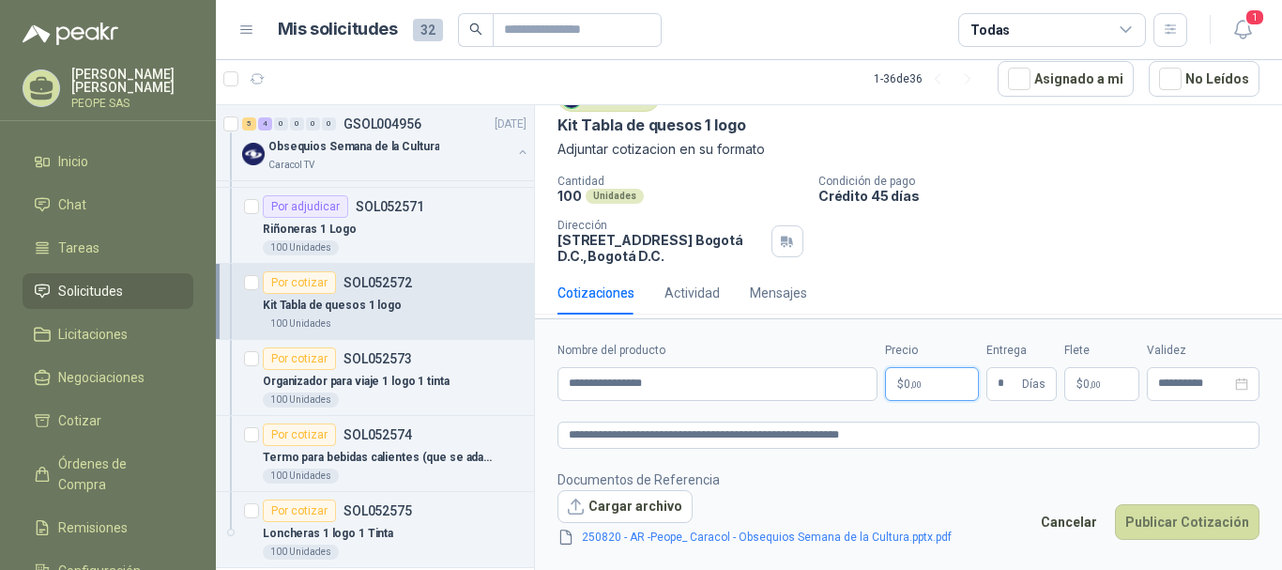
click at [898, 383] on p "$ 0 ,00" at bounding box center [932, 384] width 94 height 34
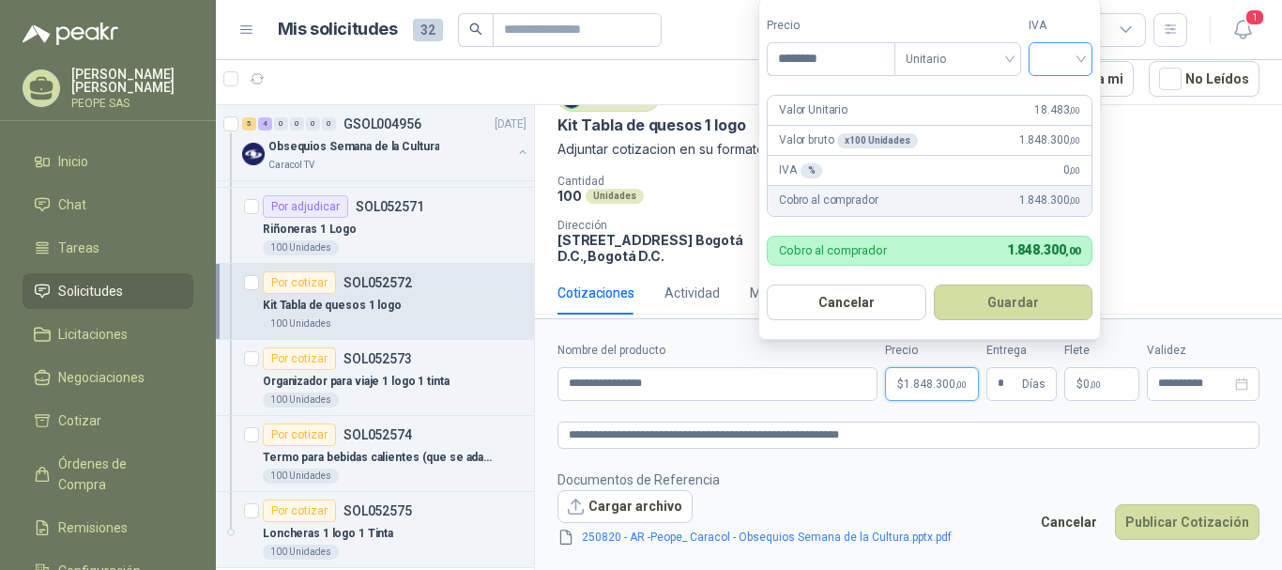
click at [1062, 53] on input "search" at bounding box center [1060, 57] width 41 height 28
click at [1044, 94] on div "19%" at bounding box center [1064, 98] width 57 height 30
click at [1051, 315] on button "Guardar" at bounding box center [1016, 302] width 161 height 36
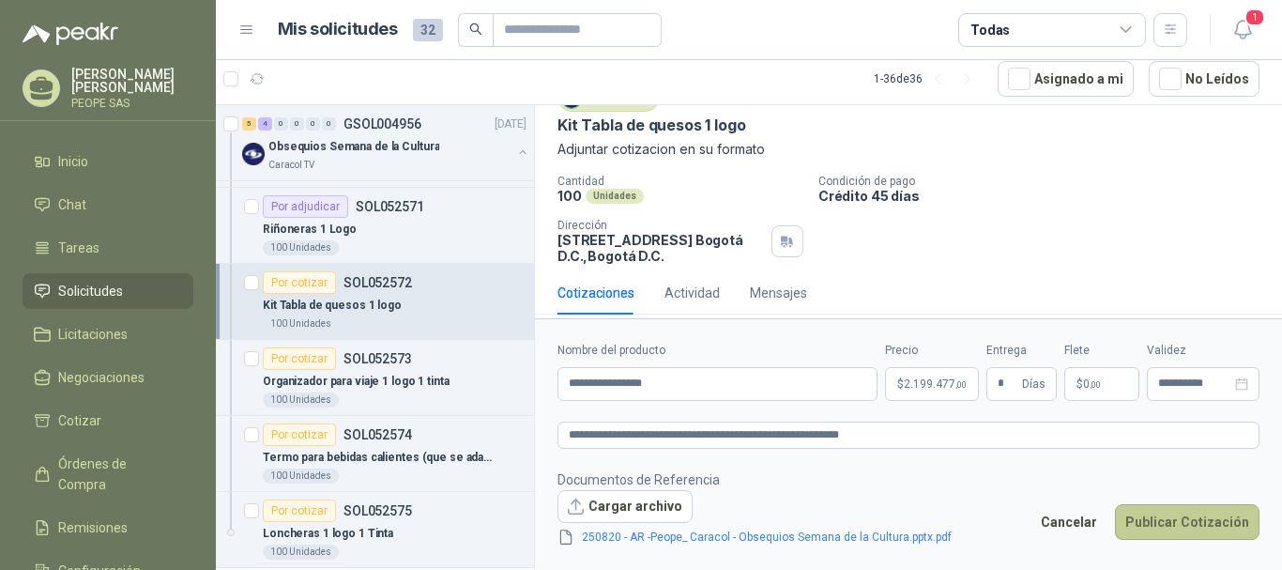
click at [1154, 527] on button "Publicar Cotización" at bounding box center [1187, 522] width 145 height 36
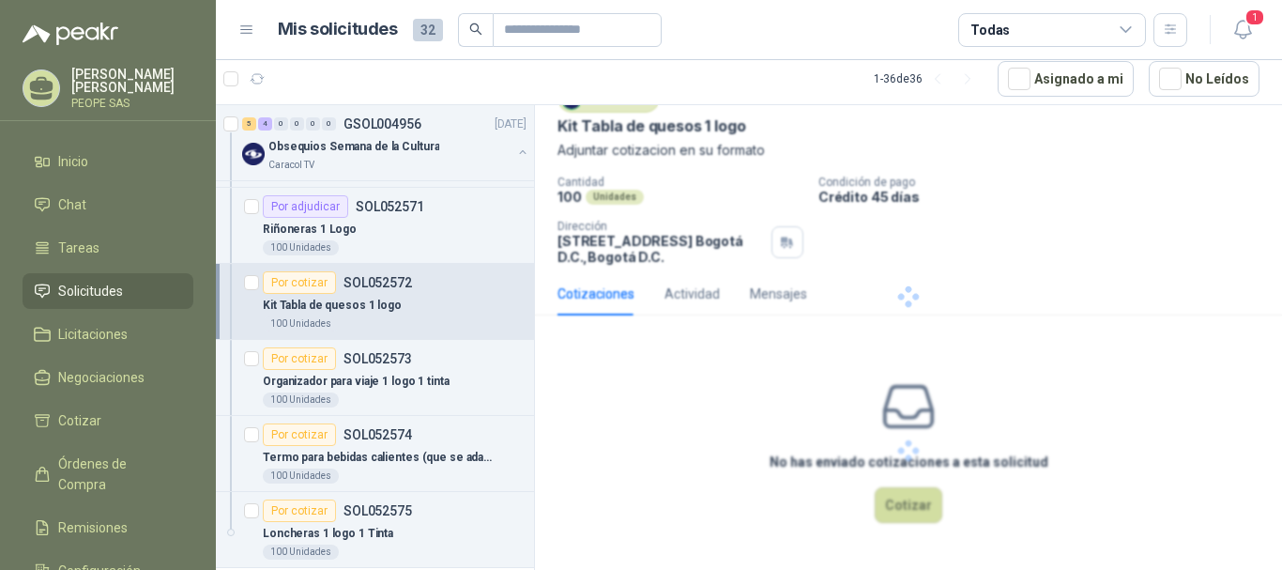
scroll to position [0, 0]
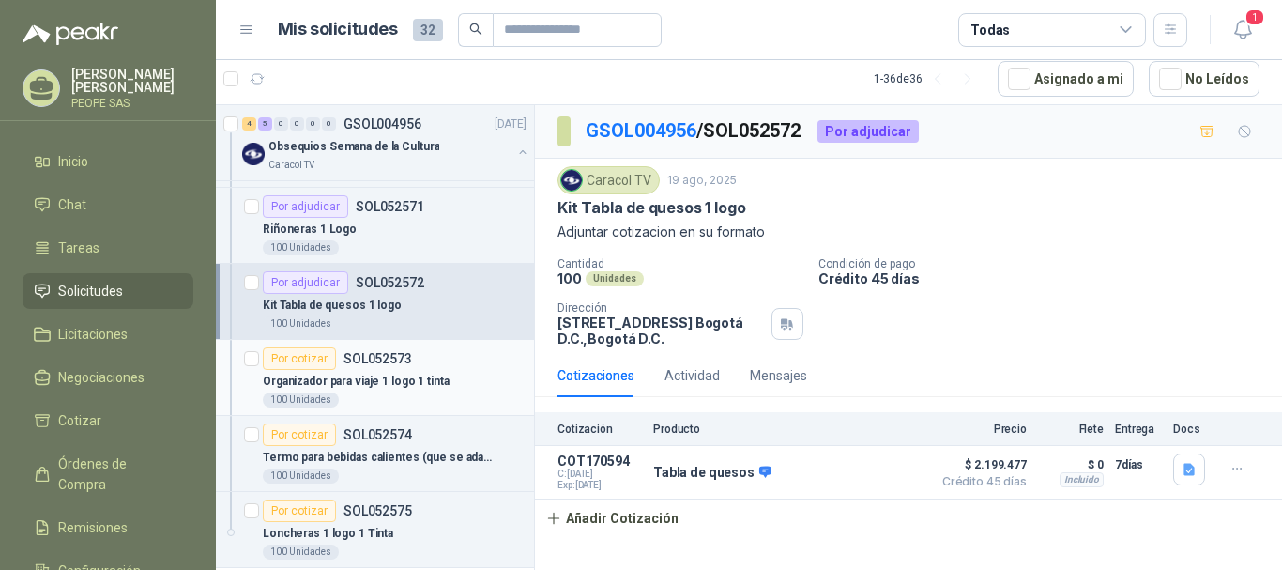
click at [423, 374] on p "Organizador para viaje 1 logo 1 tinta" at bounding box center [356, 382] width 187 height 18
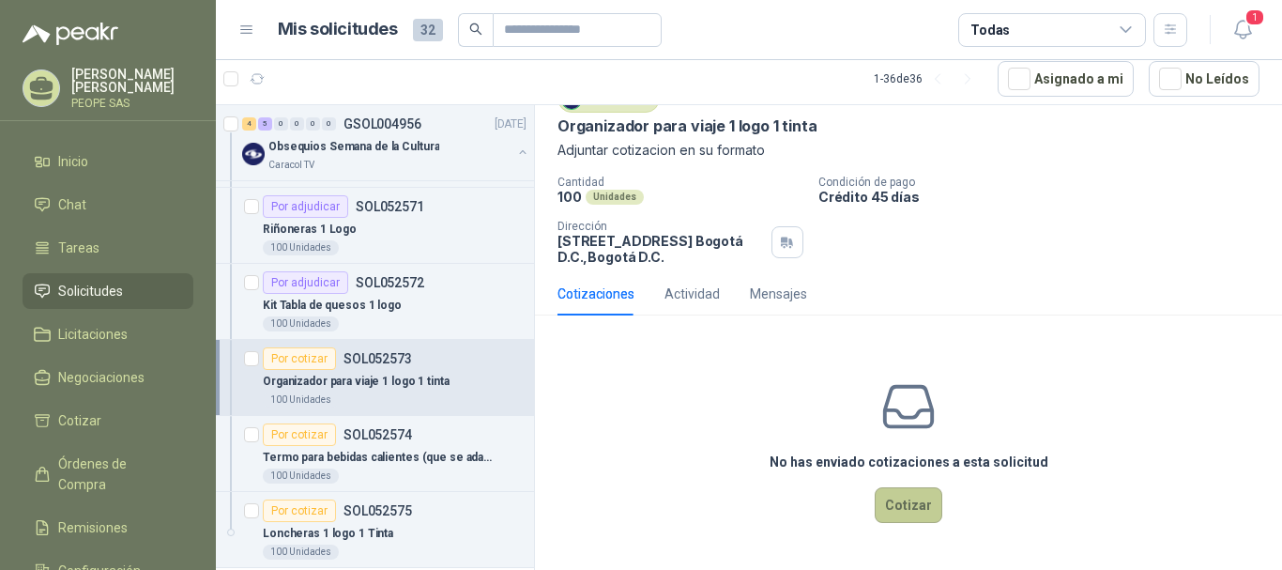
click at [901, 508] on button "Cotizar" at bounding box center [909, 505] width 68 height 36
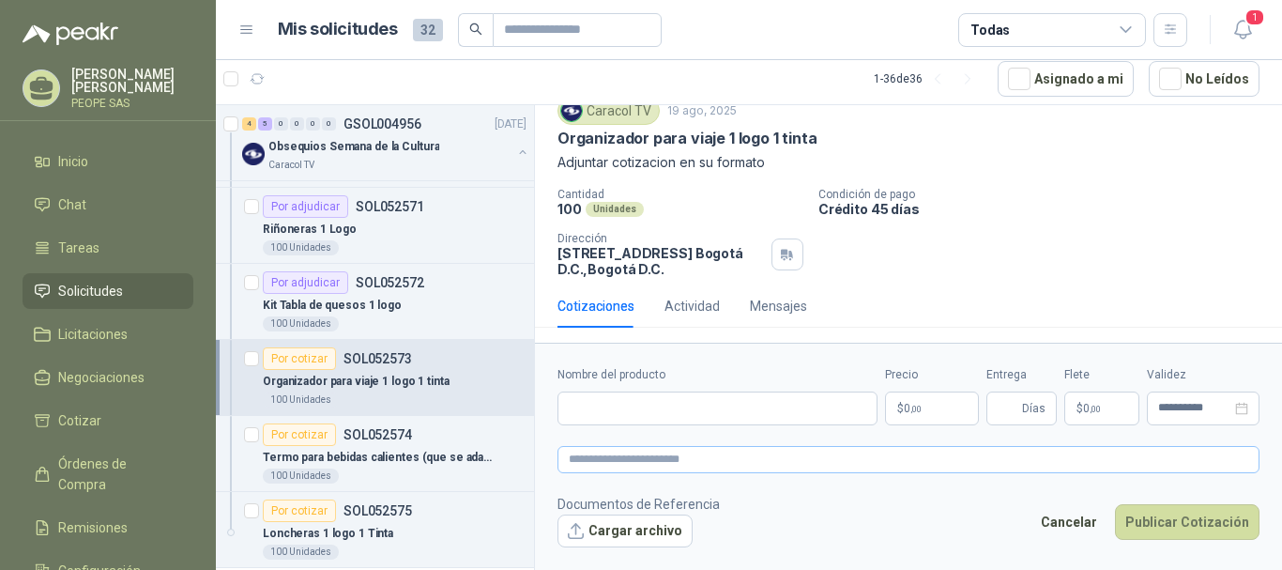
scroll to position [69, 0]
click at [703, 469] on textarea at bounding box center [909, 459] width 702 height 27
paste textarea "**********"
click at [637, 407] on input "Nombre del producto" at bounding box center [718, 408] width 320 height 34
click at [998, 411] on input "Entrega" at bounding box center [1008, 408] width 21 height 32
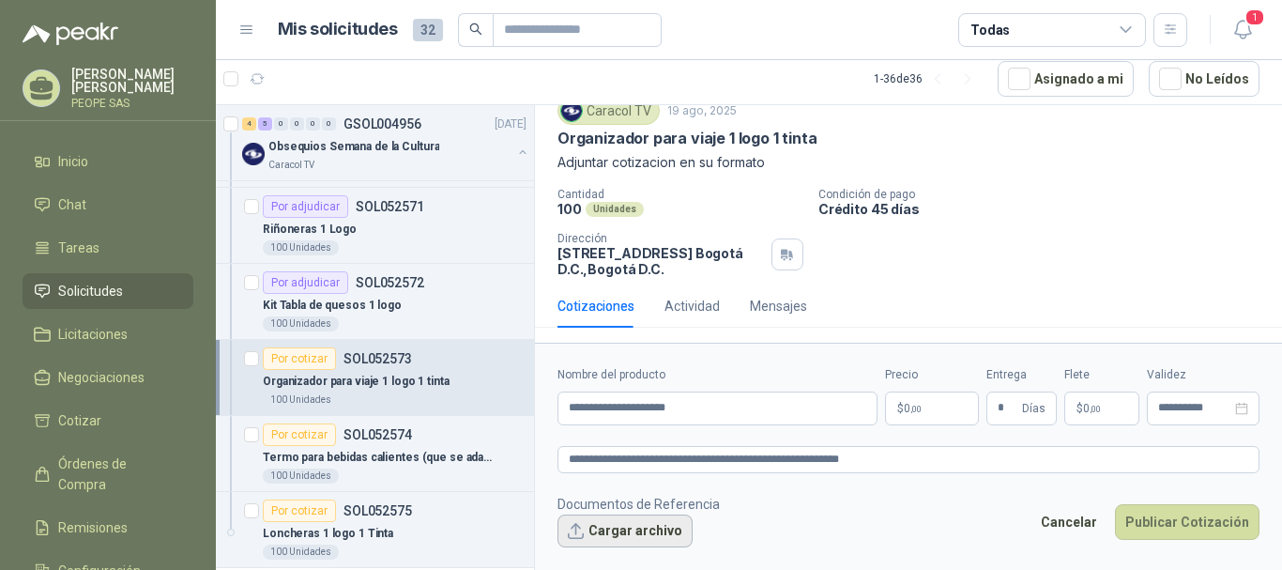
click at [645, 523] on button "Cargar archivo" at bounding box center [625, 531] width 135 height 34
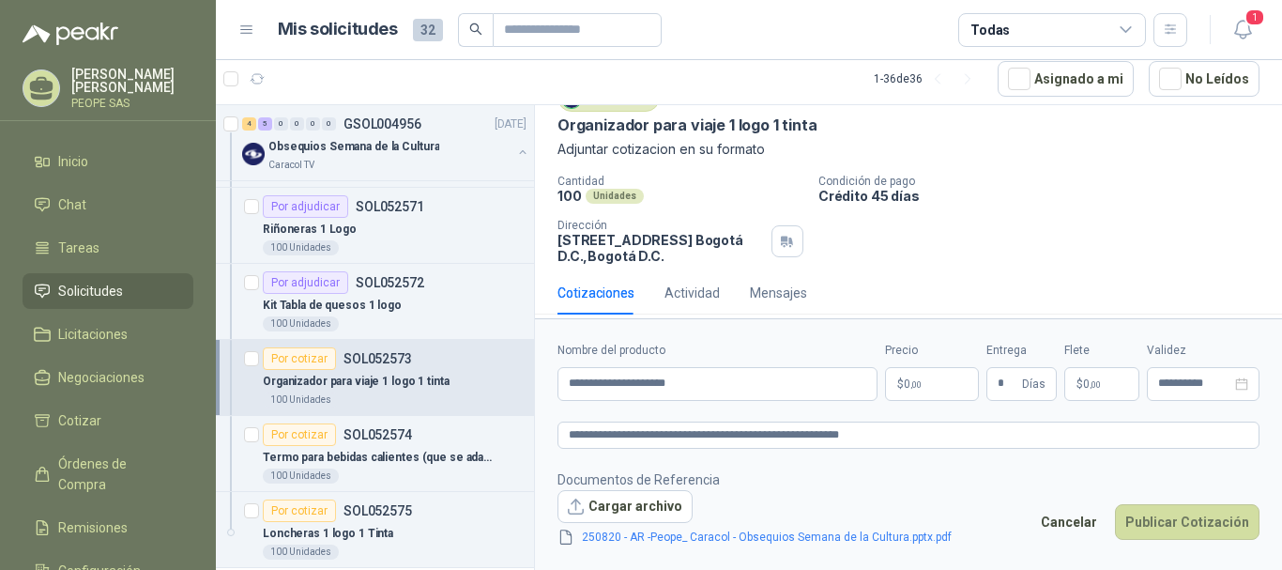
click at [934, 384] on p "$ 0 ,00" at bounding box center [932, 384] width 94 height 34
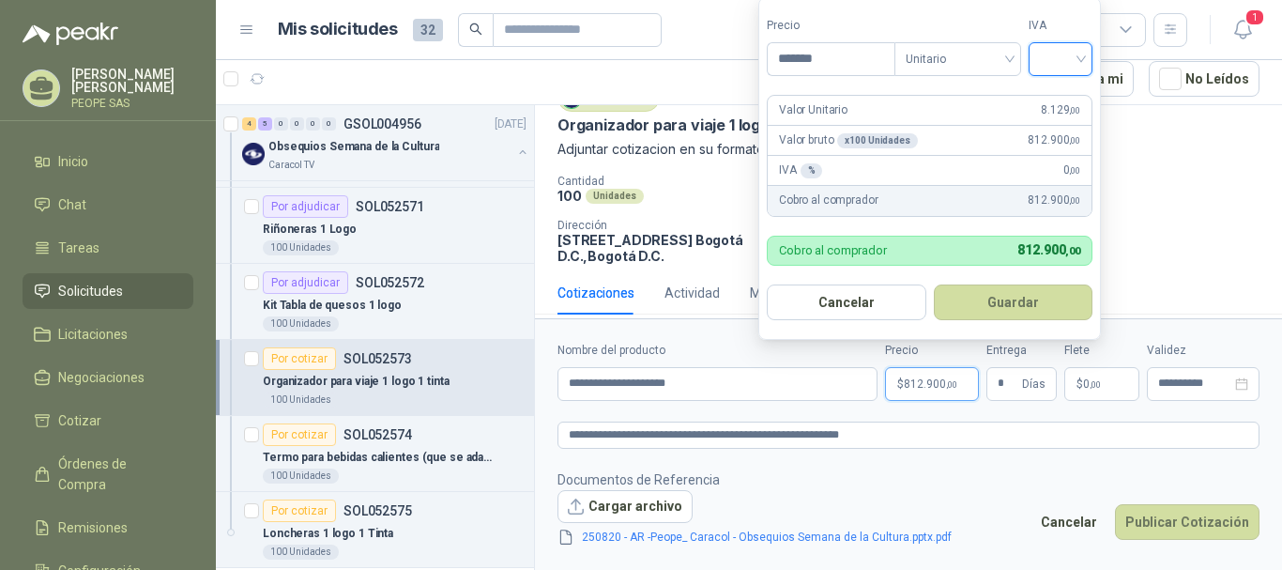
click at [1078, 67] on input "search" at bounding box center [1060, 57] width 41 height 28
click at [1057, 99] on div "19%" at bounding box center [1065, 97] width 35 height 21
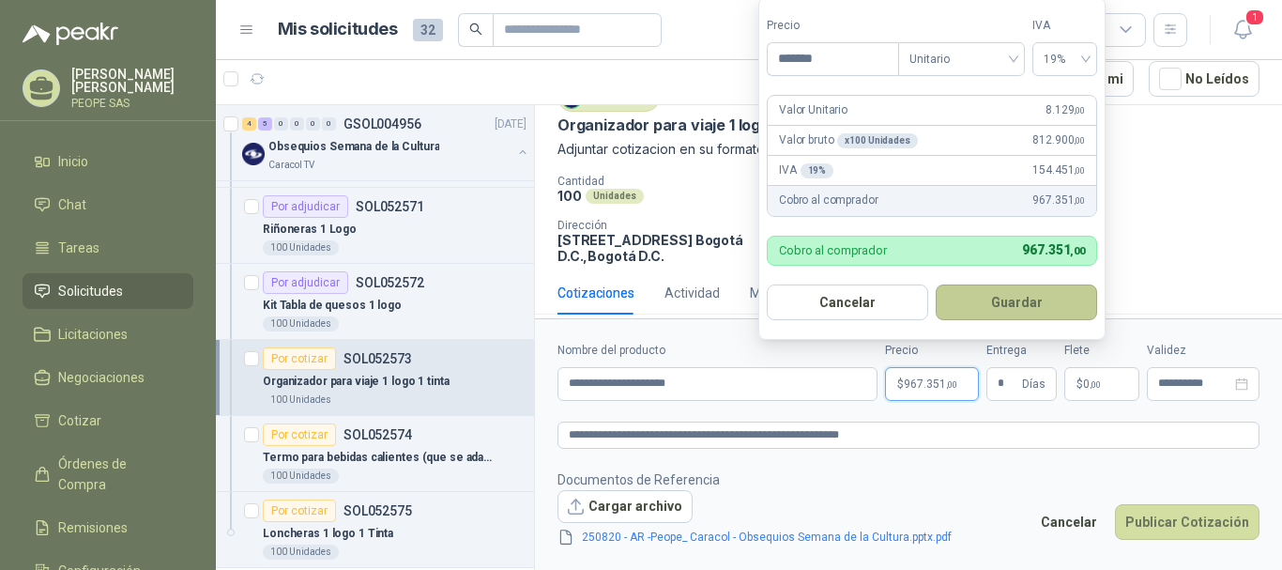
click at [1018, 300] on button "Guardar" at bounding box center [1016, 302] width 161 height 36
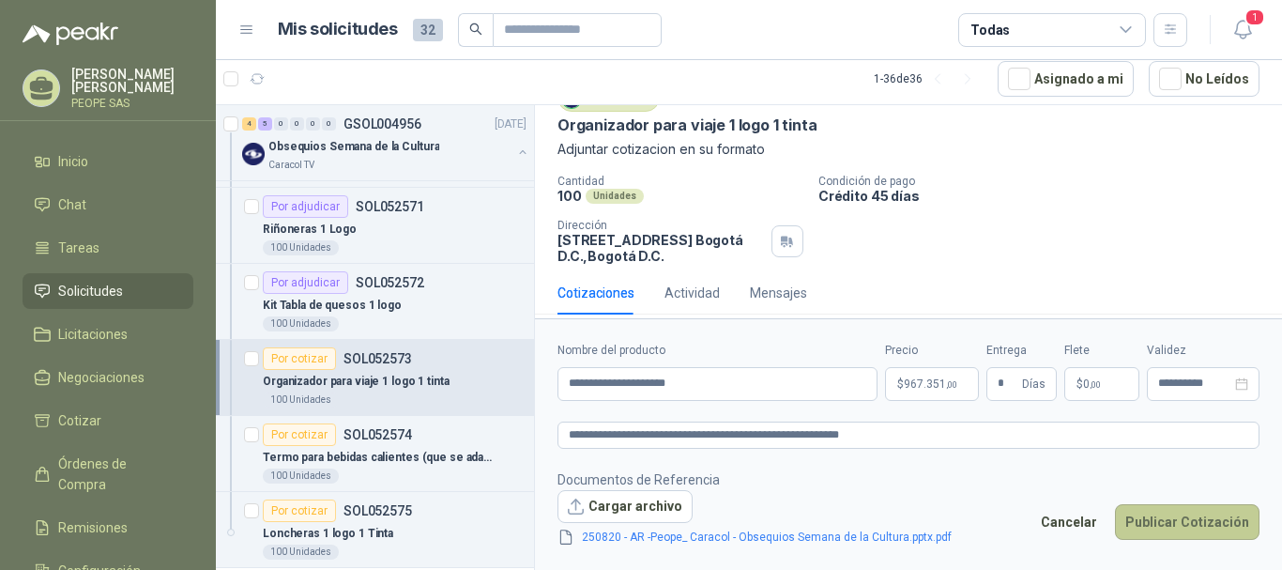
click at [1133, 514] on button "Publicar Cotización" at bounding box center [1187, 522] width 145 height 36
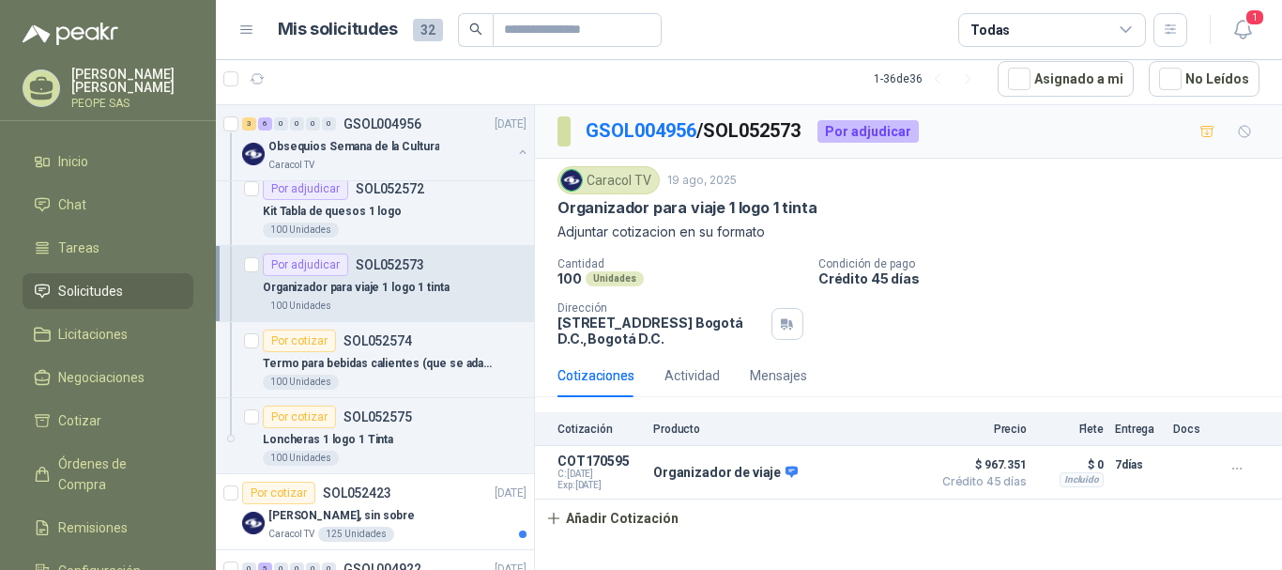
scroll to position [657, 0]
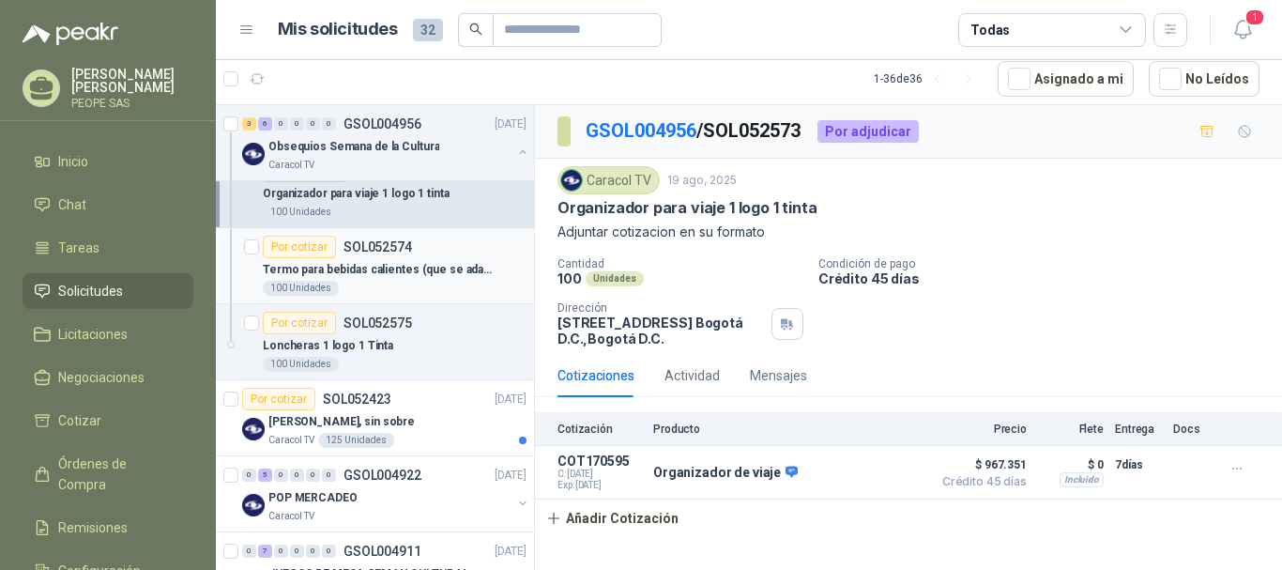
click at [388, 256] on div "Por cotizar SOL052574" at bounding box center [337, 247] width 149 height 23
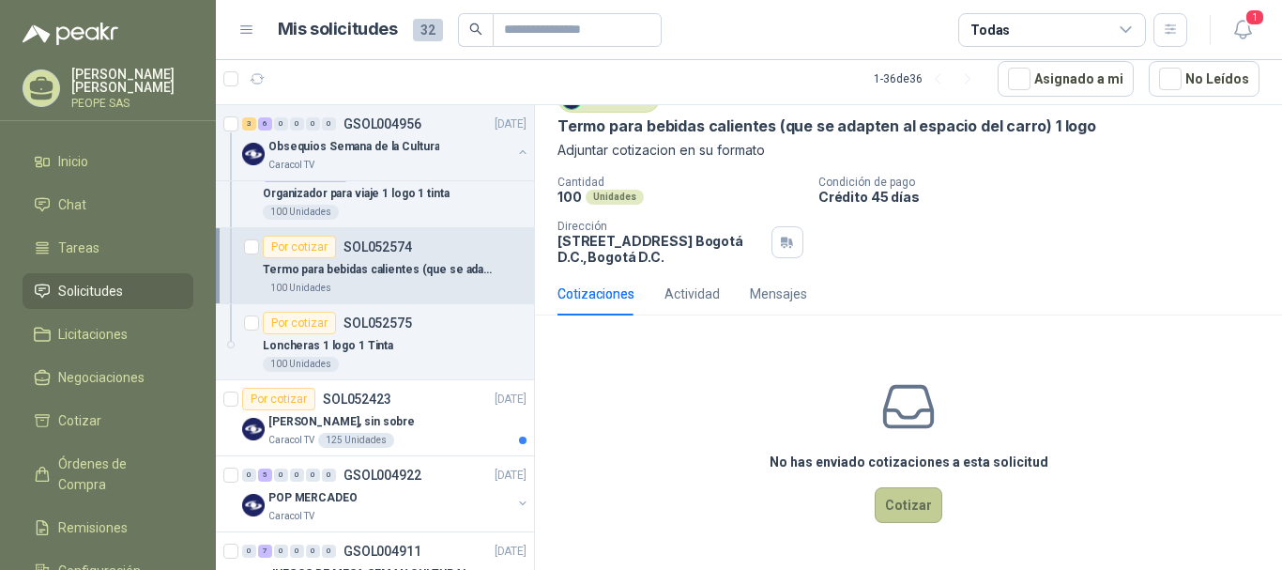
click at [907, 509] on button "Cotizar" at bounding box center [909, 505] width 68 height 36
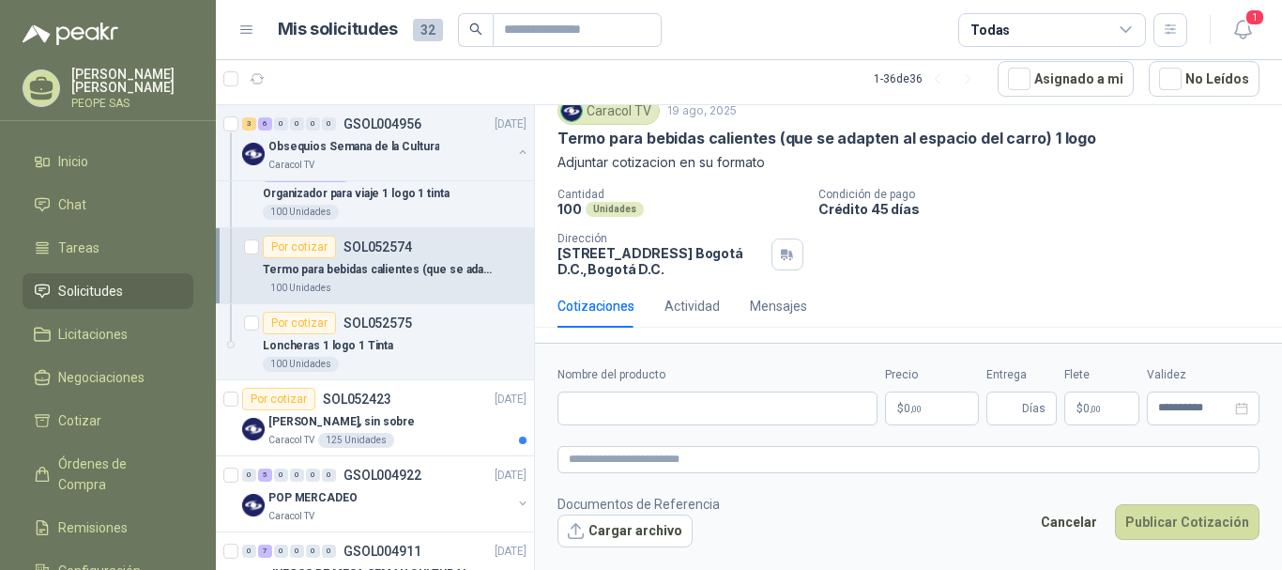
scroll to position [69, 0]
click at [652, 420] on input "Nombre del producto" at bounding box center [718, 408] width 320 height 34
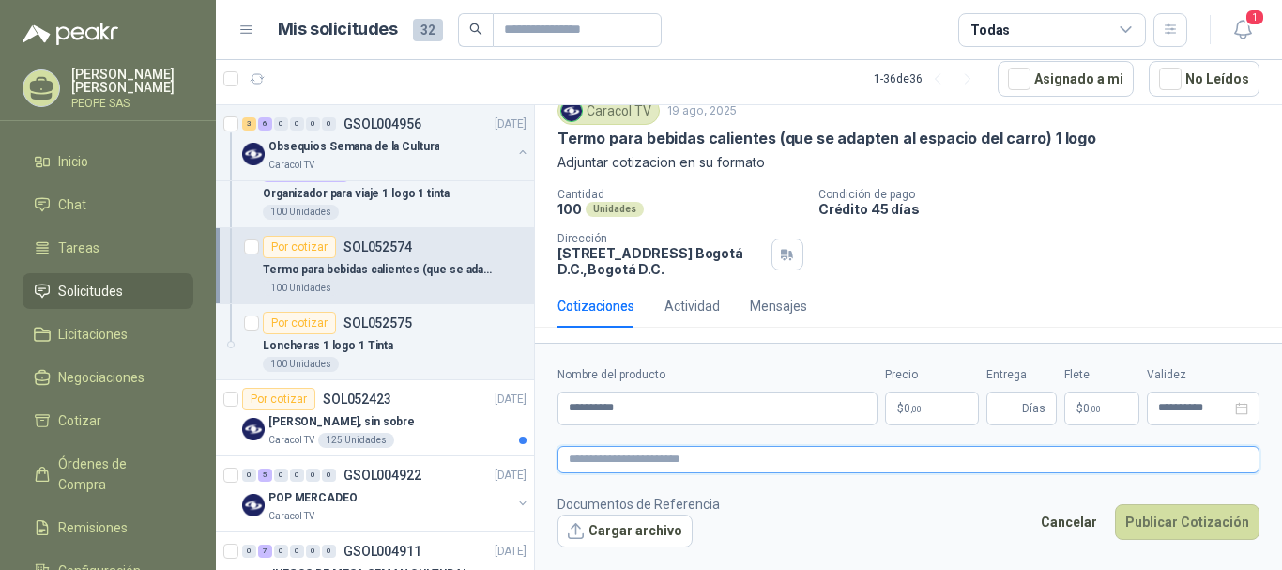
click at [673, 455] on textarea at bounding box center [909, 459] width 702 height 27
paste textarea "**********"
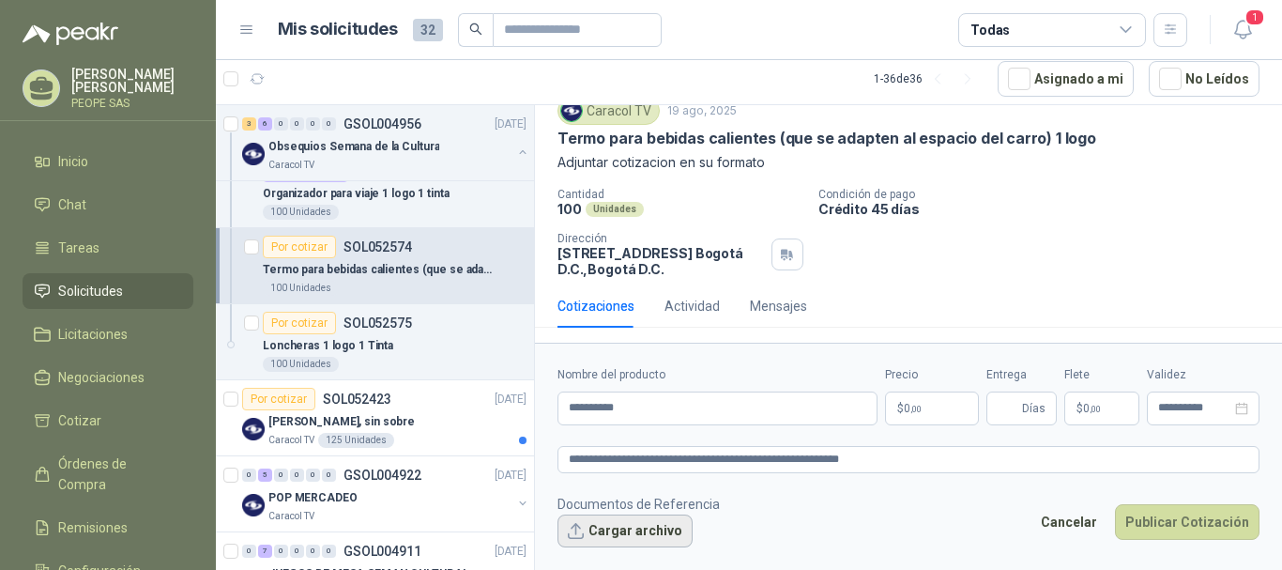
click at [658, 514] on button "Cargar archivo" at bounding box center [625, 531] width 135 height 34
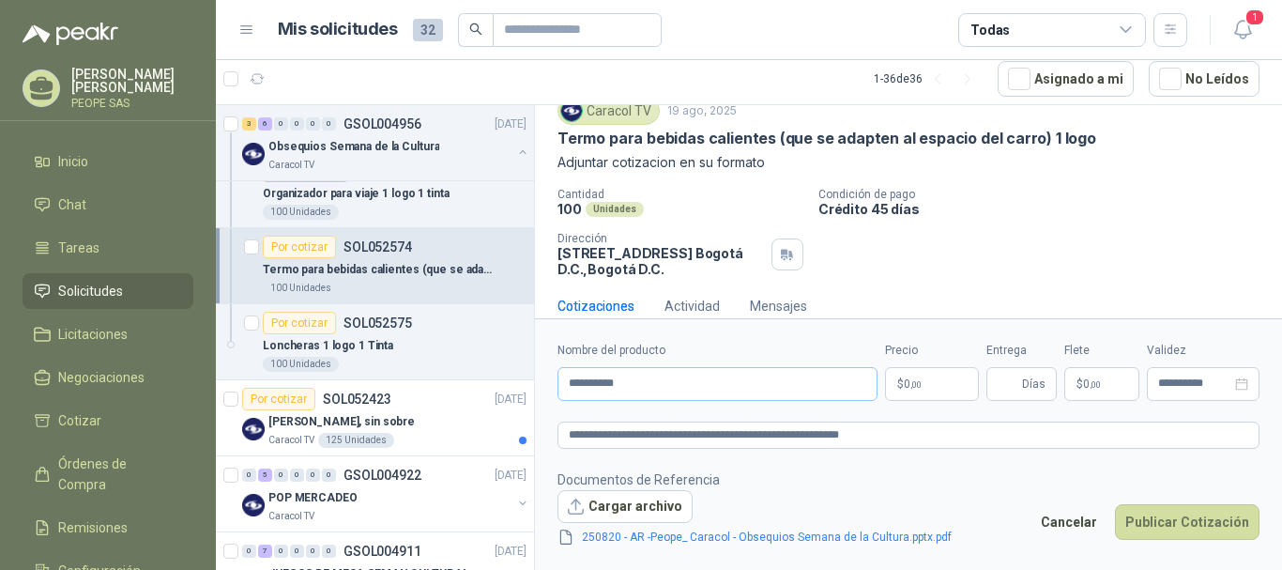
scroll to position [83, 0]
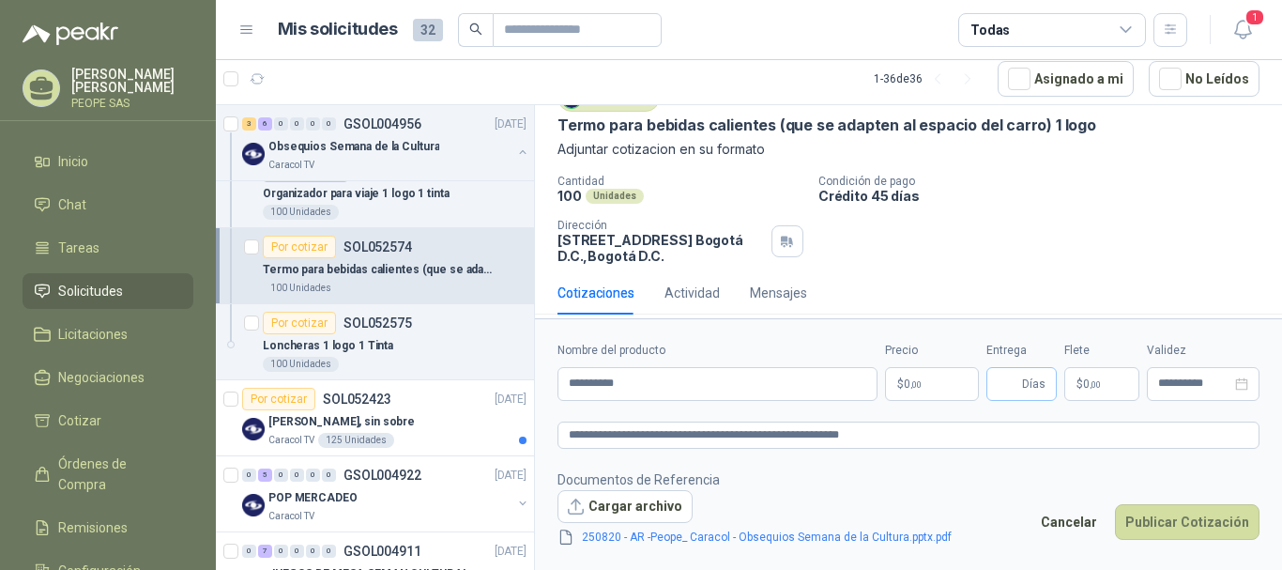
click at [1034, 381] on span "Días" at bounding box center [1033, 384] width 23 height 32
click at [916, 384] on span ",00" at bounding box center [916, 384] width 11 height 10
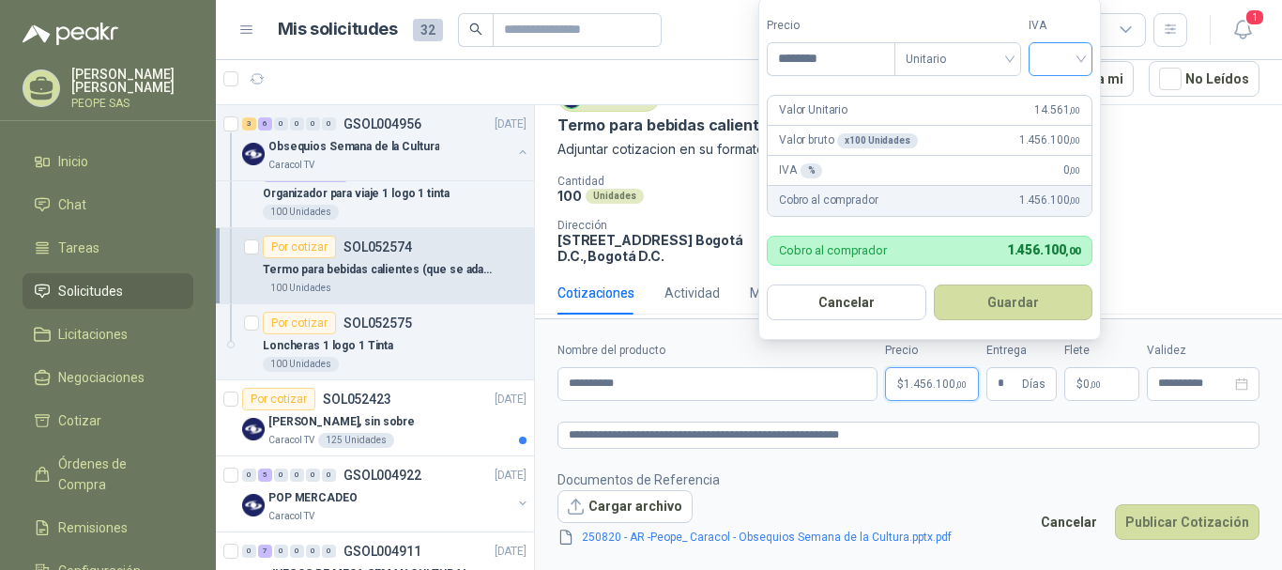
click at [1069, 69] on input "search" at bounding box center [1060, 57] width 41 height 28
click at [1058, 96] on div "19%" at bounding box center [1065, 97] width 35 height 21
click at [1034, 310] on button "Guardar" at bounding box center [1016, 302] width 161 height 36
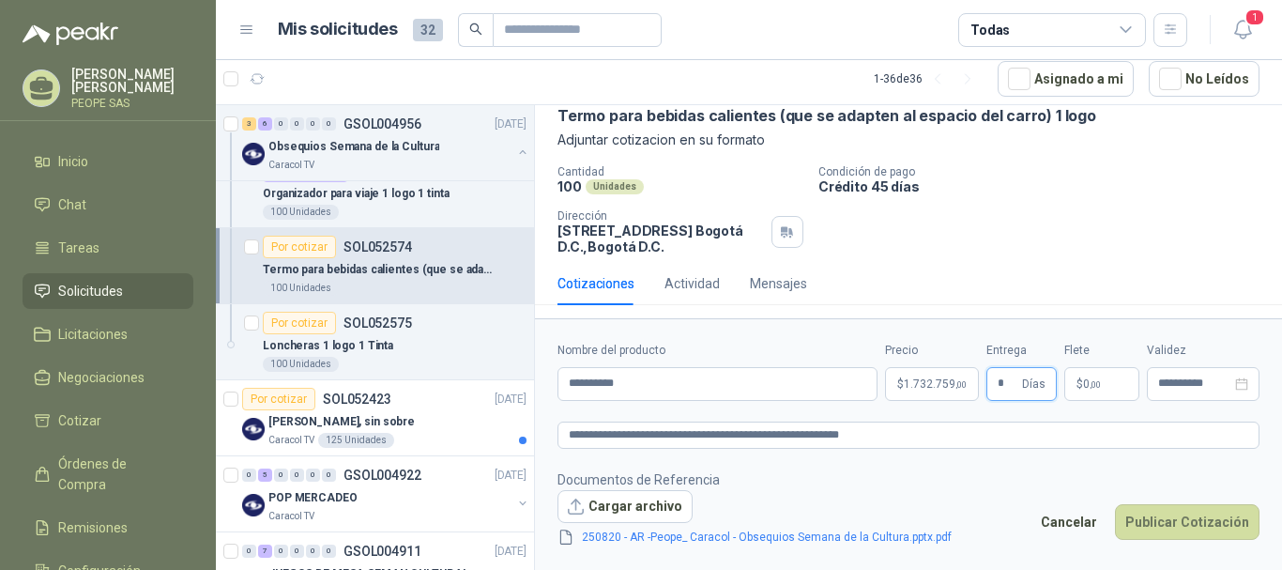
scroll to position [94, 0]
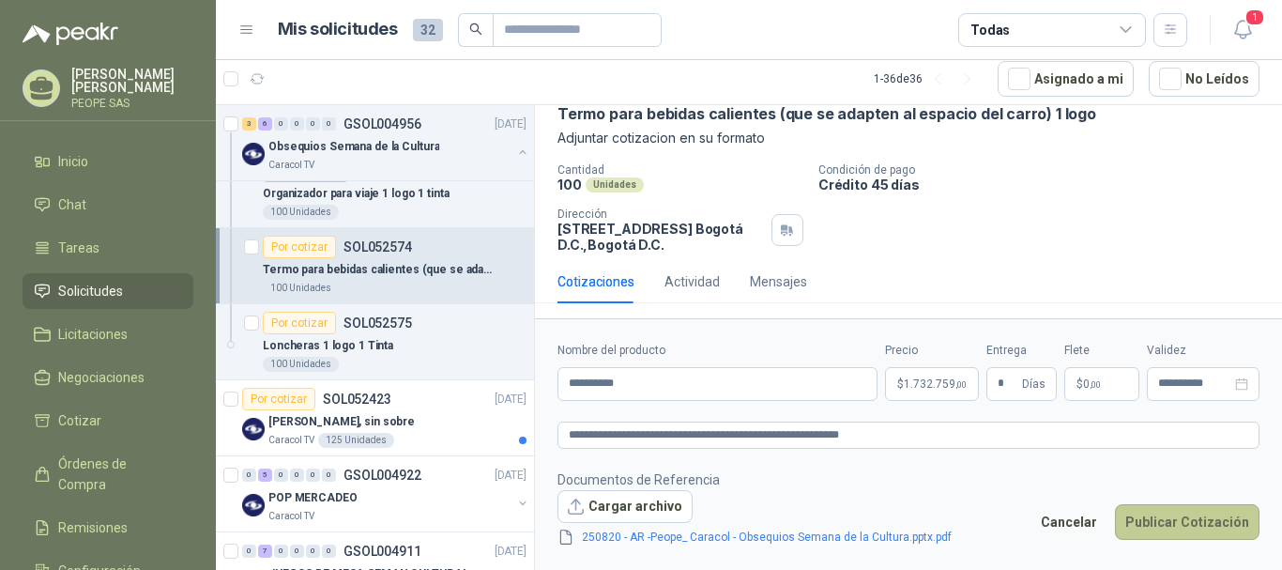
click at [1181, 533] on button "Publicar Cotización" at bounding box center [1187, 522] width 145 height 36
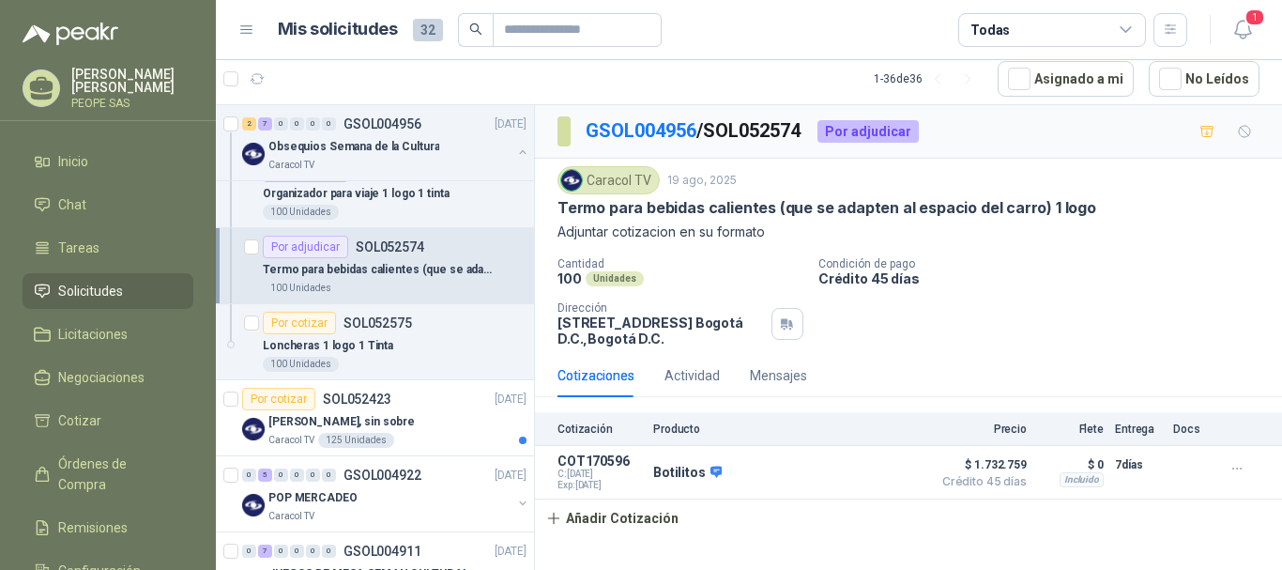
scroll to position [0, 0]
click at [407, 335] on div "Loncheras 1 logo 1 Tinta" at bounding box center [395, 345] width 264 height 23
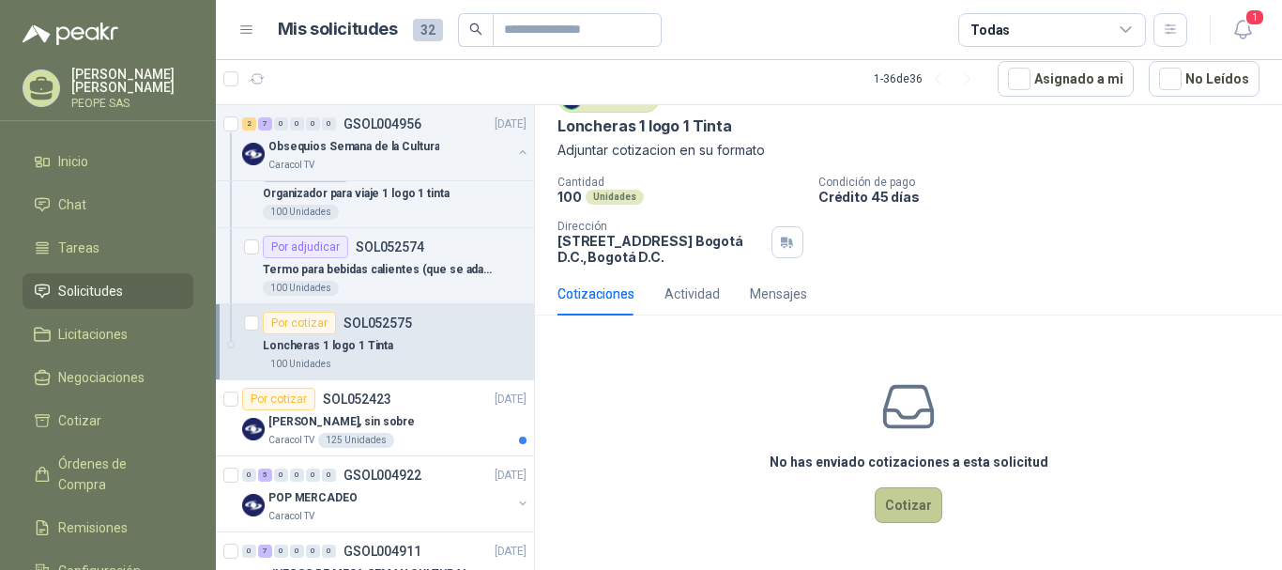
click at [898, 496] on button "Cotizar" at bounding box center [909, 505] width 68 height 36
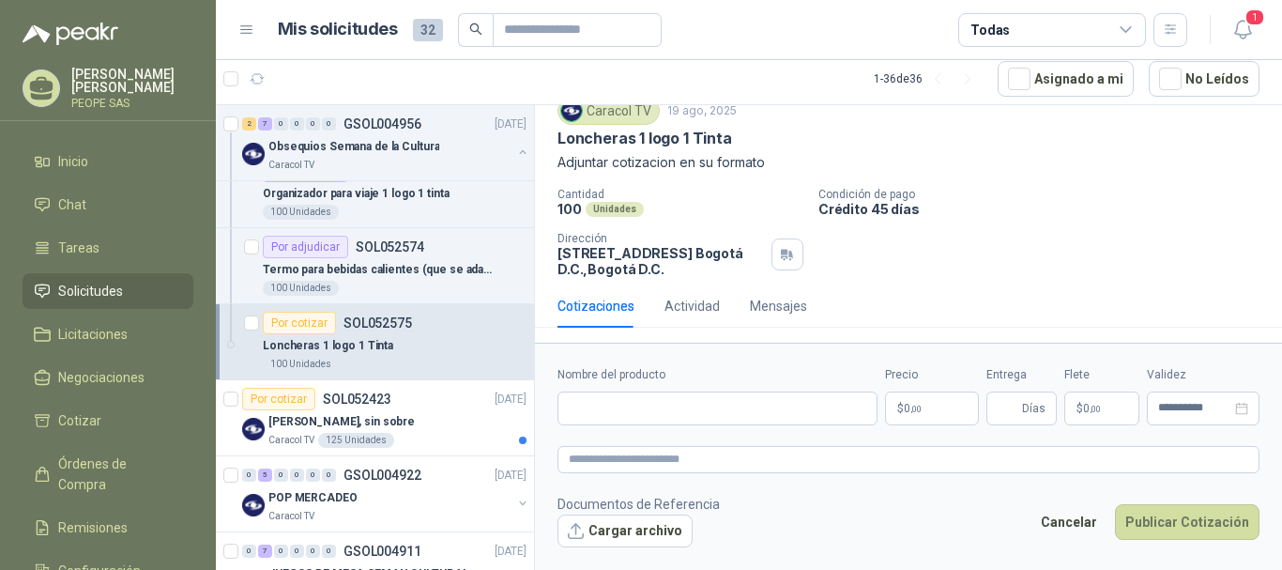
scroll to position [69, 0]
click at [686, 402] on input "Nombre del producto" at bounding box center [718, 408] width 320 height 34
click at [1019, 405] on input "Entrega" at bounding box center [1008, 408] width 21 height 32
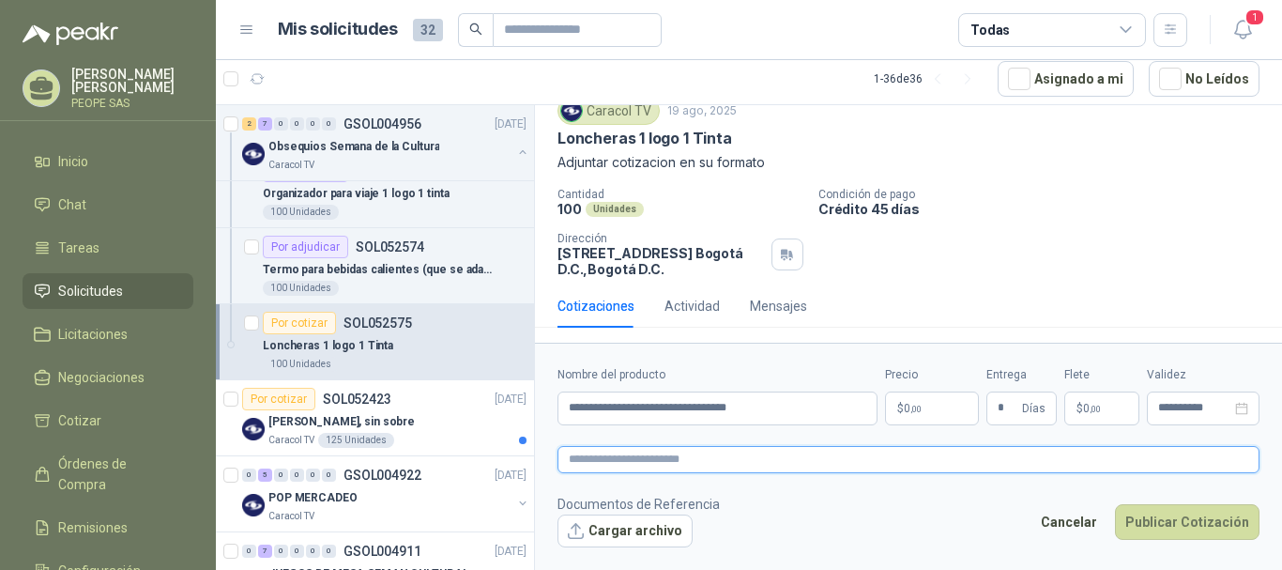
click at [843, 468] on textarea at bounding box center [909, 459] width 702 height 27
paste textarea "**********"
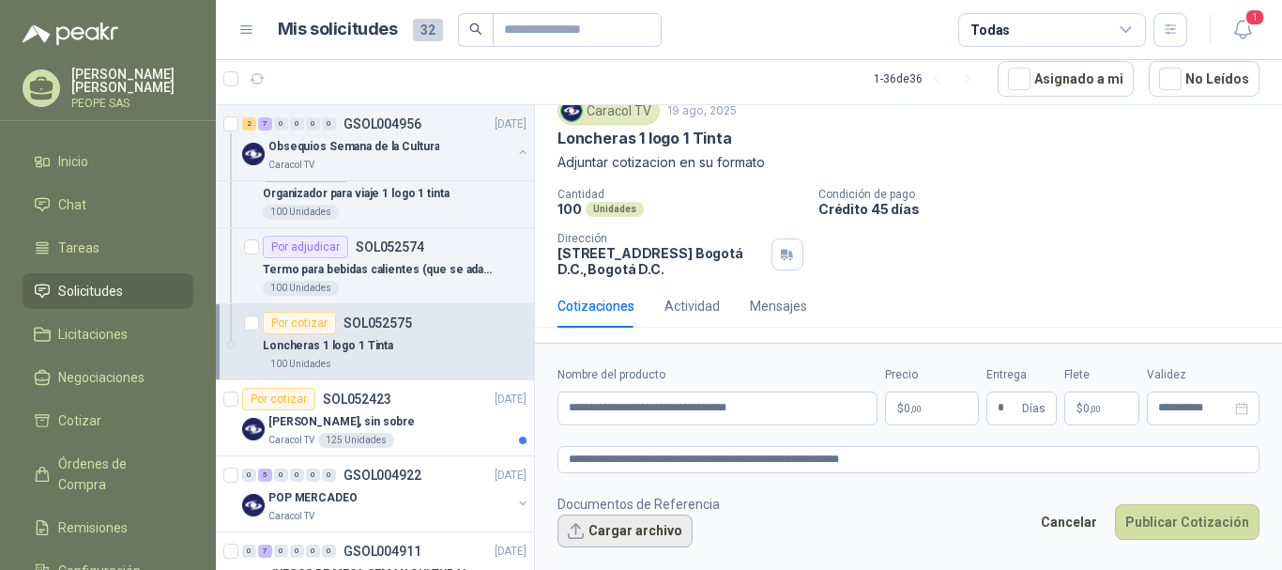
click at [665, 526] on button "Cargar archivo" at bounding box center [625, 531] width 135 height 34
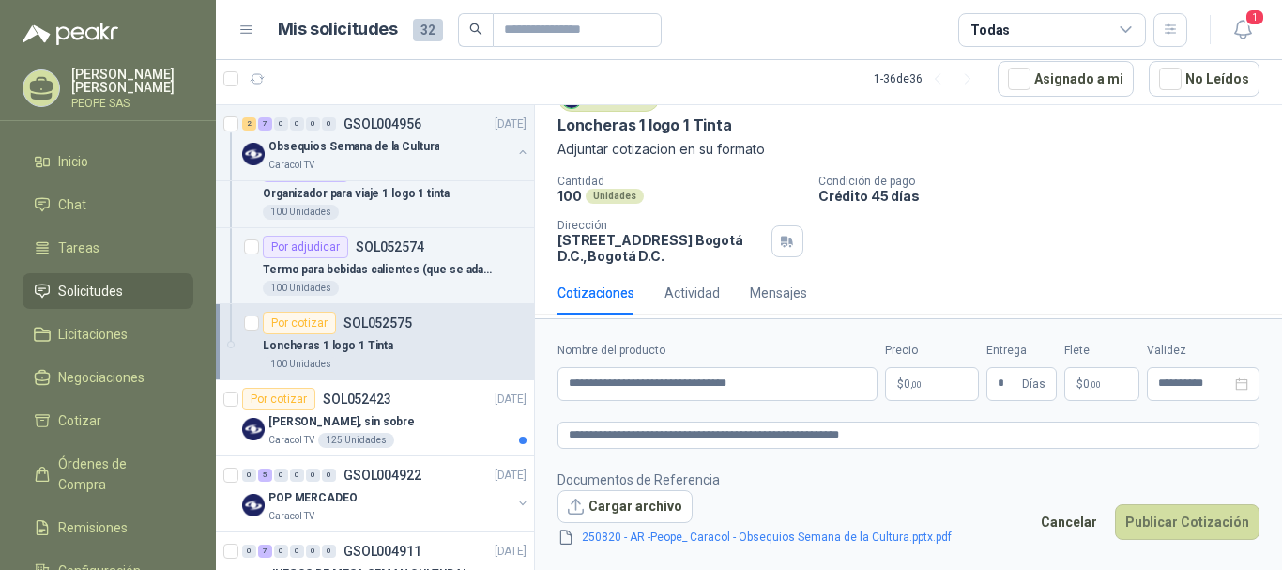
click at [921, 381] on span ",00" at bounding box center [916, 384] width 11 height 10
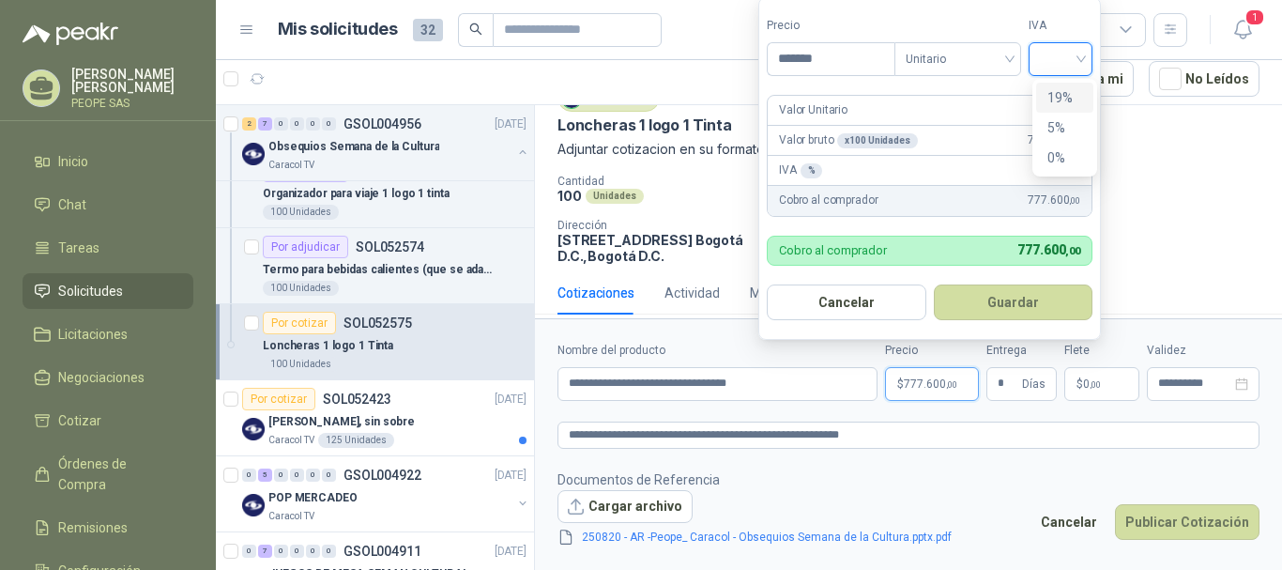
click at [1047, 44] on input "search" at bounding box center [1060, 57] width 41 height 28
click at [1051, 92] on div "19%" at bounding box center [1065, 97] width 35 height 21
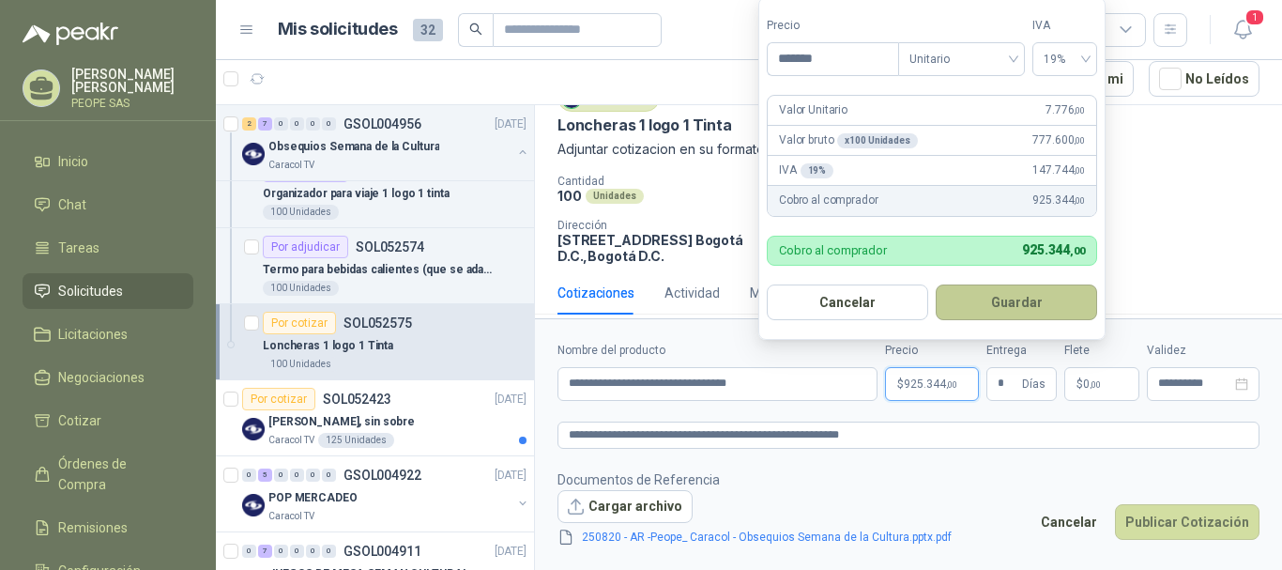
click at [1043, 288] on button "Guardar" at bounding box center [1016, 302] width 161 height 36
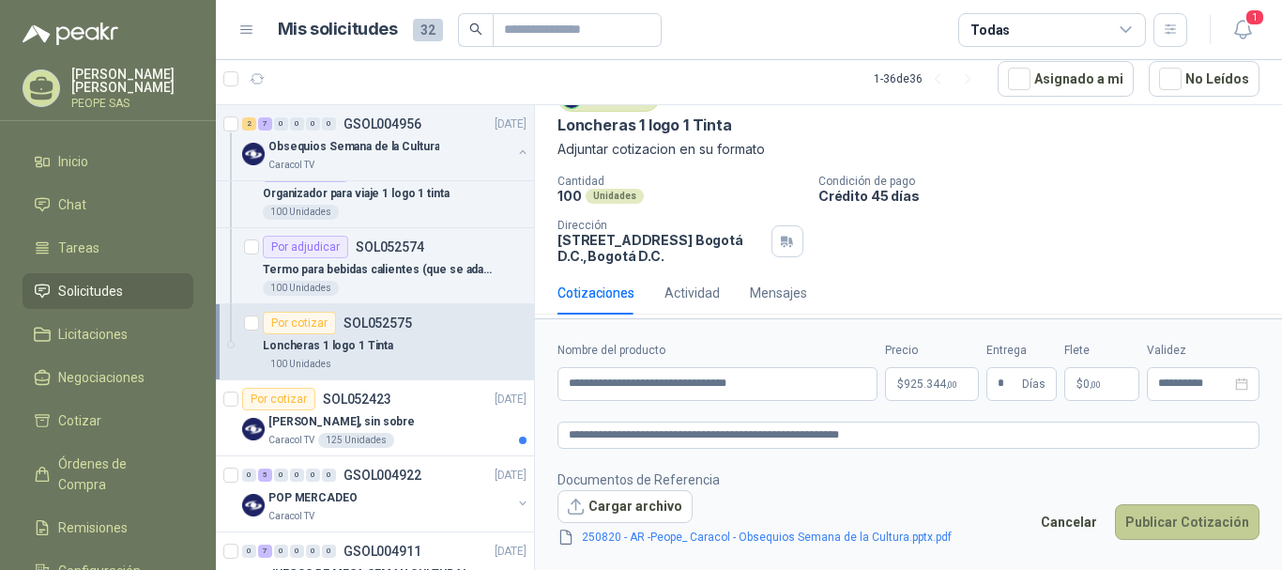
click at [1162, 518] on button "Publicar Cotización" at bounding box center [1187, 522] width 145 height 36
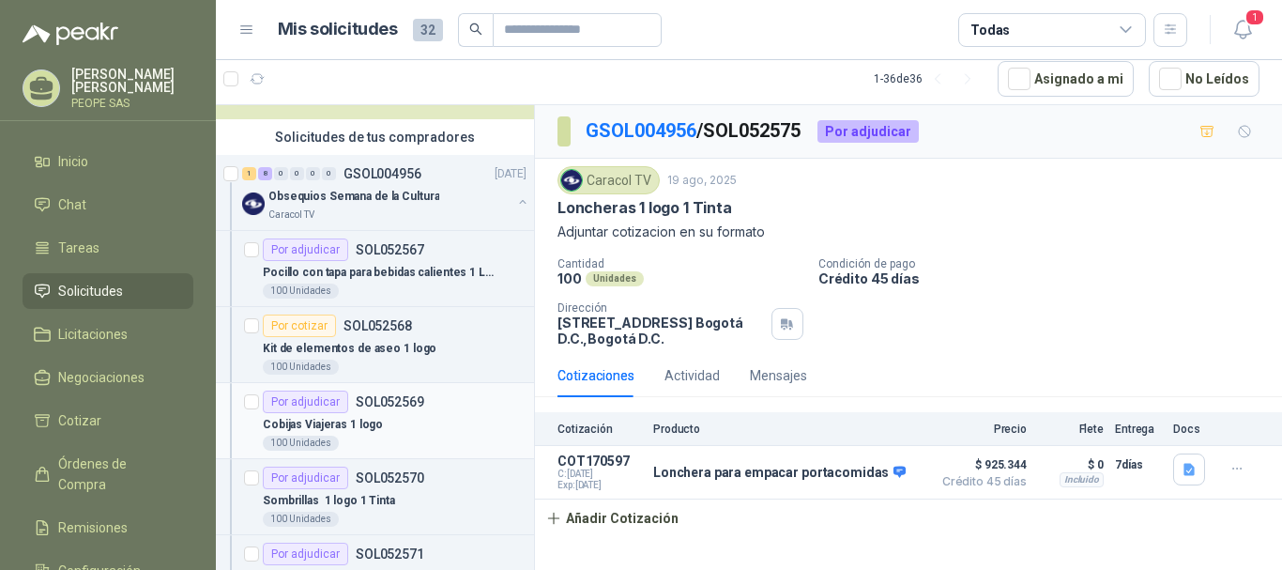
scroll to position [94, 0]
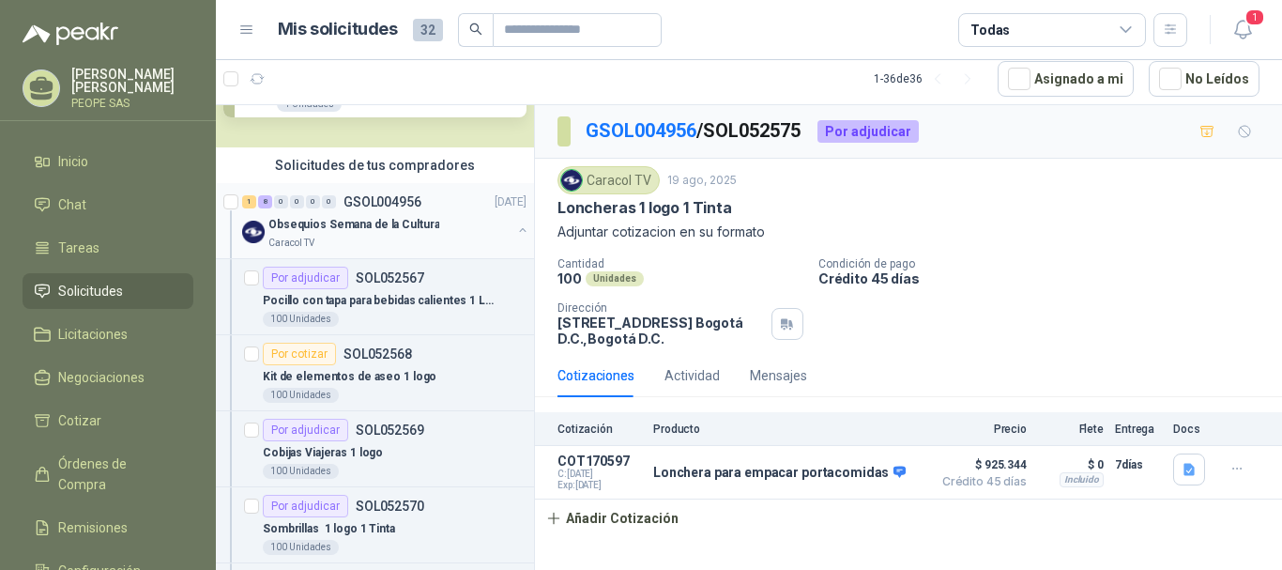
click at [370, 207] on p "GSOL004956" at bounding box center [383, 201] width 78 height 13
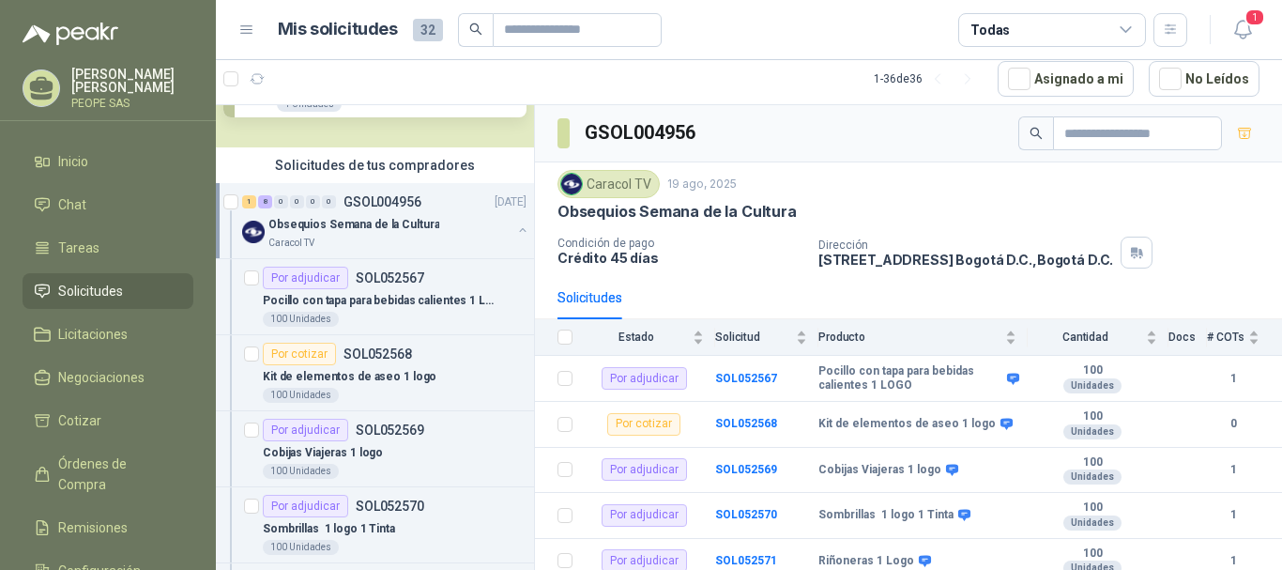
click at [515, 226] on button "button" at bounding box center [522, 230] width 15 height 15
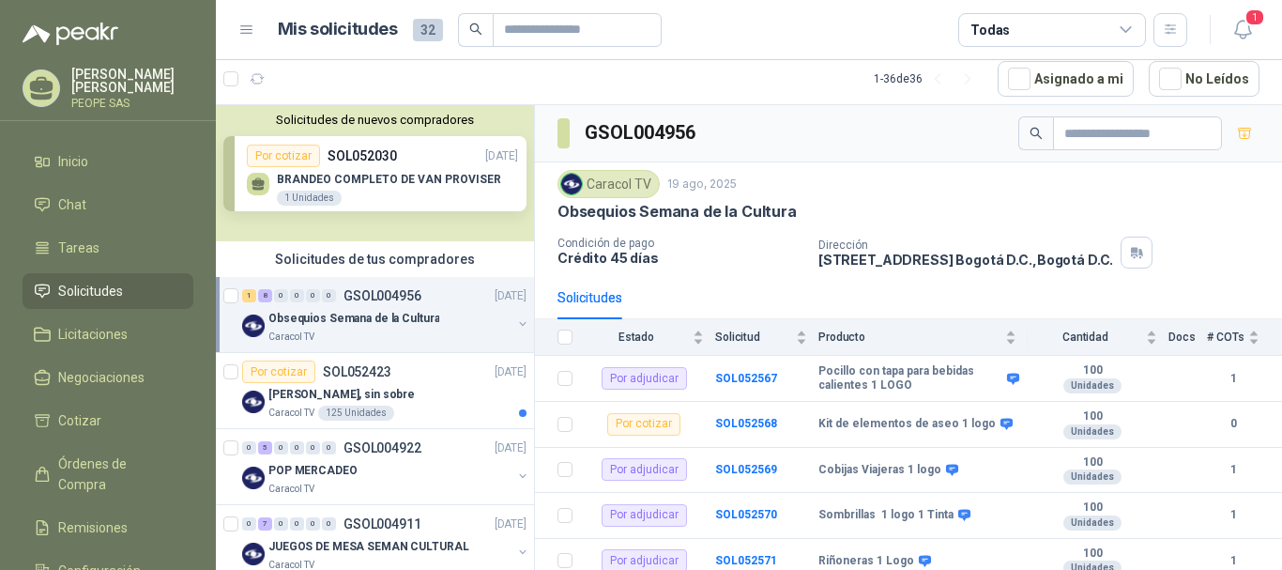
click at [363, 322] on p "Obsequios Semana de la Cultura" at bounding box center [354, 319] width 171 height 18
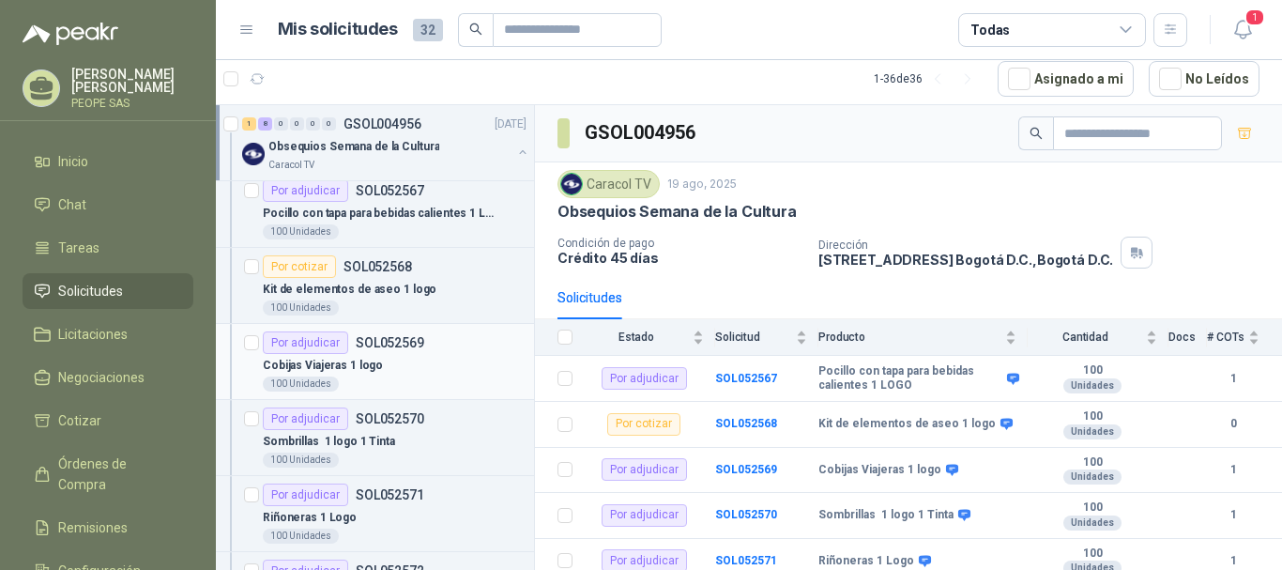
scroll to position [188, 0]
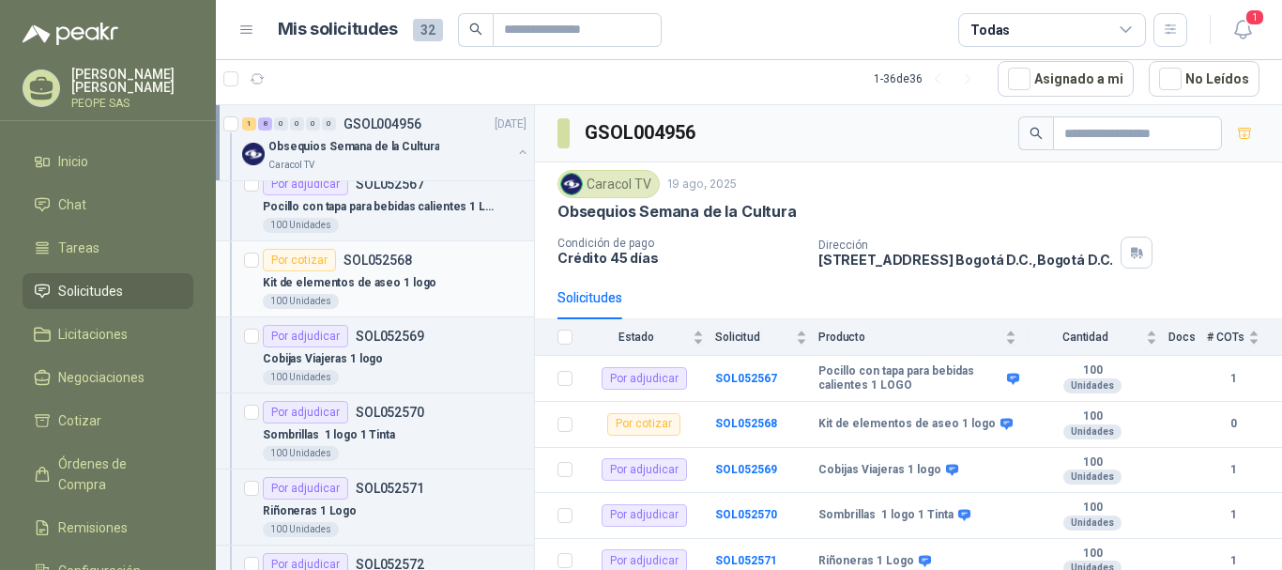
click at [383, 293] on div "Kit de elementos de aseo 1 logo" at bounding box center [395, 282] width 264 height 23
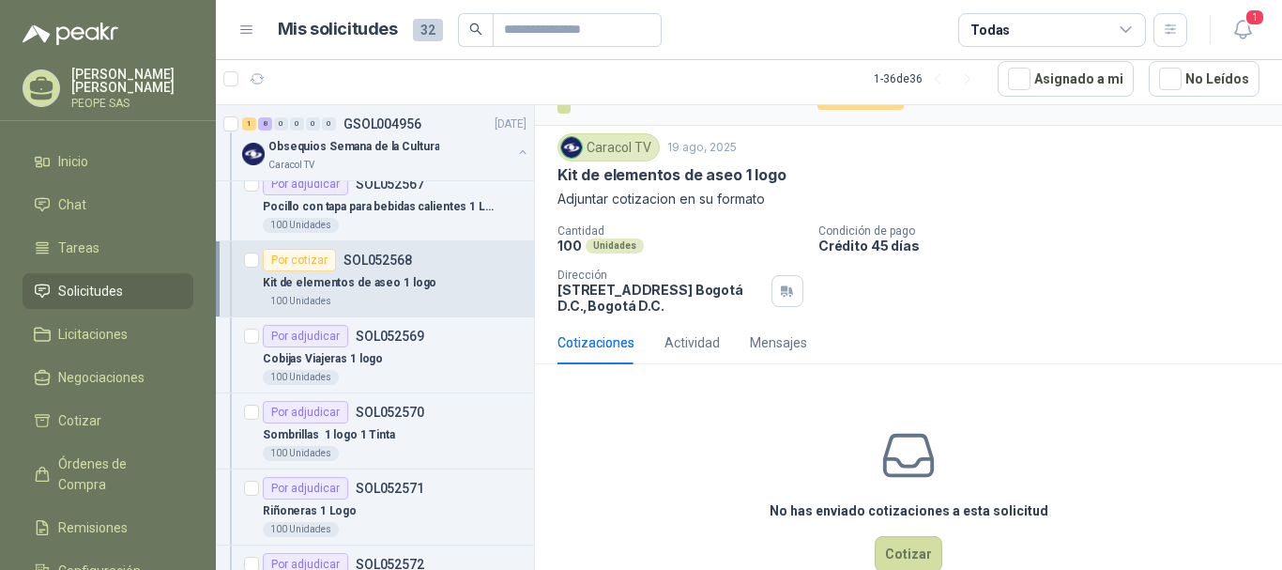
scroll to position [83, 0]
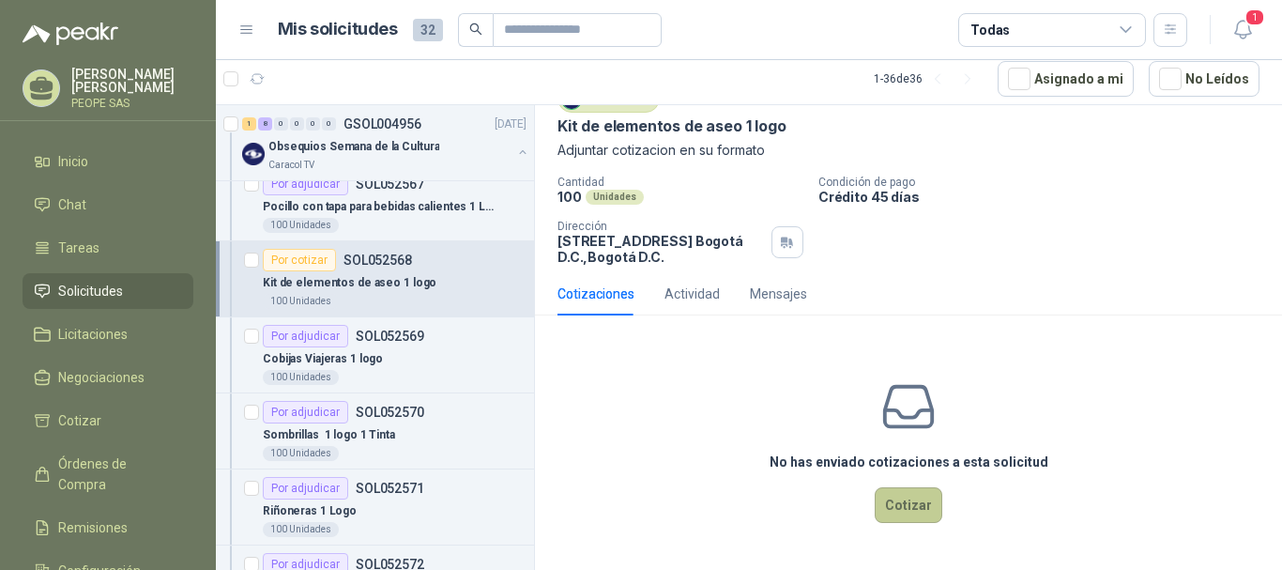
click at [899, 511] on button "Cotizar" at bounding box center [909, 505] width 68 height 36
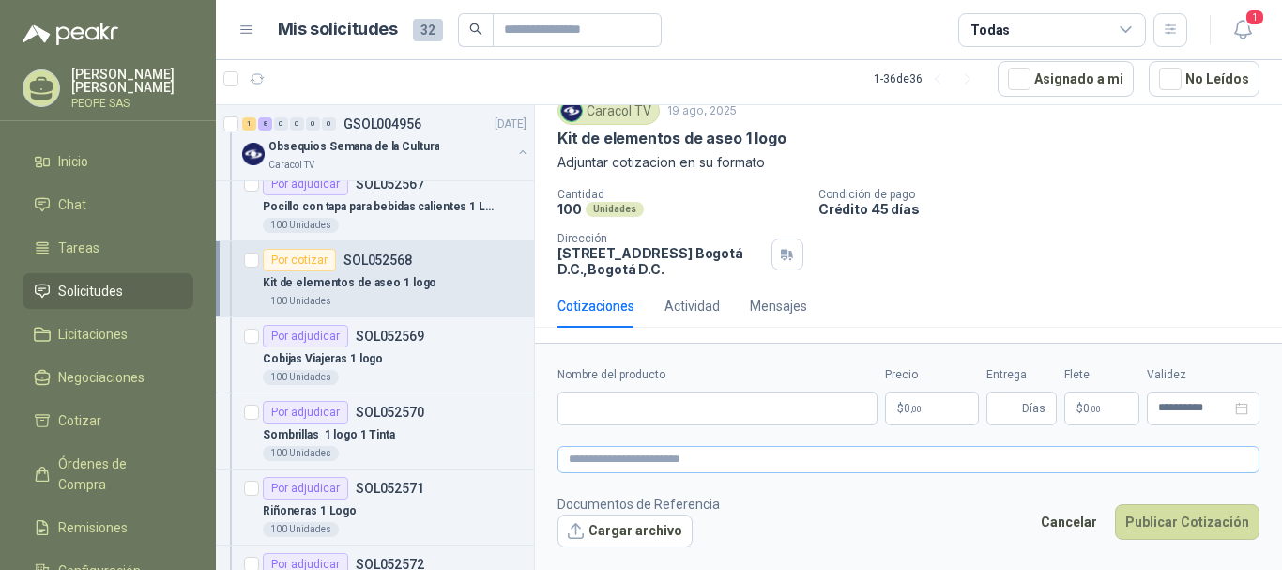
scroll to position [69, 0]
click at [700, 401] on input "Nombre del producto" at bounding box center [718, 408] width 320 height 34
click at [704, 464] on textarea at bounding box center [909, 459] width 702 height 27
click at [1047, 520] on button "Cancelar" at bounding box center [1069, 522] width 77 height 36
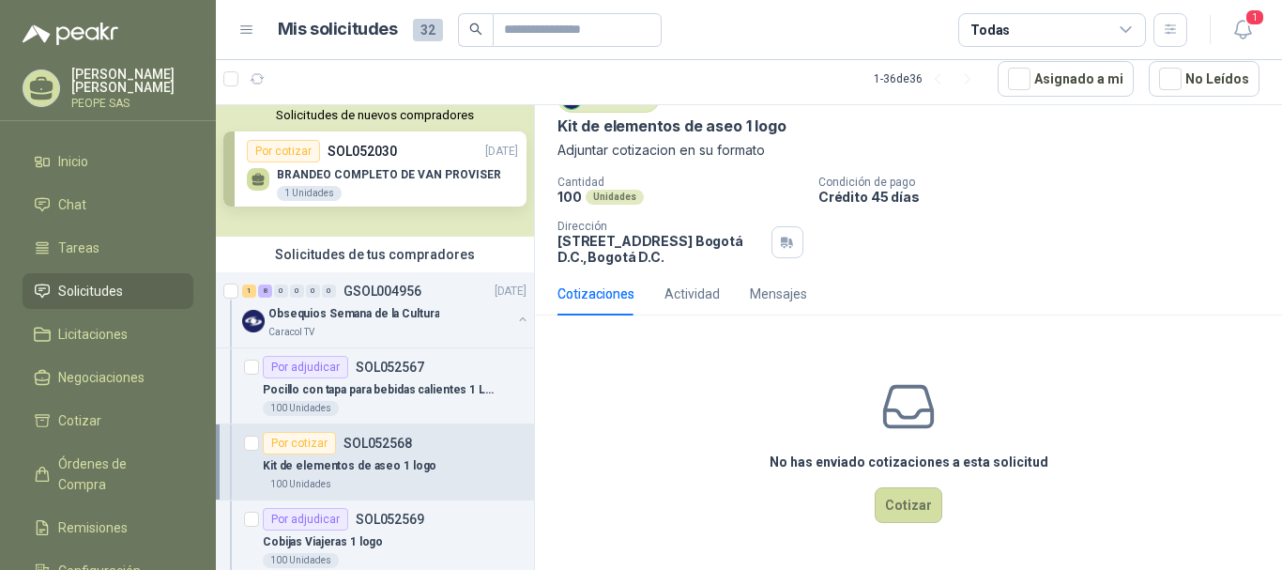
scroll to position [0, 0]
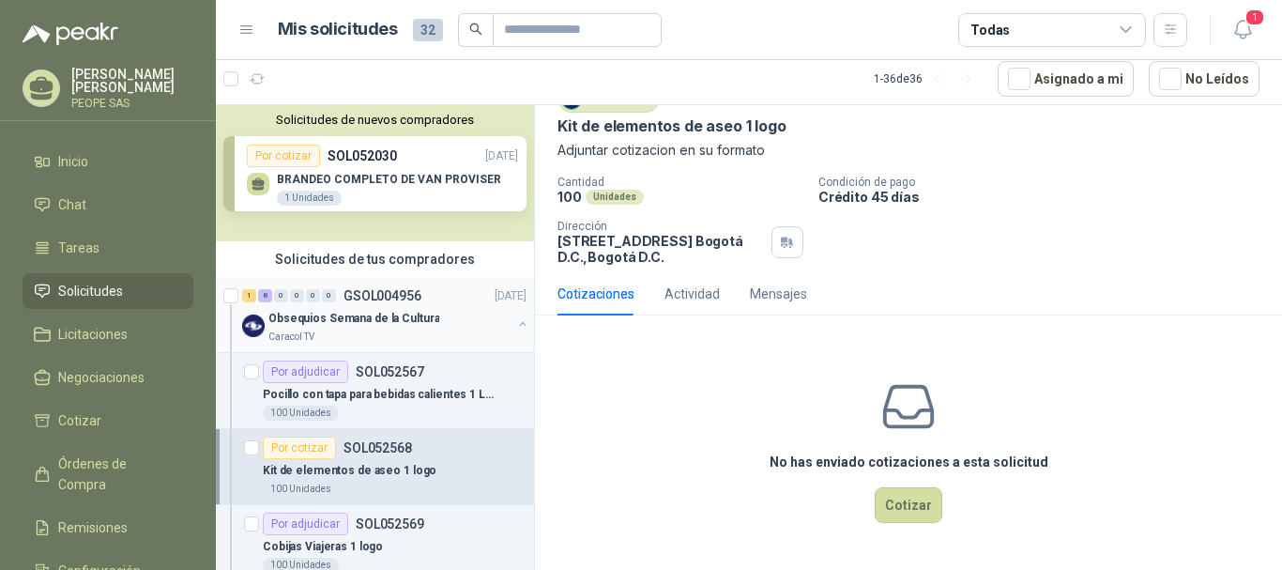
click at [391, 289] on p "GSOL004956" at bounding box center [383, 295] width 78 height 13
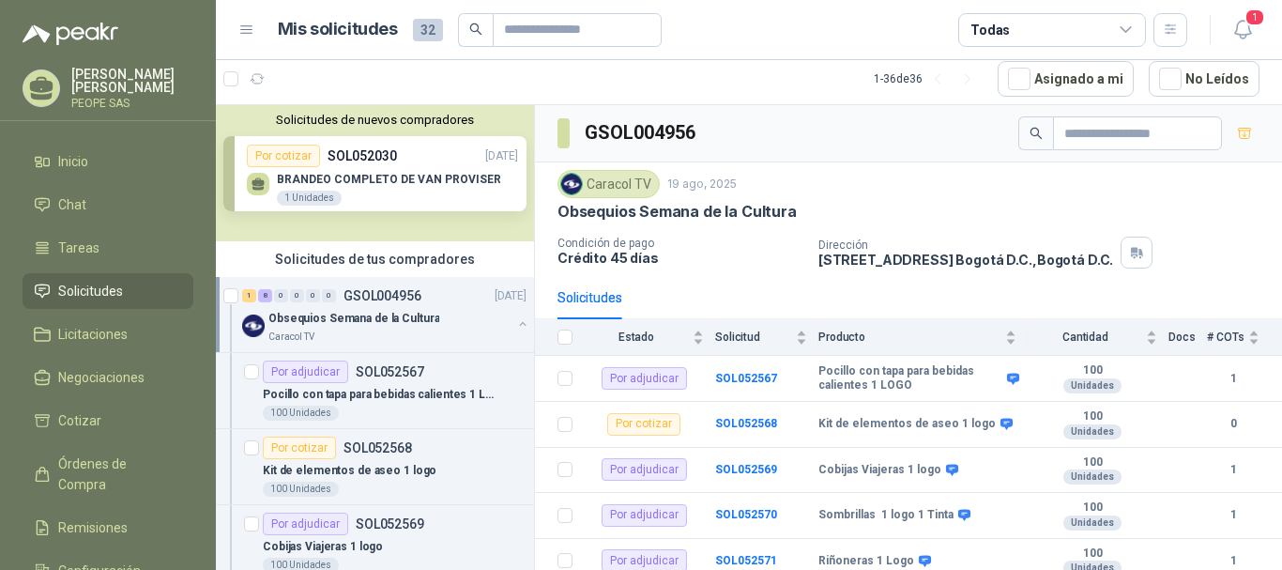
click at [515, 318] on button "button" at bounding box center [522, 323] width 15 height 15
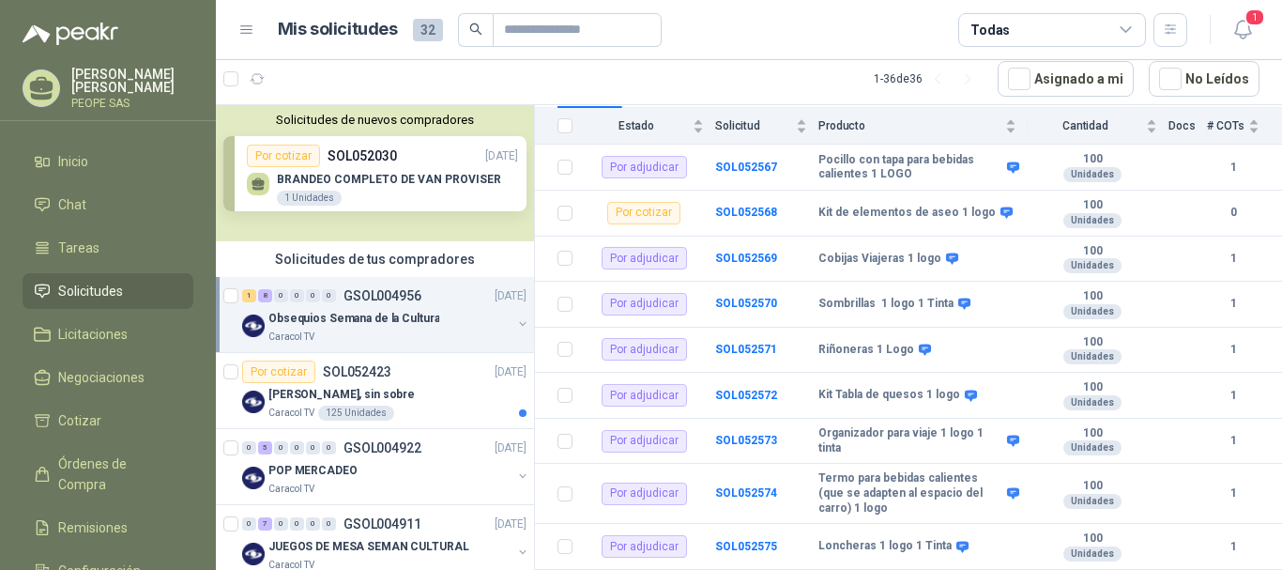
click at [515, 317] on button "button" at bounding box center [522, 323] width 15 height 15
